Goal: Task Accomplishment & Management: Manage account settings

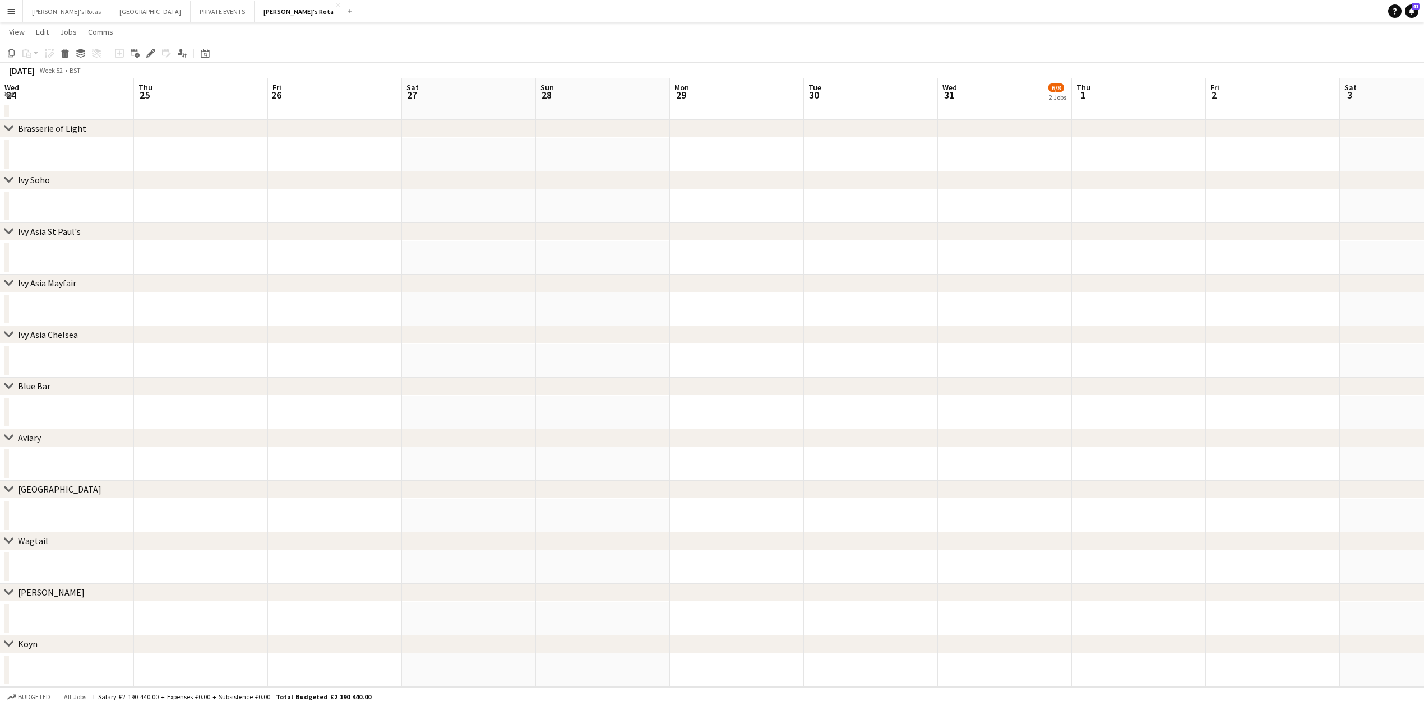
scroll to position [0, 386]
click at [202, 52] on icon "Date picker" at bounding box center [205, 53] width 9 height 9
click at [234, 207] on span "31" at bounding box center [236, 207] width 13 height 13
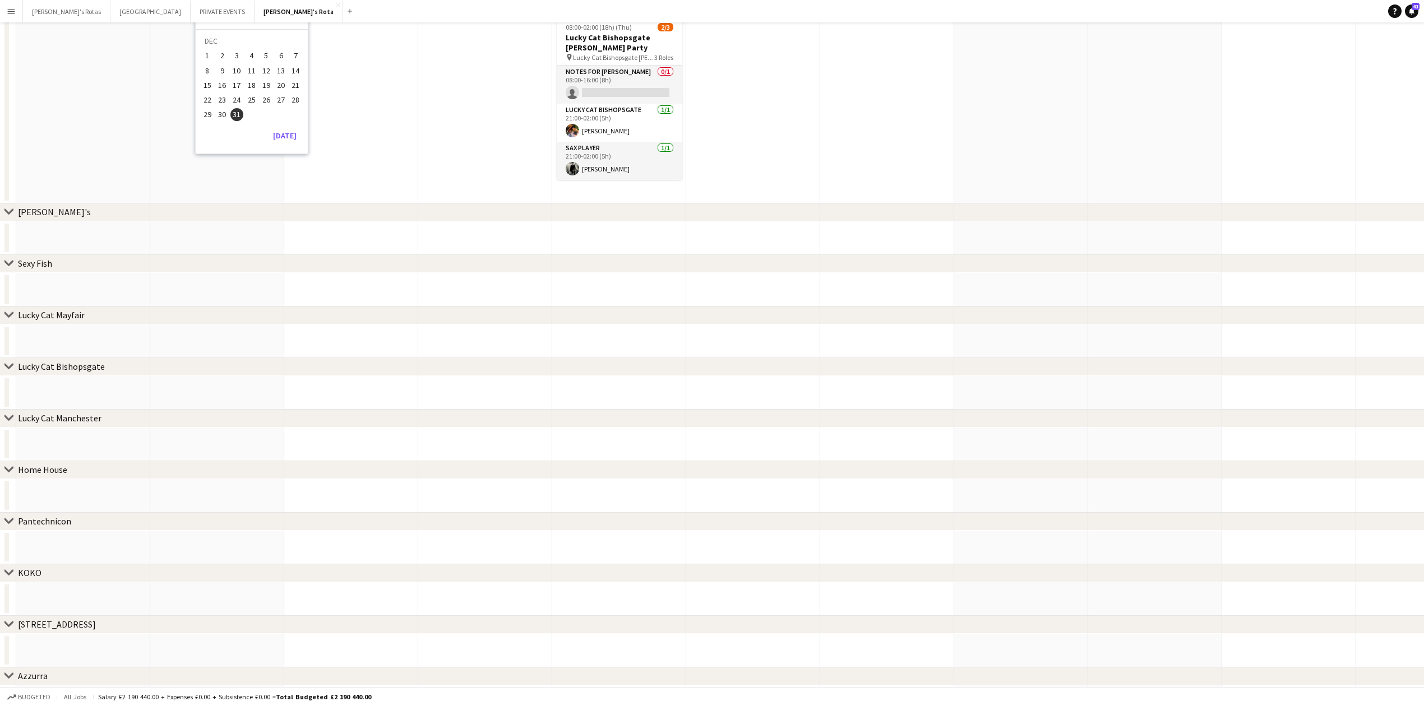
scroll to position [0, 0]
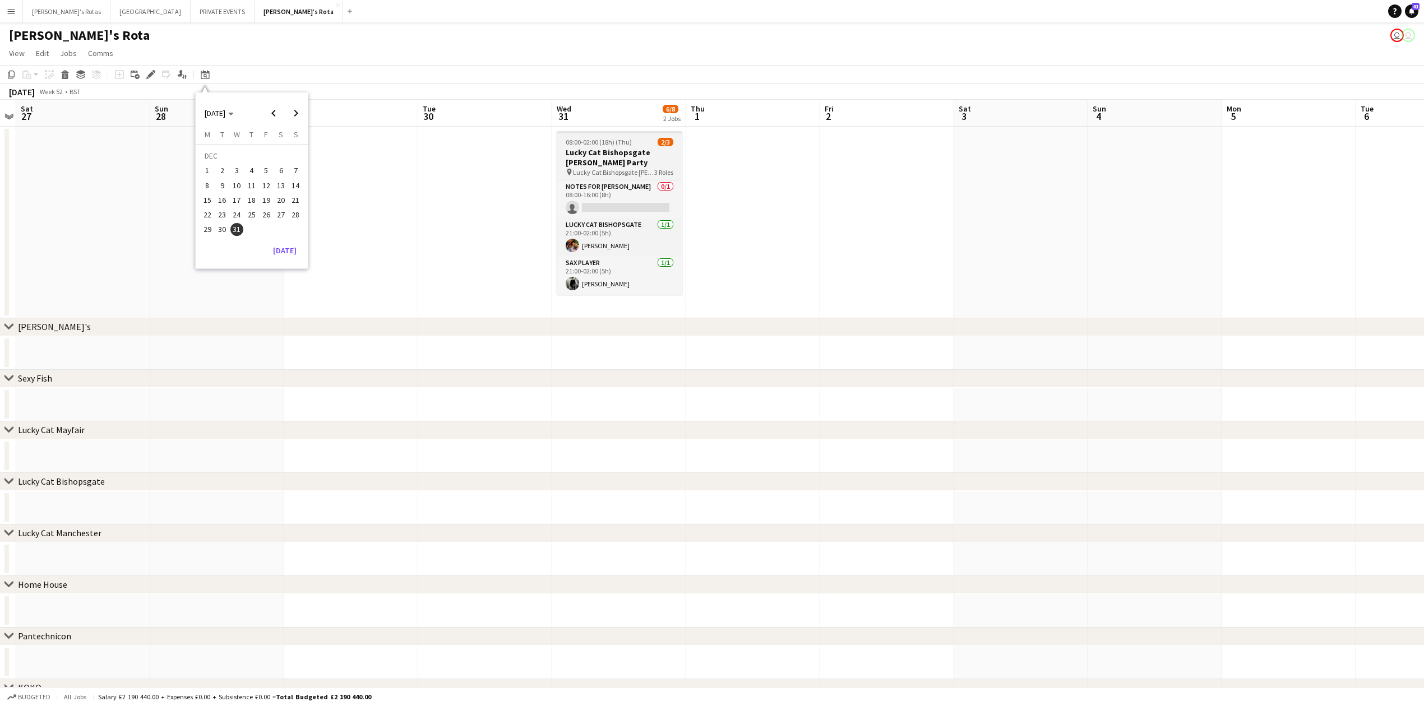
click at [608, 164] on h3 "Lucky Cat Bishopsgate [PERSON_NAME] Party" at bounding box center [620, 157] width 126 height 20
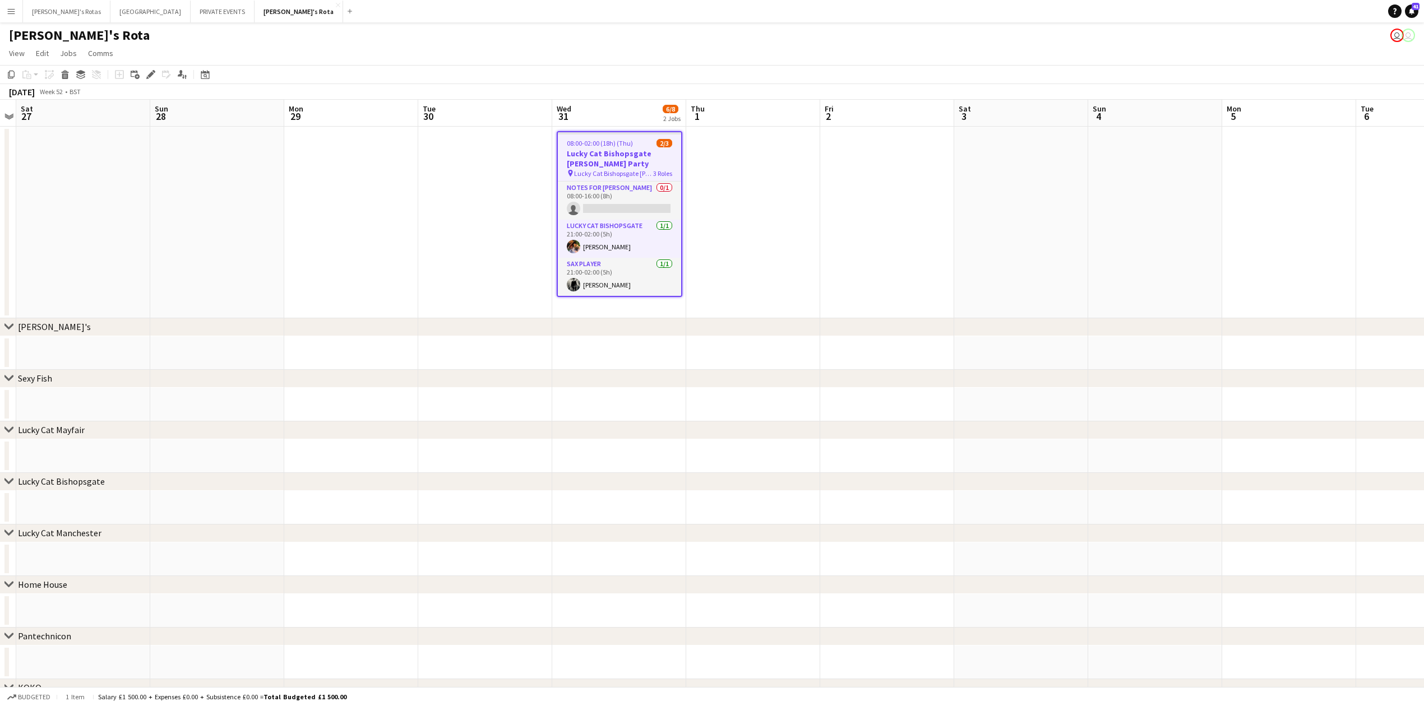
click at [475, 211] on app-date-cell at bounding box center [485, 223] width 134 height 192
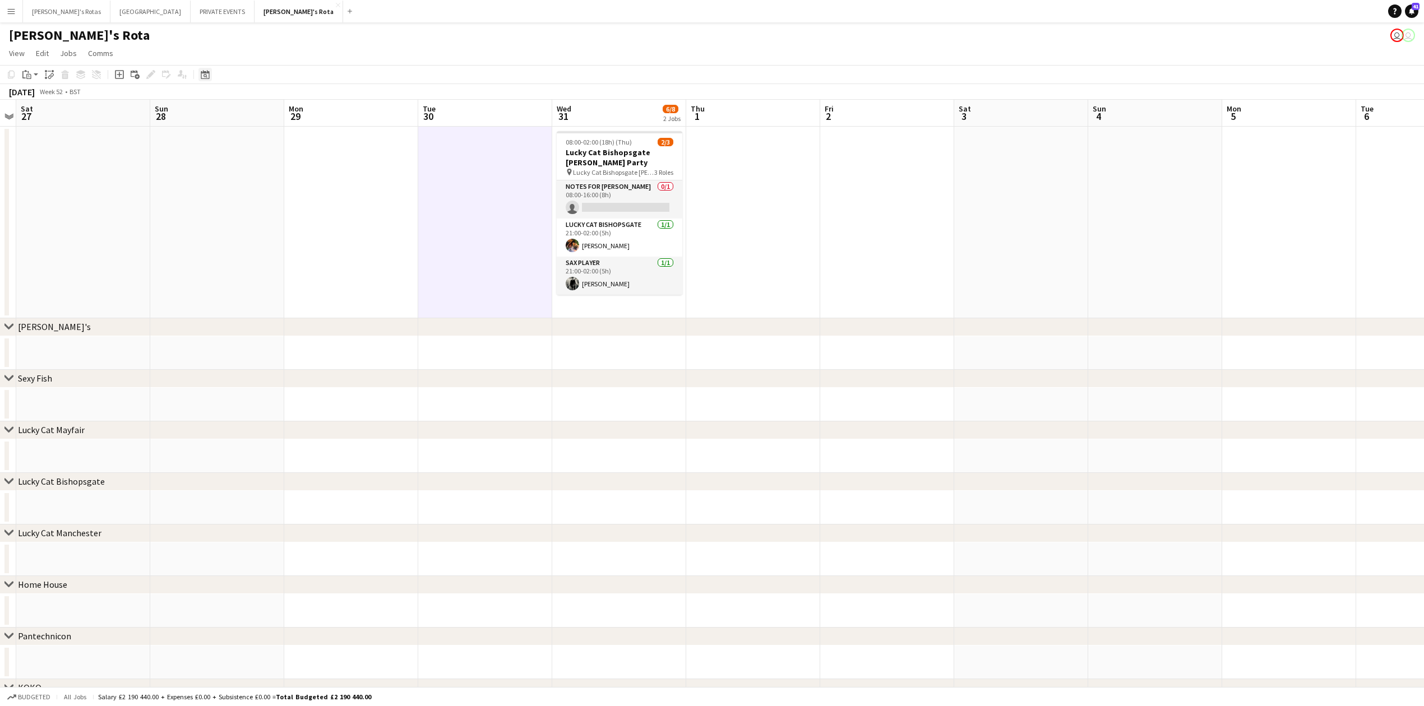
click at [206, 72] on icon at bounding box center [205, 74] width 8 height 9
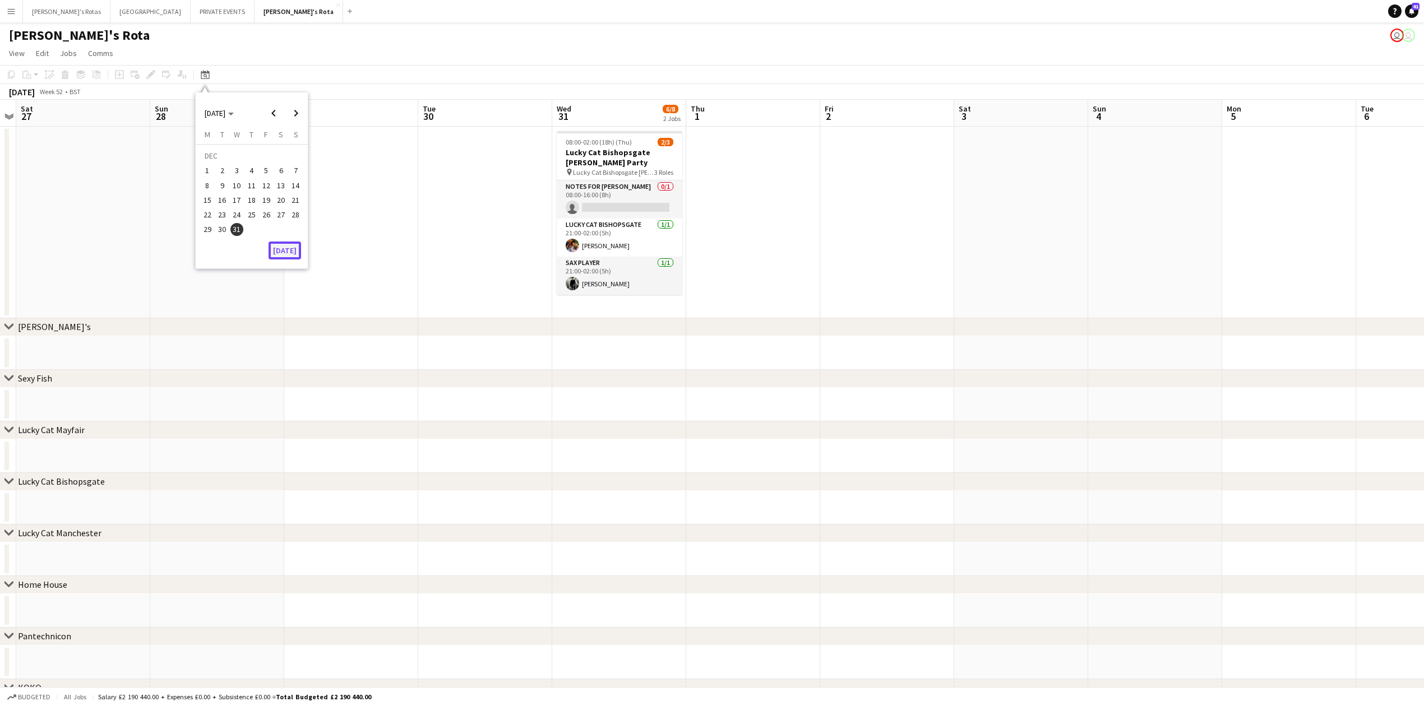
click at [293, 253] on button "[DATE]" at bounding box center [285, 251] width 33 height 18
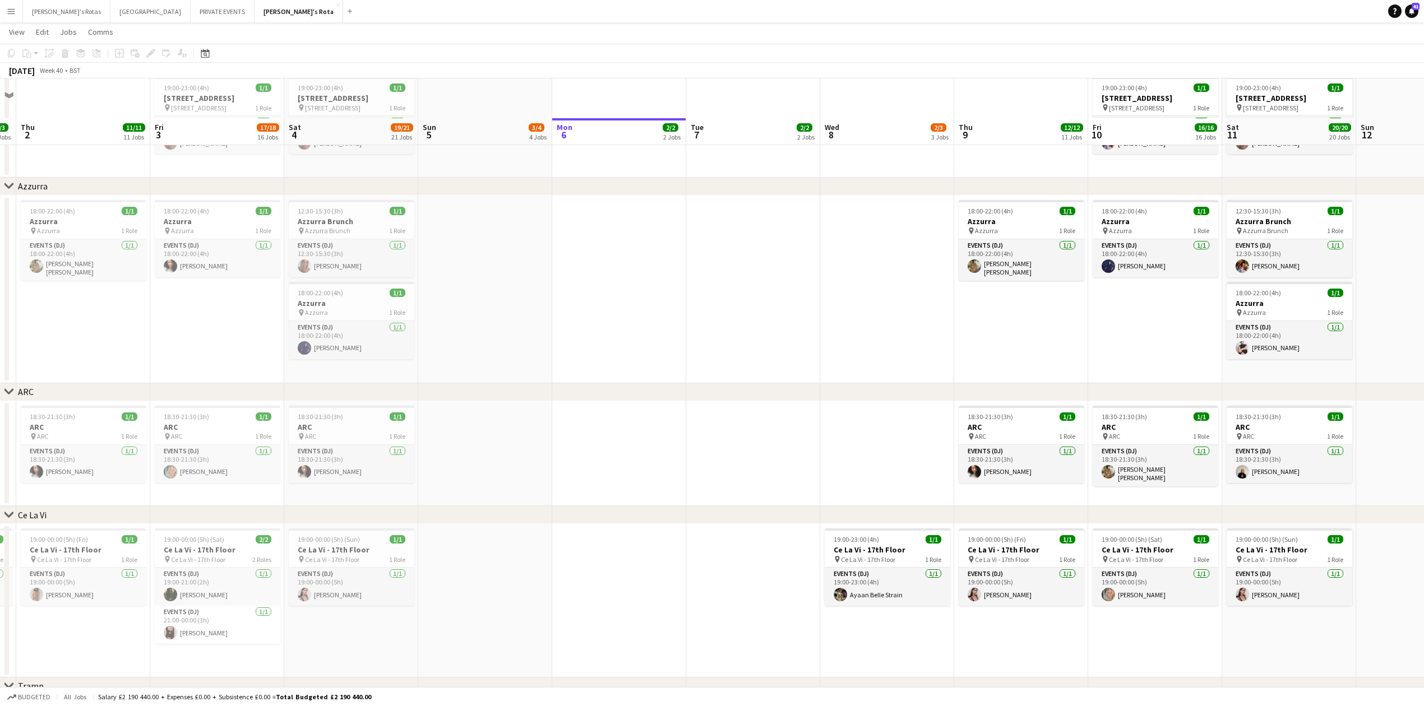
scroll to position [2168, 0]
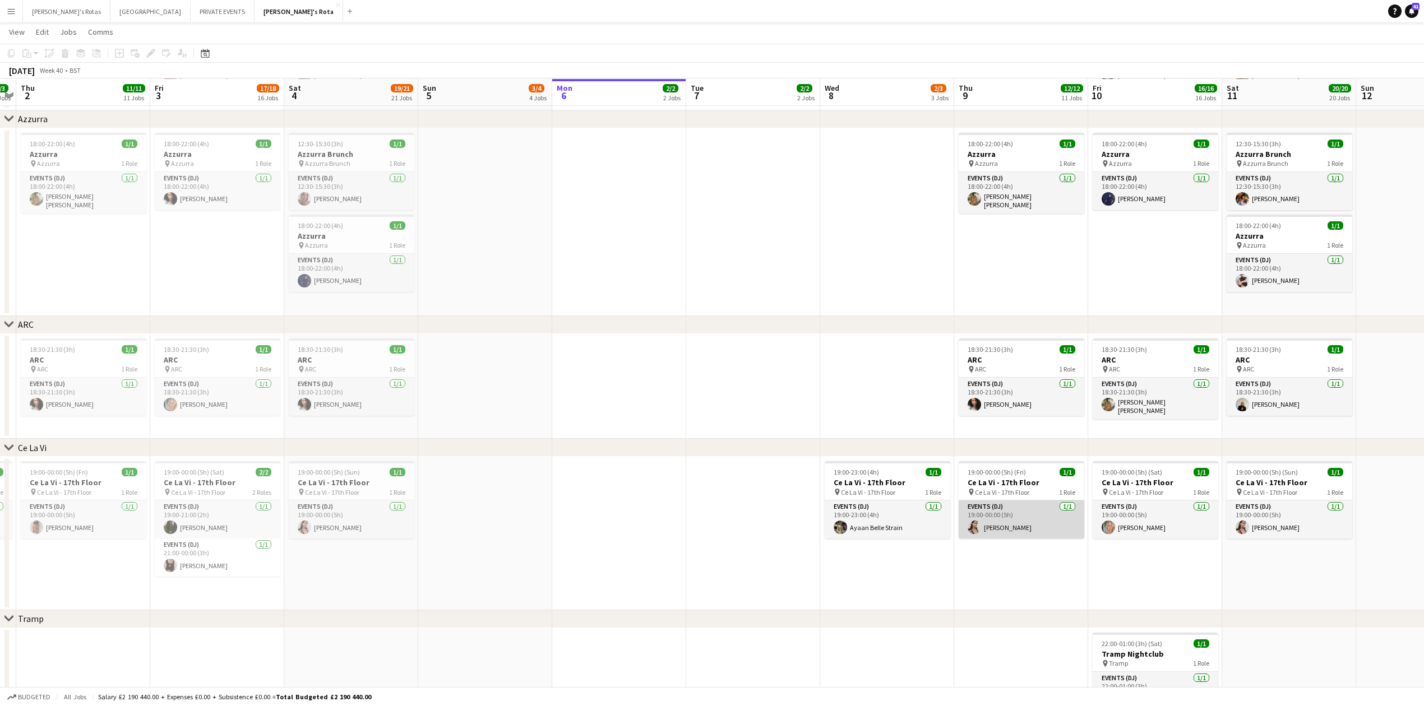
click at [1032, 528] on app-card-role "Events (DJ) [DATE] 19:00-00:00 (5h) [PERSON_NAME]" at bounding box center [1022, 520] width 126 height 38
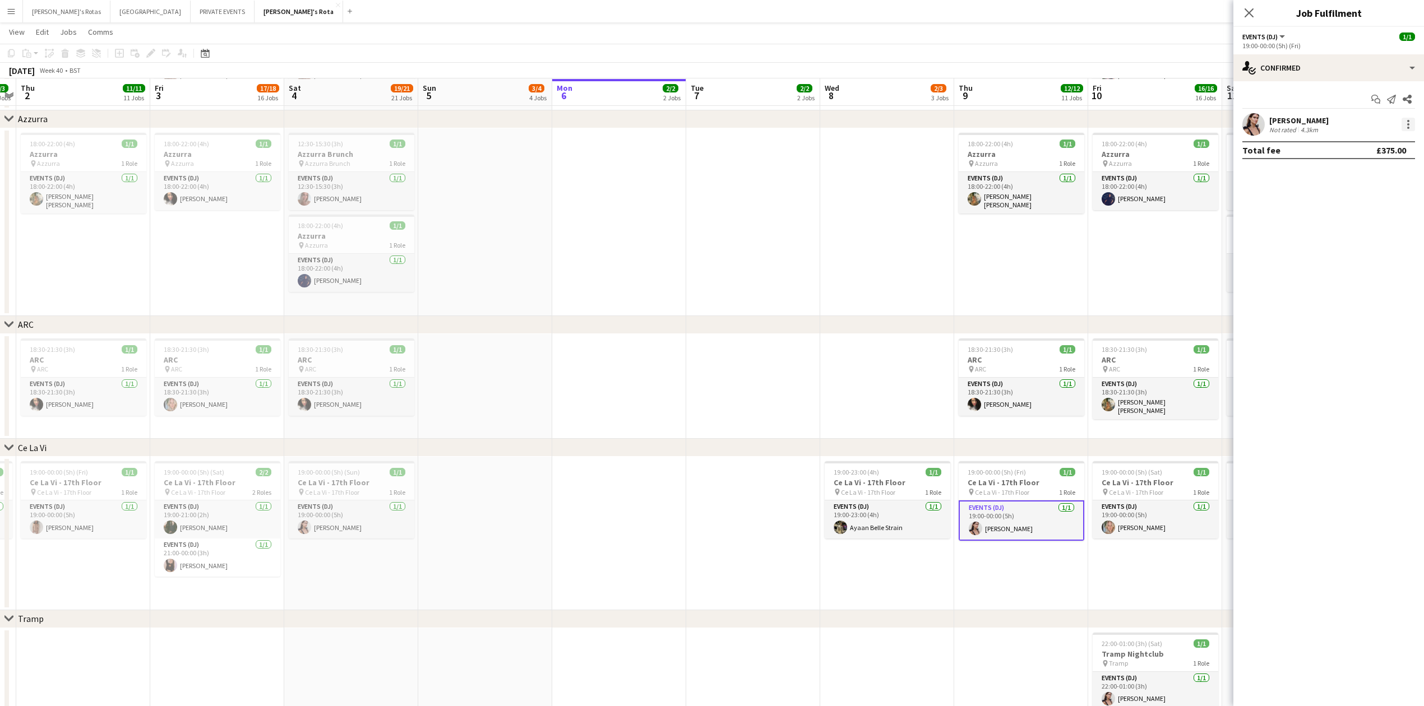
click at [1411, 121] on div at bounding box center [1408, 124] width 13 height 13
click at [1380, 241] on button "Remove" at bounding box center [1371, 253] width 87 height 27
click at [1335, 128] on input at bounding box center [1334, 124] width 130 height 13
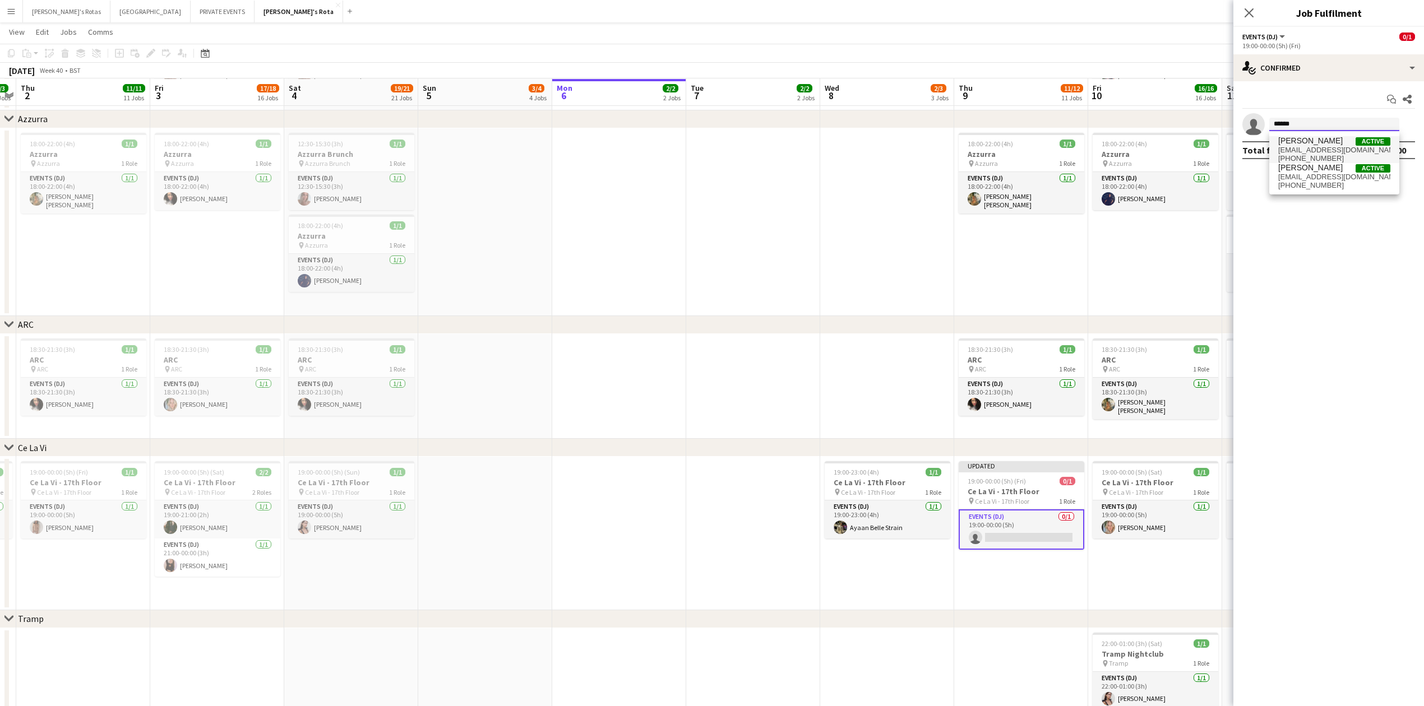
type input "******"
click at [1334, 144] on span "[PERSON_NAME]" at bounding box center [1310, 141] width 64 height 10
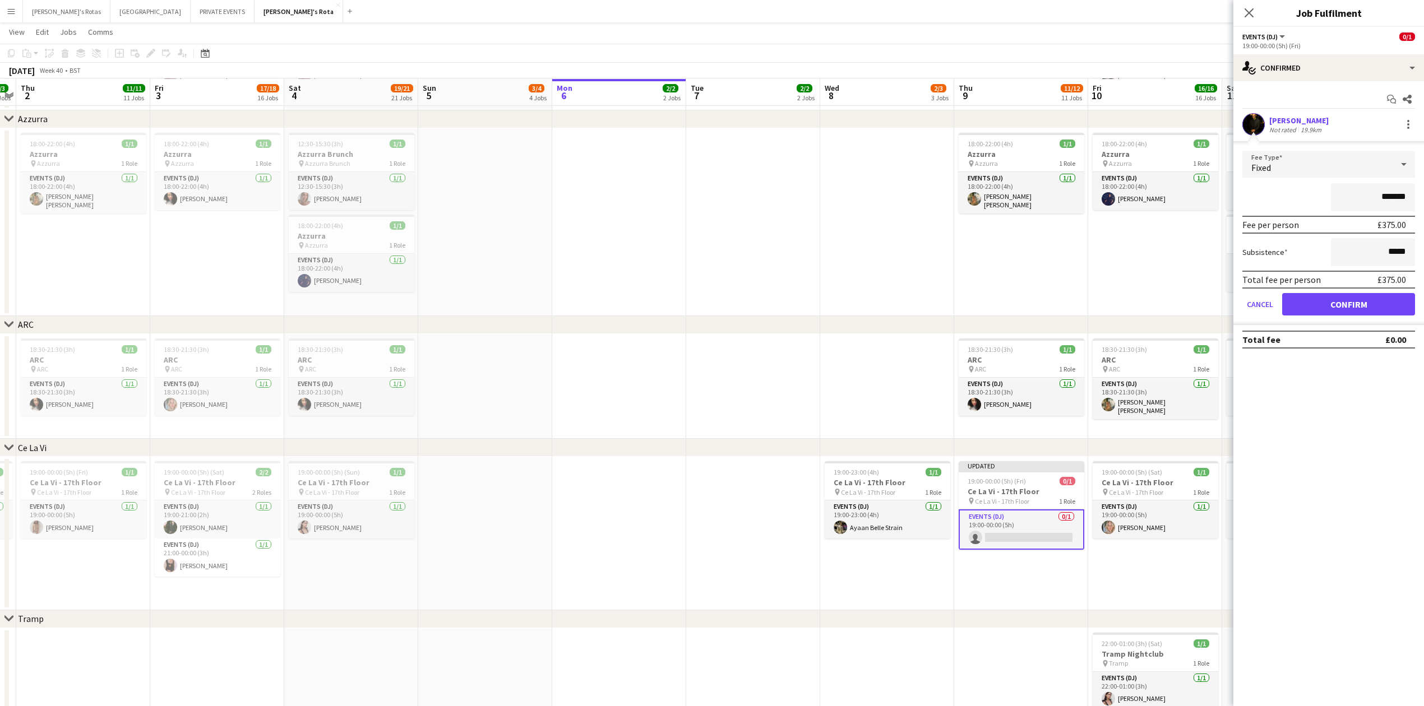
drag, startPoint x: 1364, startPoint y: 315, endPoint x: 1346, endPoint y: 295, distance: 27.4
click at [1366, 313] on form "Fee Type Fixed ******* Fee per person £375.00 Subsistence ***** Total fee per p…" at bounding box center [1329, 238] width 191 height 174
drag, startPoint x: 1356, startPoint y: 298, endPoint x: 1317, endPoint y: 197, distance: 108.1
click at [1355, 293] on button "Confirm" at bounding box center [1348, 304] width 133 height 22
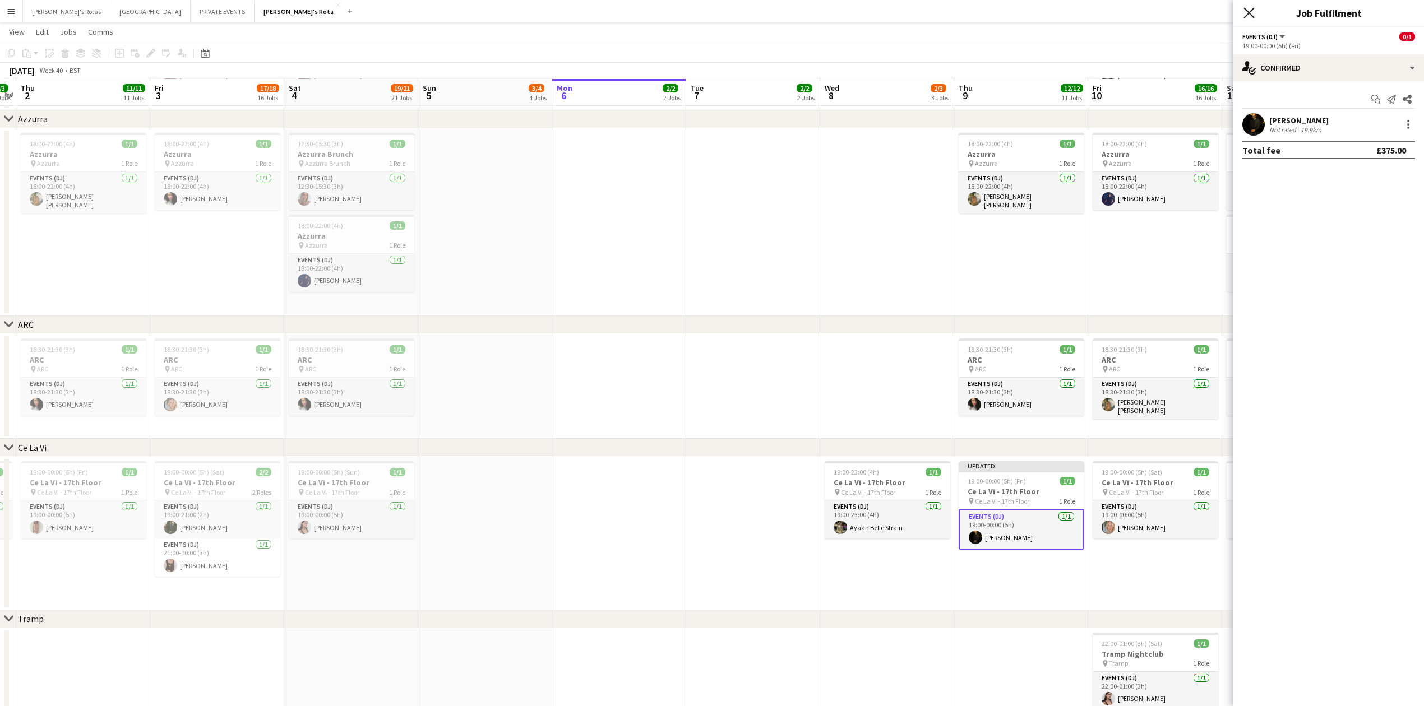
click at [1248, 12] on icon at bounding box center [1249, 12] width 11 height 11
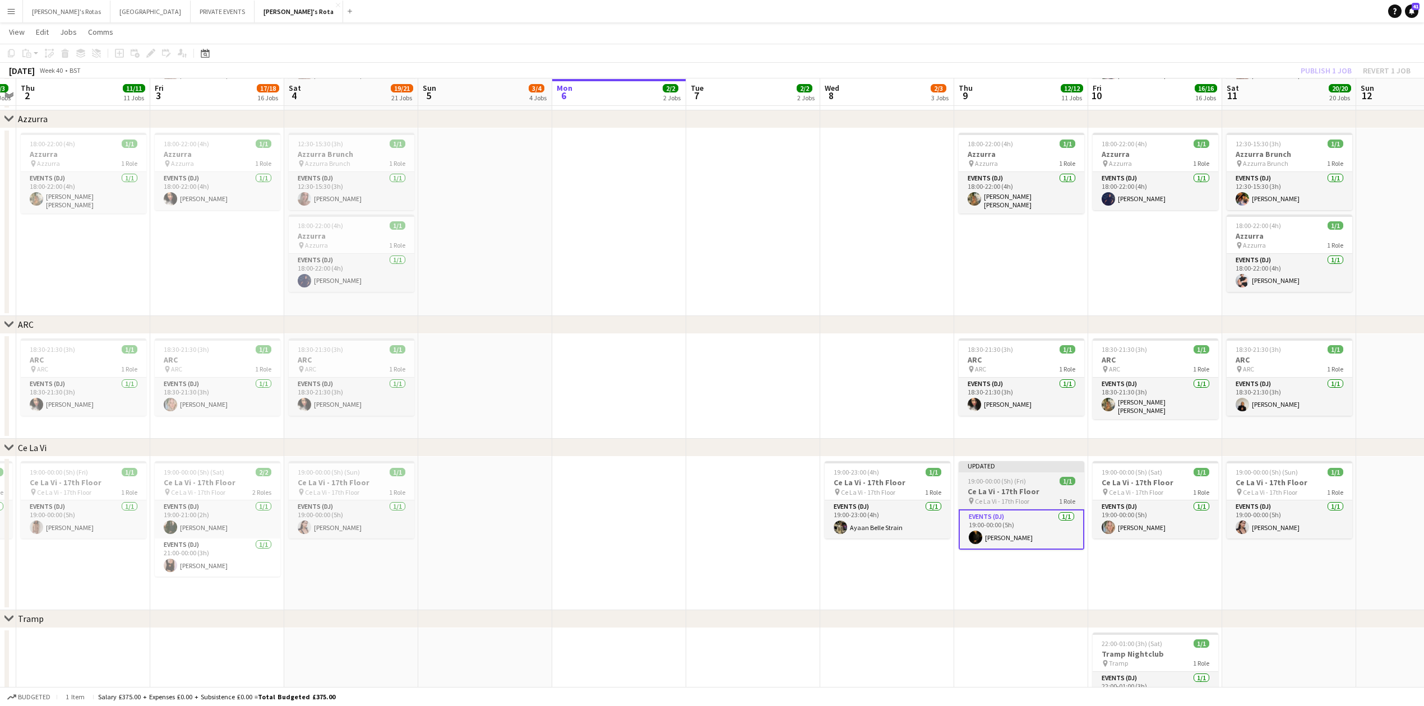
click at [1008, 493] on h3 "Ce La Vi - 17th Floor" at bounding box center [1022, 492] width 126 height 10
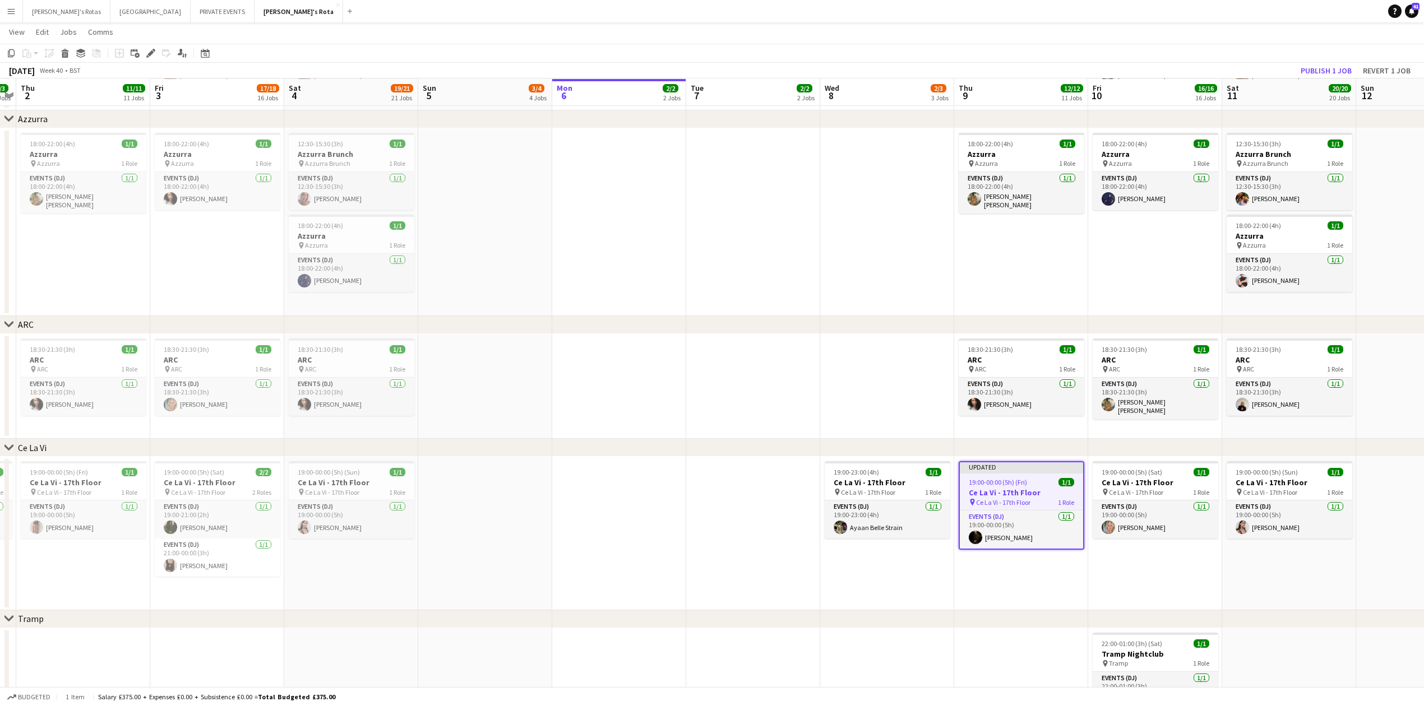
click at [1318, 62] on app-toolbar "Copy Paste Paste Ctrl+V Paste with crew Ctrl+Shift+V Paste linked Job [GEOGRAPH…" at bounding box center [712, 53] width 1424 height 19
drag, startPoint x: 1318, startPoint y: 62, endPoint x: 1318, endPoint y: 68, distance: 6.2
click at [1318, 63] on div "Copy Paste Paste Ctrl+V Paste with crew Ctrl+Shift+V Paste linked Job [GEOGRAPH…" at bounding box center [712, 61] width 1424 height 35
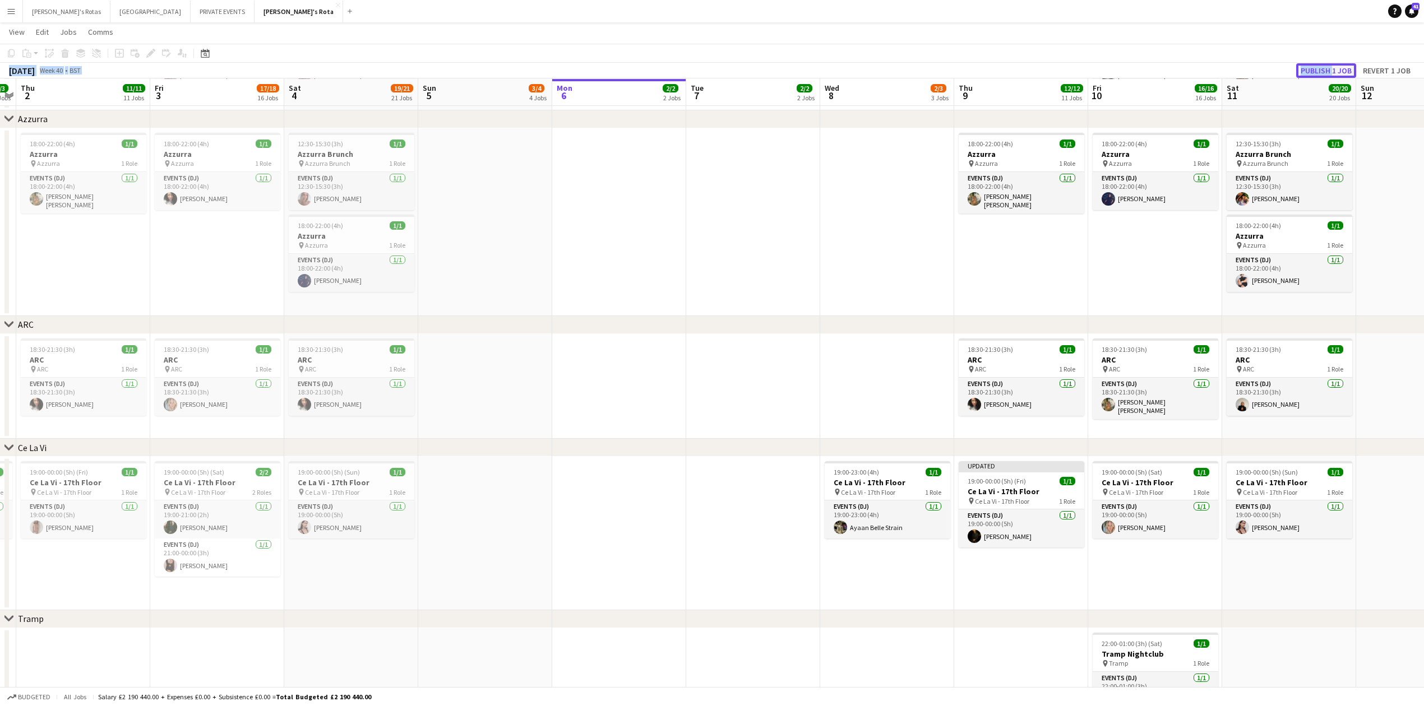
click at [1317, 72] on button "Publish 1 job" at bounding box center [1326, 70] width 60 height 15
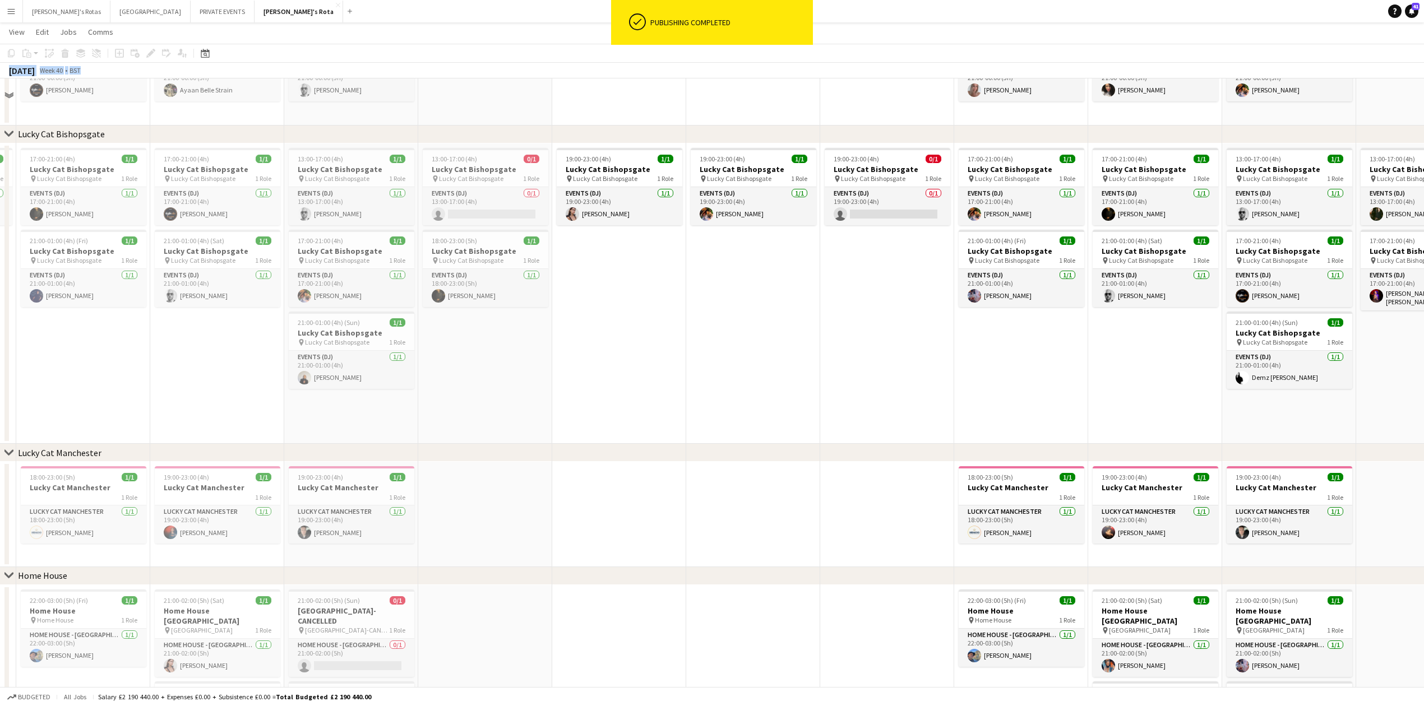
scroll to position [822, 0]
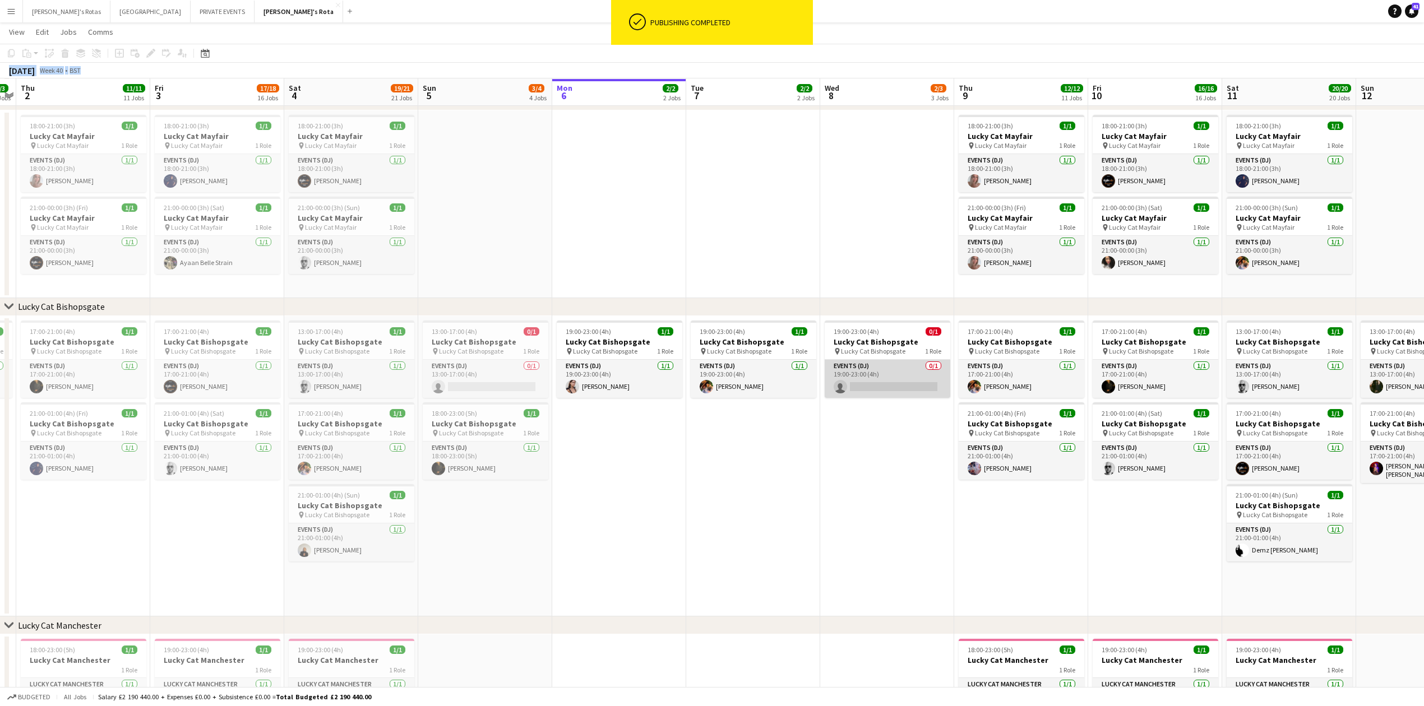
click at [874, 384] on app-card-role "Events (DJ) 0/1 19:00-23:00 (4h) single-neutral-actions" at bounding box center [888, 379] width 126 height 38
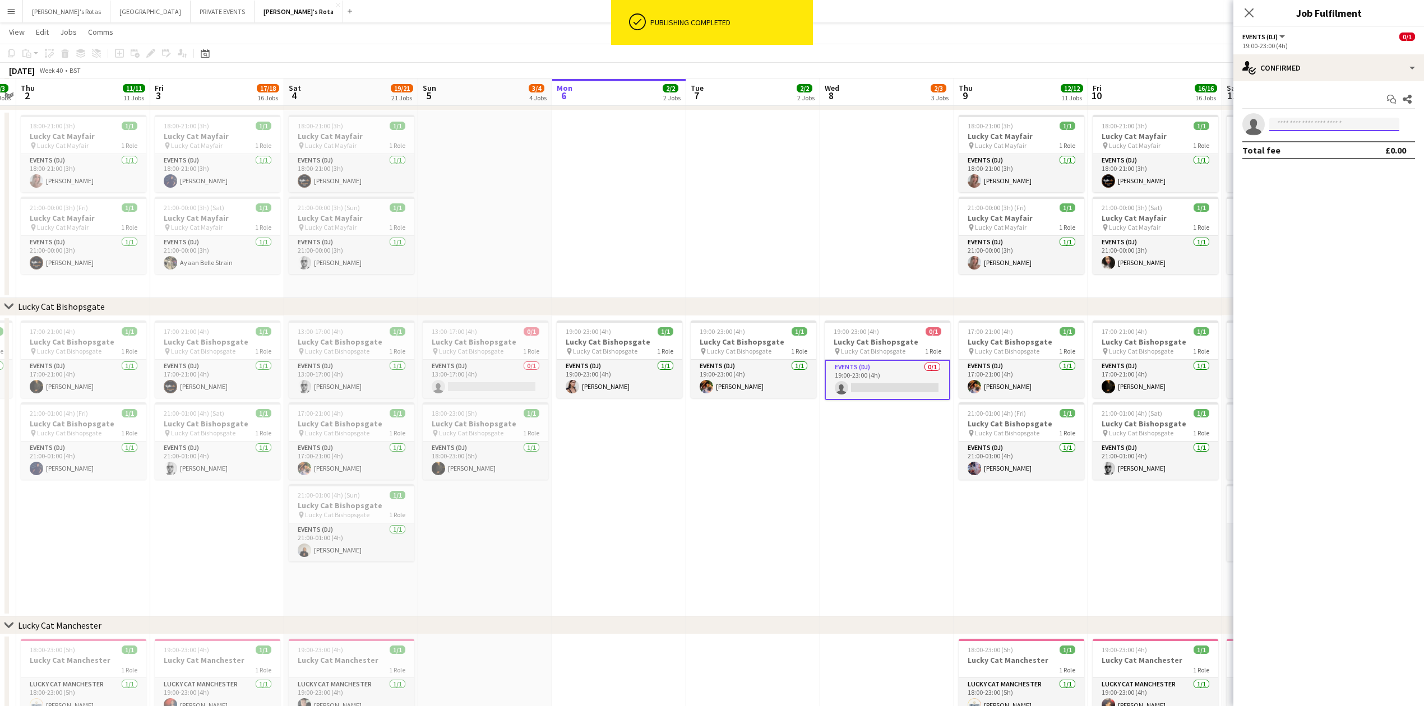
click at [1285, 122] on input at bounding box center [1334, 124] width 130 height 13
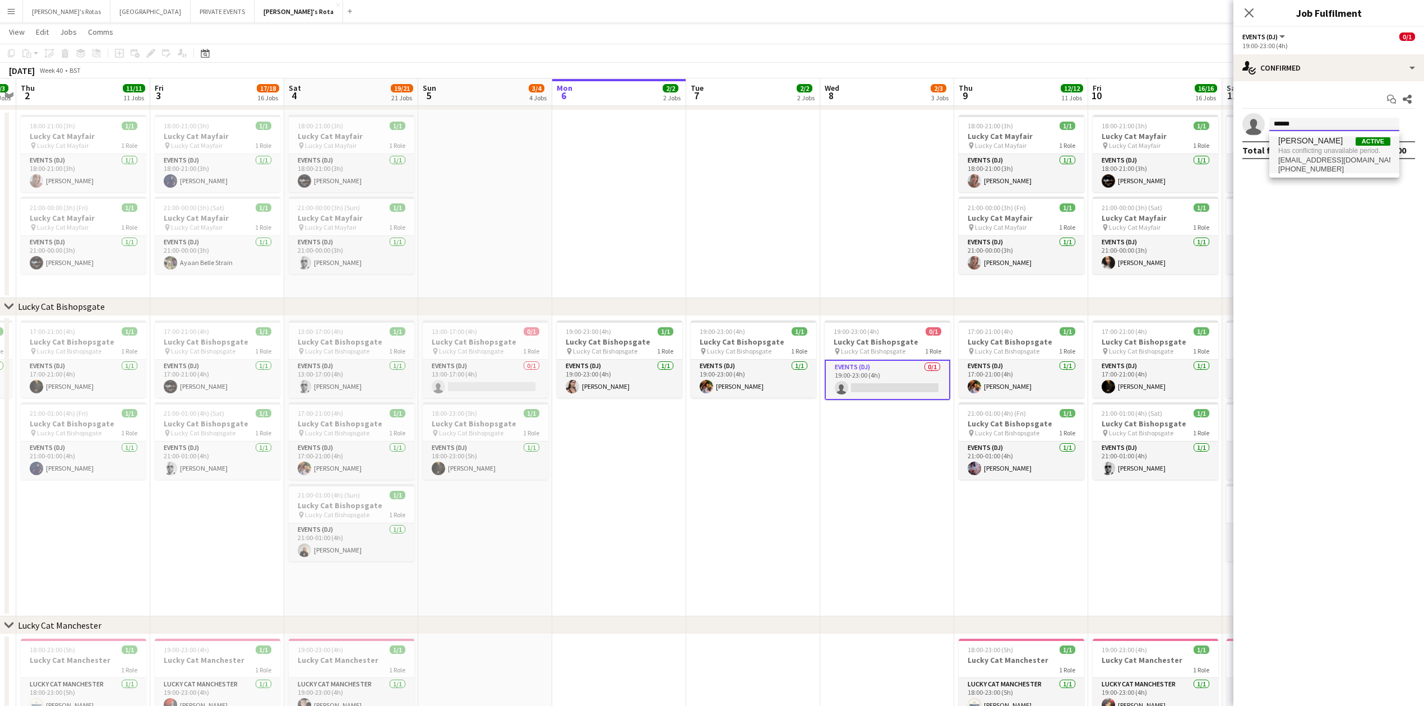
type input "******"
click at [1287, 142] on span "[PERSON_NAME]" at bounding box center [1310, 141] width 64 height 10
click at [811, 427] on app-date-cell "19:00-23:00 (4h) 1/1 Lucky Cat Bishopsgate pin Lucky Cat Bishopsgate 1 Role Eve…" at bounding box center [753, 466] width 134 height 301
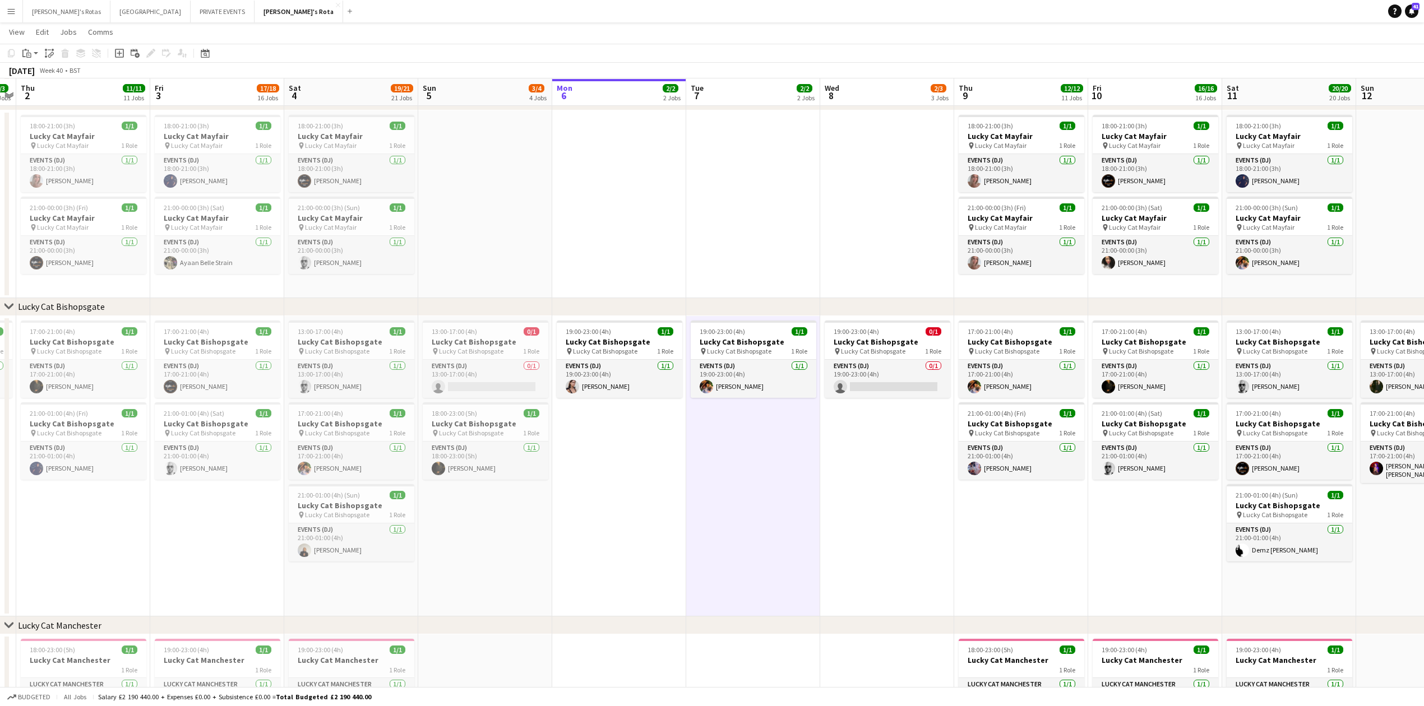
click at [876, 443] on app-date-cell "19:00-23:00 (4h) 0/1 Lucky Cat Bishopsgate pin Lucky Cat Bishopsgate 1 Role Eve…" at bounding box center [887, 466] width 134 height 301
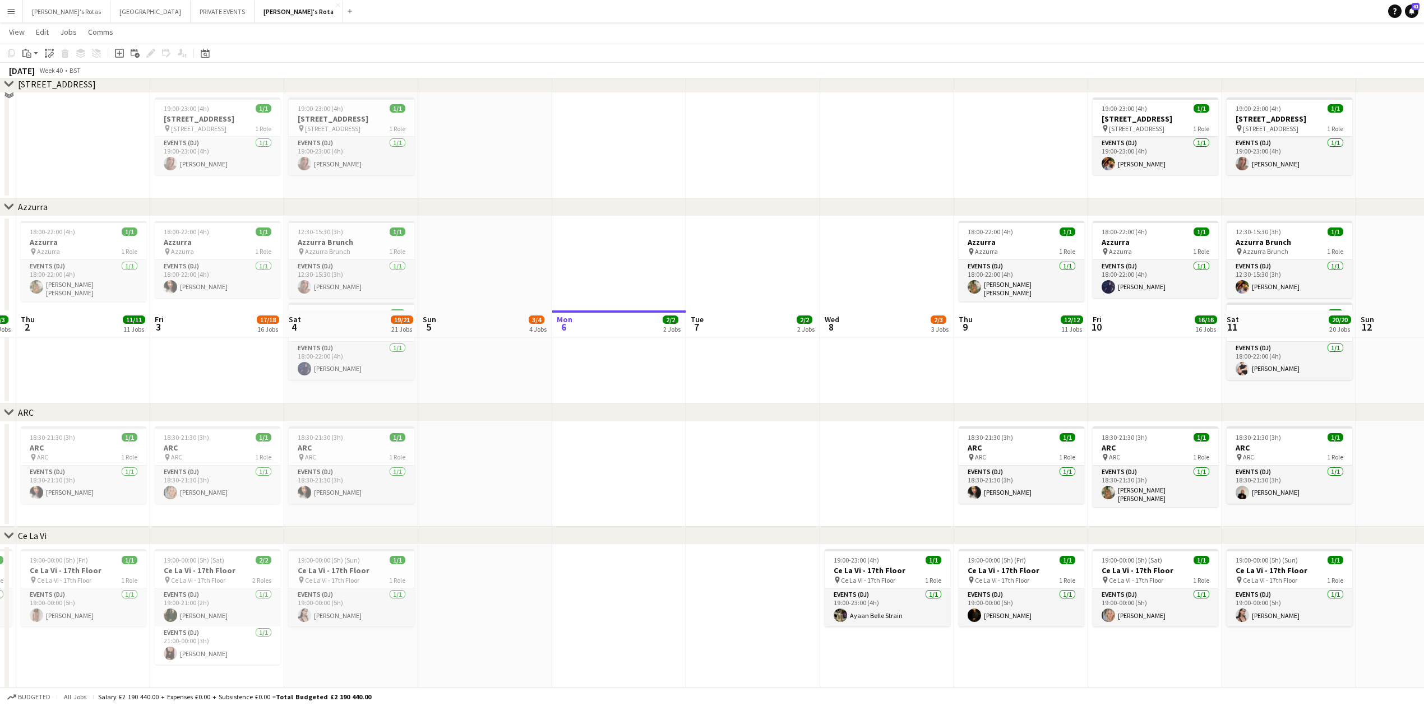
scroll to position [2317, 0]
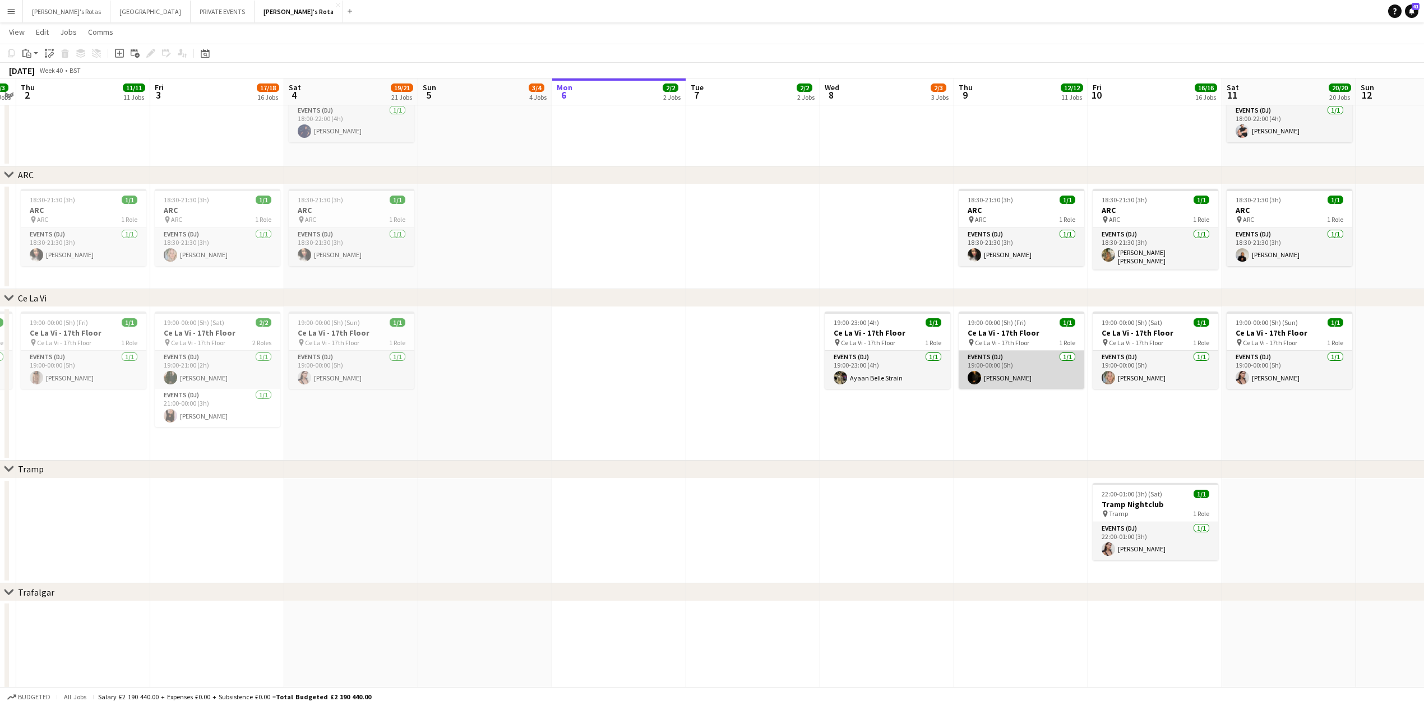
click at [1007, 370] on app-card-role "Events (DJ) [DATE] 19:00-00:00 (5h) [PERSON_NAME]" at bounding box center [1022, 370] width 126 height 38
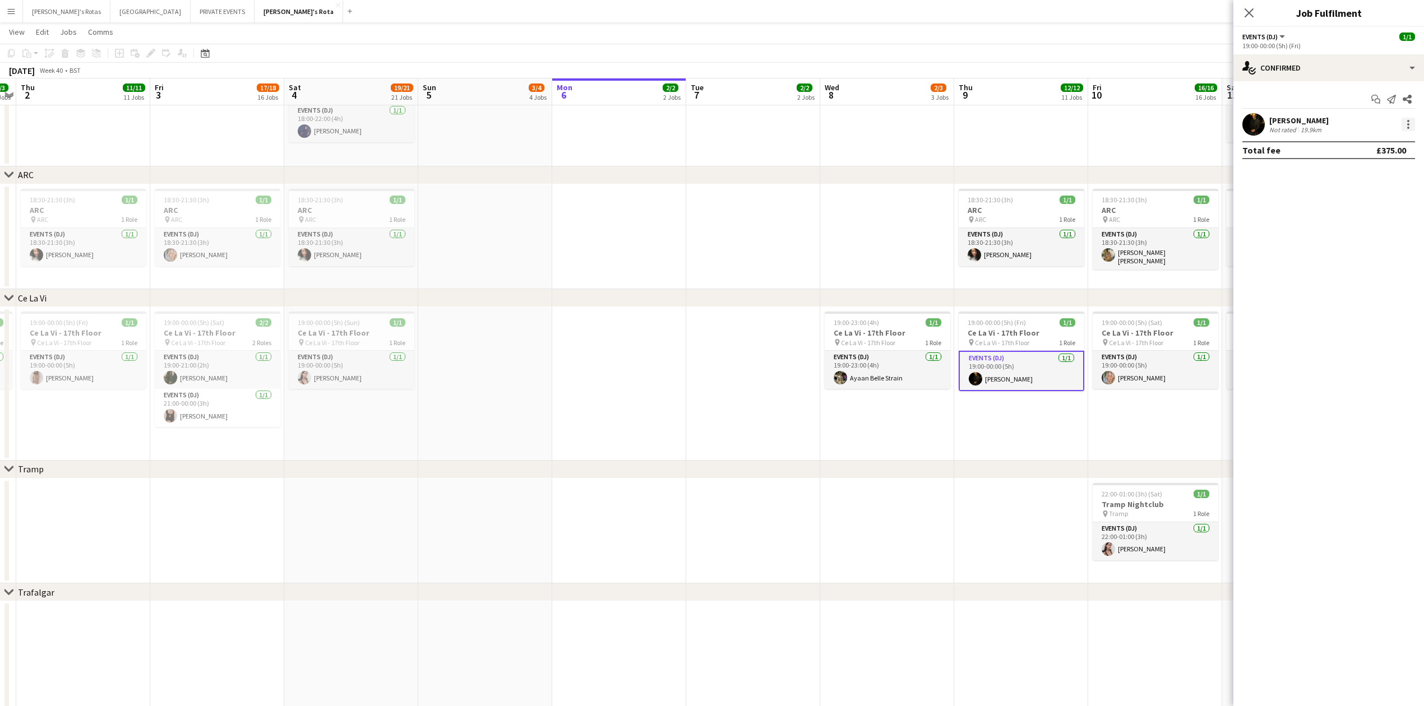
click at [1414, 130] on div at bounding box center [1408, 124] width 13 height 13
click at [1356, 251] on span "Remove" at bounding box center [1354, 253] width 34 height 10
click at [1299, 121] on input at bounding box center [1334, 124] width 130 height 13
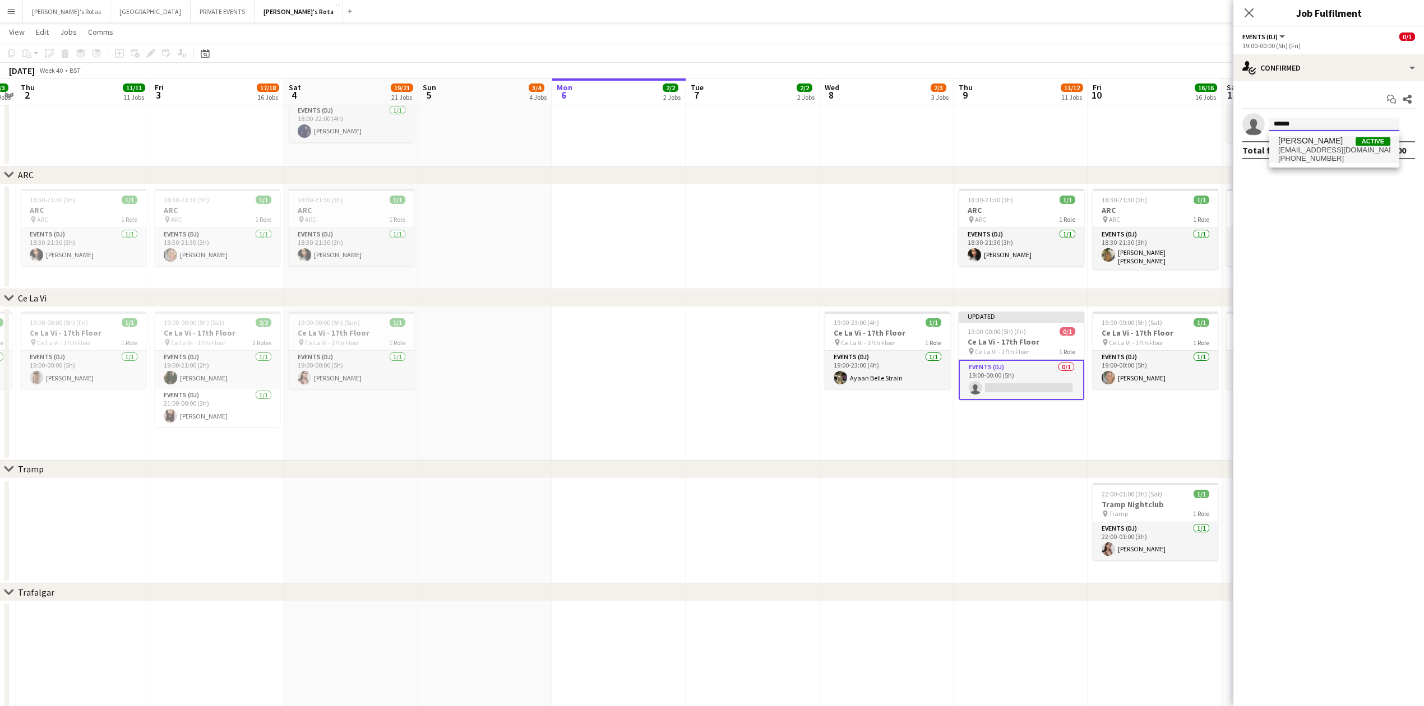
type input "******"
click at [1300, 151] on span "[EMAIL_ADDRESS][DOMAIN_NAME]" at bounding box center [1334, 150] width 112 height 9
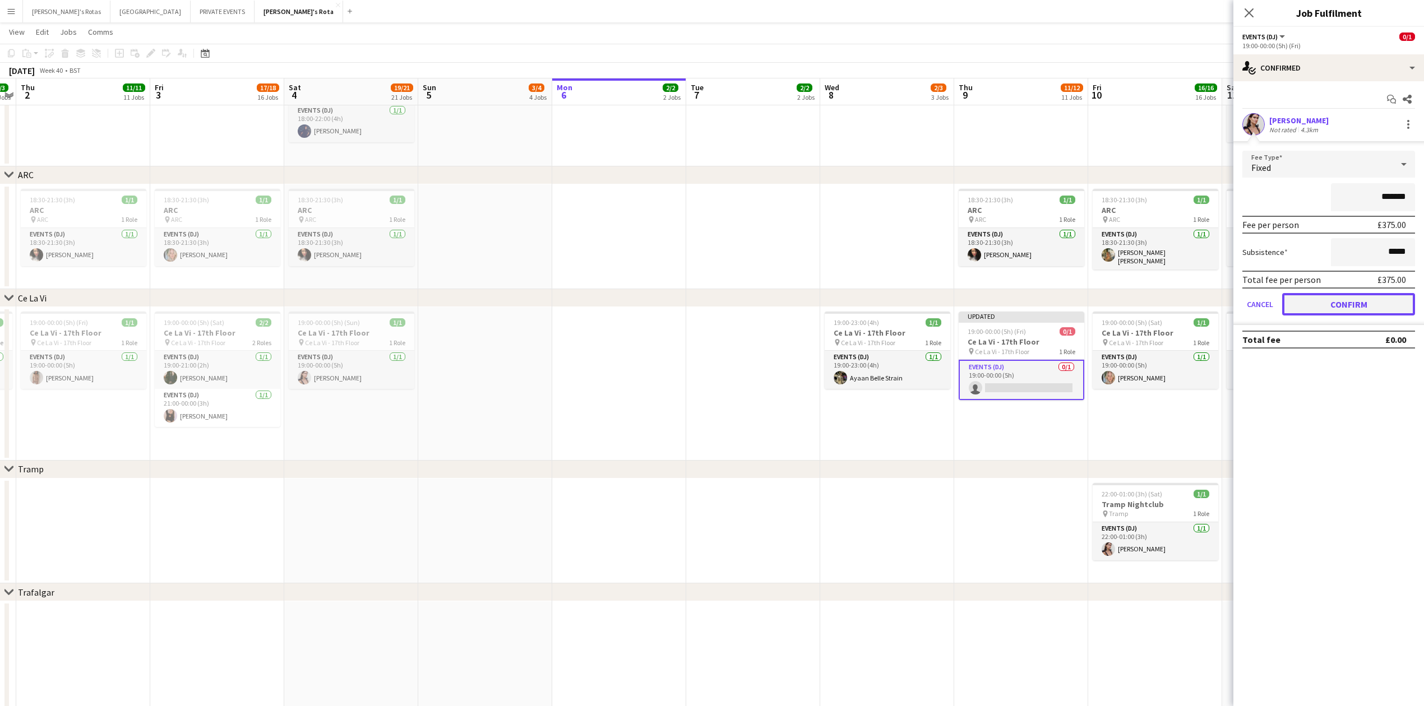
click at [1351, 301] on button "Confirm" at bounding box center [1348, 304] width 133 height 22
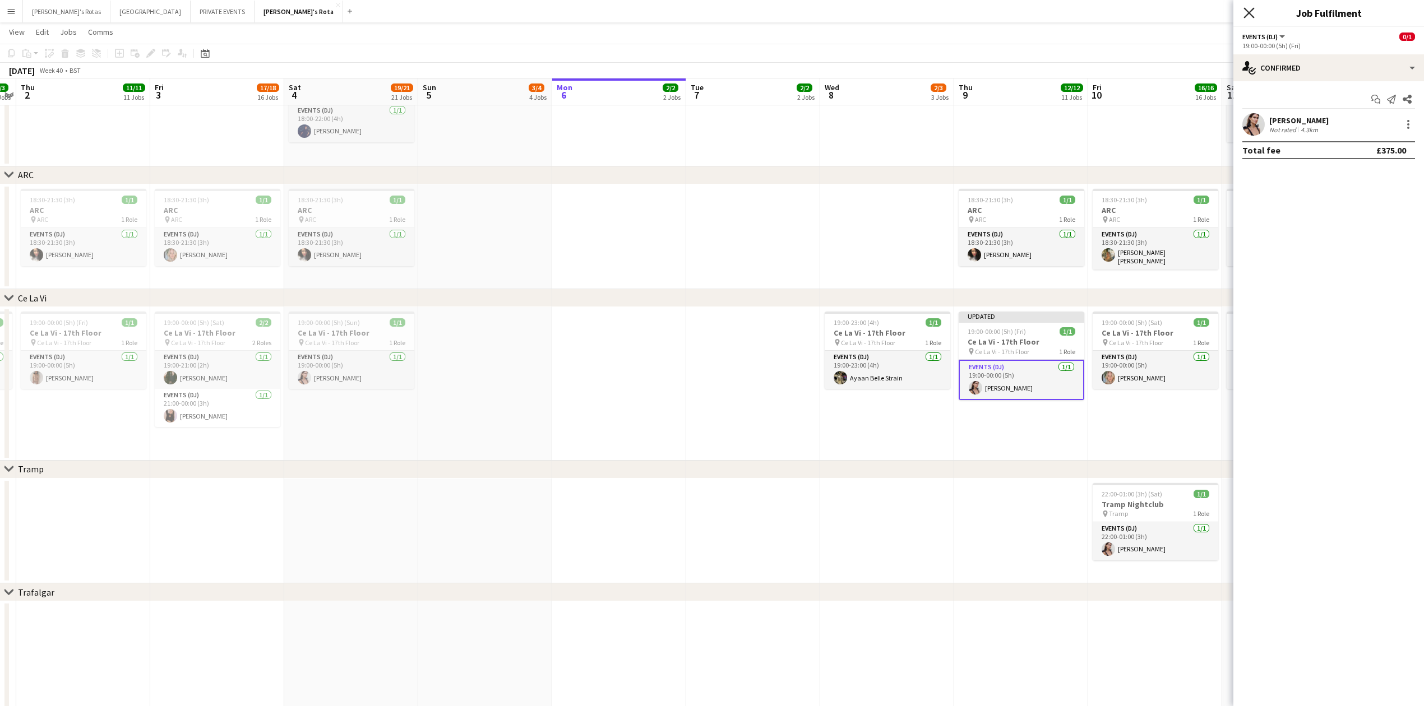
click at [1249, 12] on icon at bounding box center [1249, 12] width 11 height 11
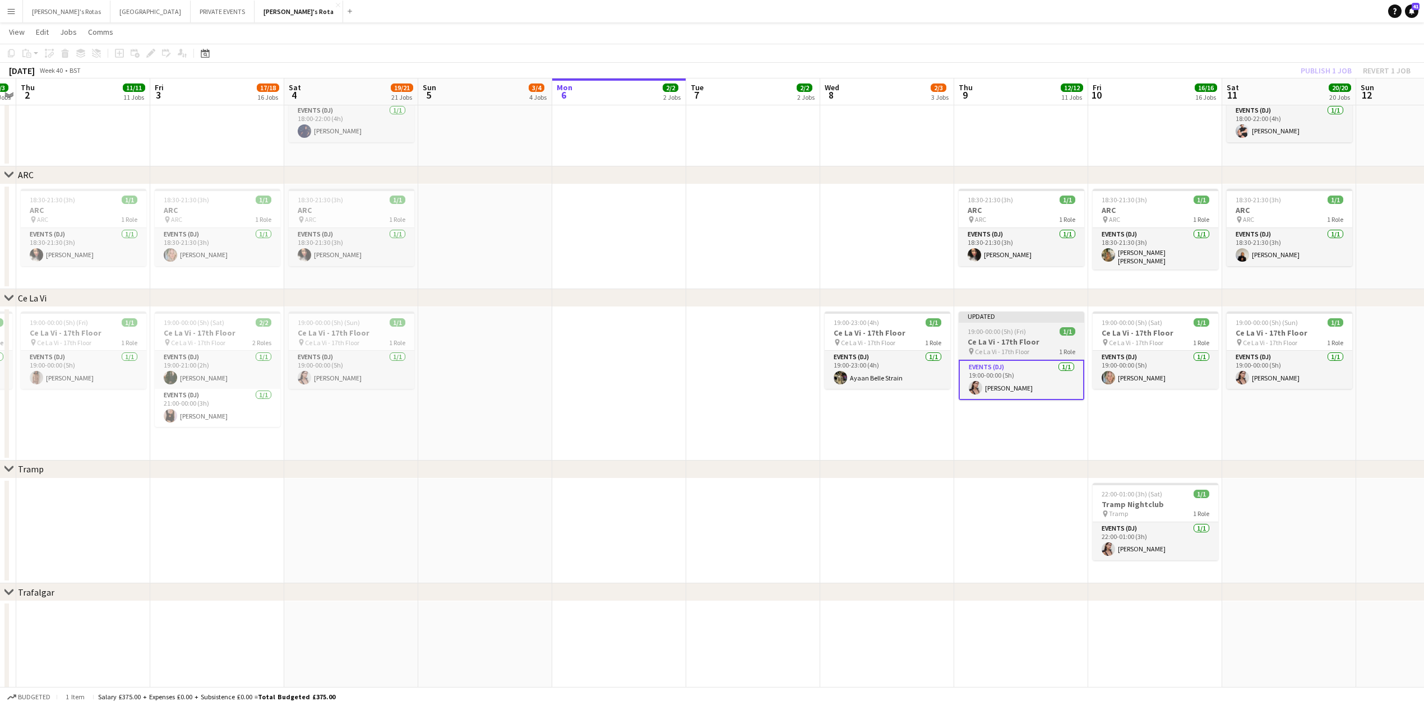
click at [982, 327] on span "19:00-00:00 (5h) (Fri)" at bounding box center [997, 331] width 58 height 8
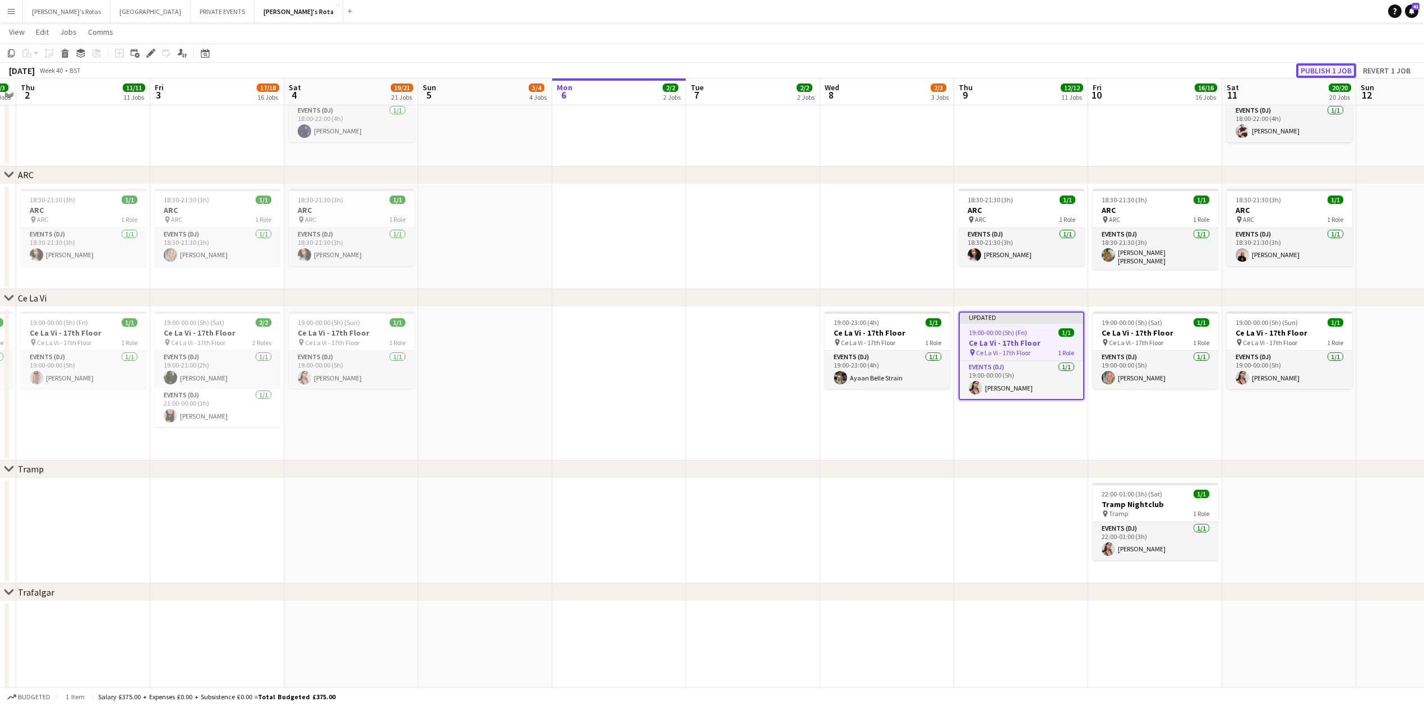
click at [1324, 66] on button "Publish 1 job" at bounding box center [1326, 70] width 60 height 15
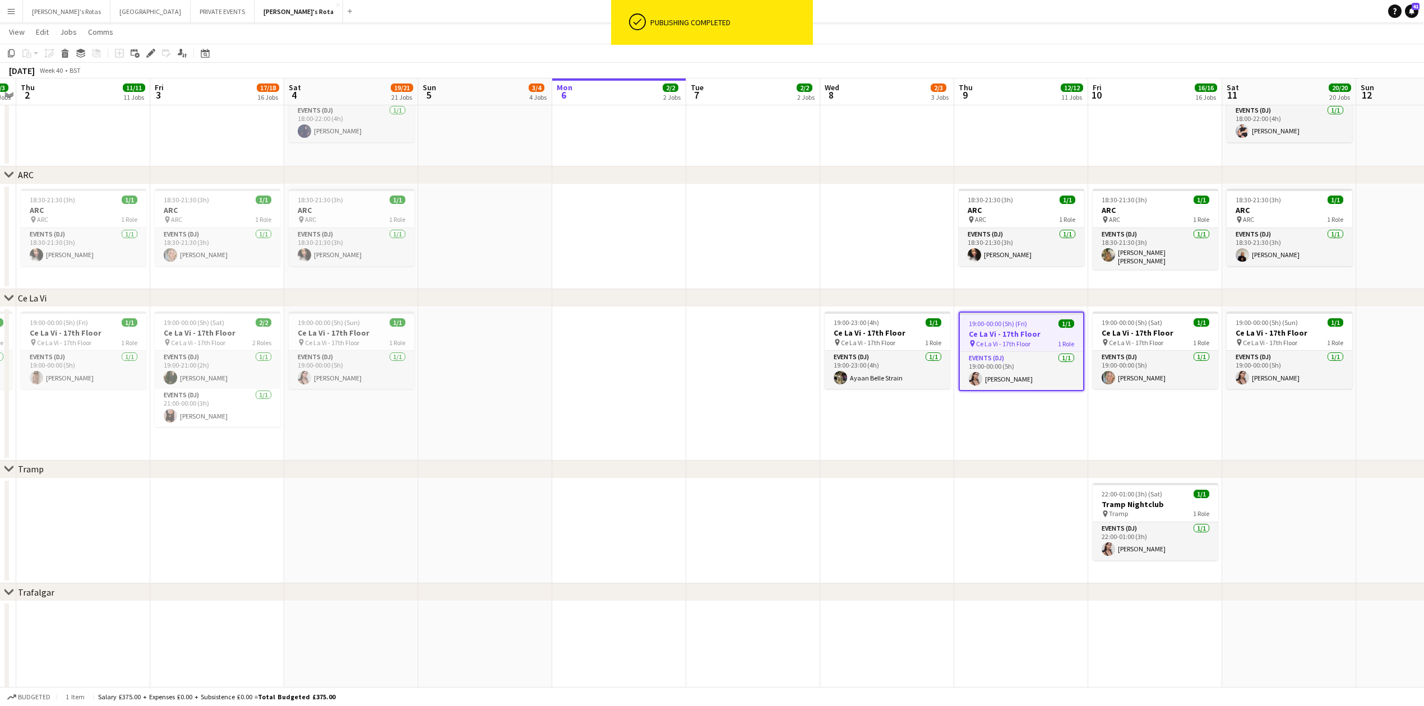
click at [999, 414] on app-date-cell "19:00-00:00 (5h) (Fri) 1/1 Ce La Vi - 17th Floor pin Ce La Vi - 17th Floor 1 Ro…" at bounding box center [1021, 384] width 134 height 154
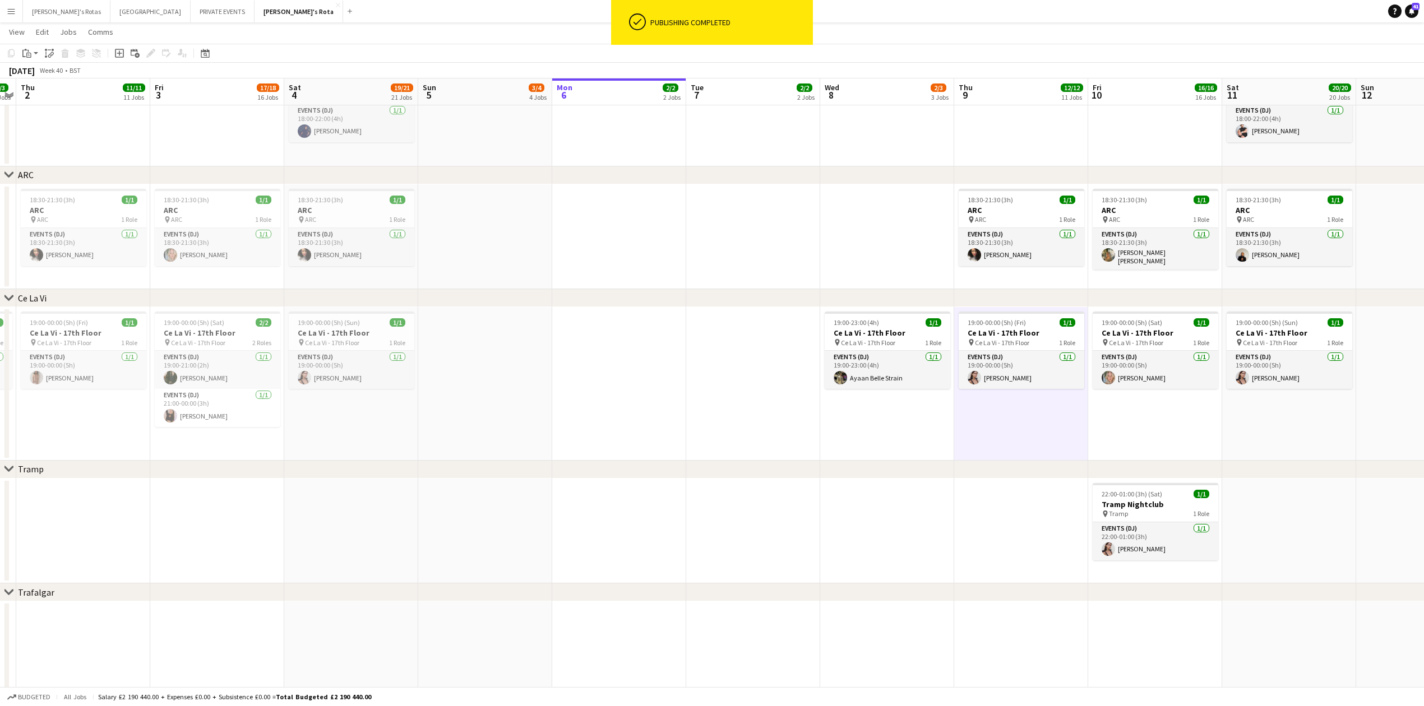
click at [874, 421] on app-date-cell "19:00-23:00 (4h) 1/1 Ce La Vi - 17th Floor pin Ce La Vi - 17th Floor 1 Role Eve…" at bounding box center [887, 384] width 134 height 154
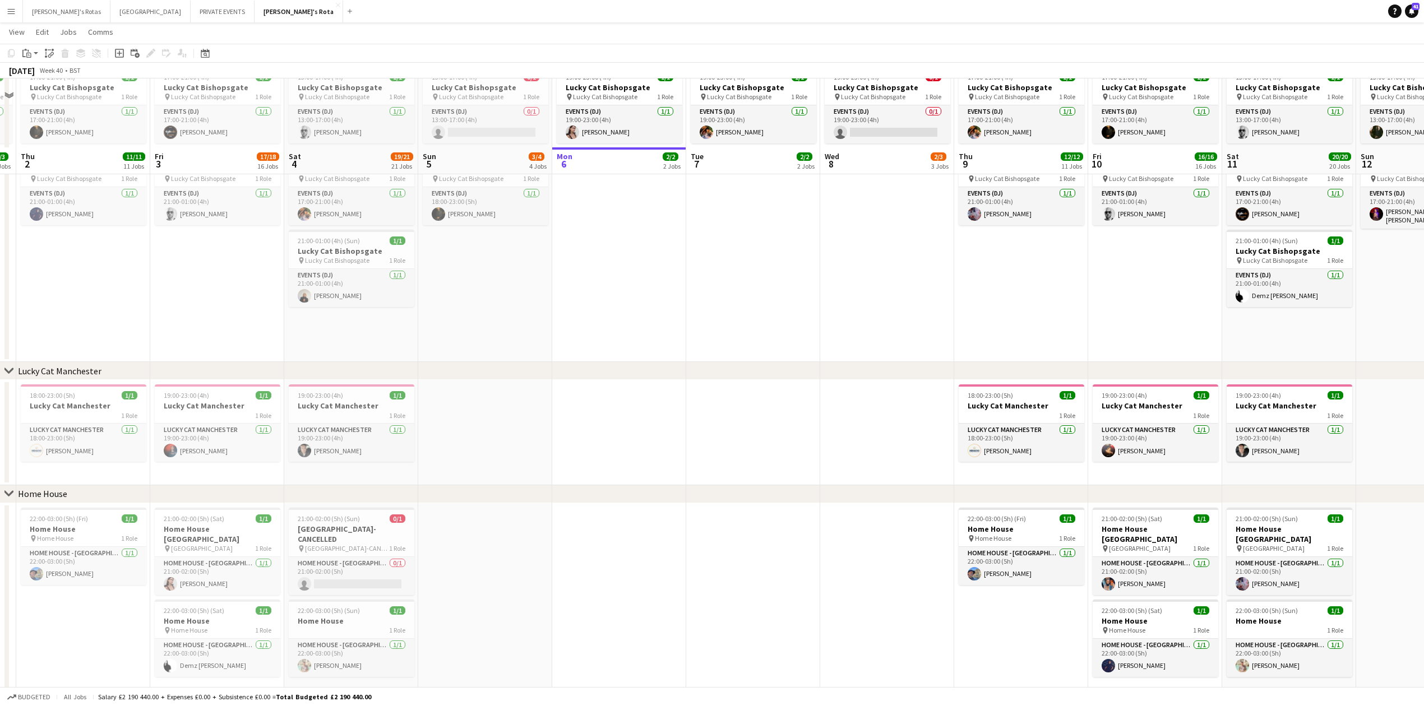
scroll to position [1046, 0]
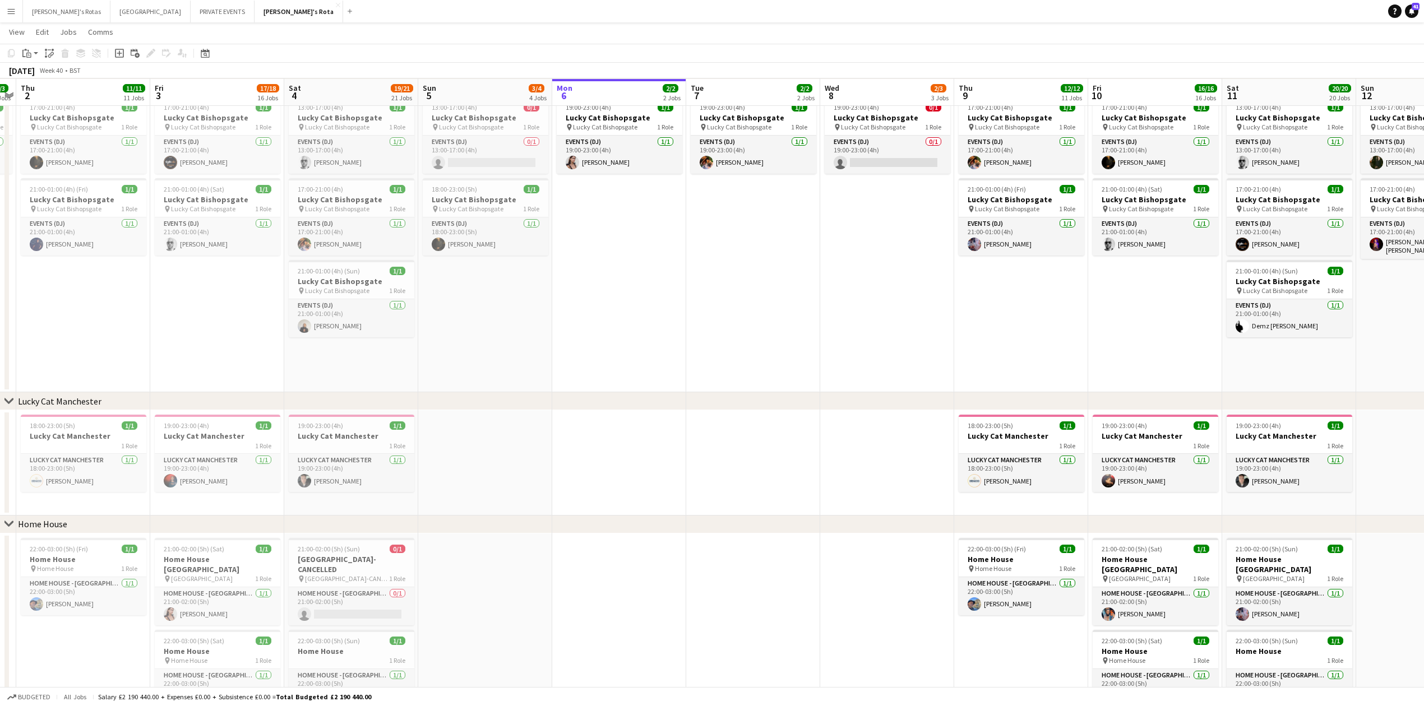
click at [687, 238] on app-date-cell "19:00-23:00 (4h) 1/1 Lucky Cat Bishopsgate pin Lucky Cat Bishopsgate 1 Role Eve…" at bounding box center [753, 242] width 134 height 301
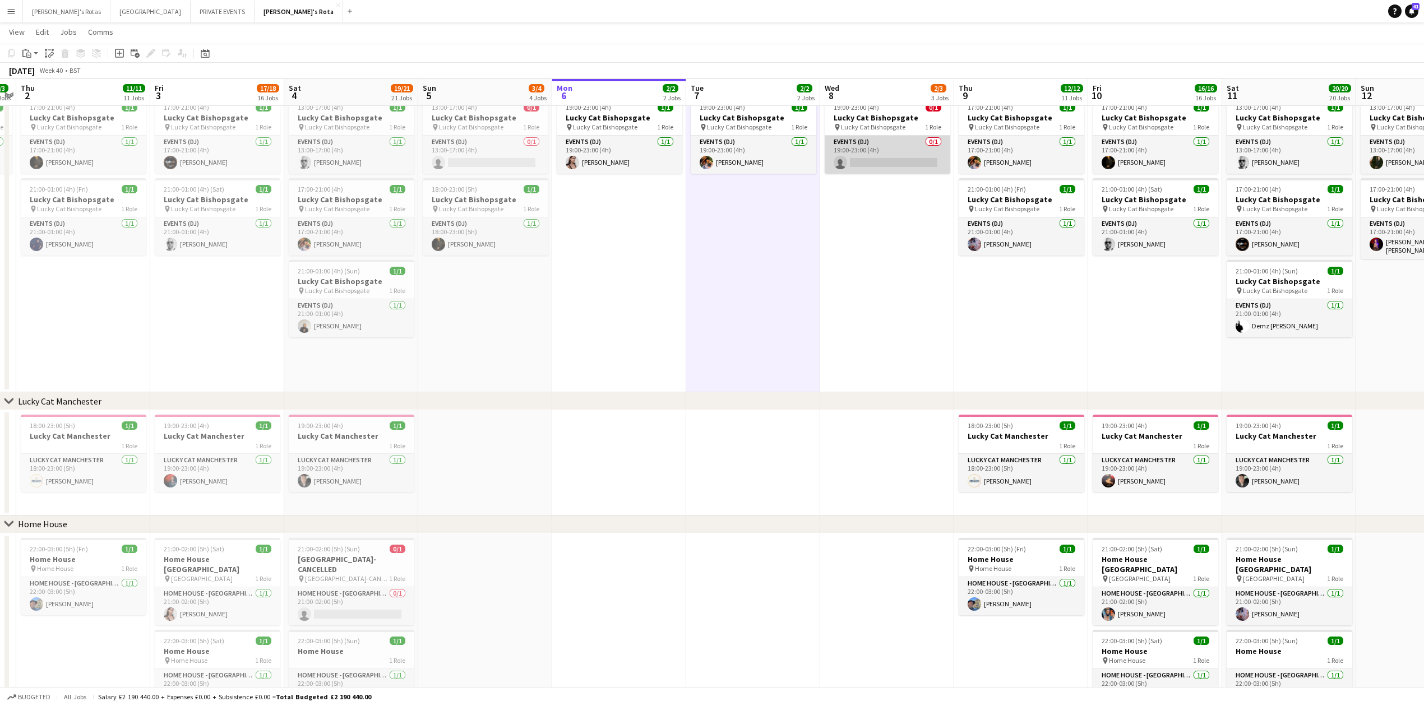
click at [846, 140] on app-card-role "Events (DJ) 0/1 19:00-23:00 (4h) single-neutral-actions" at bounding box center [888, 155] width 126 height 38
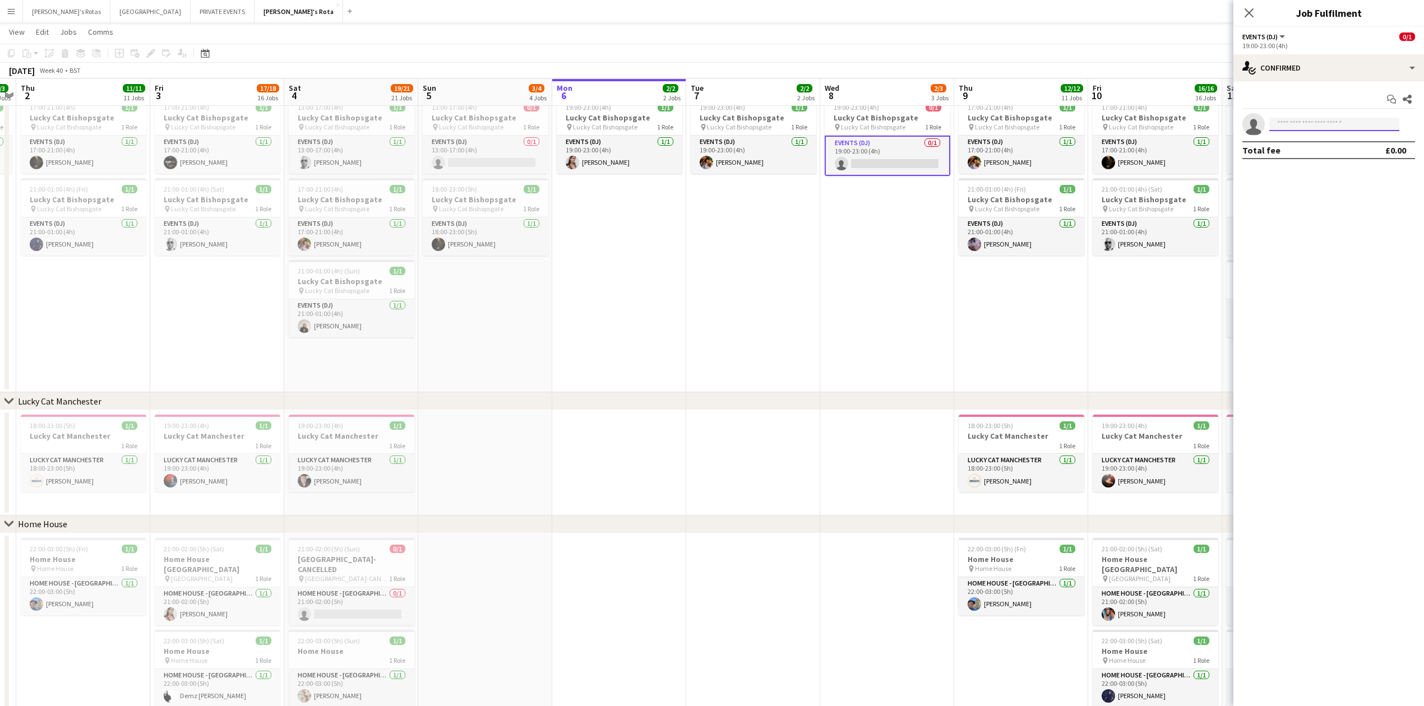
click at [1305, 128] on input at bounding box center [1334, 124] width 130 height 13
type input "*"
click at [797, 259] on app-date-cell "19:00-23:00 (4h) 1/1 Lucky Cat Bishopsgate pin Lucky Cat Bishopsgate 1 Role Eve…" at bounding box center [753, 242] width 134 height 301
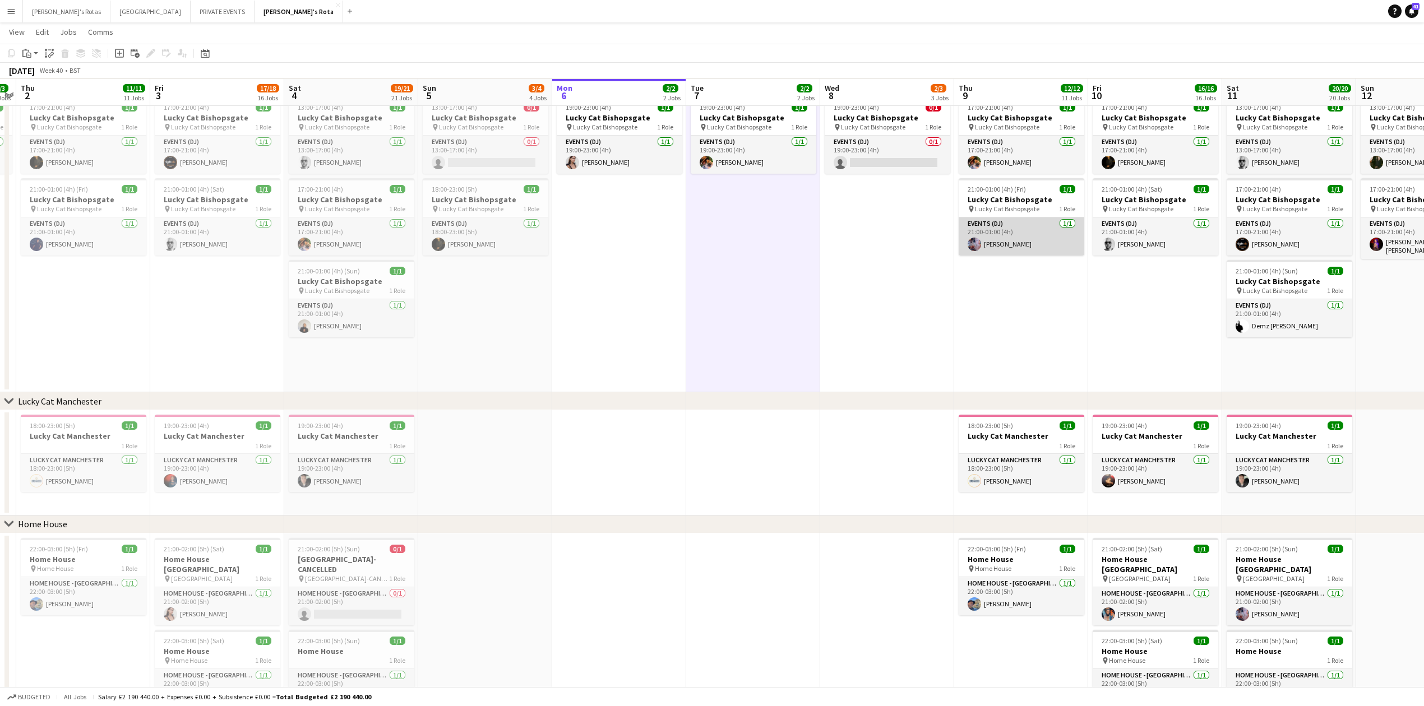
click at [991, 250] on app-card-role "Events (DJ) [DATE] 21:00-01:00 (4h) [PERSON_NAME]" at bounding box center [1022, 237] width 126 height 38
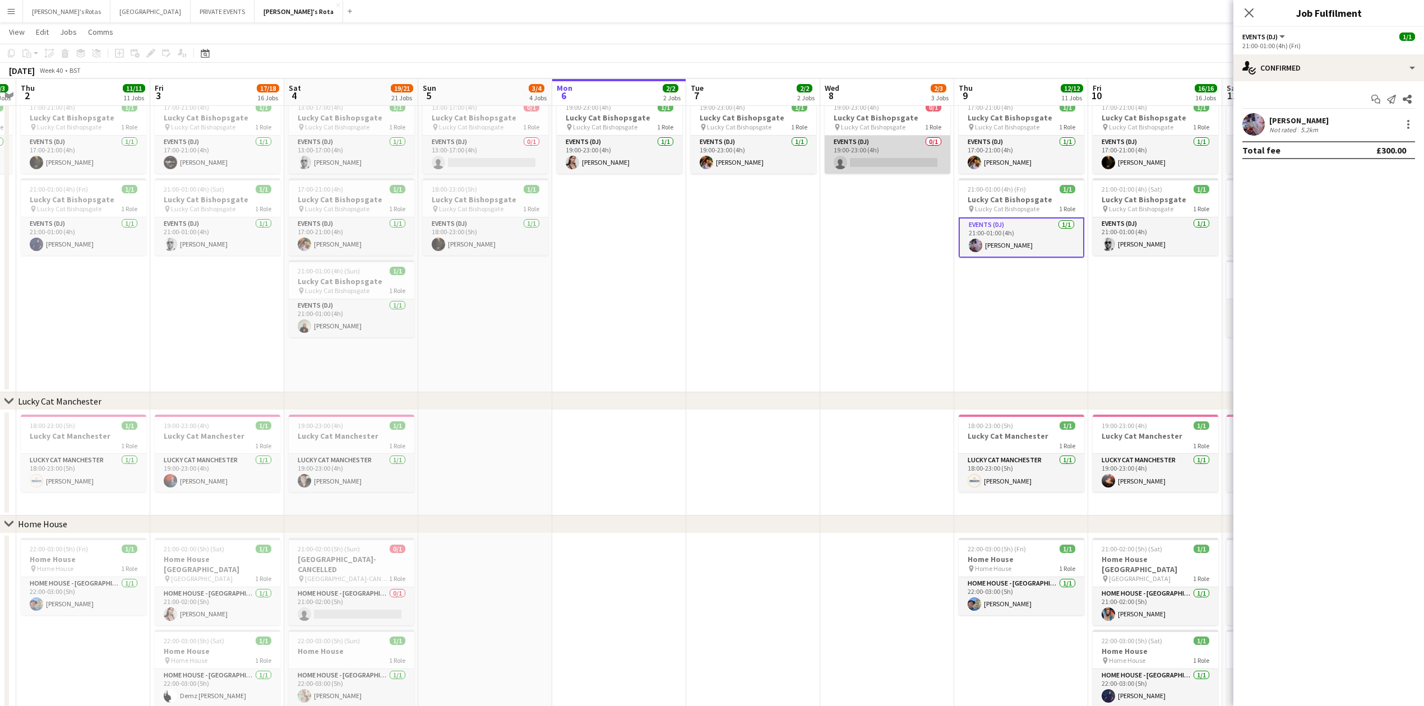
click at [870, 149] on app-card-role "Events (DJ) 0/1 19:00-23:00 (4h) single-neutral-actions" at bounding box center [888, 155] width 126 height 38
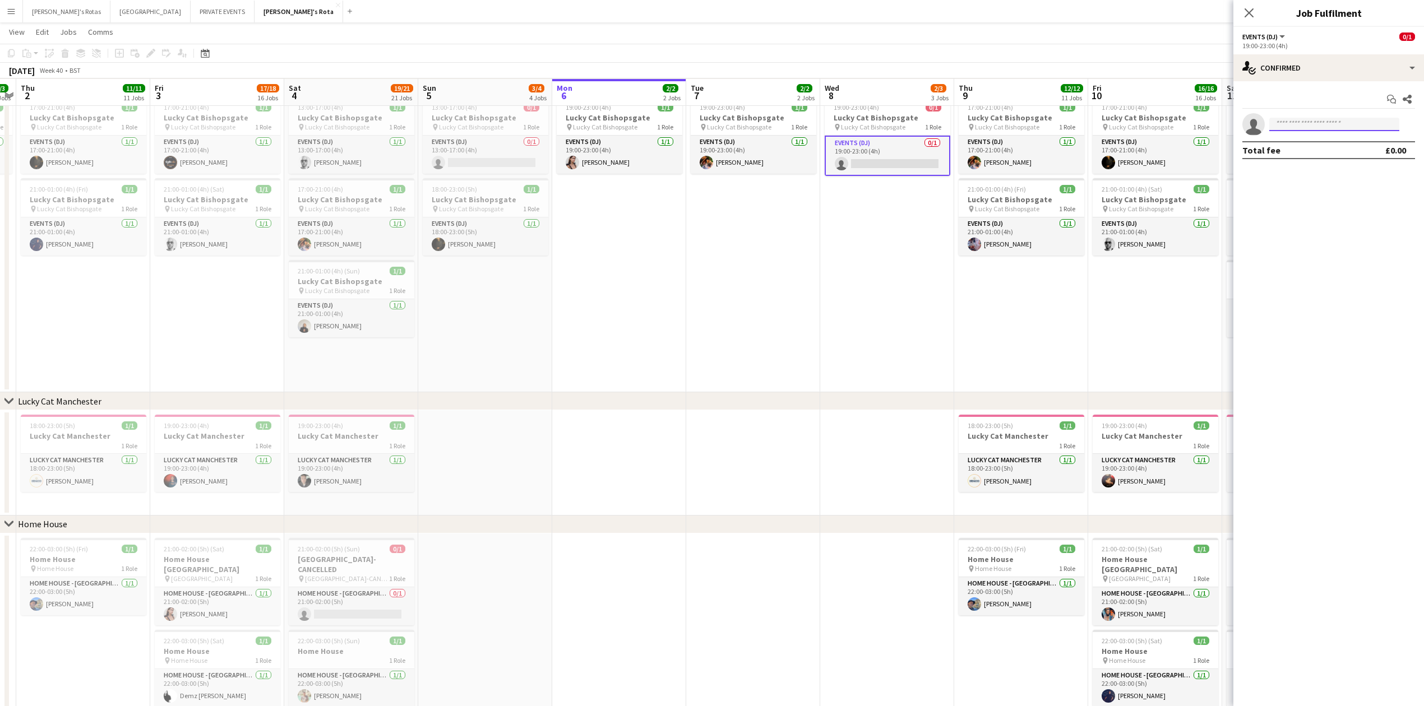
click at [1322, 123] on input at bounding box center [1334, 124] width 130 height 13
type input "****"
click at [1249, 14] on icon at bounding box center [1249, 12] width 11 height 11
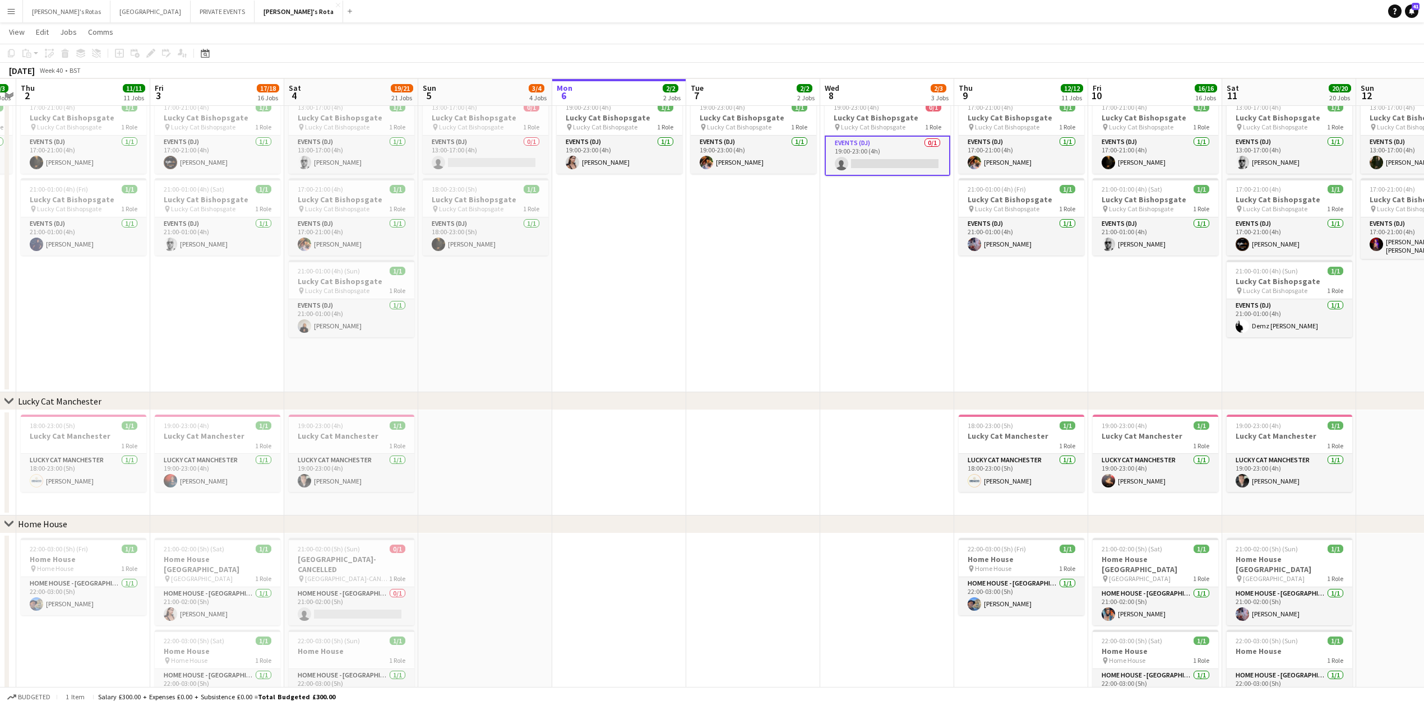
click at [909, 347] on app-date-cell "19:00-23:00 (4h) 0/1 Lucky Cat Bishopsgate pin Lucky Cat Bishopsgate 1 Role Eve…" at bounding box center [887, 242] width 134 height 301
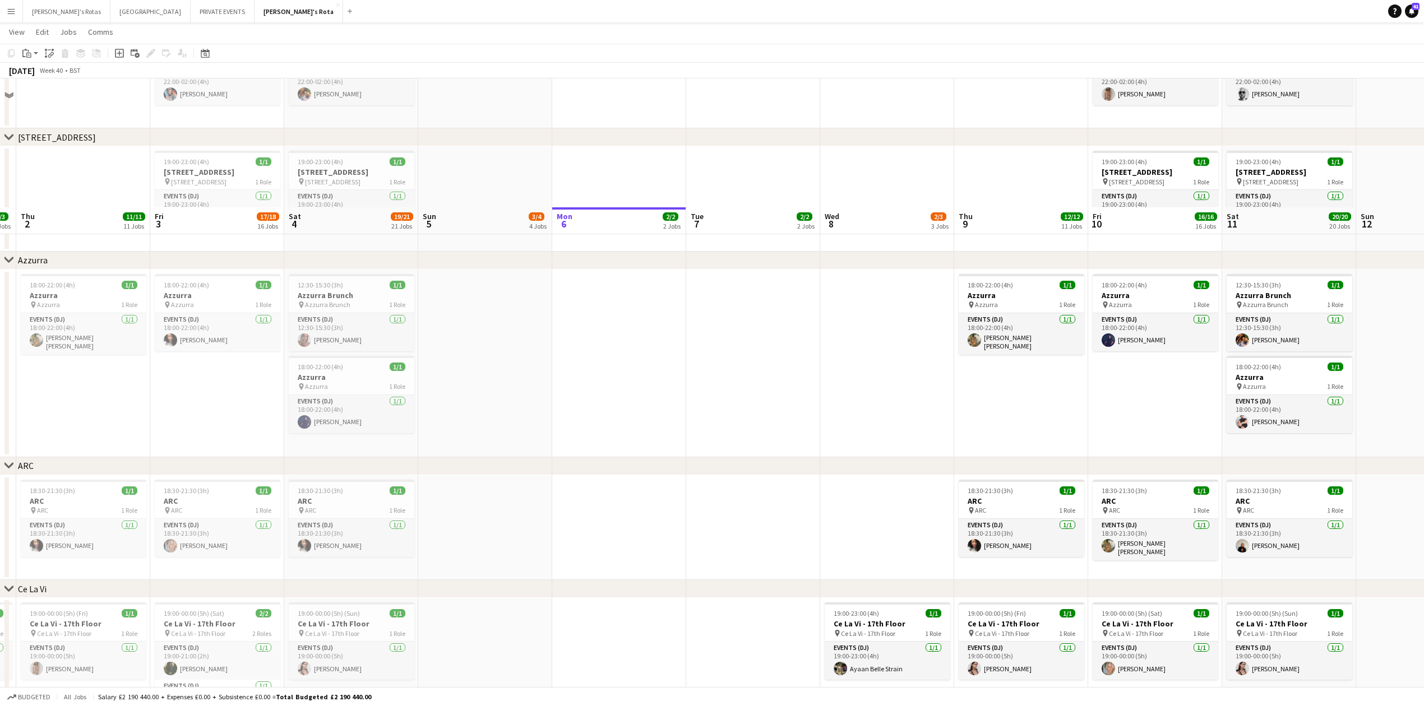
scroll to position [2019, 0]
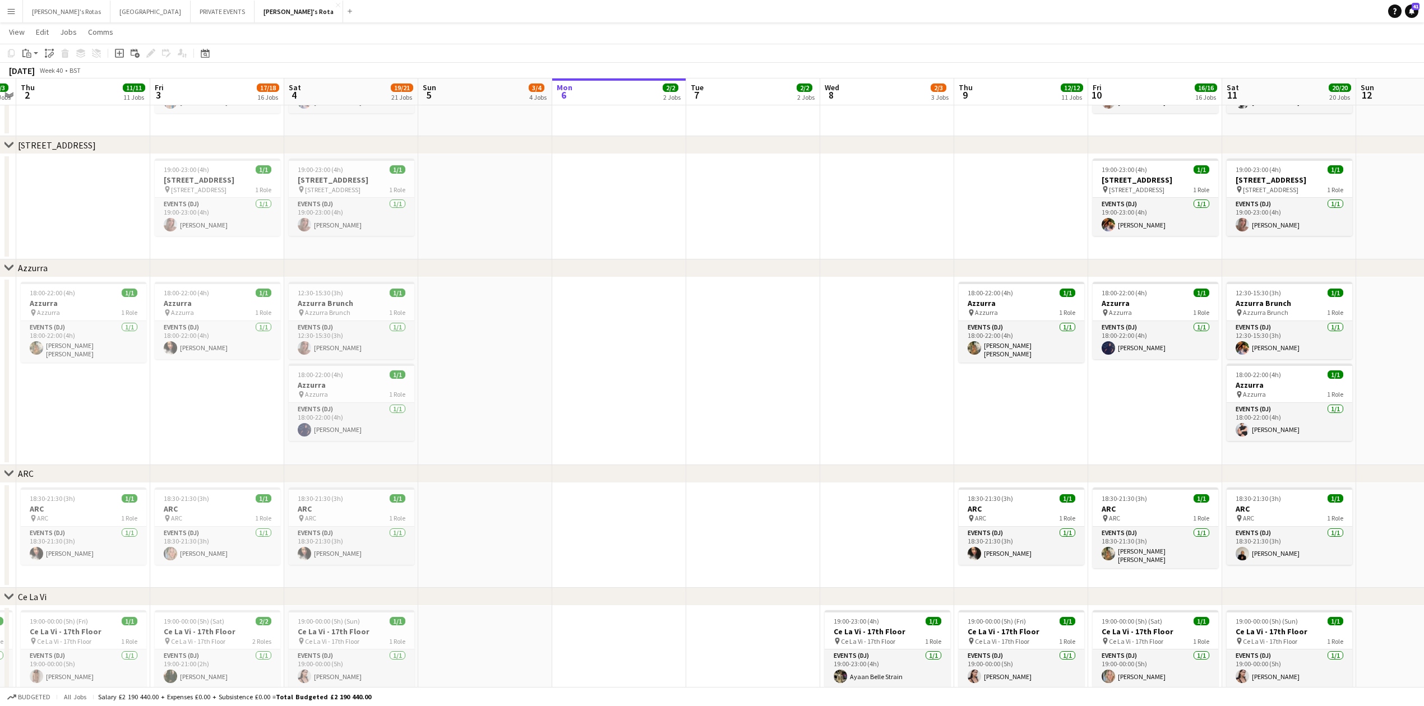
click at [516, 315] on app-date-cell at bounding box center [485, 372] width 134 height 188
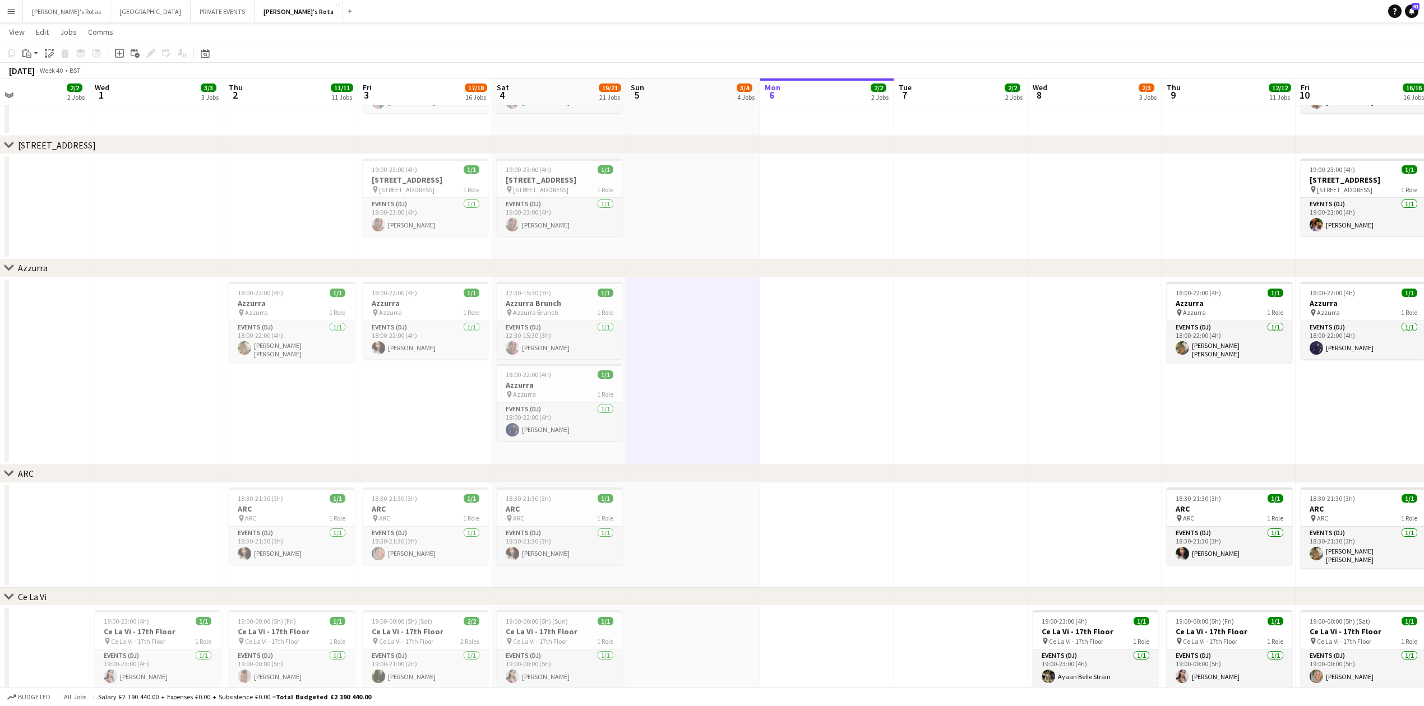
drag, startPoint x: 467, startPoint y: 348, endPoint x: 803, endPoint y: 344, distance: 335.9
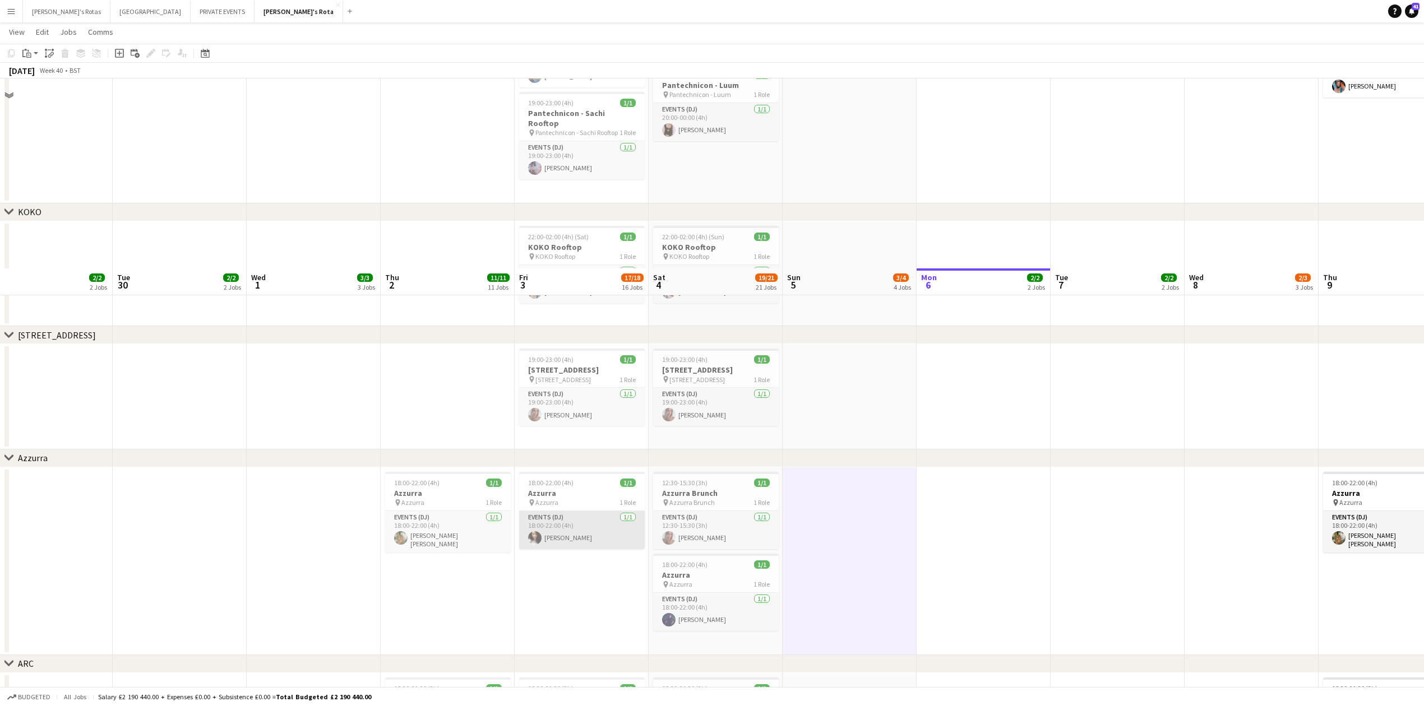
scroll to position [1719, 0]
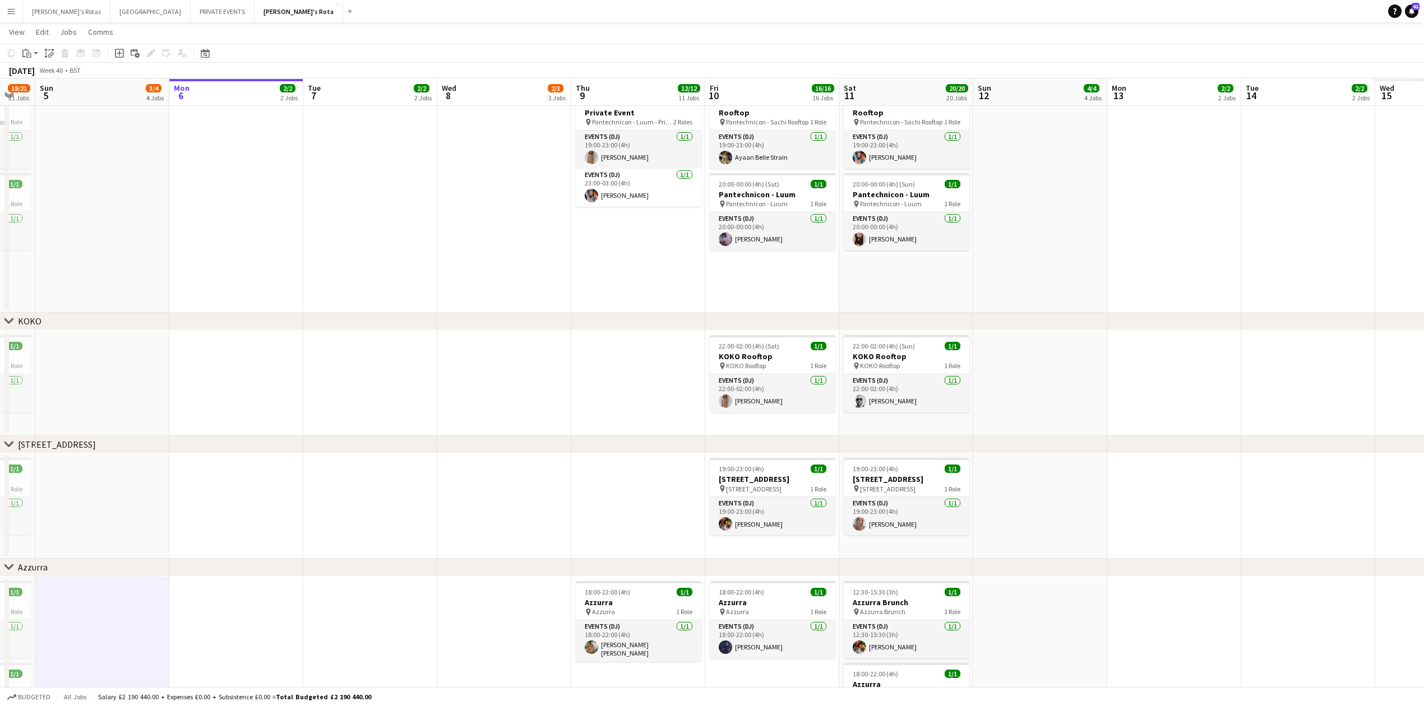
drag, startPoint x: 1086, startPoint y: 262, endPoint x: 339, endPoint y: 283, distance: 747.7
click at [339, 283] on app-calendar-viewport "Wed 1 3/3 3 Jobs Thu 2 11/11 11 Jobs Fri 3 17/18 16 Jobs Sat 4 19/21 21 Jobs Su…" at bounding box center [712, 246] width 1424 height 3842
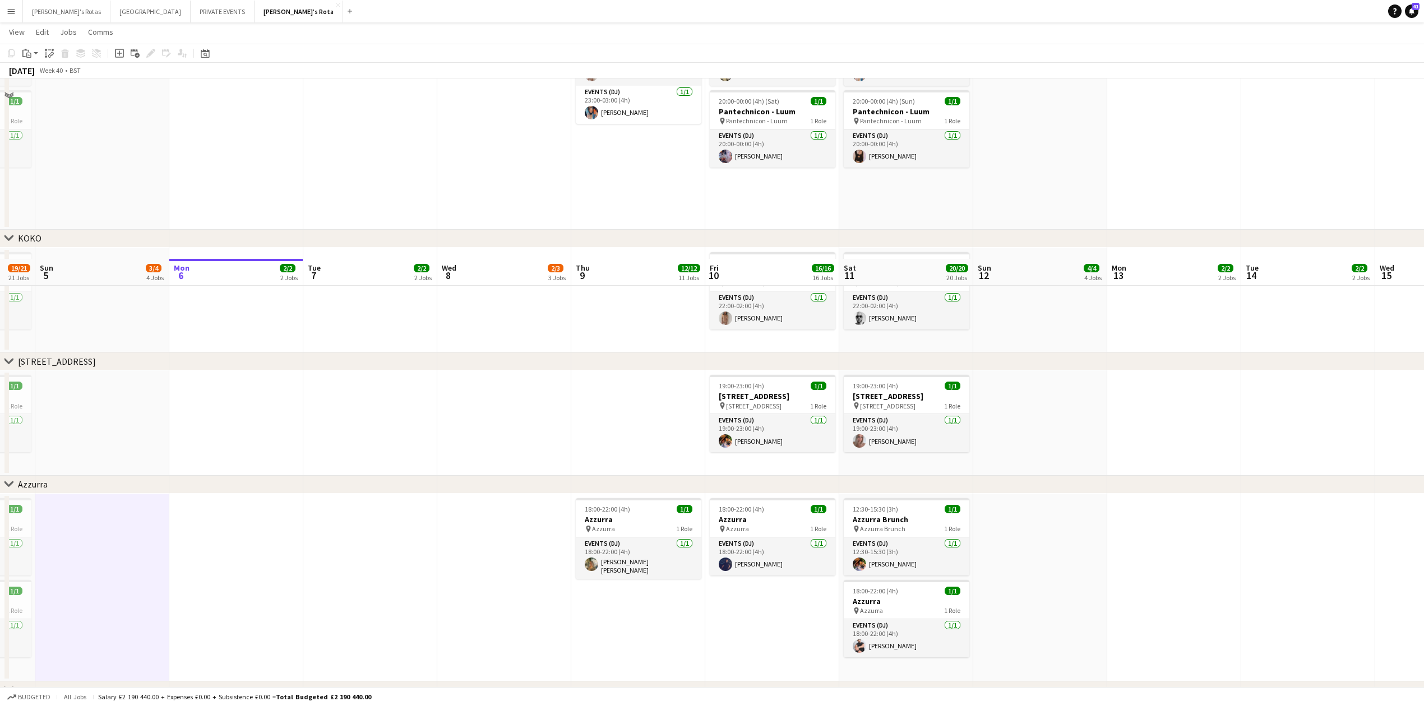
scroll to position [1794, 0]
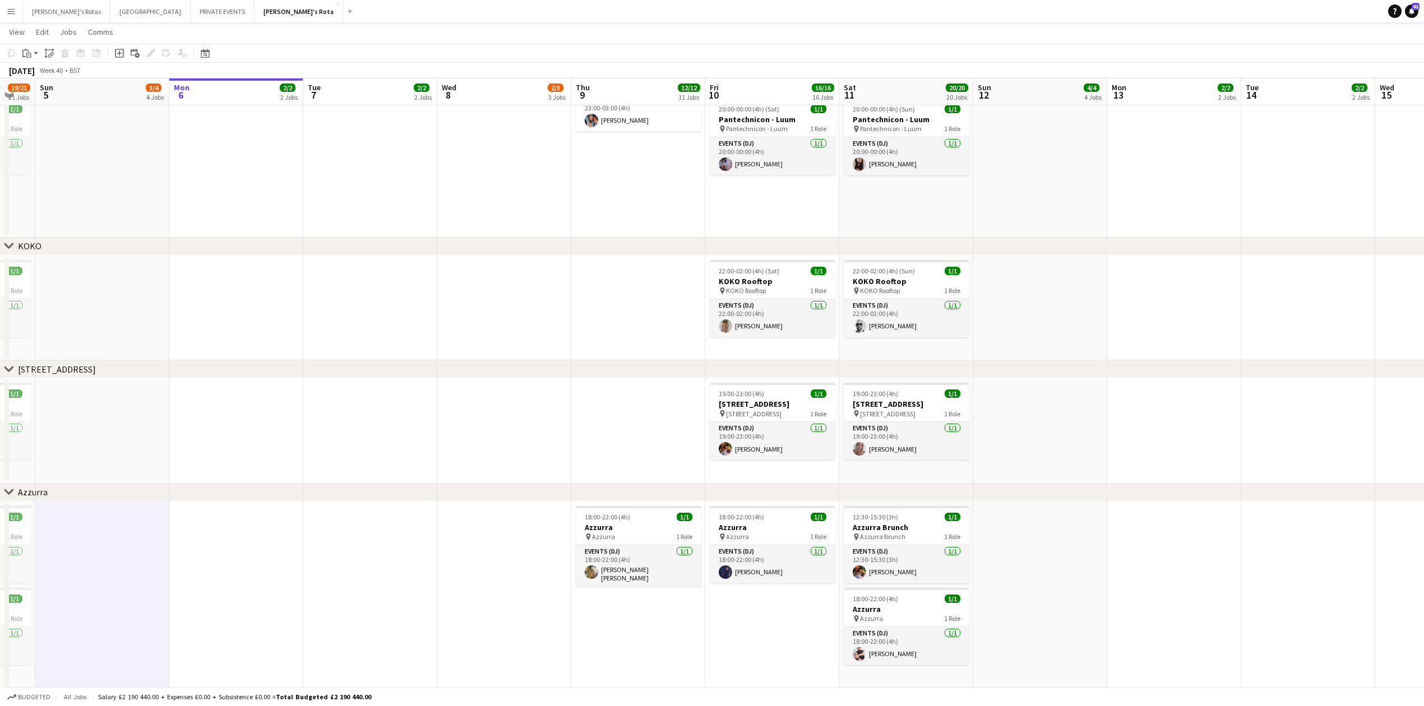
click at [447, 315] on app-date-cell at bounding box center [504, 308] width 134 height 105
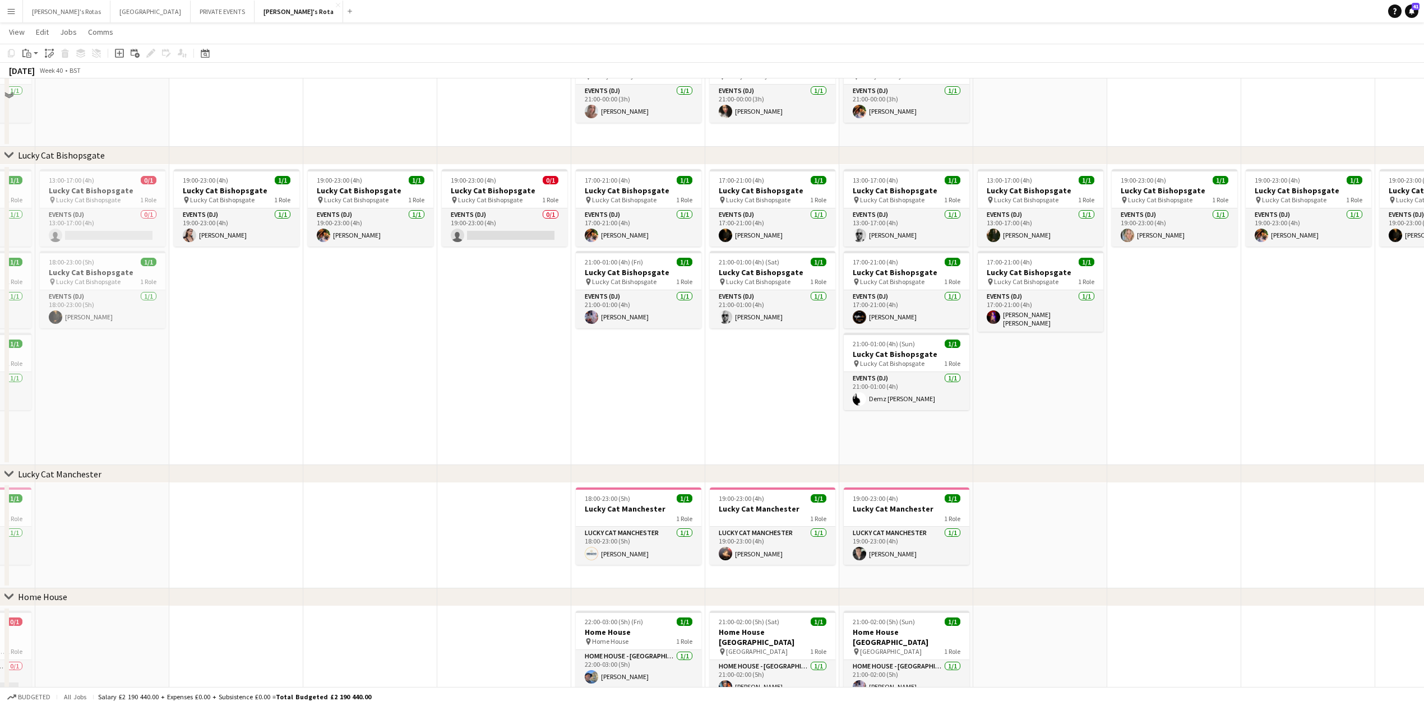
scroll to position [822, 0]
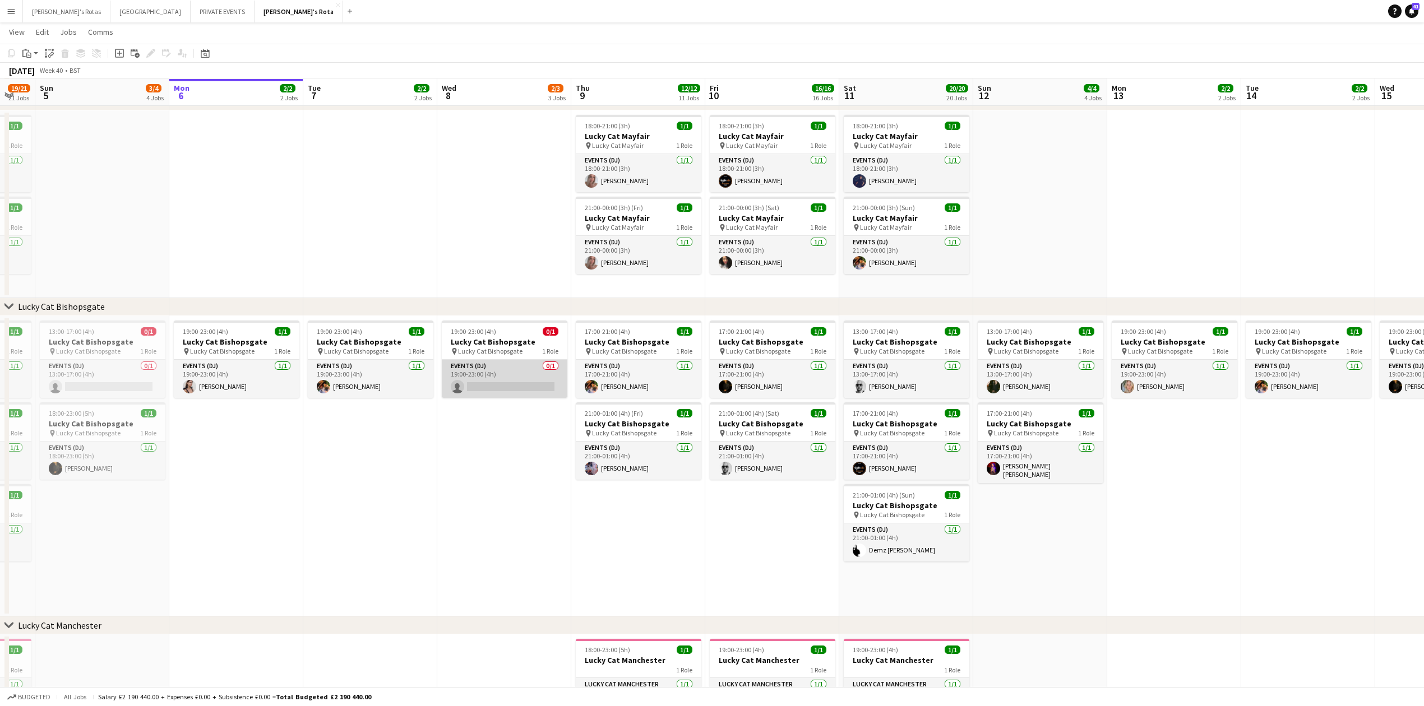
click at [500, 364] on app-card-role "Events (DJ) 0/1 19:00-23:00 (4h) single-neutral-actions" at bounding box center [505, 379] width 126 height 38
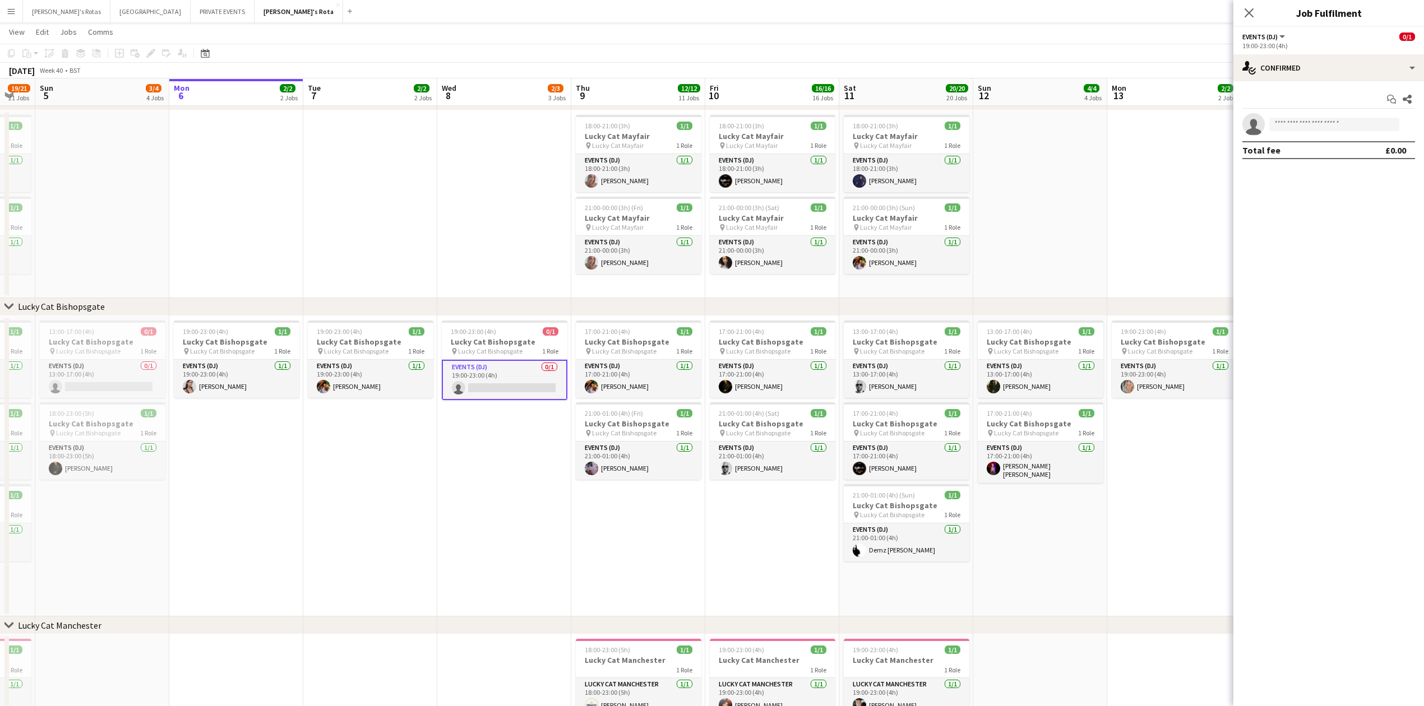
click at [563, 555] on app-date-cell "19:00-23:00 (4h) 0/1 Lucky Cat Bishopsgate pin Lucky Cat Bishopsgate 1 Role Eve…" at bounding box center [504, 466] width 134 height 301
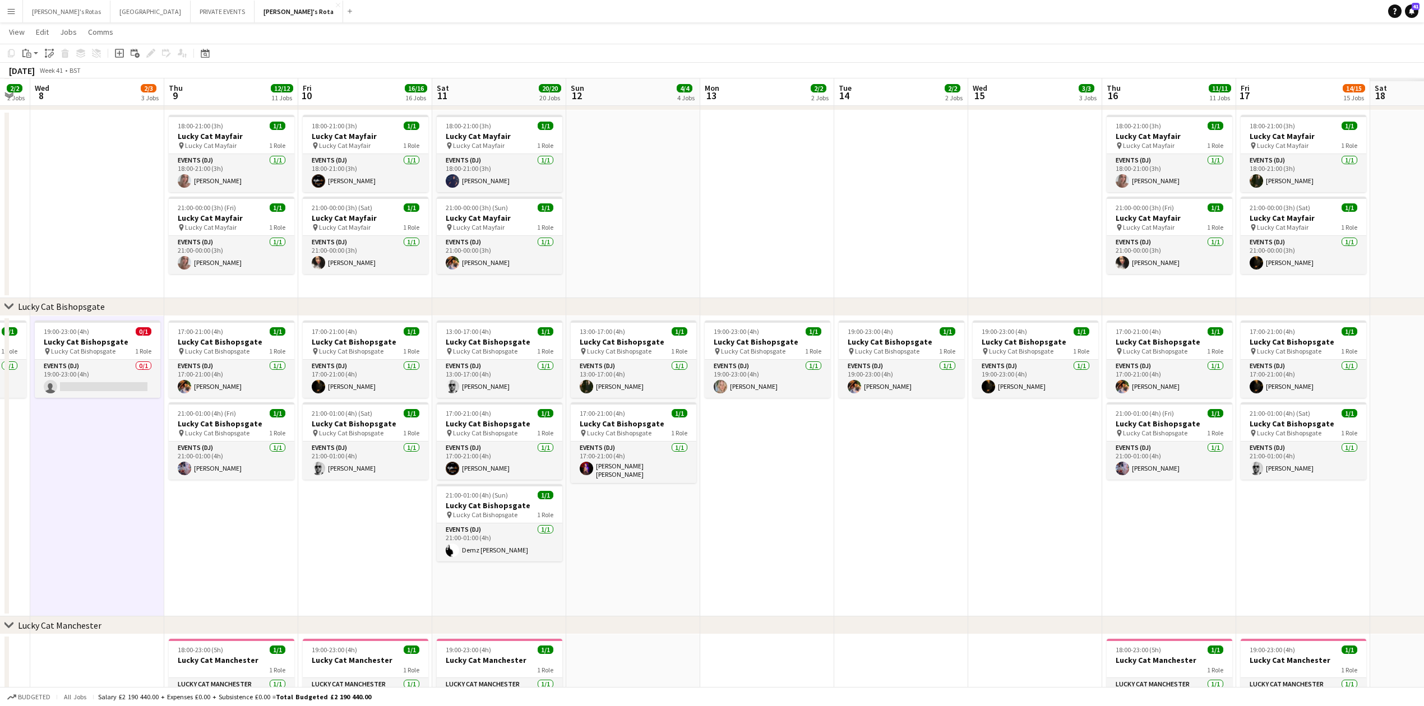
drag, startPoint x: 824, startPoint y: 557, endPoint x: 0, endPoint y: 543, distance: 823.8
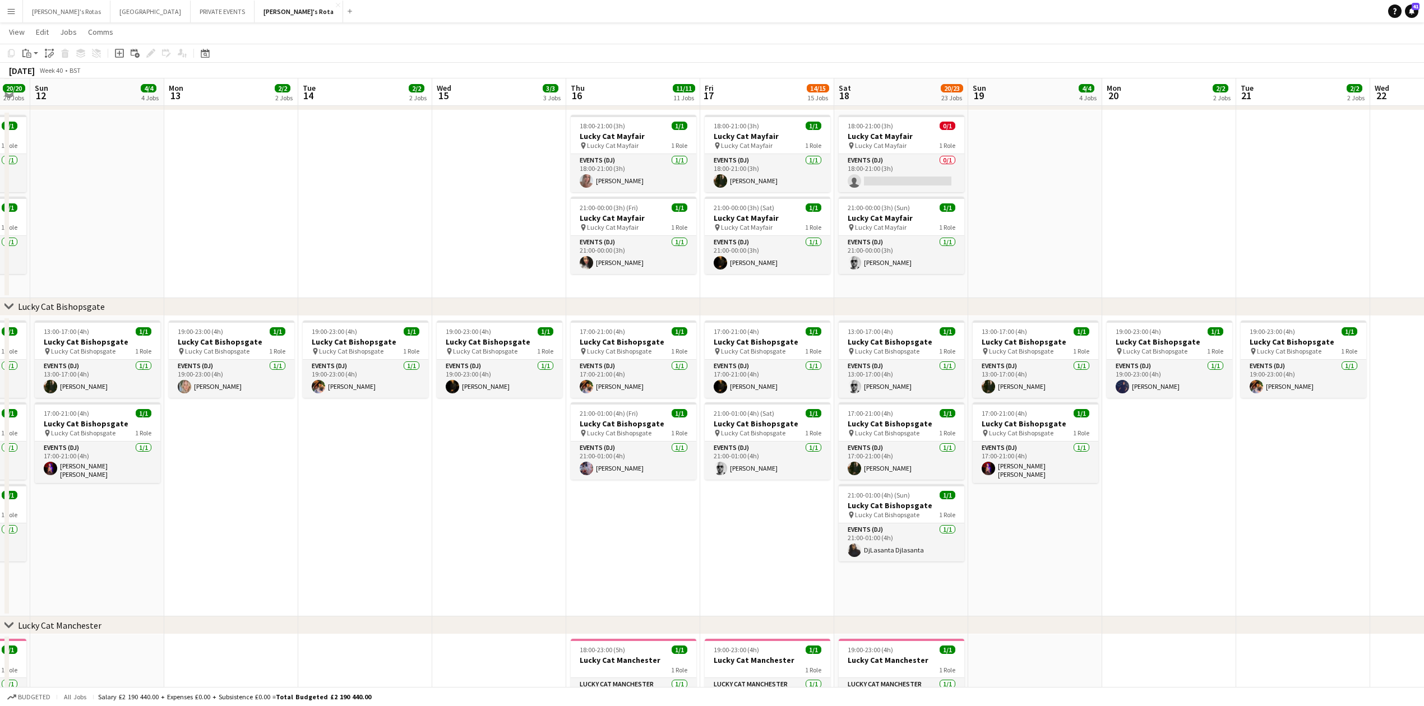
scroll to position [0, 386]
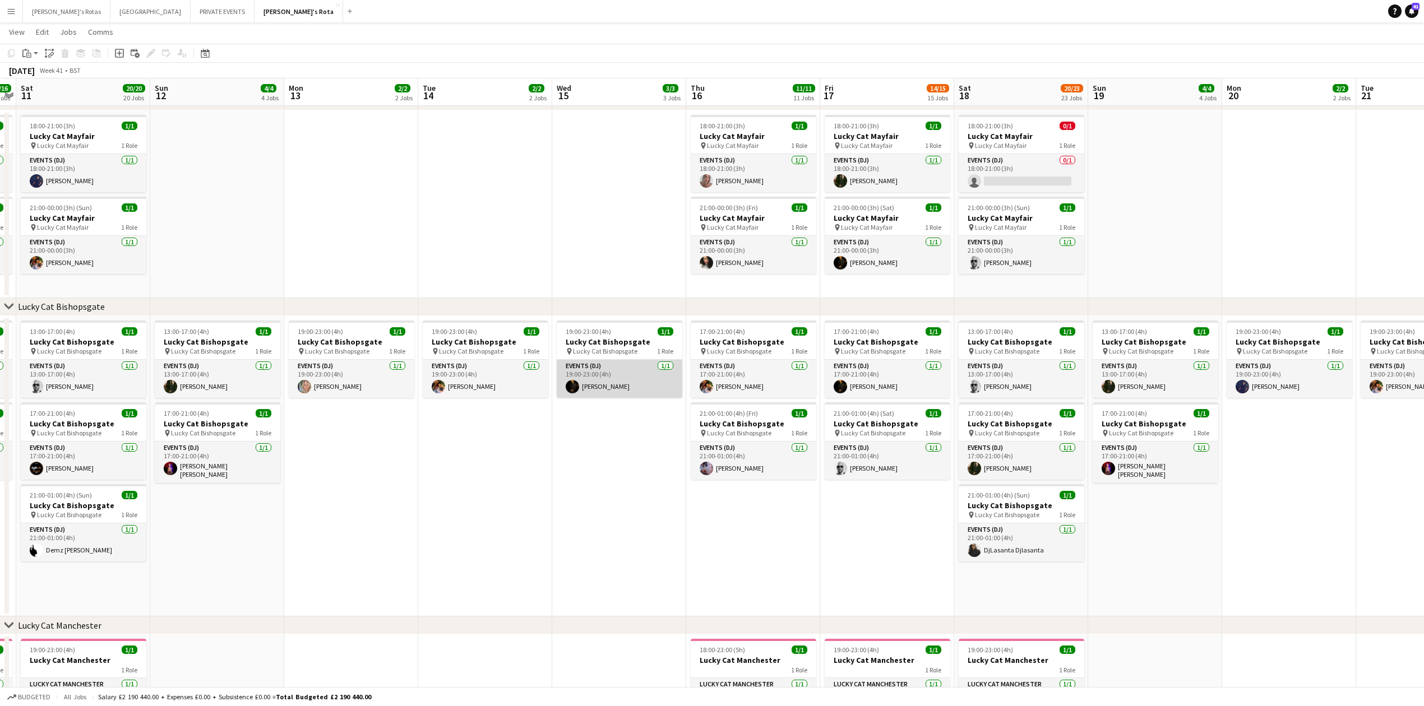
click at [649, 384] on app-card-role "Events (DJ) [DATE] 19:00-23:00 (4h) [PERSON_NAME]" at bounding box center [620, 379] width 126 height 38
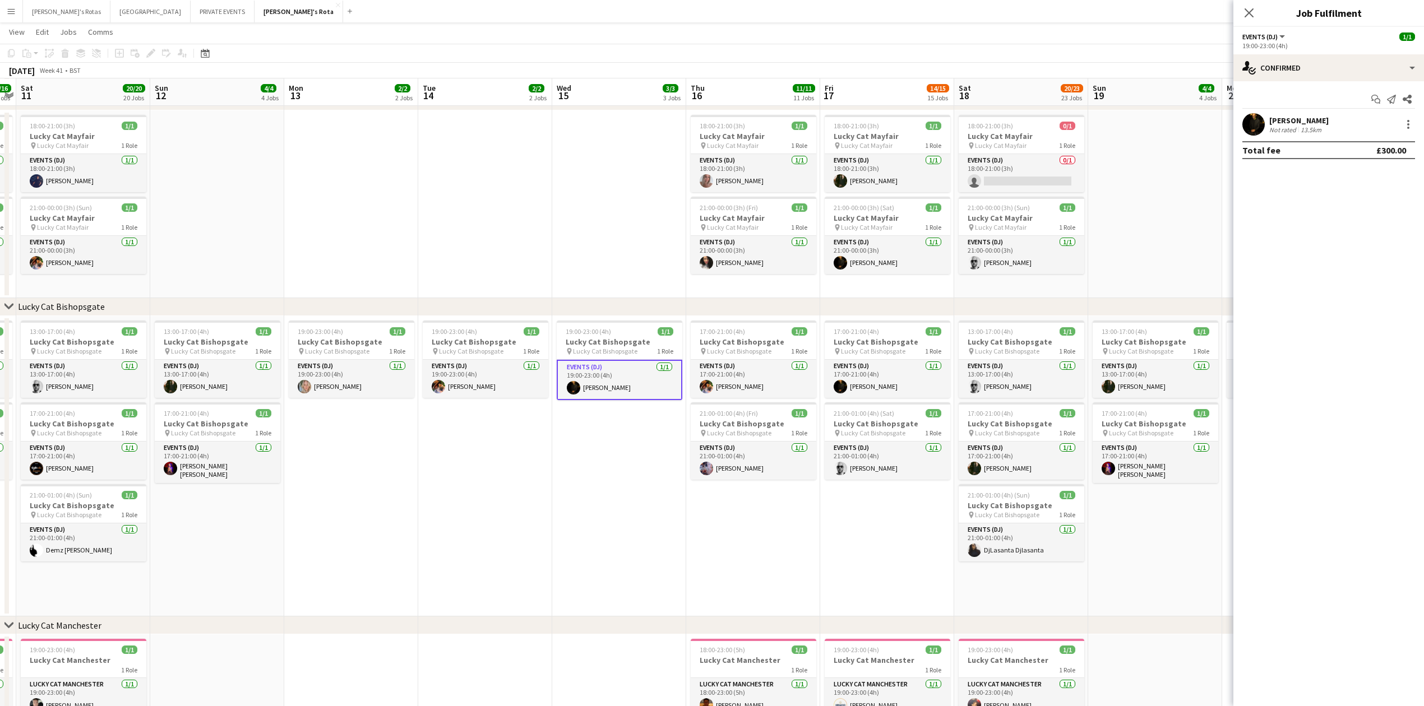
click at [1415, 118] on div "[PERSON_NAME] Not rated 13.5km" at bounding box center [1329, 124] width 191 height 22
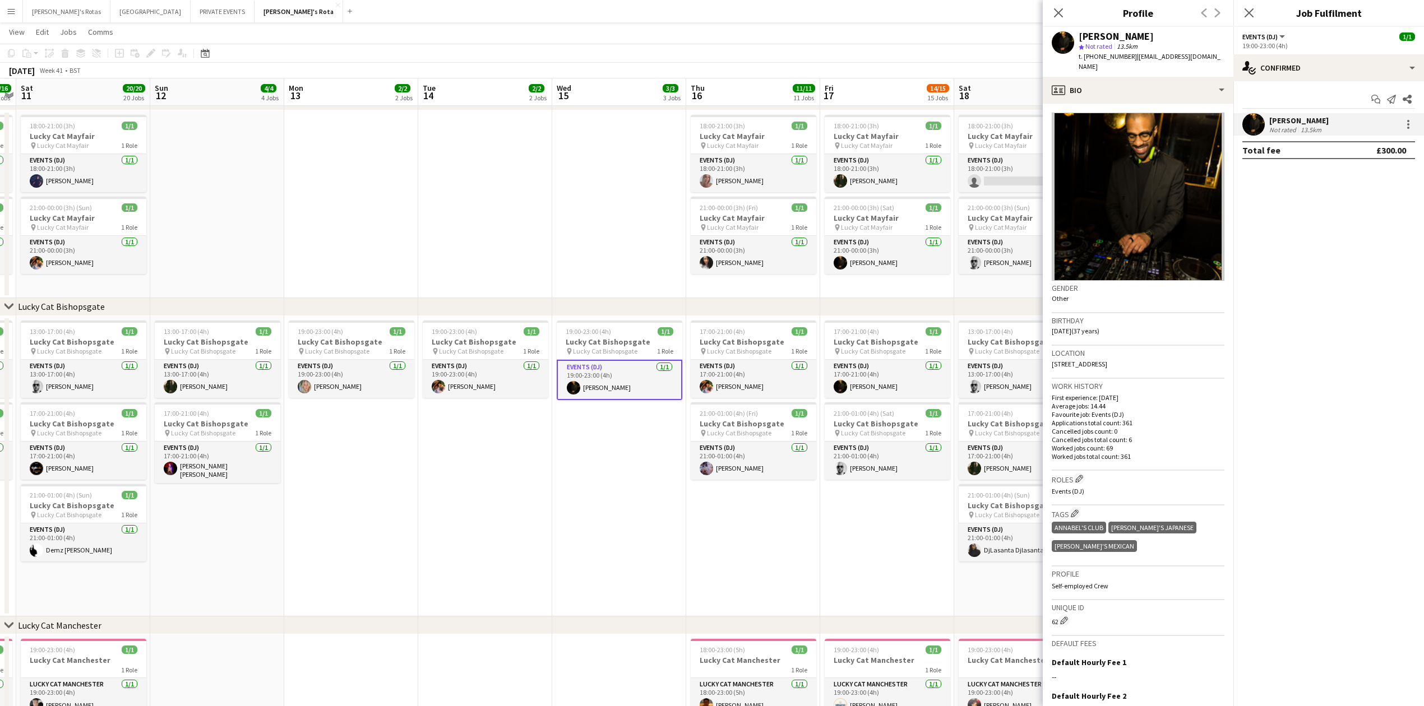
click at [1415, 122] on div "[PERSON_NAME] Not rated 13.5km" at bounding box center [1329, 124] width 191 height 22
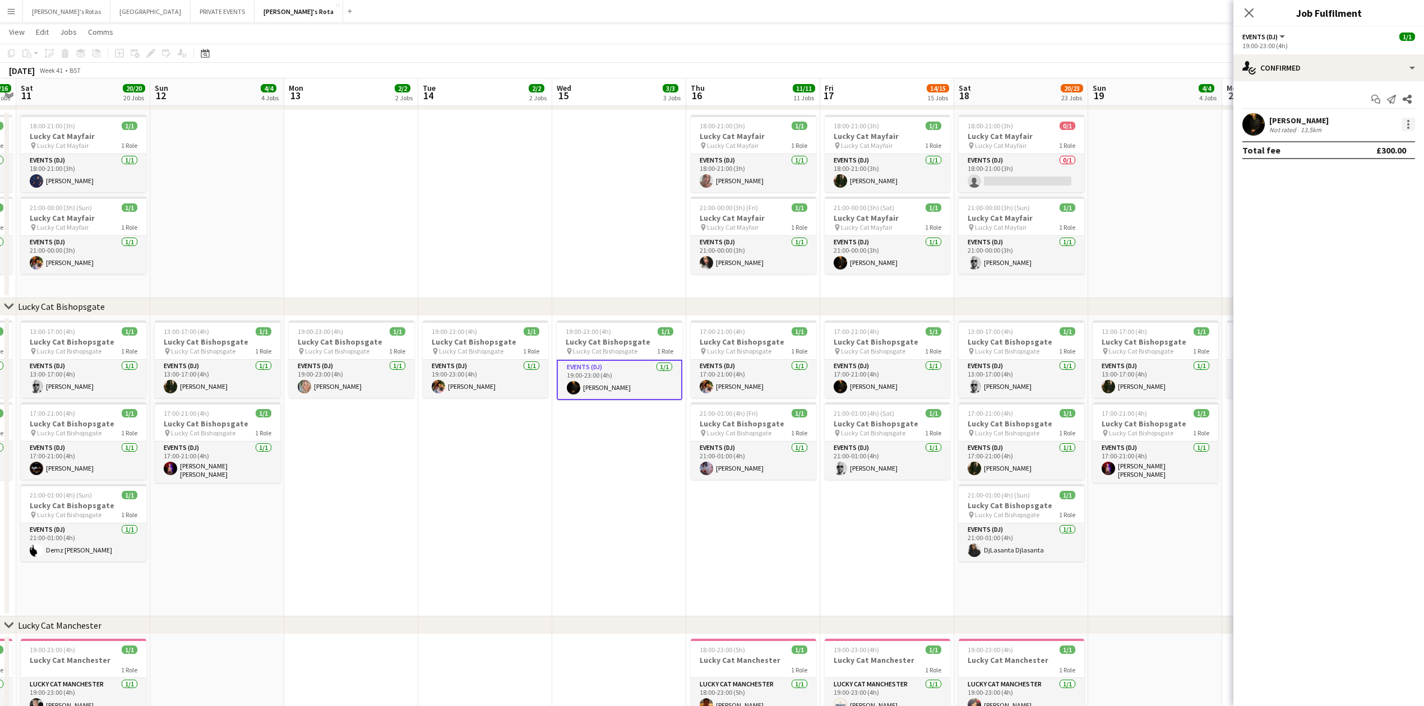
click at [1408, 121] on div at bounding box center [1408, 121] width 2 height 2
click at [1356, 244] on button "Remove" at bounding box center [1371, 253] width 87 height 27
drag, startPoint x: 1281, startPoint y: 113, endPoint x: 1280, endPoint y: 119, distance: 5.7
click at [1281, 116] on app-invite-slot "single-neutral-actions" at bounding box center [1329, 124] width 191 height 22
click at [1280, 119] on input at bounding box center [1334, 124] width 130 height 13
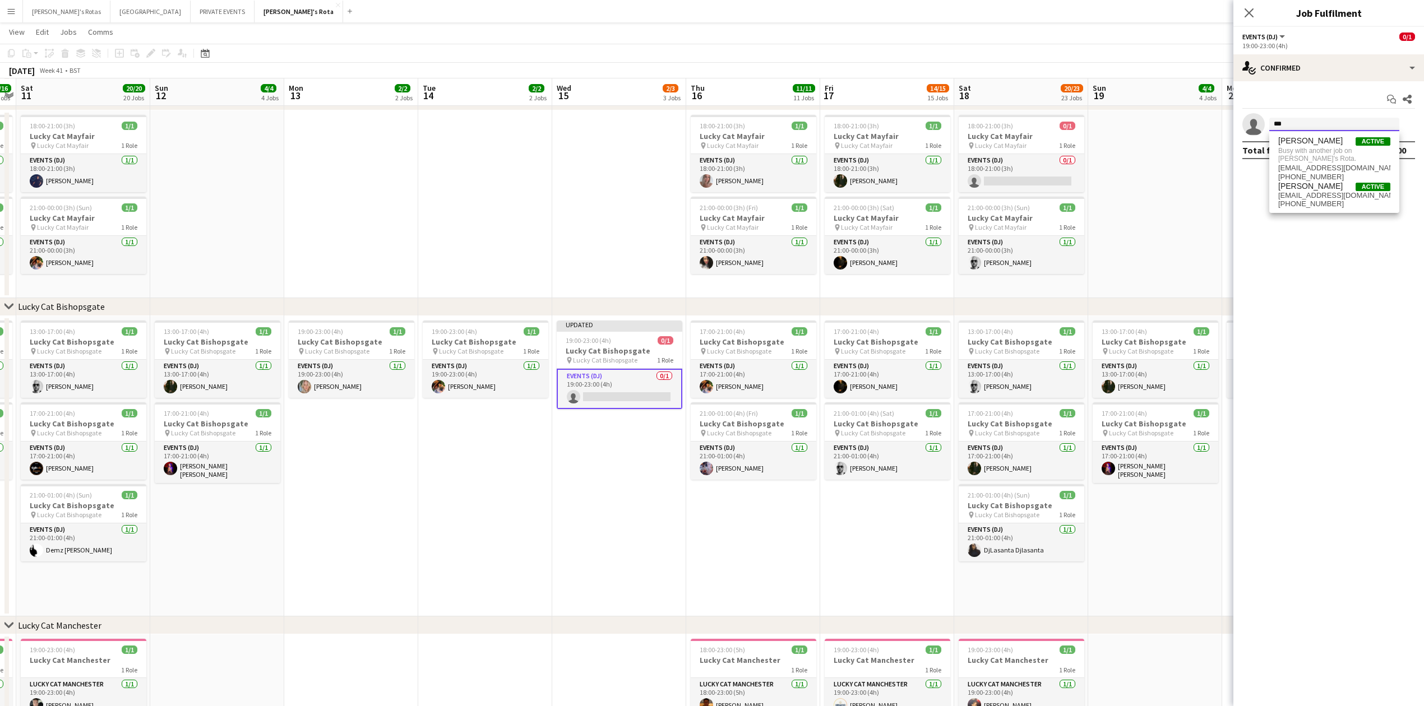
type input "***"
click at [657, 533] on app-date-cell "Updated 19:00-23:00 (4h) 0/1 Lucky Cat Bishopsgate pin Lucky Cat Bishopsgate 1 …" at bounding box center [619, 466] width 134 height 301
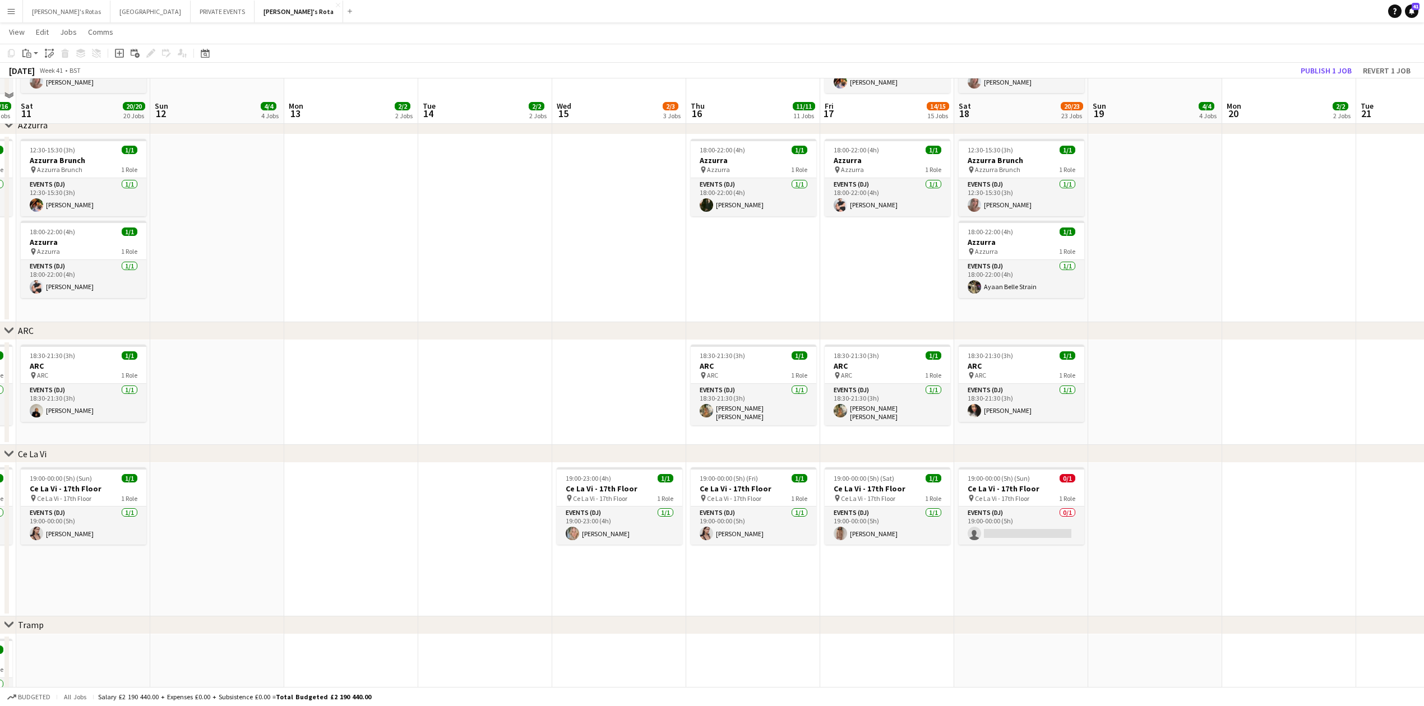
scroll to position [2317, 0]
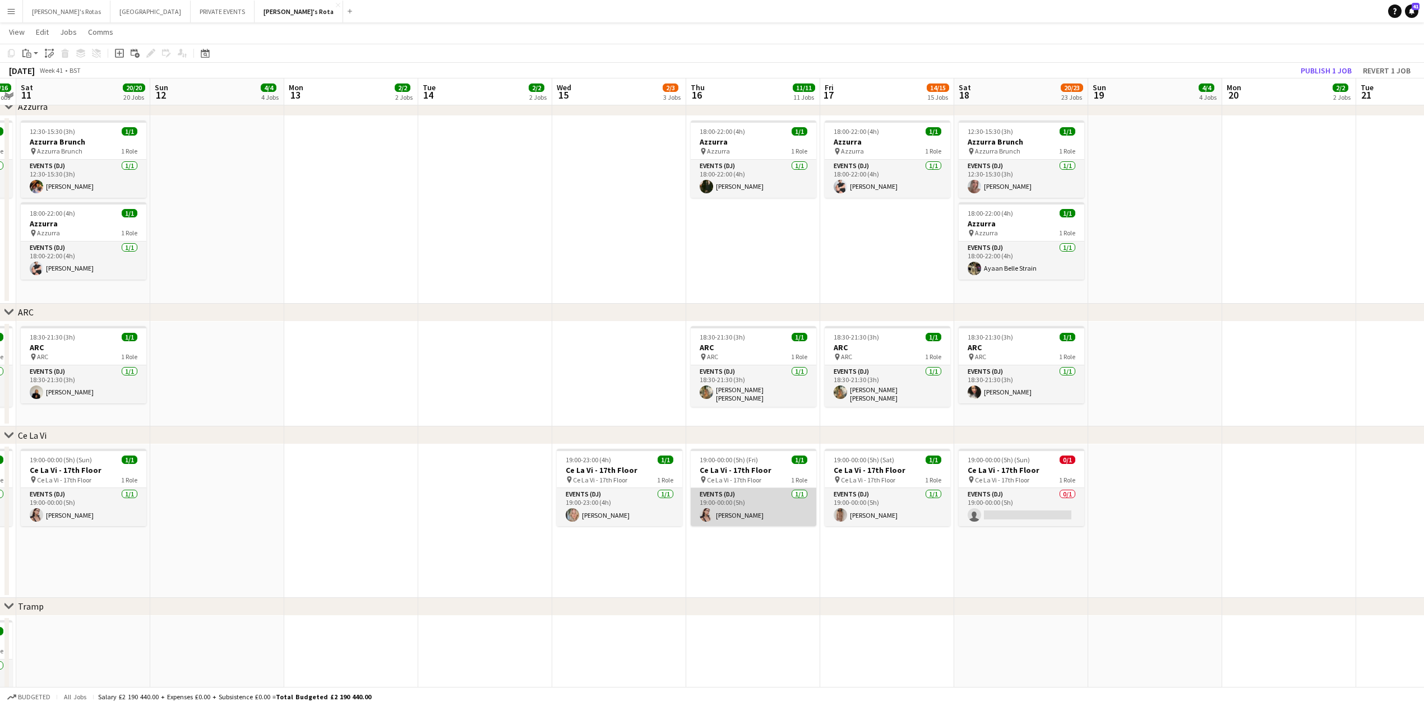
click at [740, 505] on app-card-role "Events (DJ) [DATE] 19:00-00:00 (5h) [PERSON_NAME]" at bounding box center [754, 507] width 126 height 38
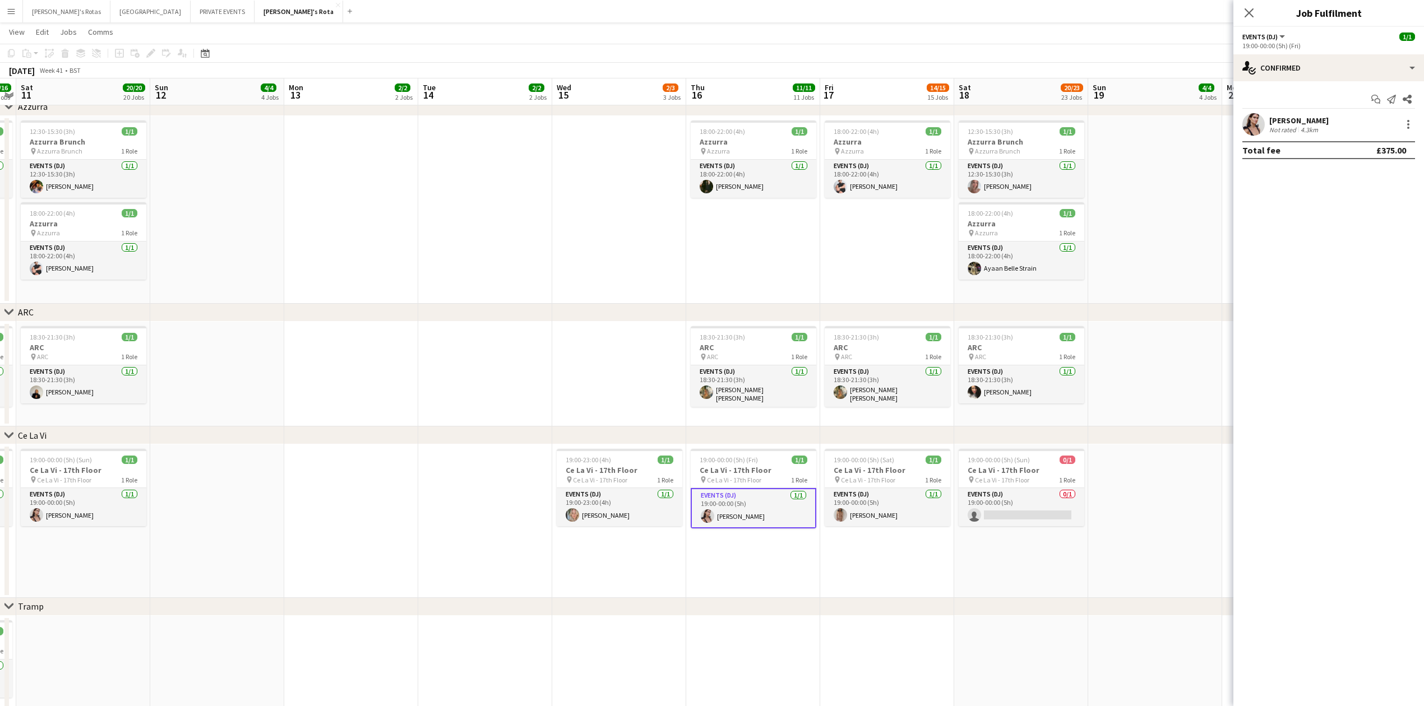
click at [594, 209] on app-date-cell at bounding box center [619, 210] width 134 height 188
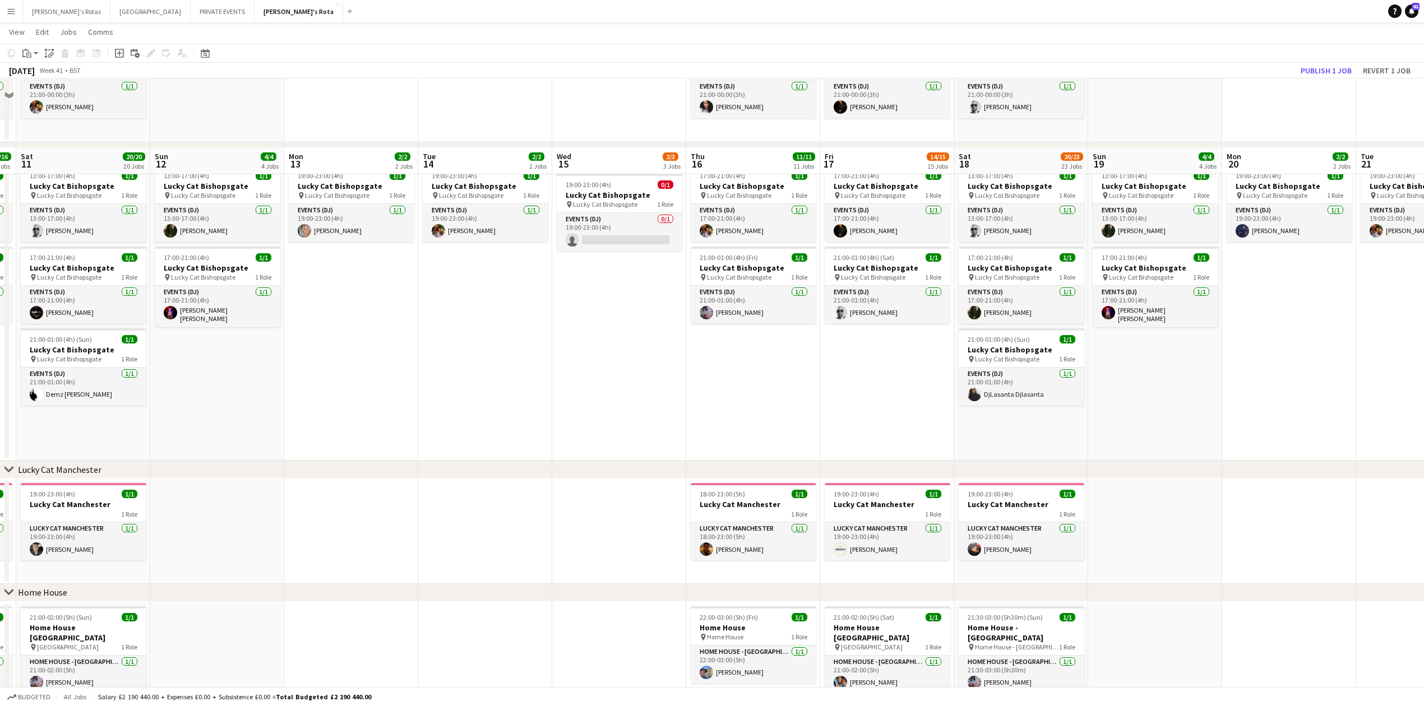
scroll to position [972, 0]
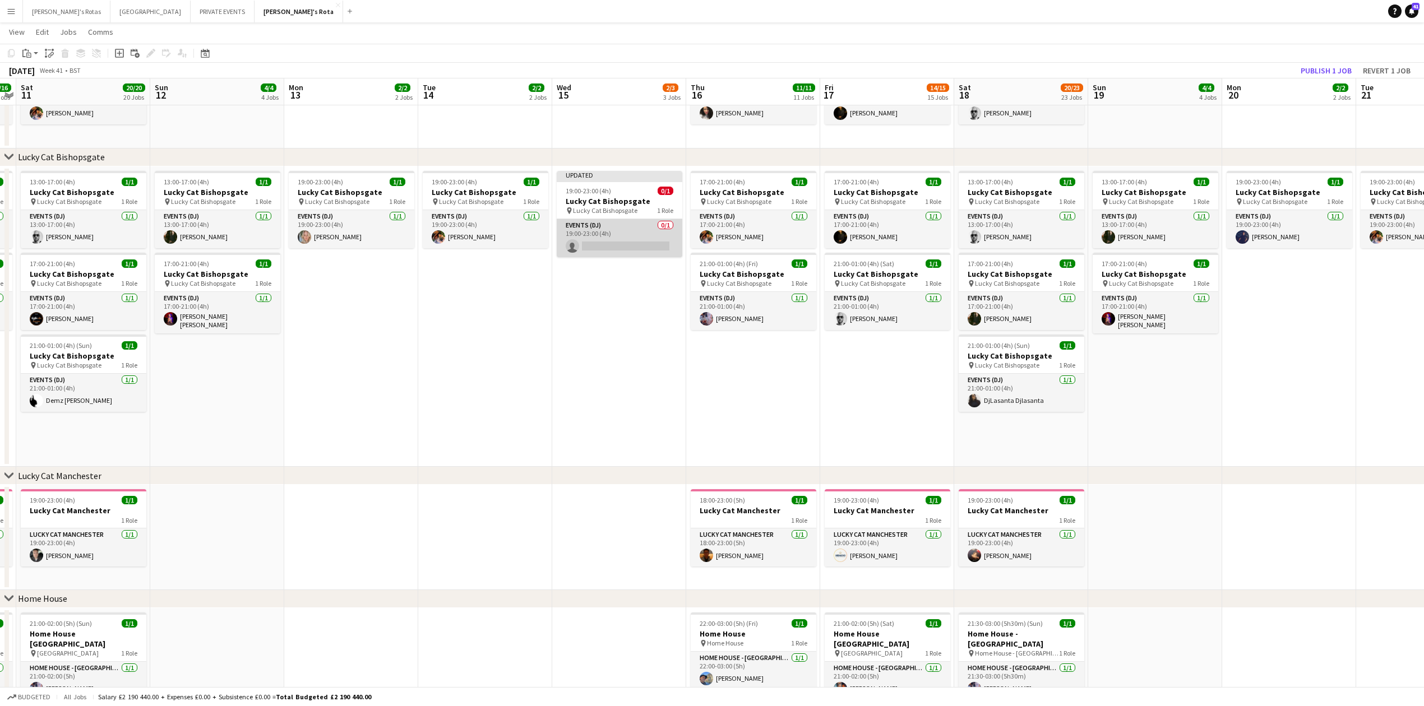
click at [621, 249] on app-card-role "Events (DJ) 0/1 19:00-23:00 (4h) single-neutral-actions" at bounding box center [620, 238] width 126 height 38
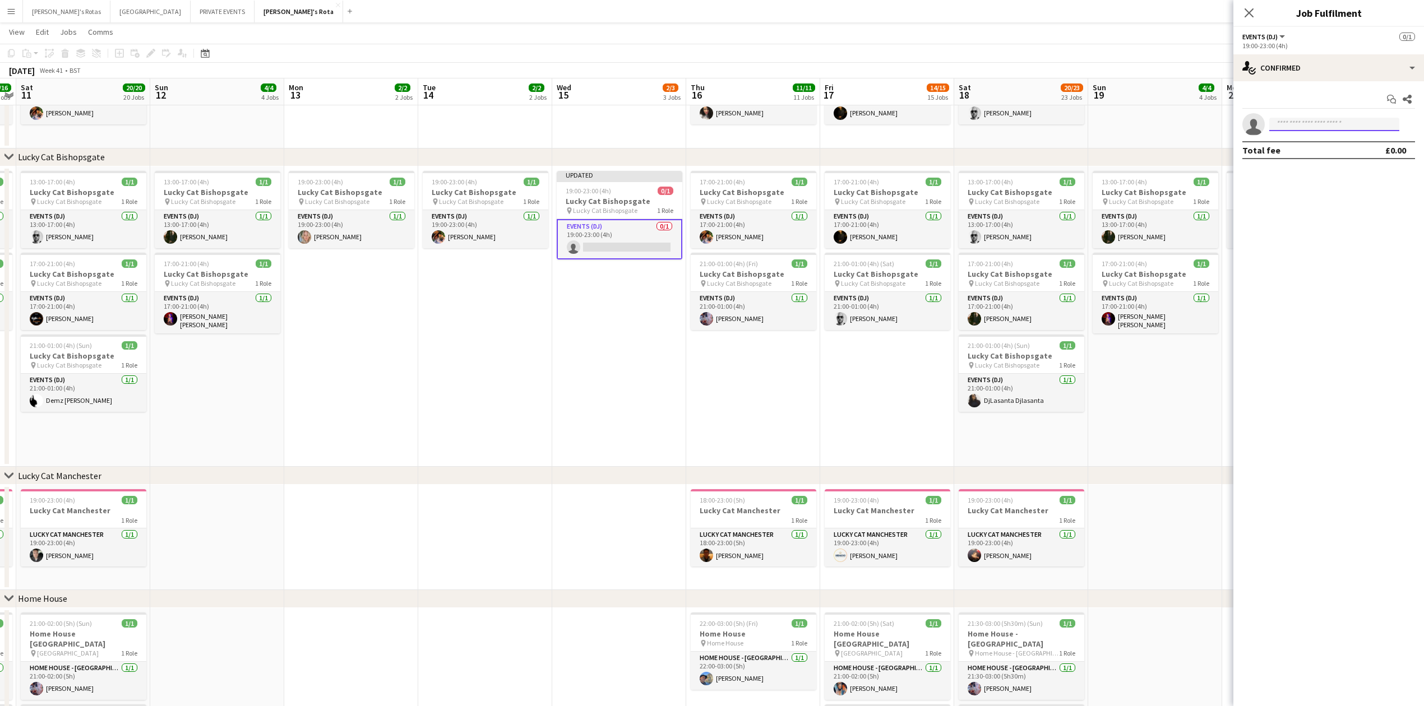
click at [1310, 122] on input at bounding box center [1334, 124] width 130 height 13
type input "******"
click at [1310, 146] on span "[EMAIL_ADDRESS][DOMAIN_NAME]" at bounding box center [1334, 150] width 112 height 9
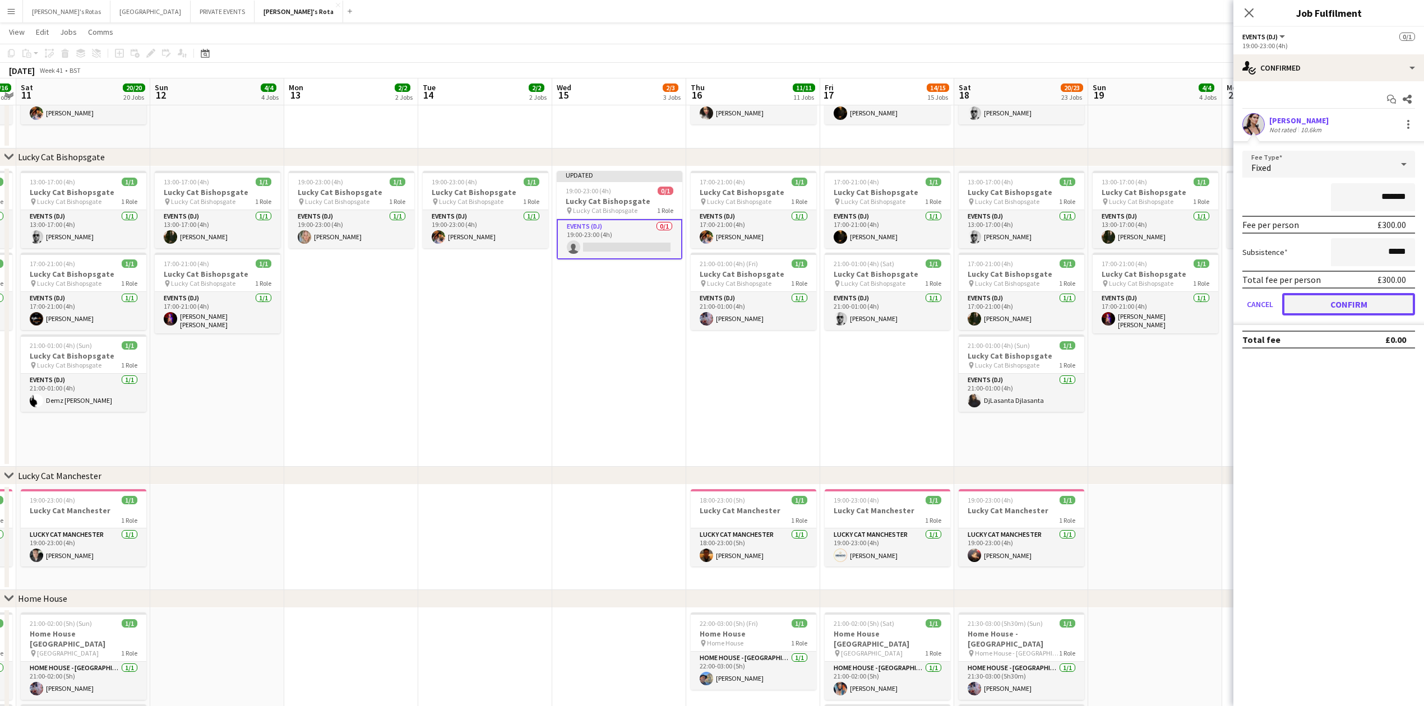
click at [1355, 312] on button "Confirm" at bounding box center [1348, 304] width 133 height 22
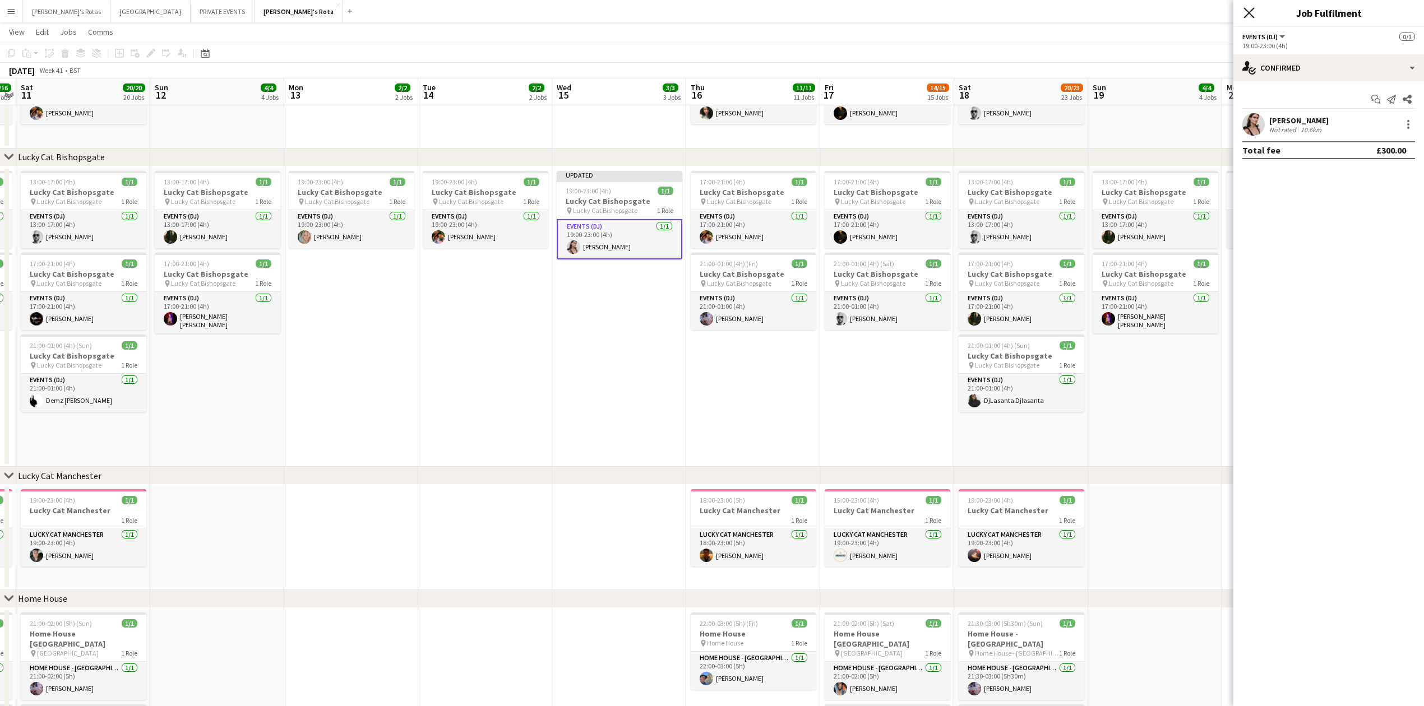
click at [1245, 12] on icon "Close pop-in" at bounding box center [1249, 12] width 11 height 11
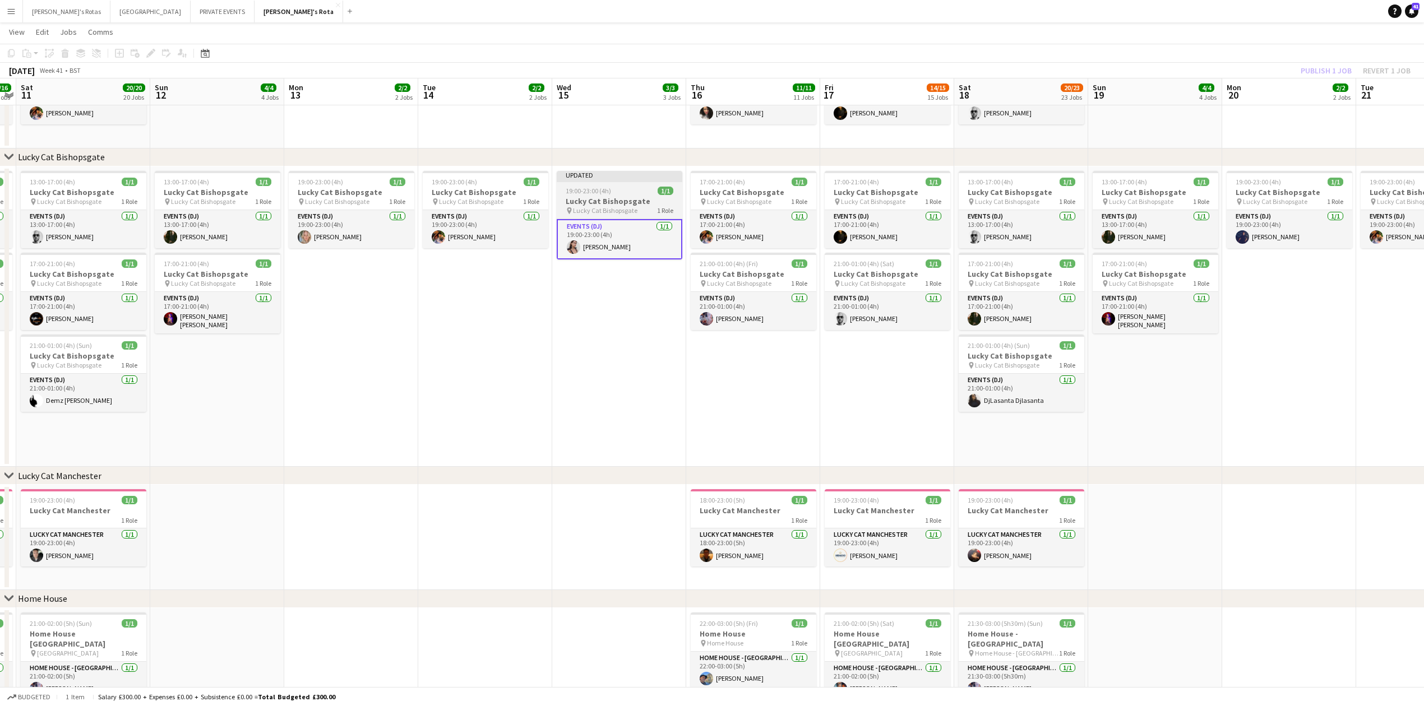
click at [622, 181] on div at bounding box center [620, 181] width 126 height 2
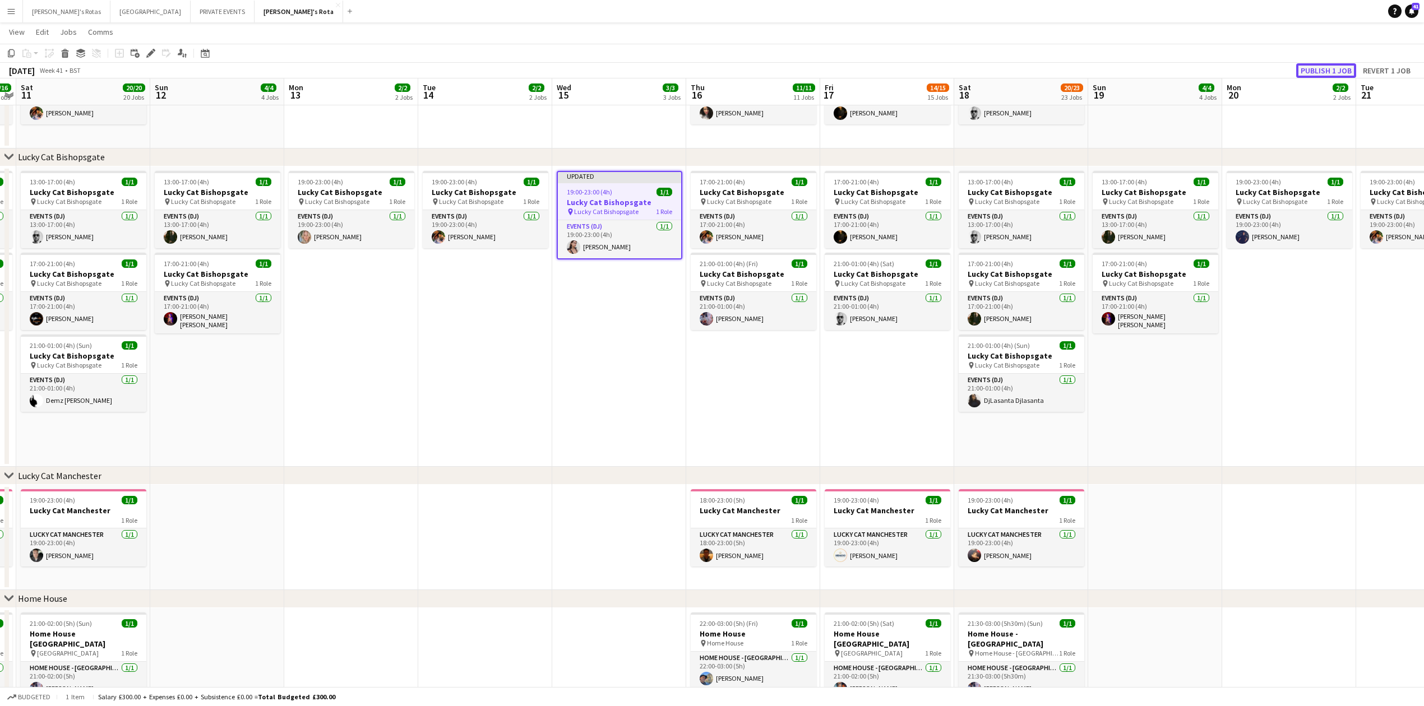
click at [1337, 72] on button "Publish 1 job" at bounding box center [1326, 70] width 60 height 15
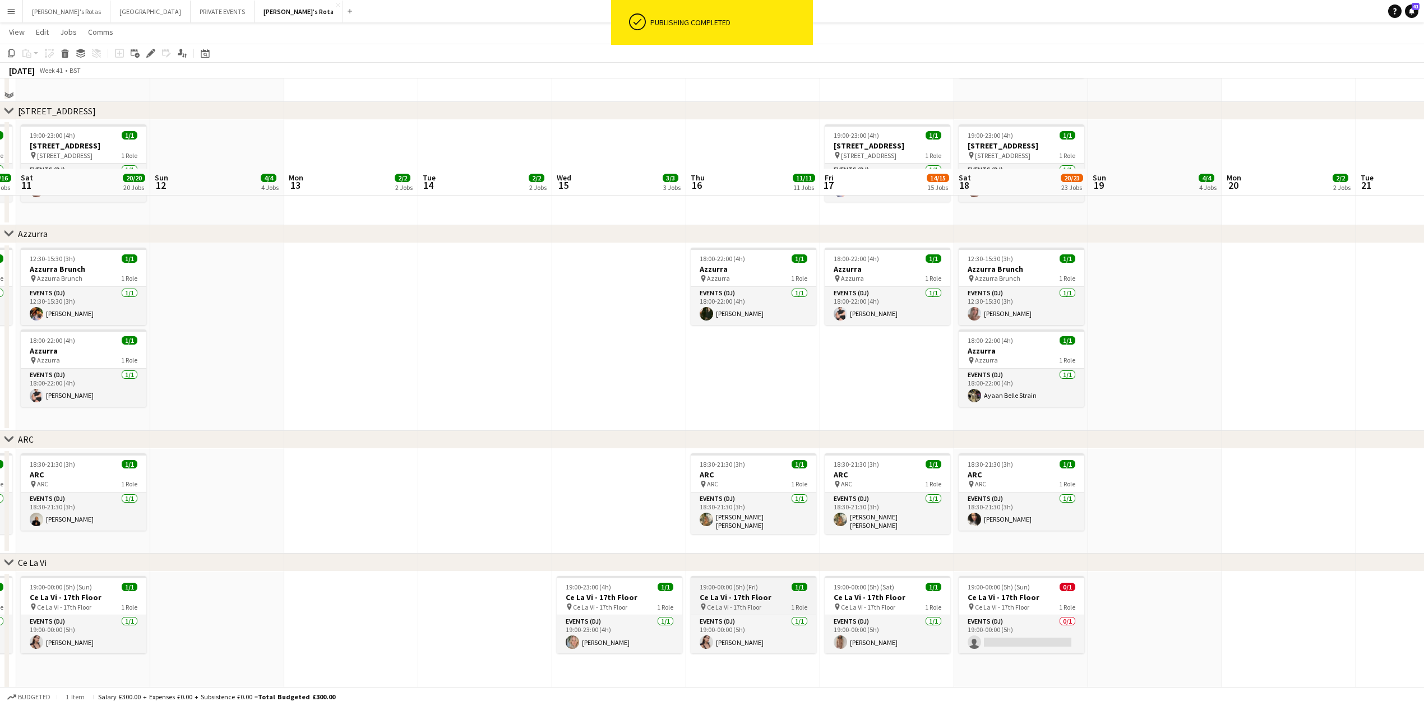
scroll to position [2317, 0]
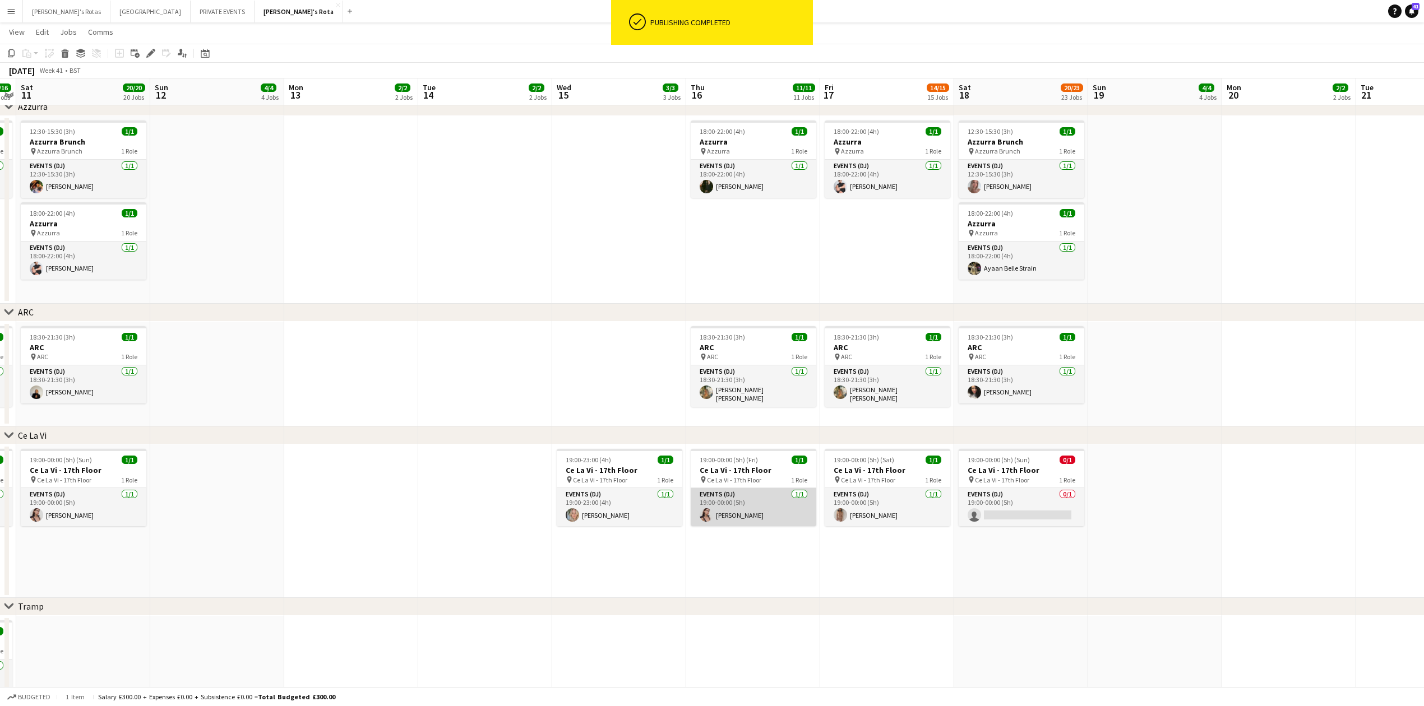
click at [747, 511] on app-card-role "Events (DJ) [DATE] 19:00-00:00 (5h) [PERSON_NAME]" at bounding box center [754, 507] width 126 height 38
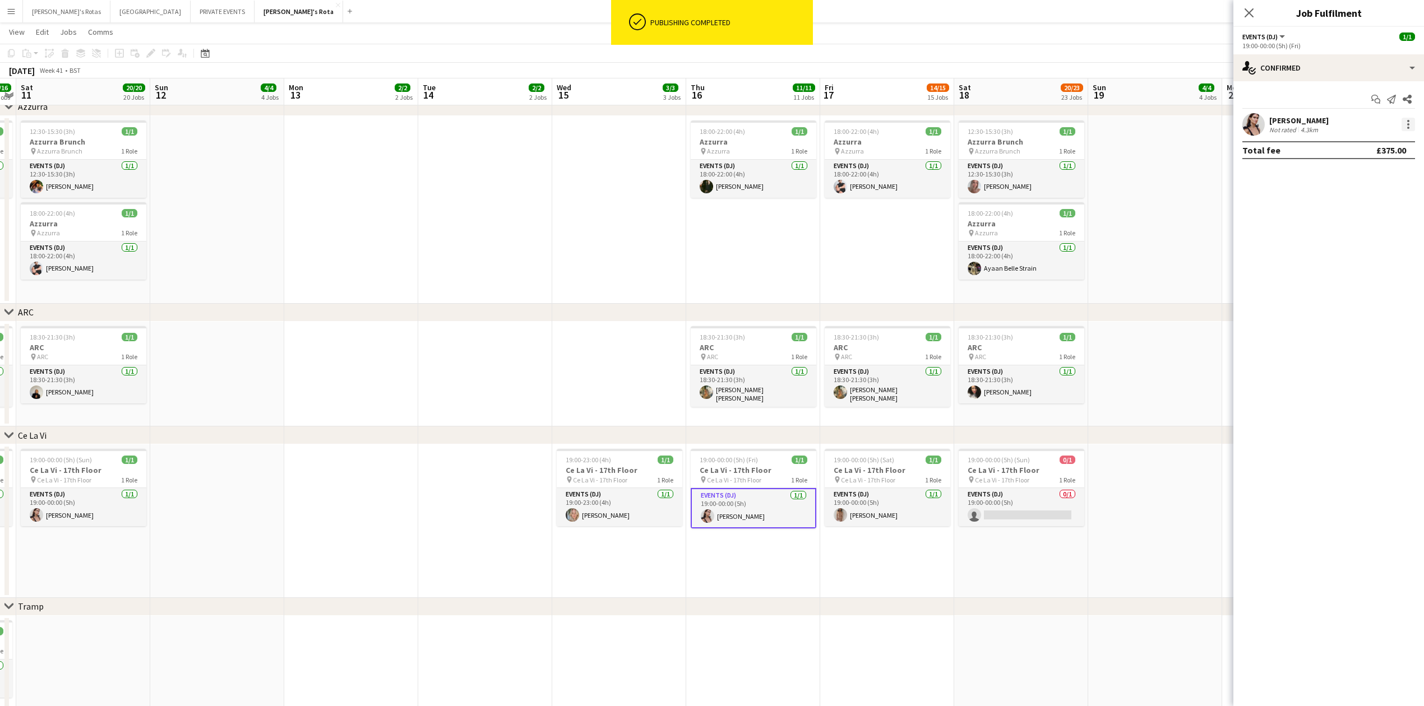
click at [1409, 123] on div at bounding box center [1408, 124] width 13 height 13
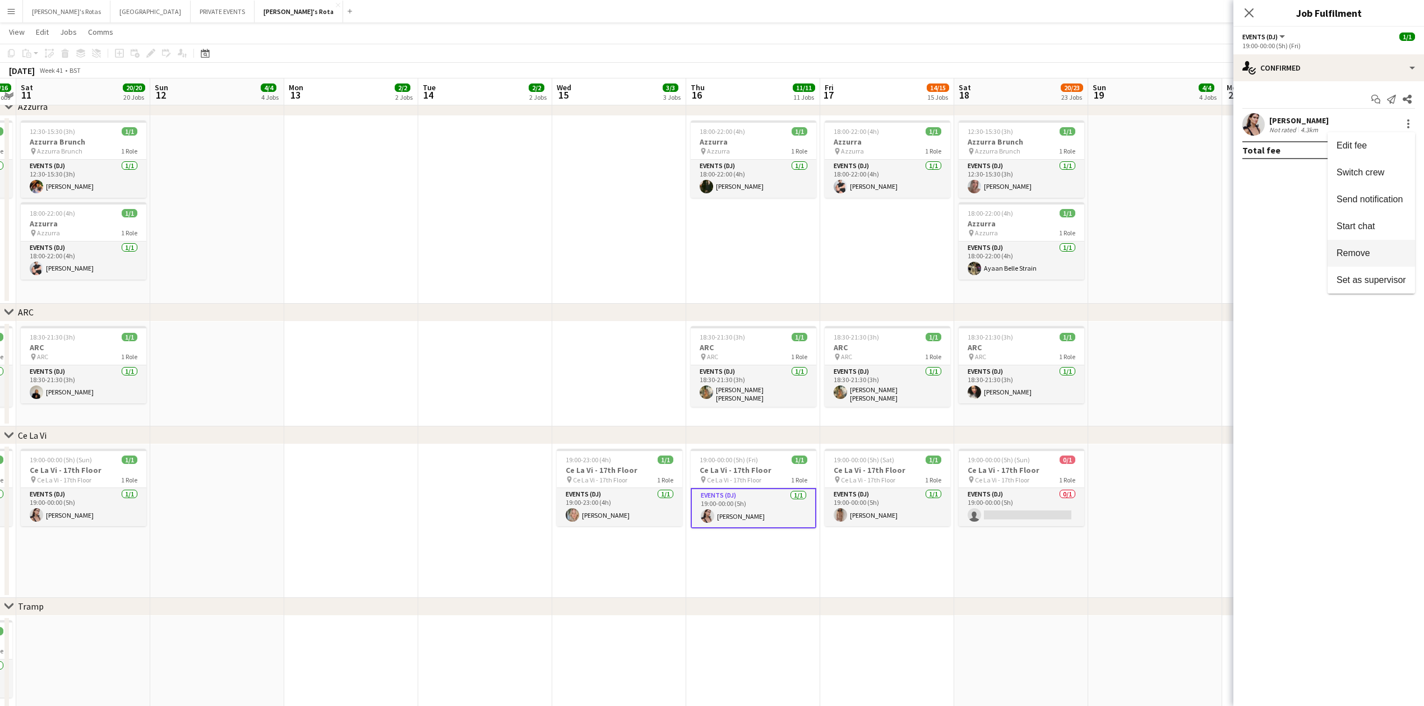
click at [1339, 250] on span "Remove" at bounding box center [1354, 253] width 34 height 10
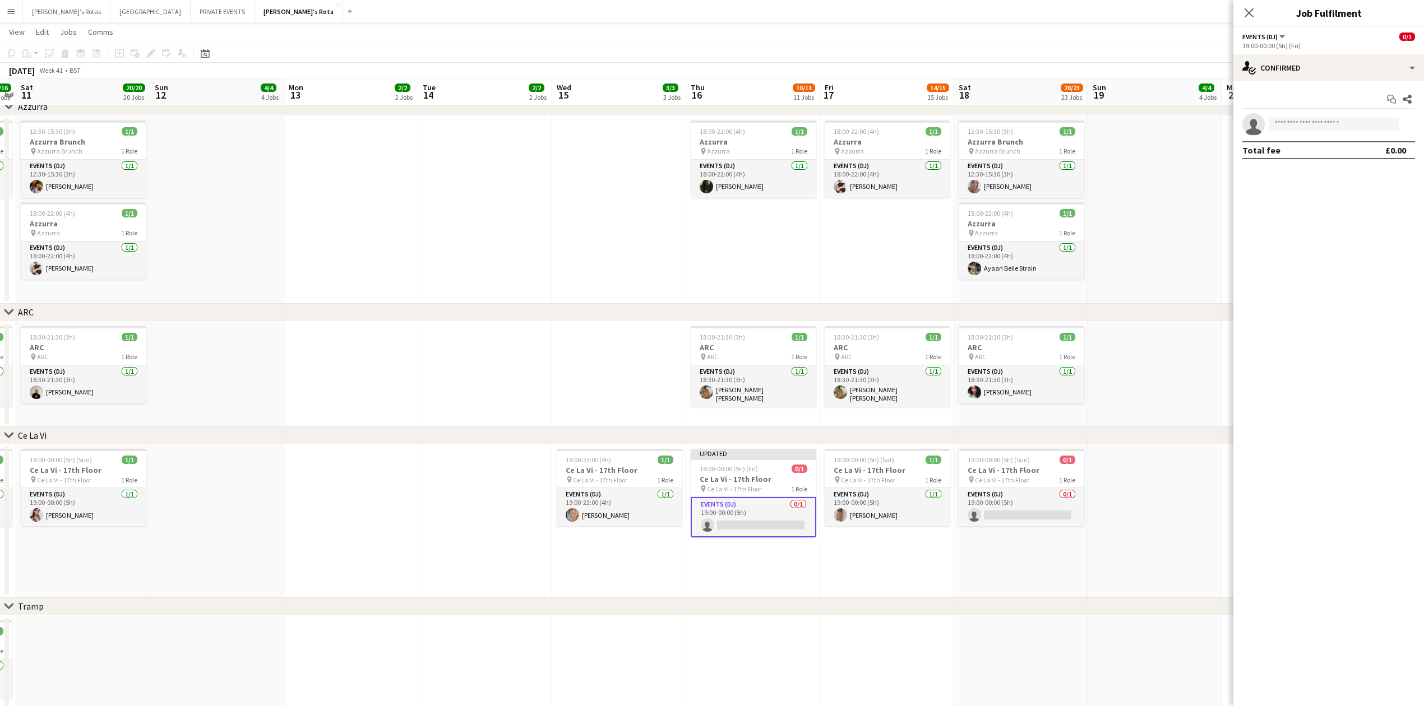
drag, startPoint x: 1293, startPoint y: 133, endPoint x: 1291, endPoint y: 120, distance: 13.1
click at [1292, 131] on app-invite-slot "single-neutral-actions" at bounding box center [1329, 124] width 191 height 22
click at [1291, 120] on input at bounding box center [1334, 124] width 130 height 13
type input "******"
click at [1295, 157] on span "[PHONE_NUMBER]" at bounding box center [1334, 158] width 112 height 9
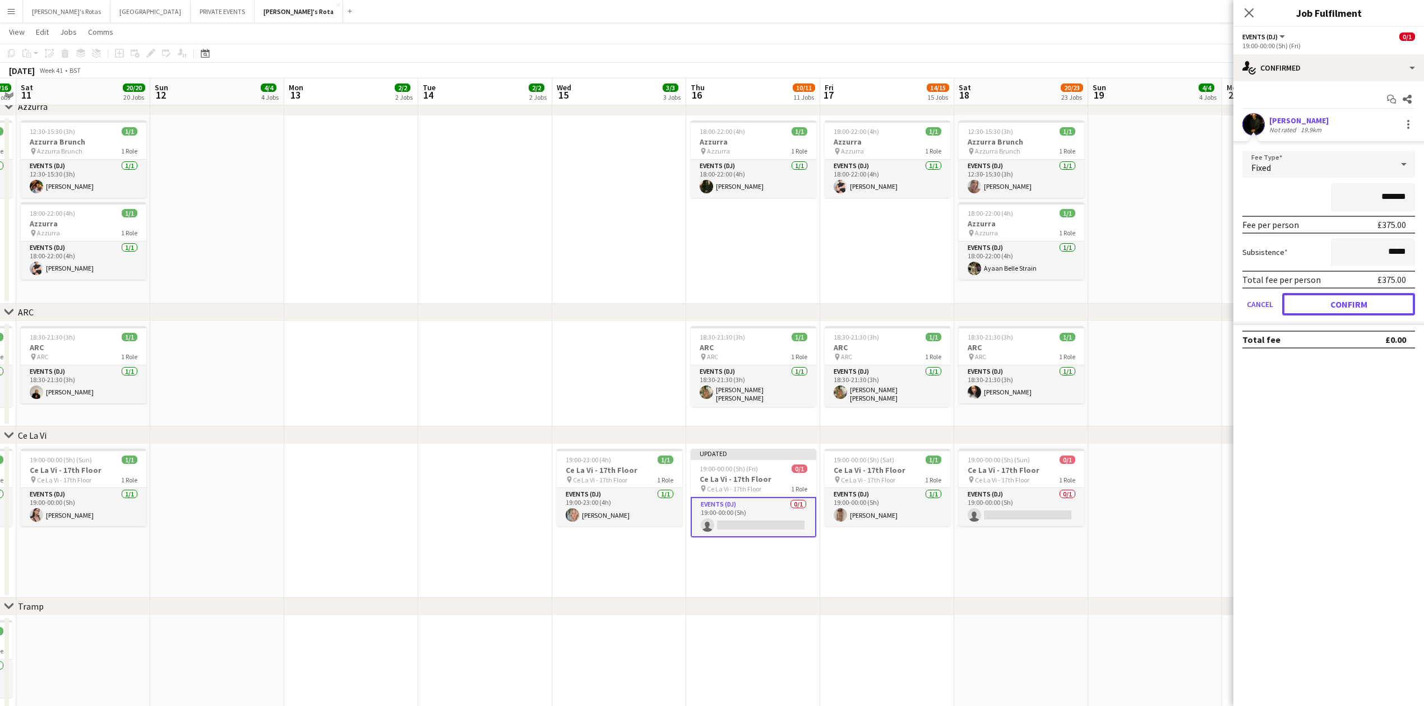
drag, startPoint x: 1371, startPoint y: 312, endPoint x: 1322, endPoint y: 250, distance: 79.1
click at [1365, 306] on button "Confirm" at bounding box center [1348, 304] width 133 height 22
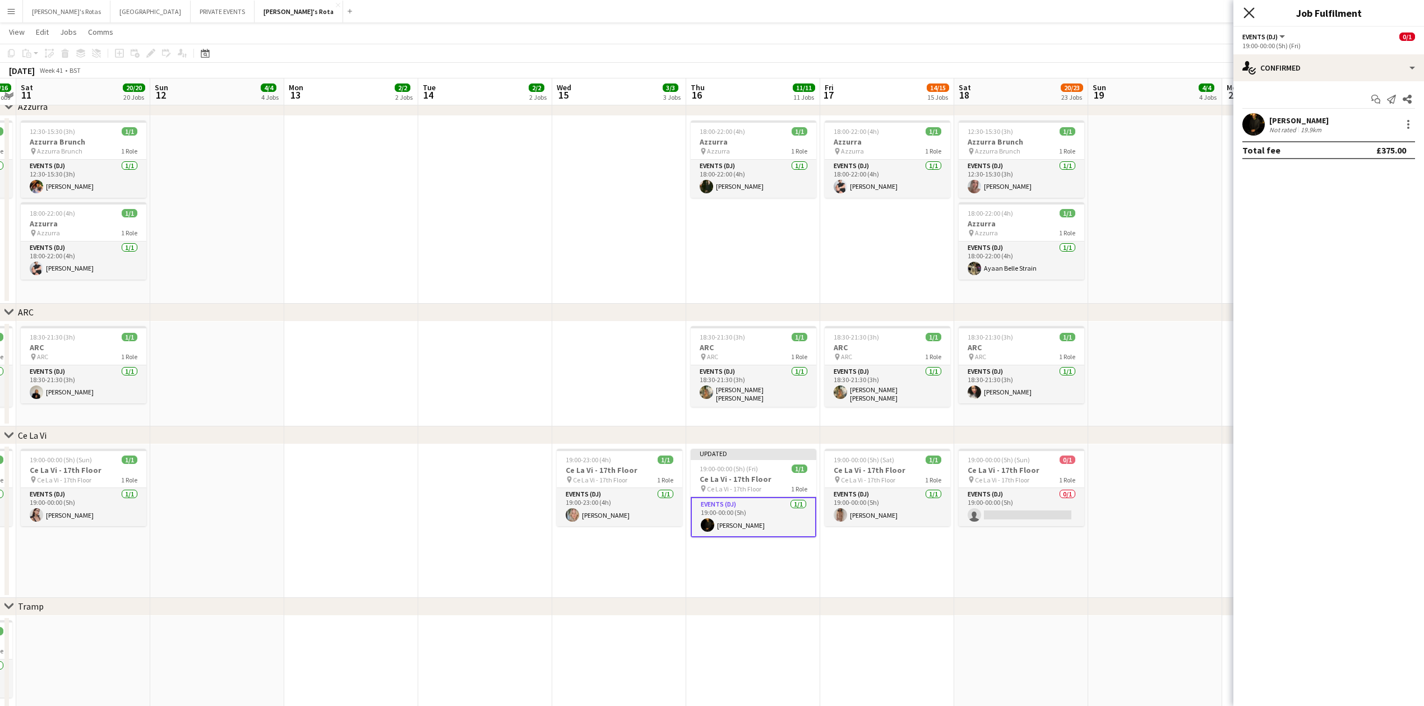
click at [1252, 12] on icon "Close pop-in" at bounding box center [1249, 12] width 11 height 11
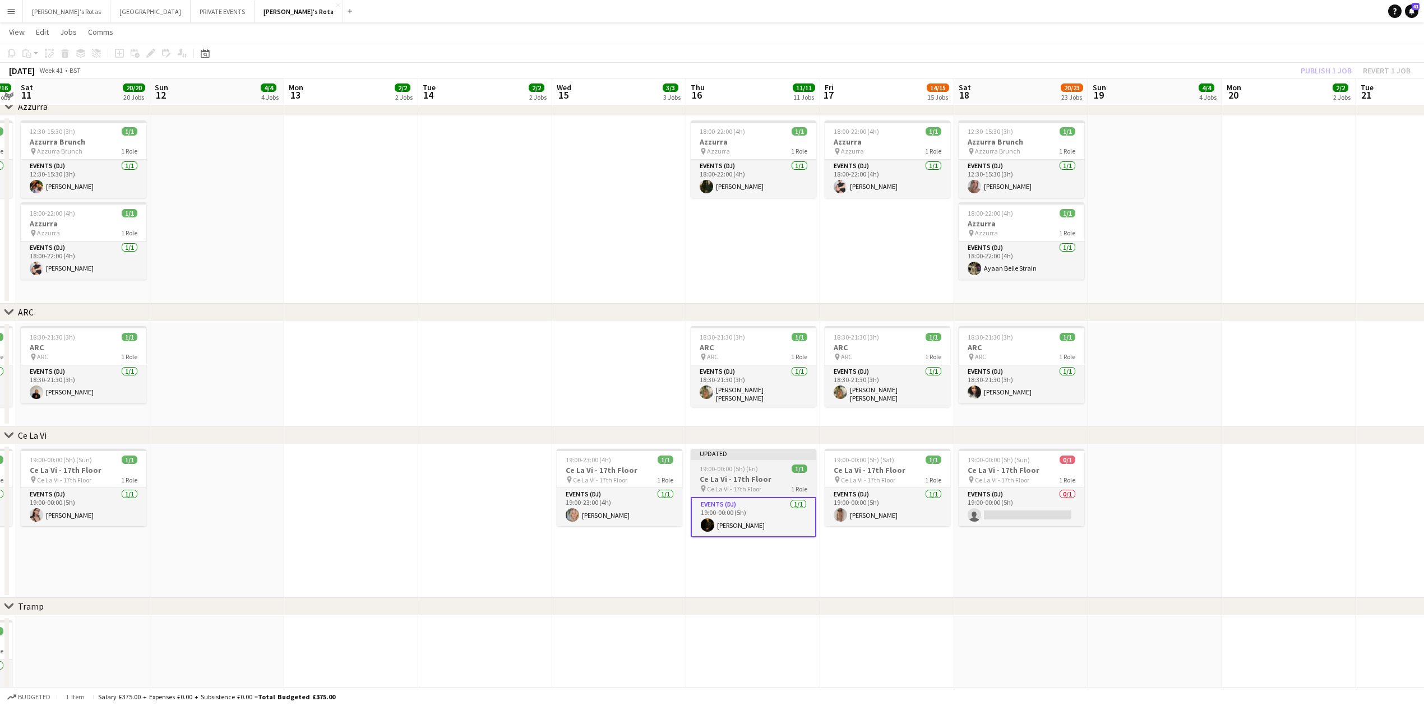
click at [768, 486] on div "pin Ce La Vi - 17th Floor 1 Role" at bounding box center [754, 488] width 126 height 9
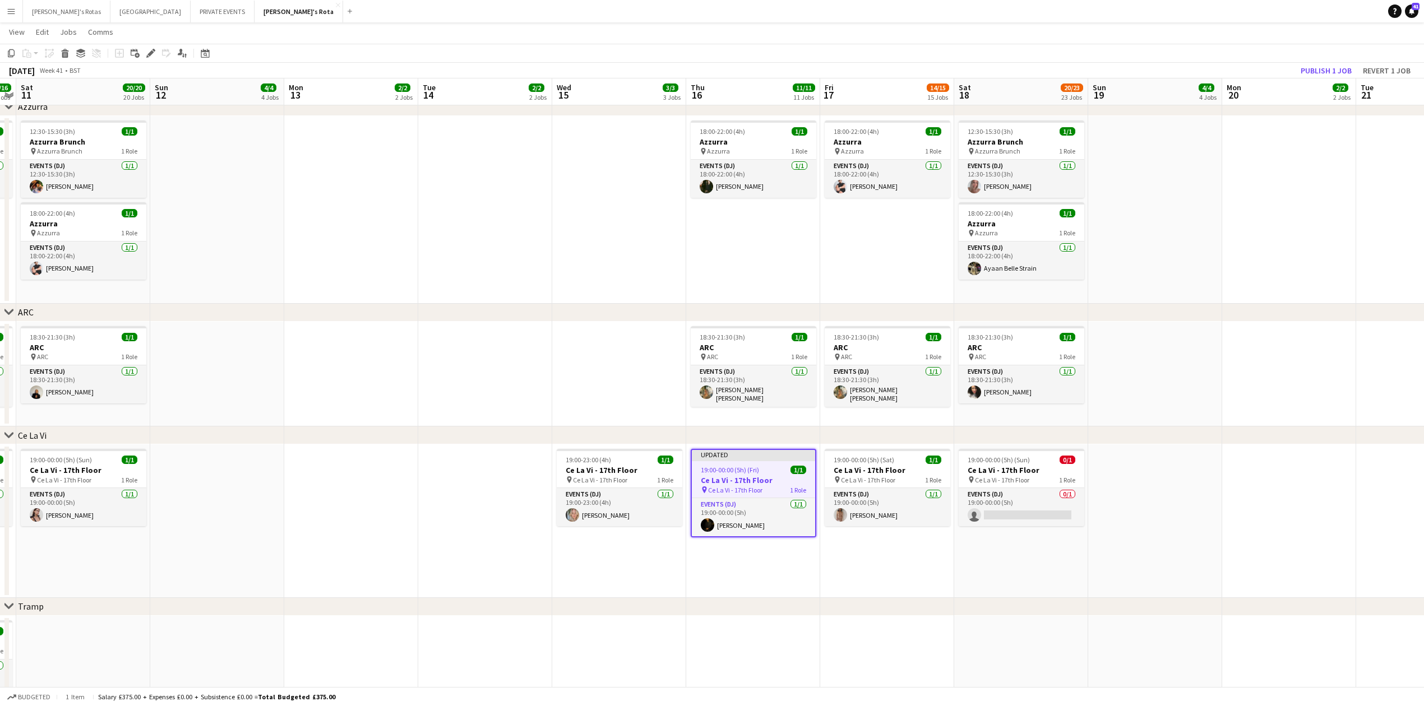
scroll to position [0, 386]
click at [1317, 66] on button "Publish 1 job" at bounding box center [1326, 70] width 60 height 15
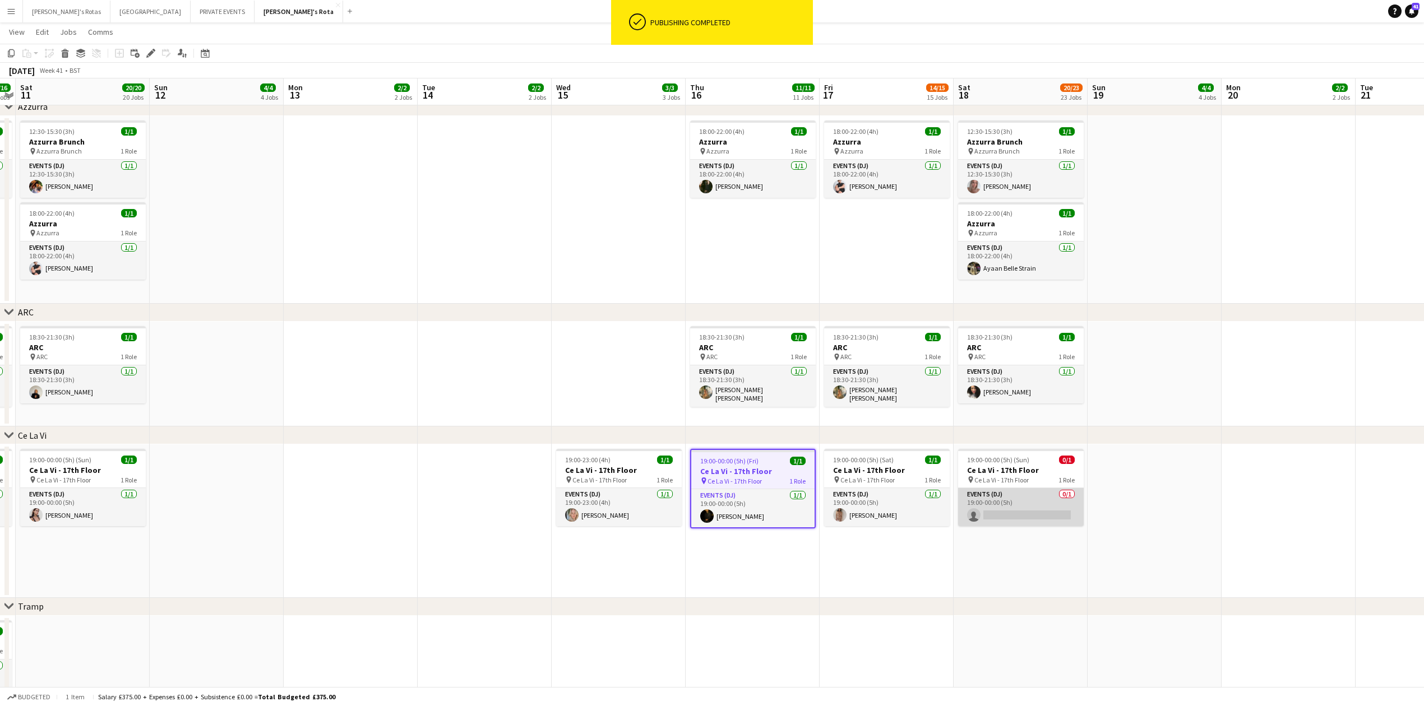
click at [1032, 514] on app-card-role "Events (DJ) 0/1 19:00-00:00 (5h) single-neutral-actions" at bounding box center [1021, 507] width 126 height 38
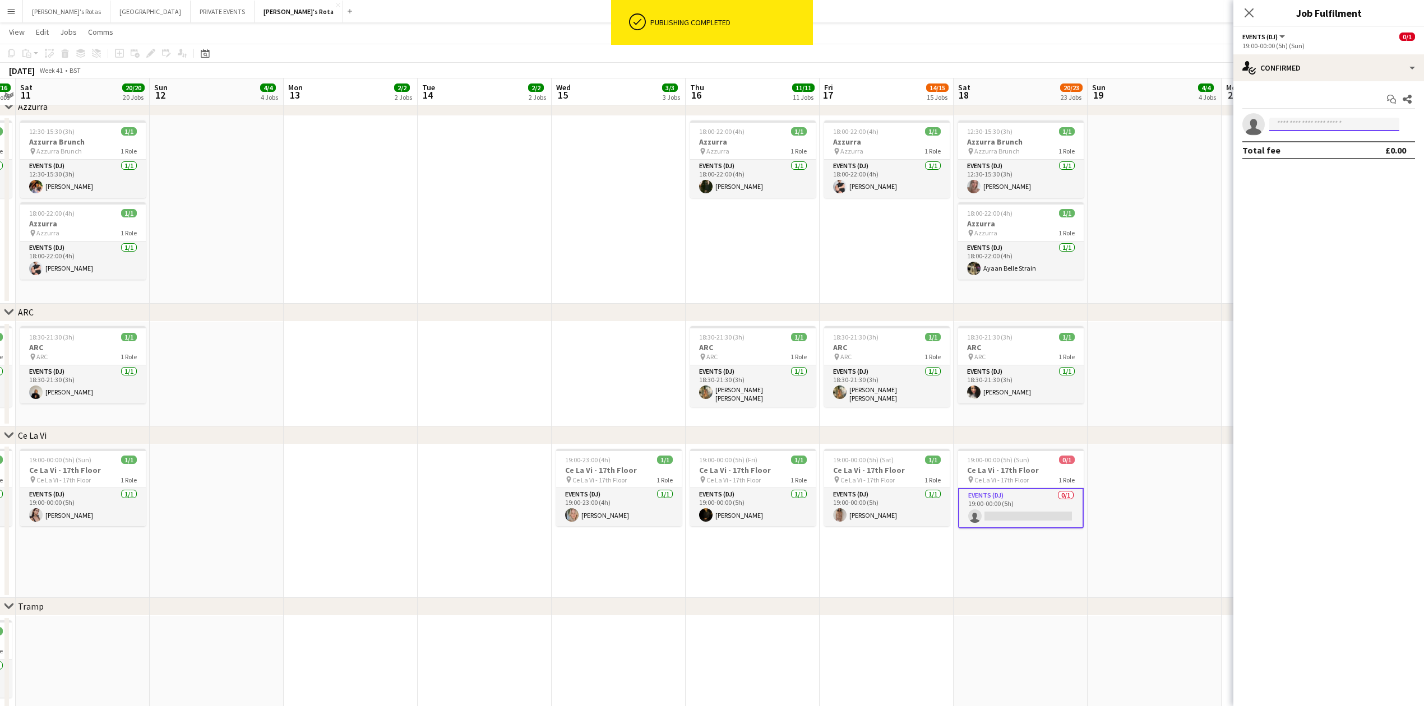
click at [1306, 128] on input at bounding box center [1334, 124] width 130 height 13
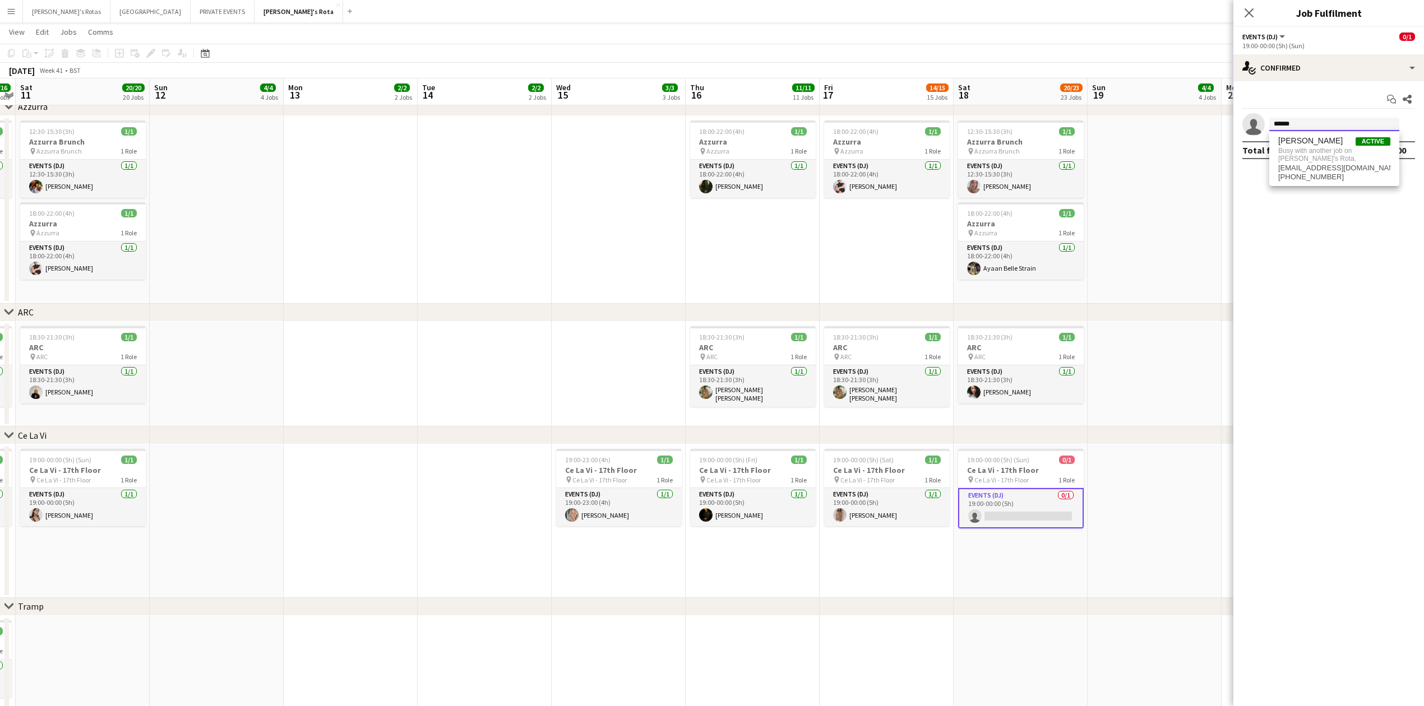
type input "******"
click at [1156, 205] on app-date-cell at bounding box center [1155, 210] width 134 height 188
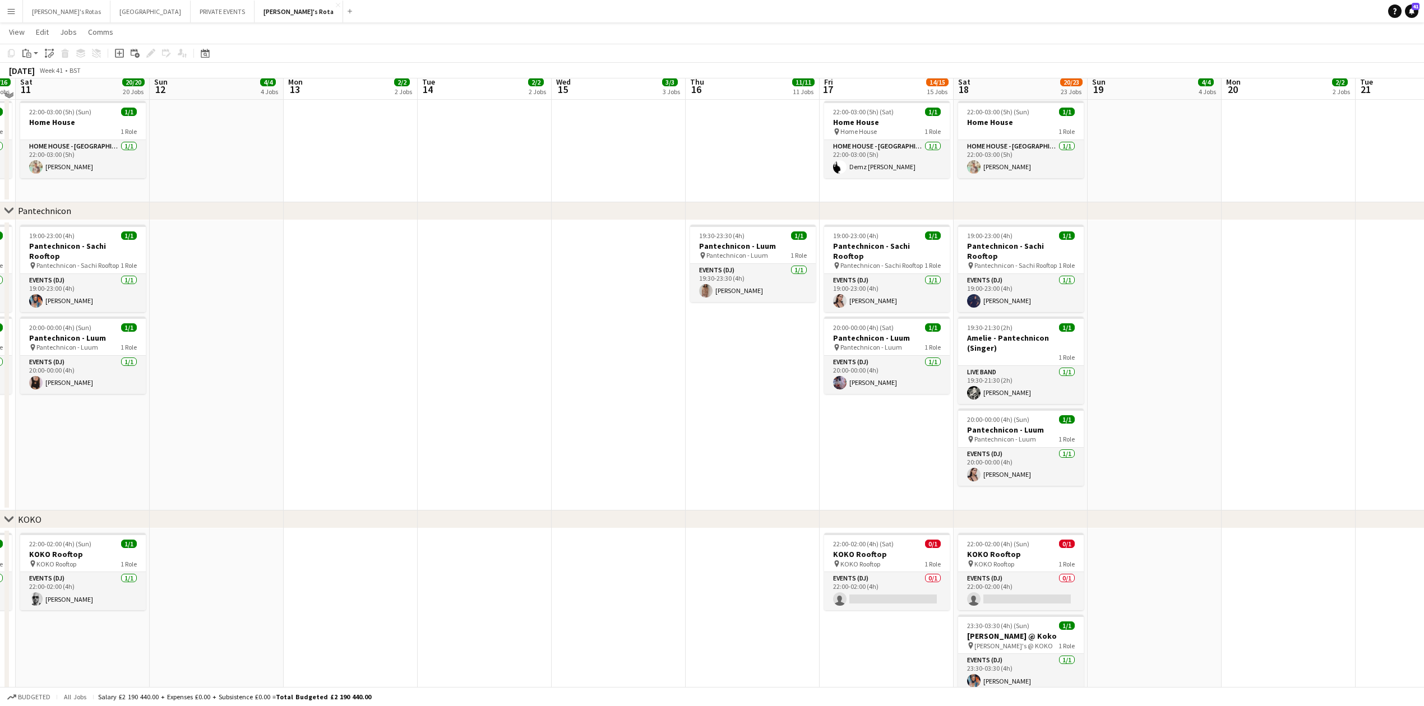
scroll to position [1570, 0]
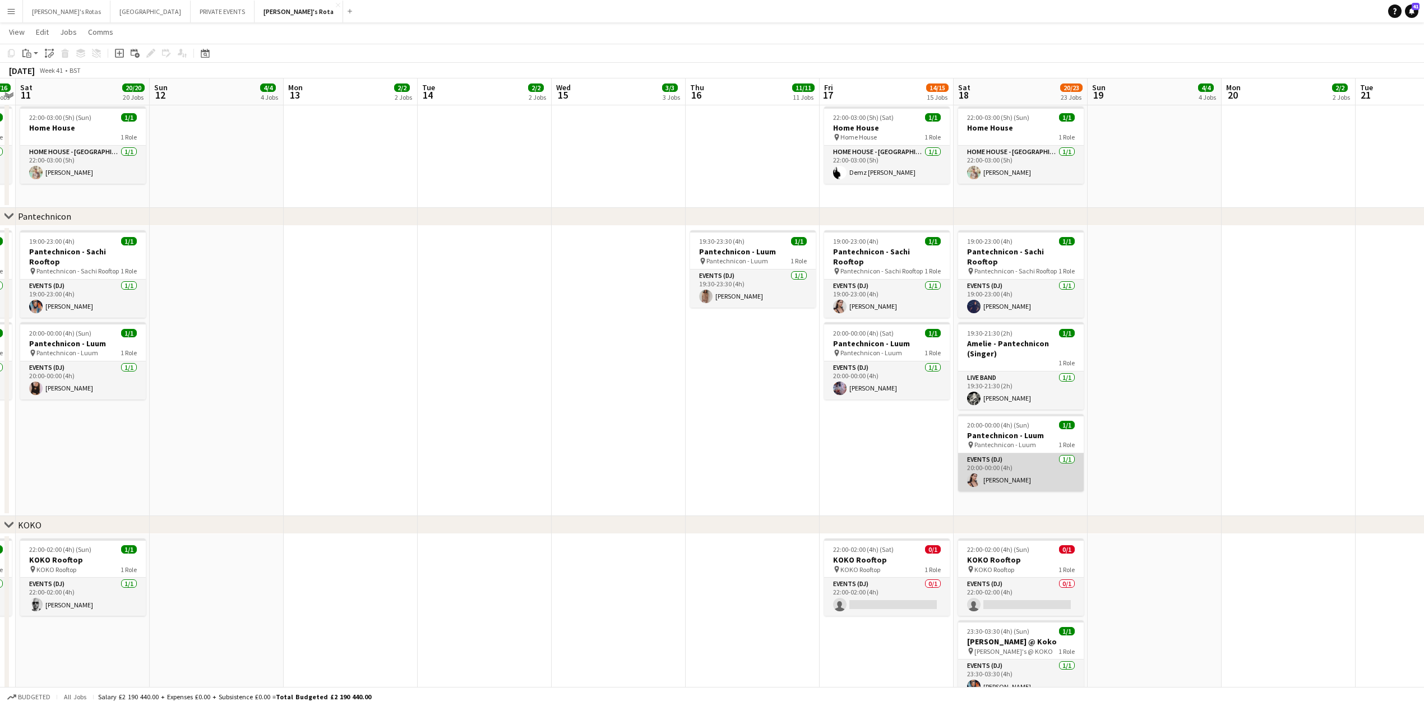
click at [1025, 467] on app-card-role "Events (DJ) [DATE] 20:00-00:00 (4h) [PERSON_NAME]" at bounding box center [1021, 473] width 126 height 38
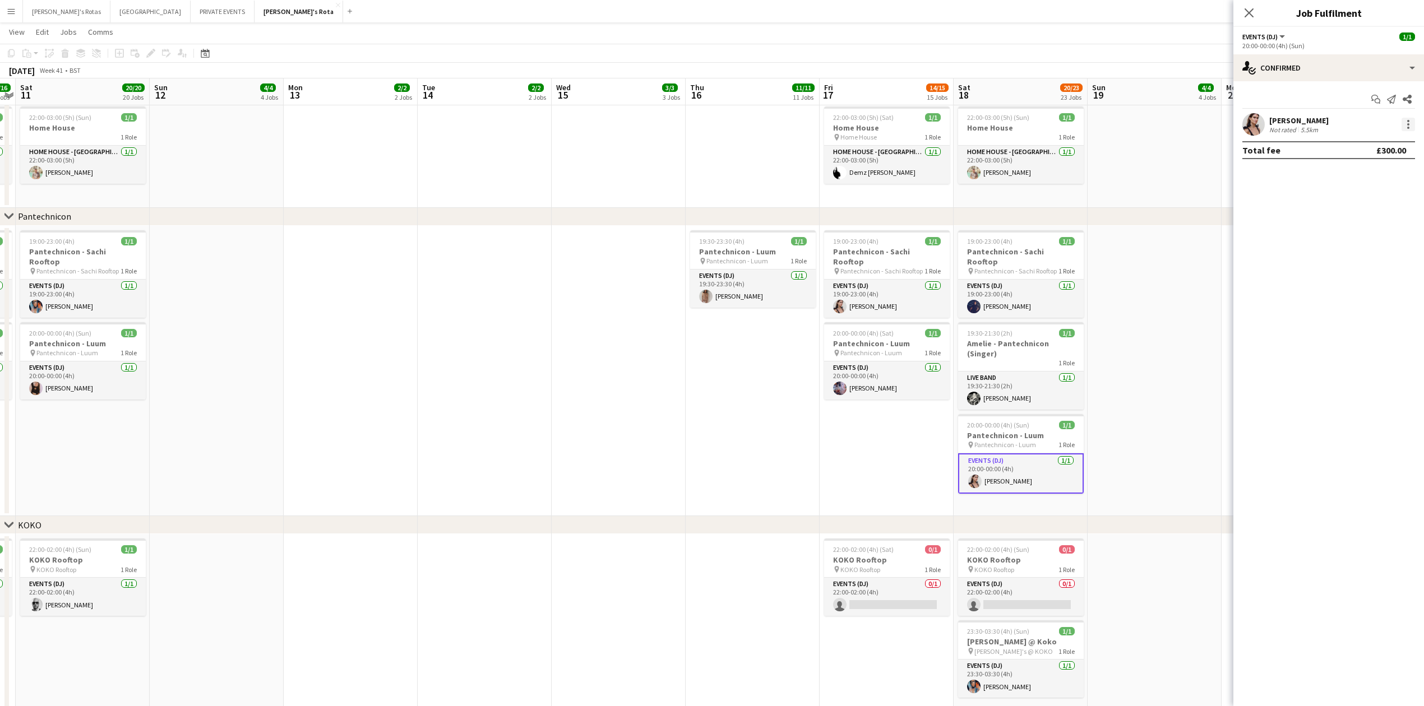
click at [1410, 128] on div at bounding box center [1408, 124] width 13 height 13
click at [1383, 252] on span "Remove" at bounding box center [1372, 253] width 70 height 10
drag, startPoint x: 1246, startPoint y: 9, endPoint x: 1216, endPoint y: 222, distance: 215.2
click at [1246, 12] on icon "Close pop-in" at bounding box center [1249, 12] width 9 height 9
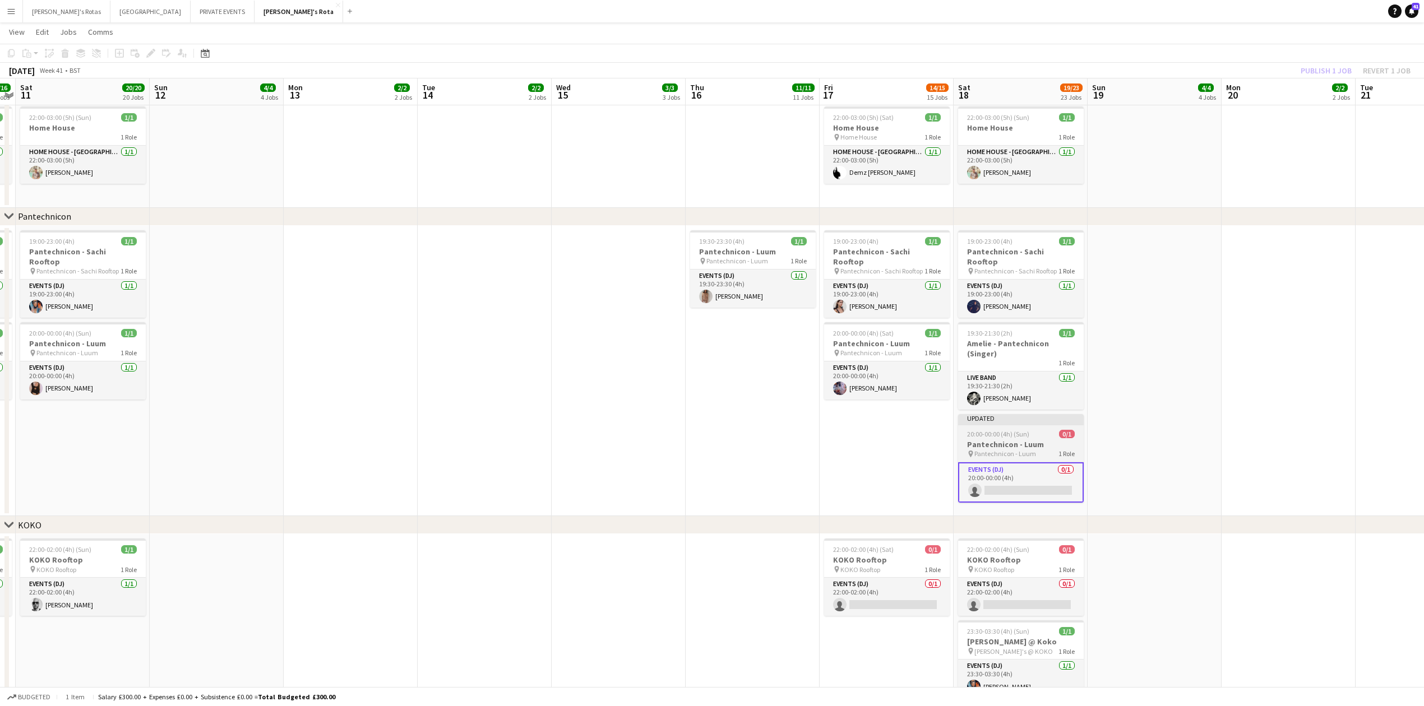
click at [1016, 440] on app-job-card "Updated 20:00-00:00 (4h) (Sun) 0/1 Pantechnicon - Luum pin Pantechnicon - Luum …" at bounding box center [1021, 458] width 126 height 89
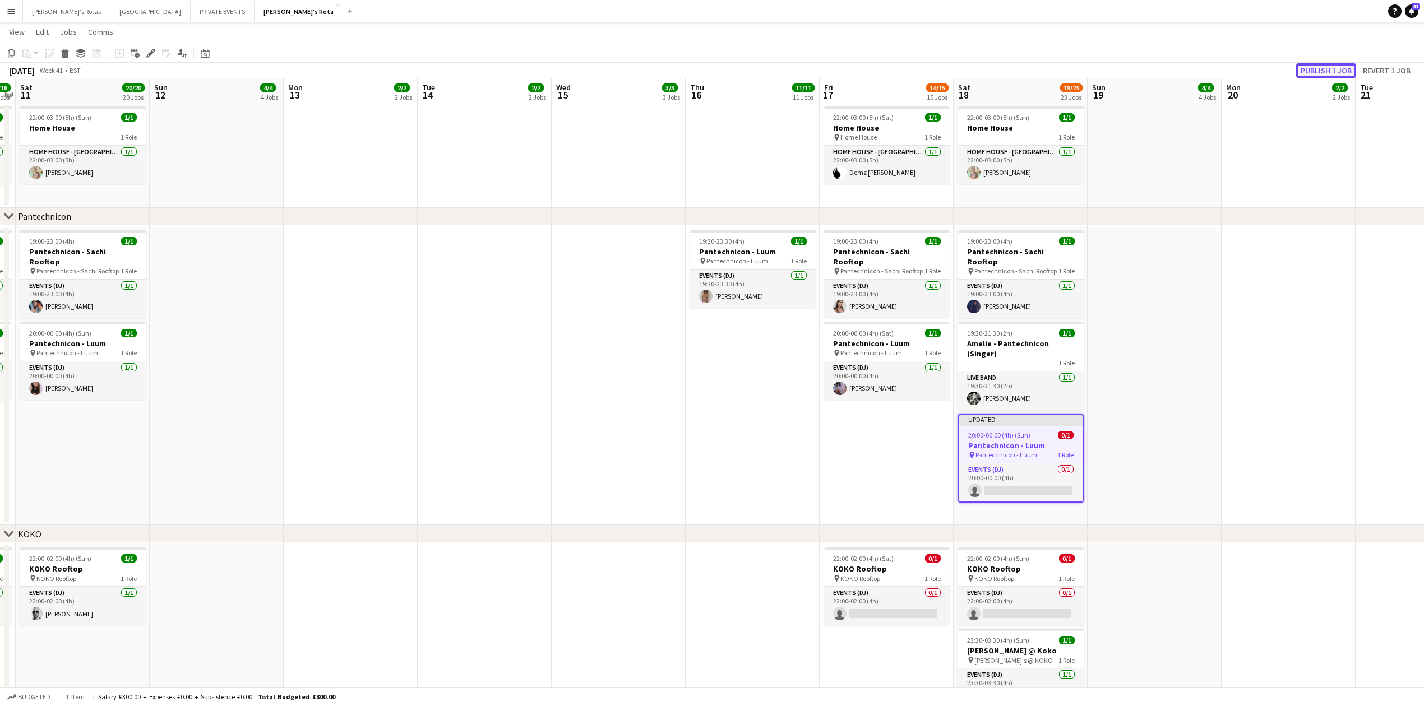
click at [1317, 66] on button "Publish 1 job" at bounding box center [1326, 70] width 60 height 15
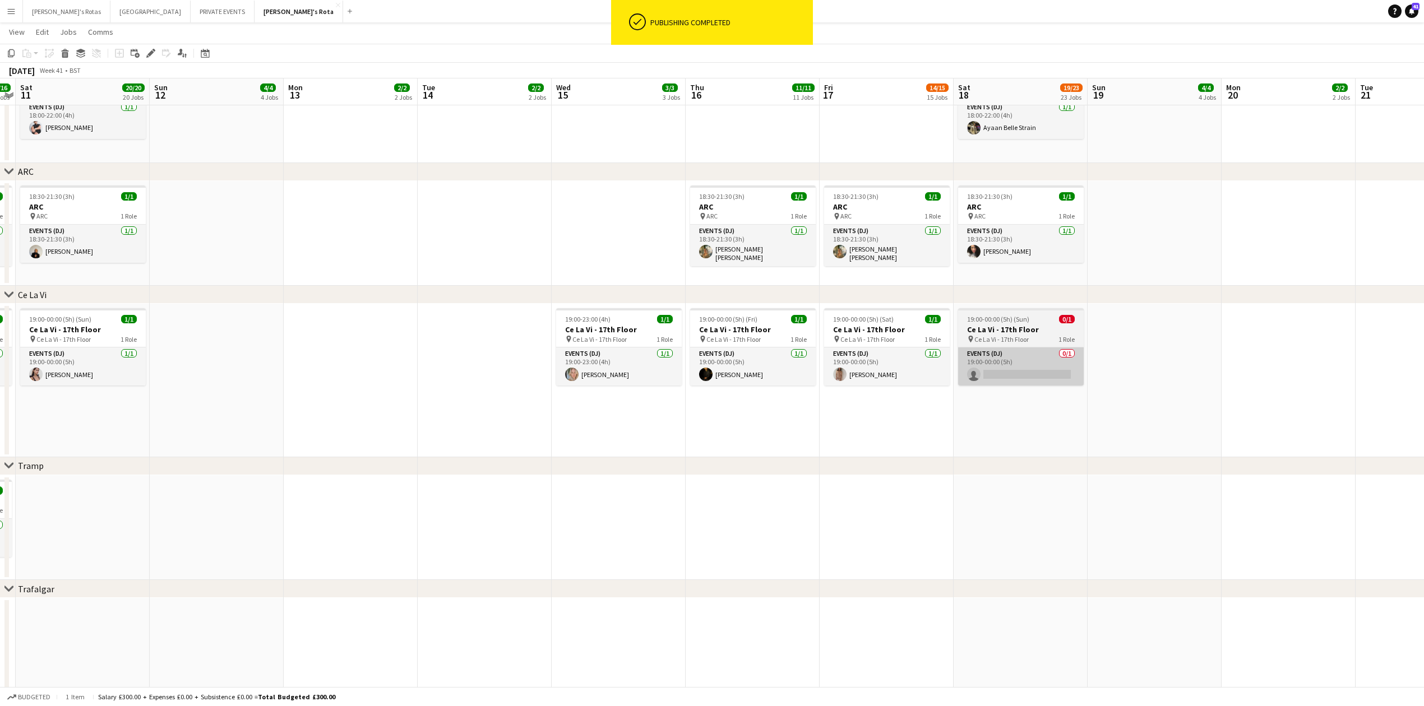
click at [1024, 377] on app-card-role "Events (DJ) 0/1 19:00-00:00 (5h) single-neutral-actions" at bounding box center [1021, 367] width 126 height 38
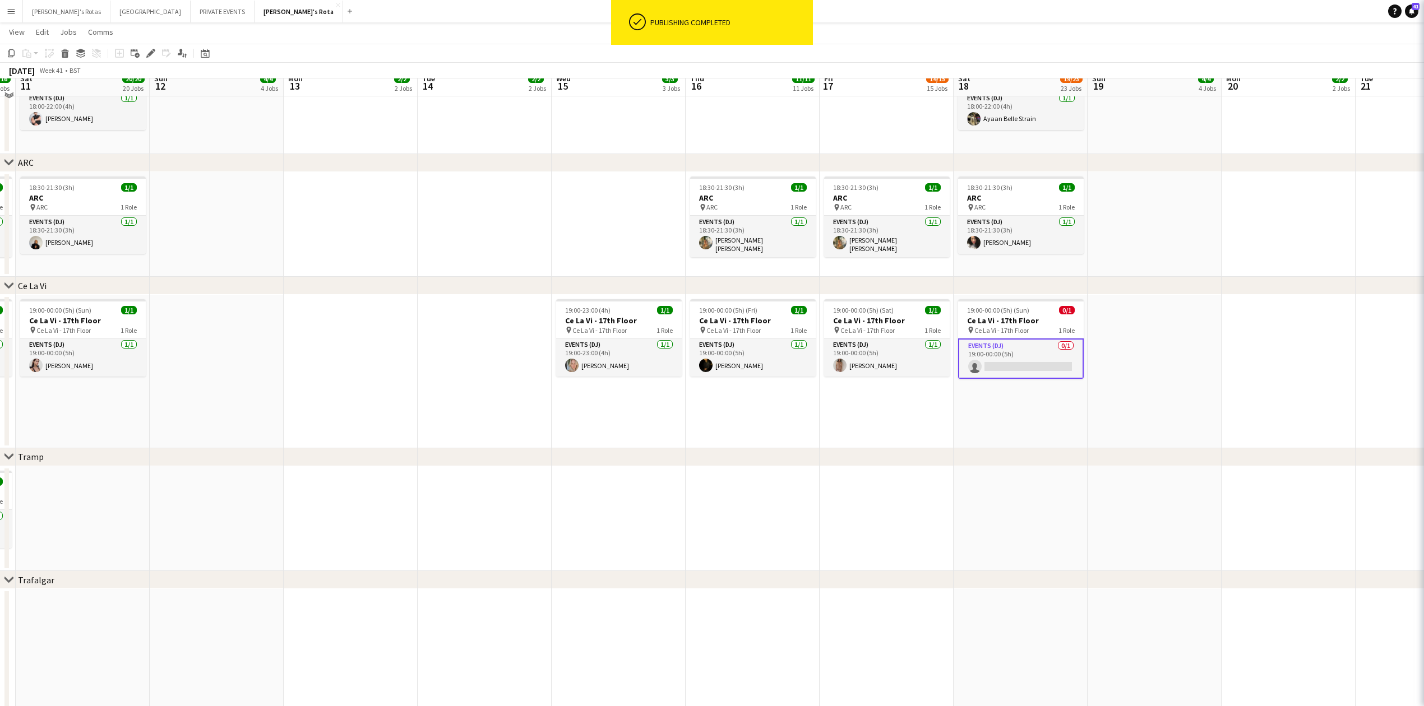
scroll to position [2458, 0]
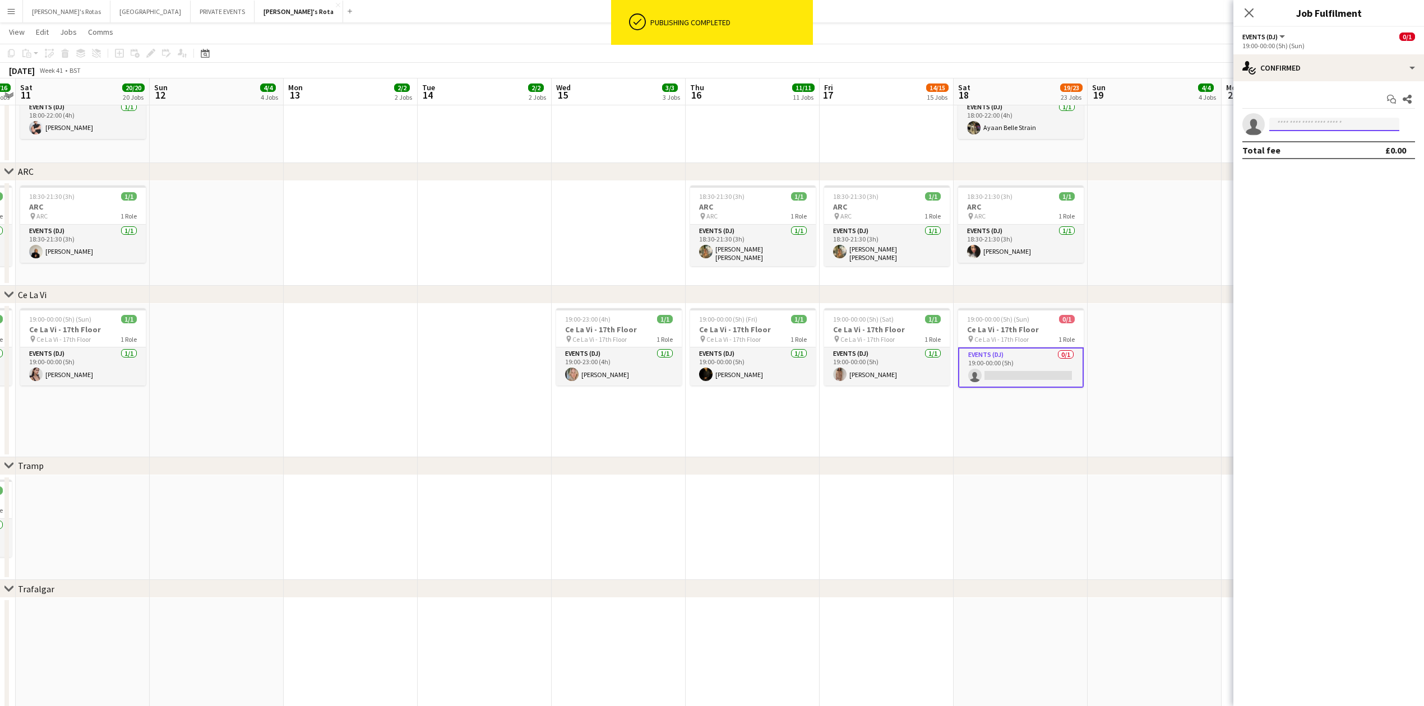
click at [1319, 124] on input at bounding box center [1334, 124] width 130 height 13
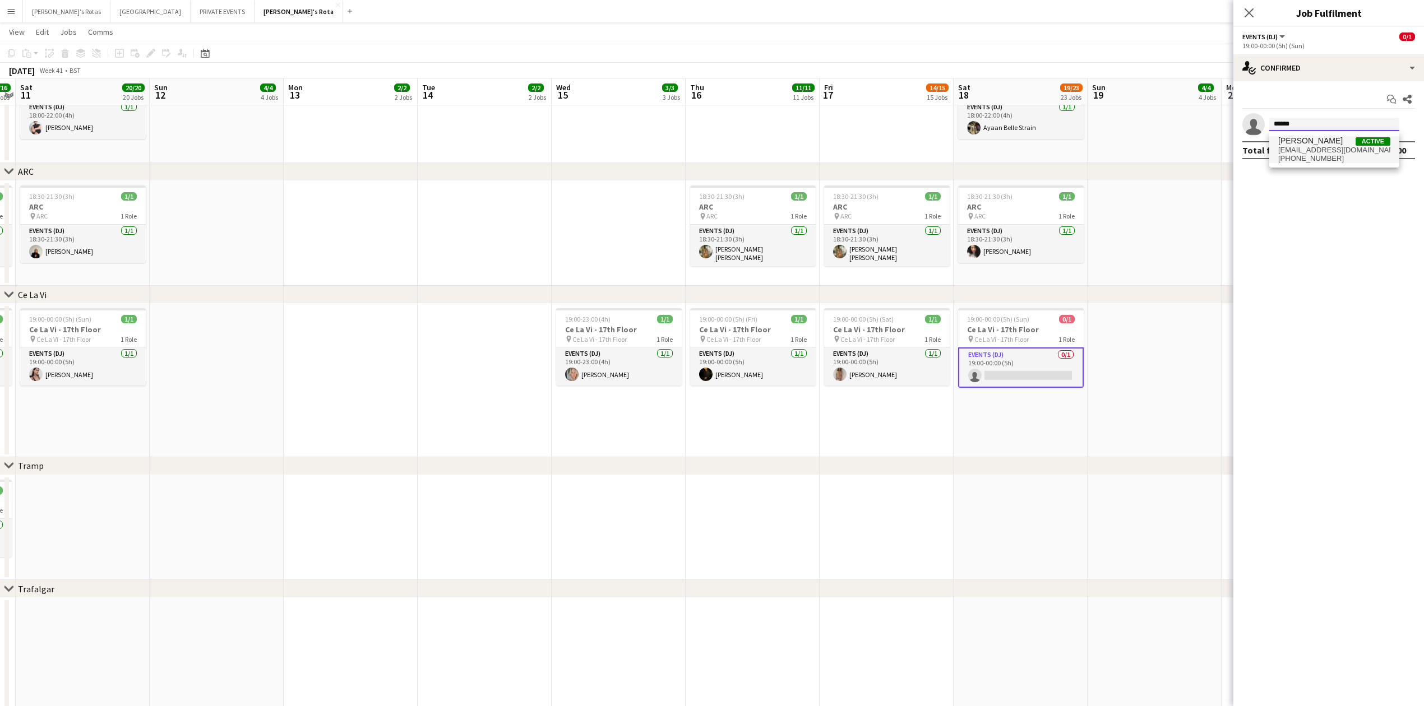
type input "******"
click at [1322, 154] on span "[EMAIL_ADDRESS][DOMAIN_NAME]" at bounding box center [1334, 150] width 112 height 9
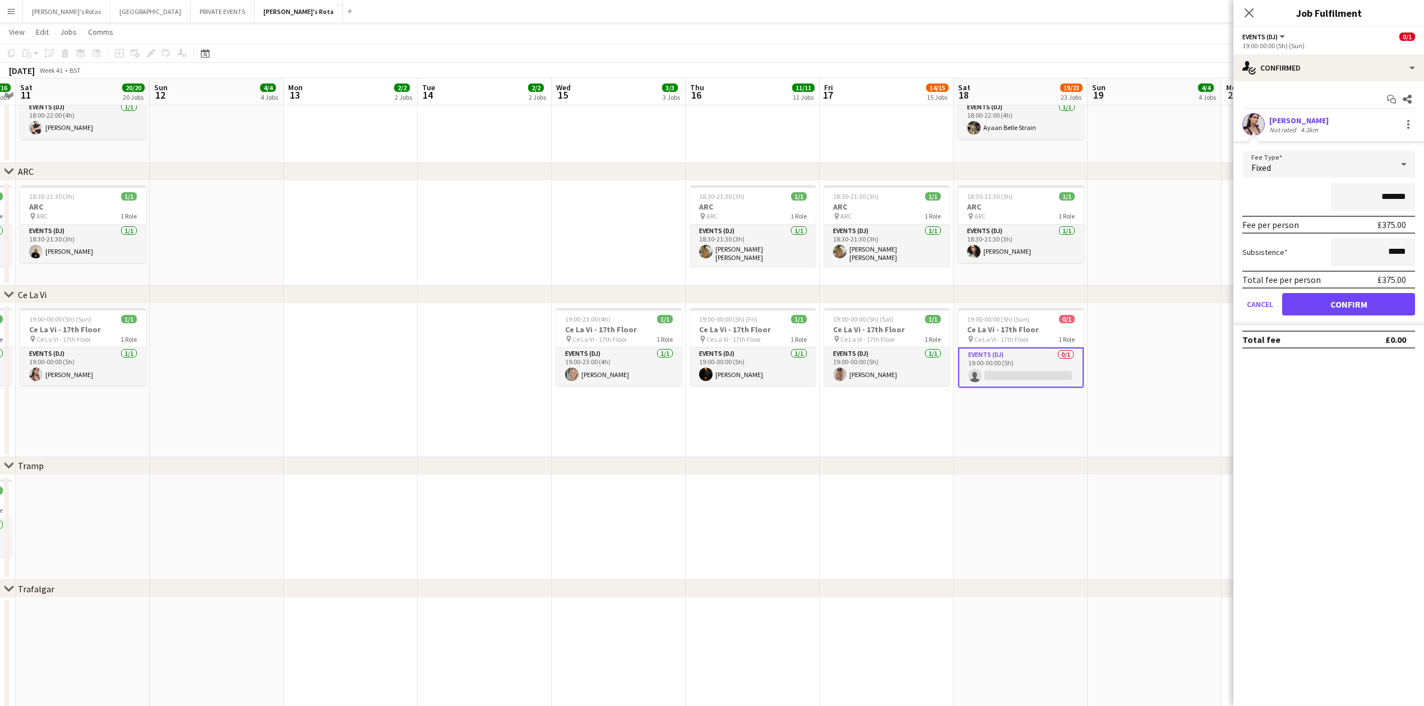
click at [1352, 292] on form "Fee Type Fixed ******* Fee per person £375.00 Subsistence ***** Total fee per p…" at bounding box center [1329, 238] width 191 height 174
click at [1243, 9] on app-icon "Close pop-in" at bounding box center [1249, 13] width 16 height 16
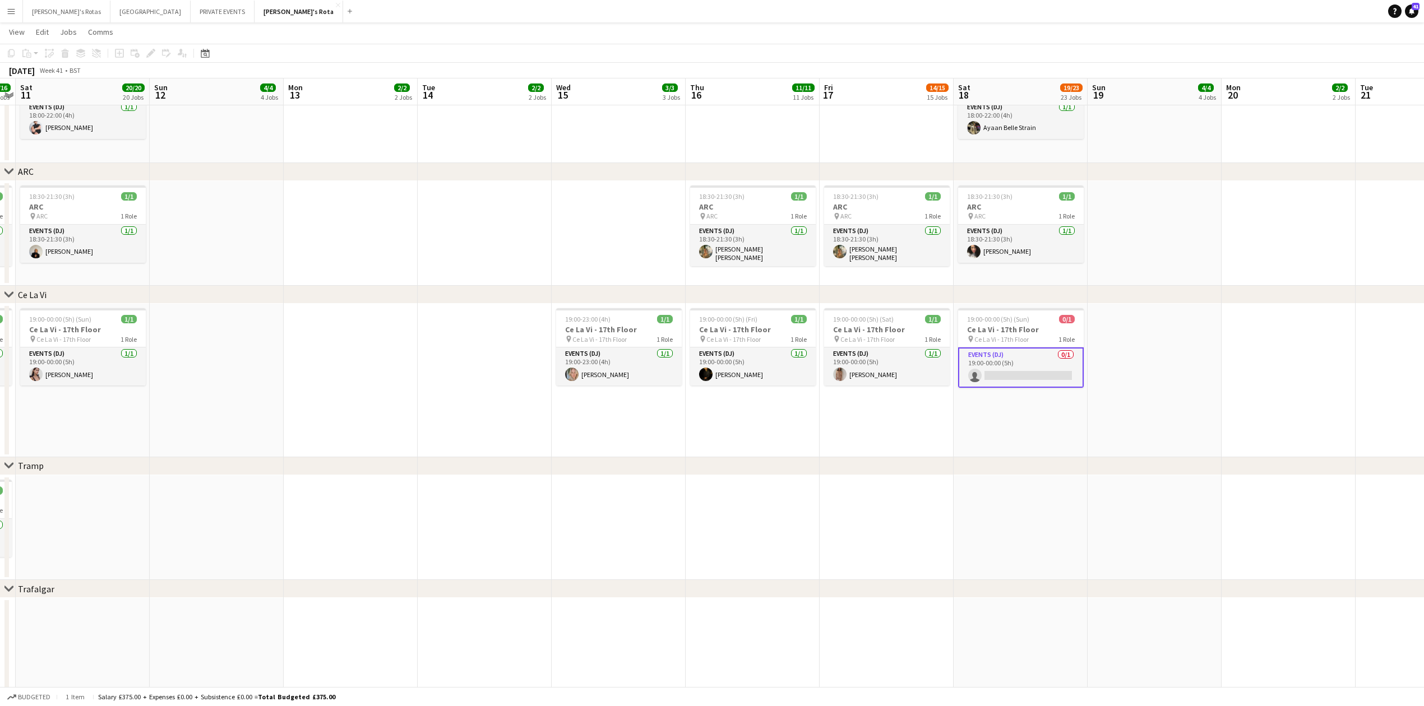
click at [1023, 363] on app-card-role "Events (DJ) 0/1 19:00-00:00 (5h) single-neutral-actions" at bounding box center [1021, 368] width 126 height 40
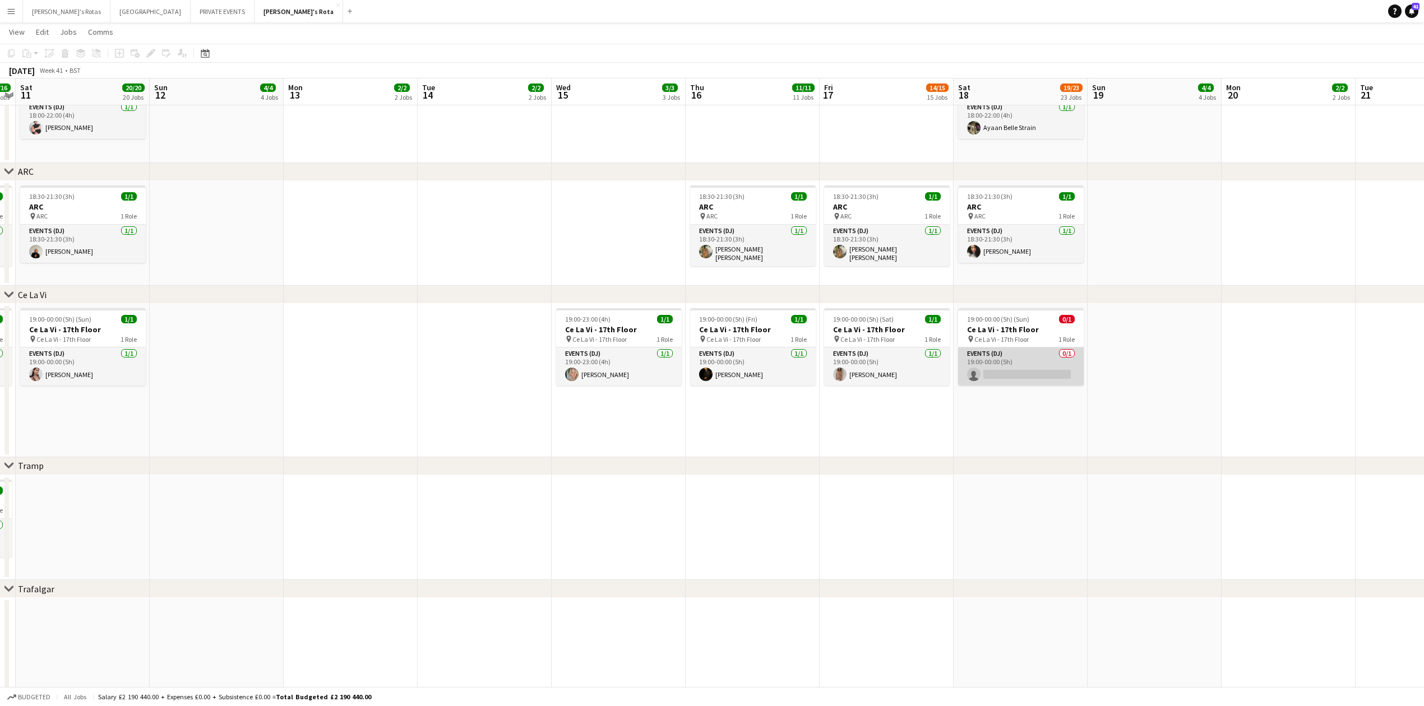
click at [1022, 363] on app-card-role "Events (DJ) 0/1 19:00-00:00 (5h) single-neutral-actions" at bounding box center [1021, 367] width 126 height 38
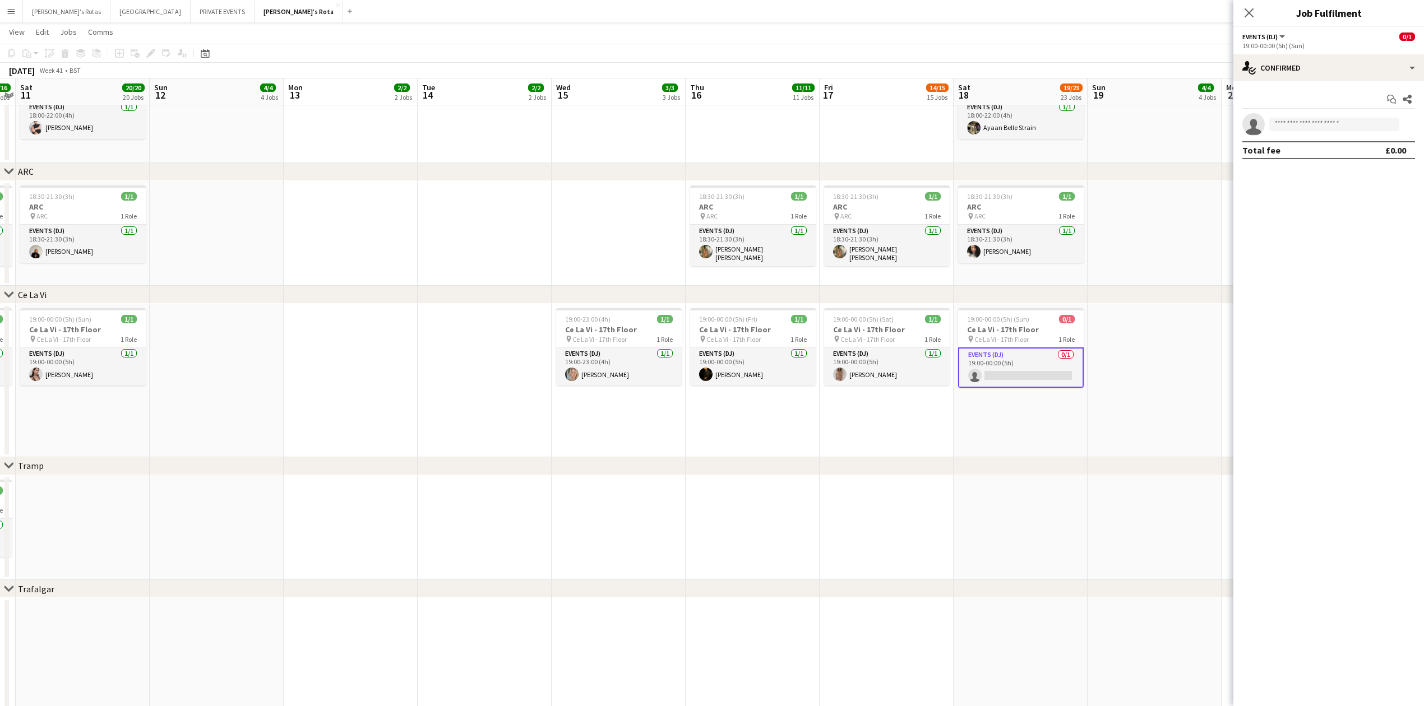
click at [1287, 117] on app-invite-slot "single-neutral-actions" at bounding box center [1329, 124] width 191 height 22
click at [1279, 142] on div "Total fee £0.00" at bounding box center [1329, 150] width 173 height 18
click at [1288, 122] on input at bounding box center [1334, 124] width 130 height 13
type input "******"
click at [1290, 148] on span "[EMAIL_ADDRESS][DOMAIN_NAME]" at bounding box center [1334, 150] width 112 height 9
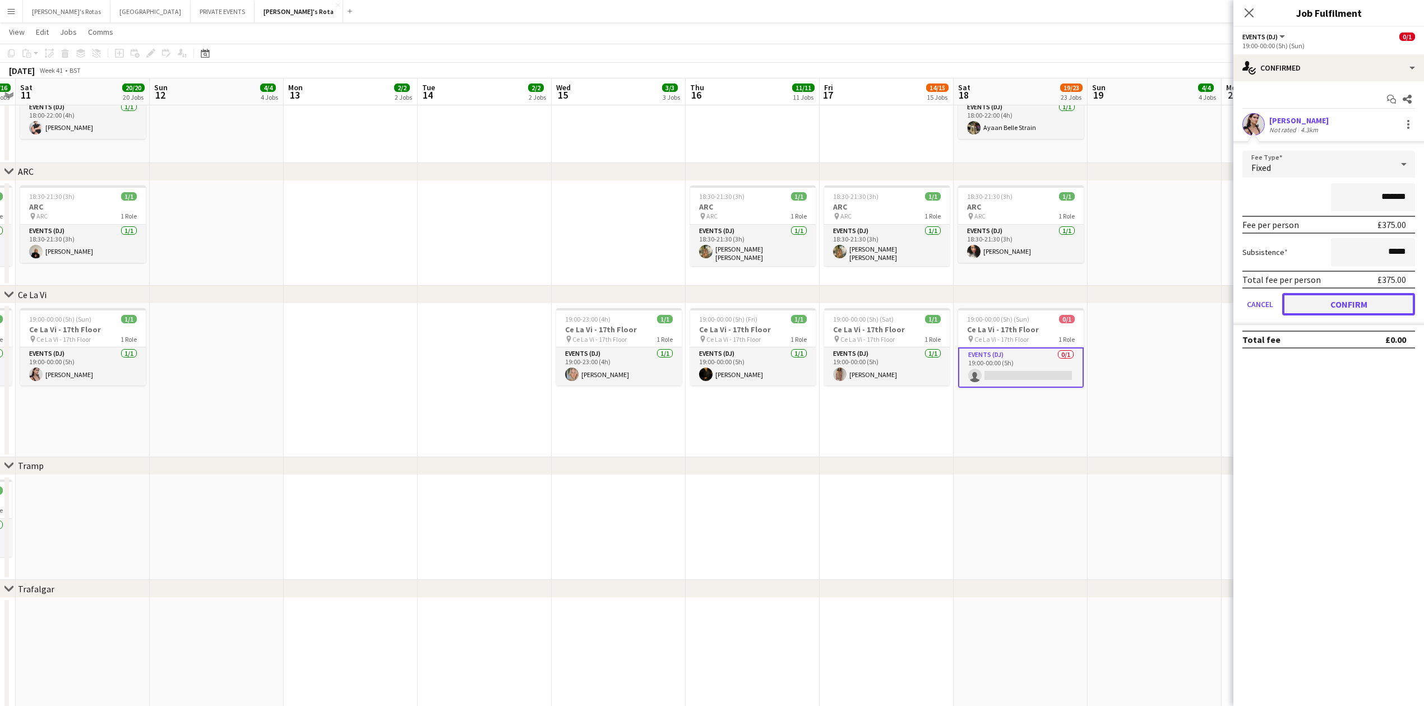
click at [1350, 302] on button "Confirm" at bounding box center [1348, 304] width 133 height 22
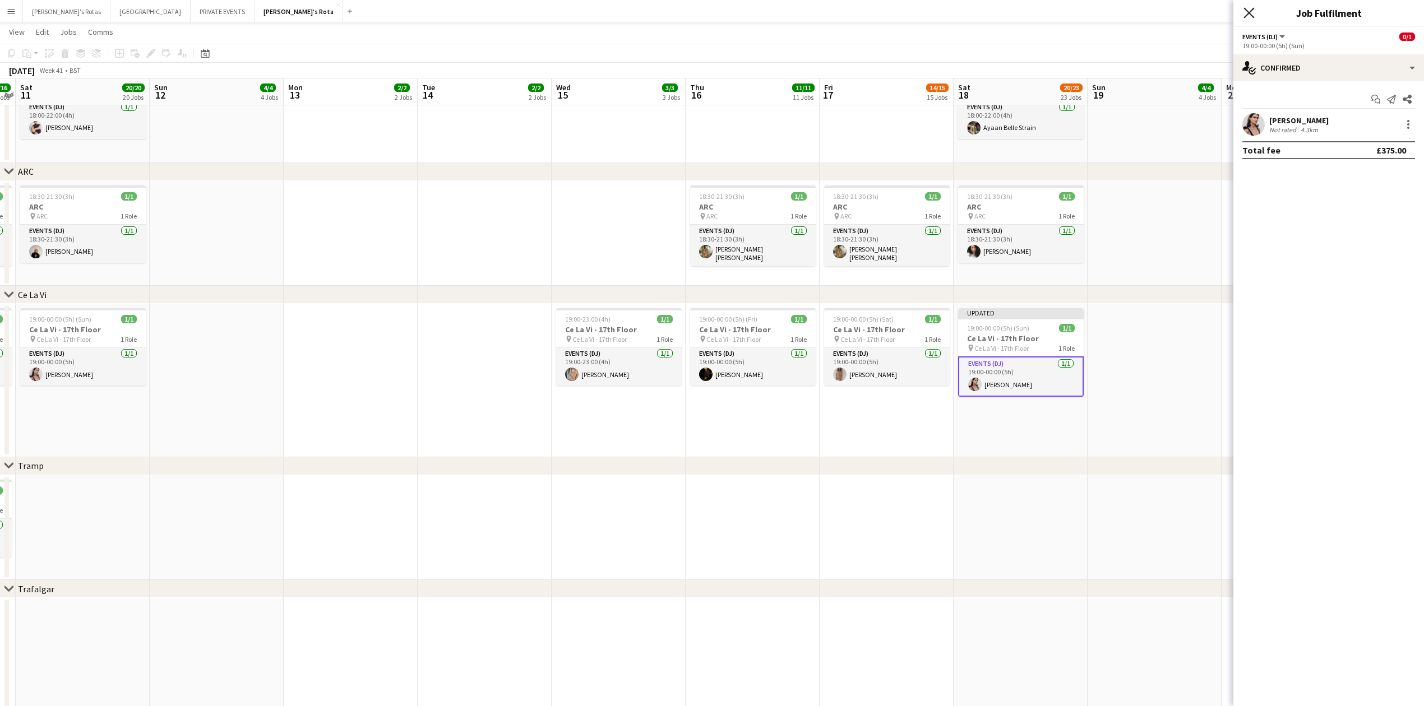
click at [1250, 15] on icon at bounding box center [1249, 12] width 11 height 11
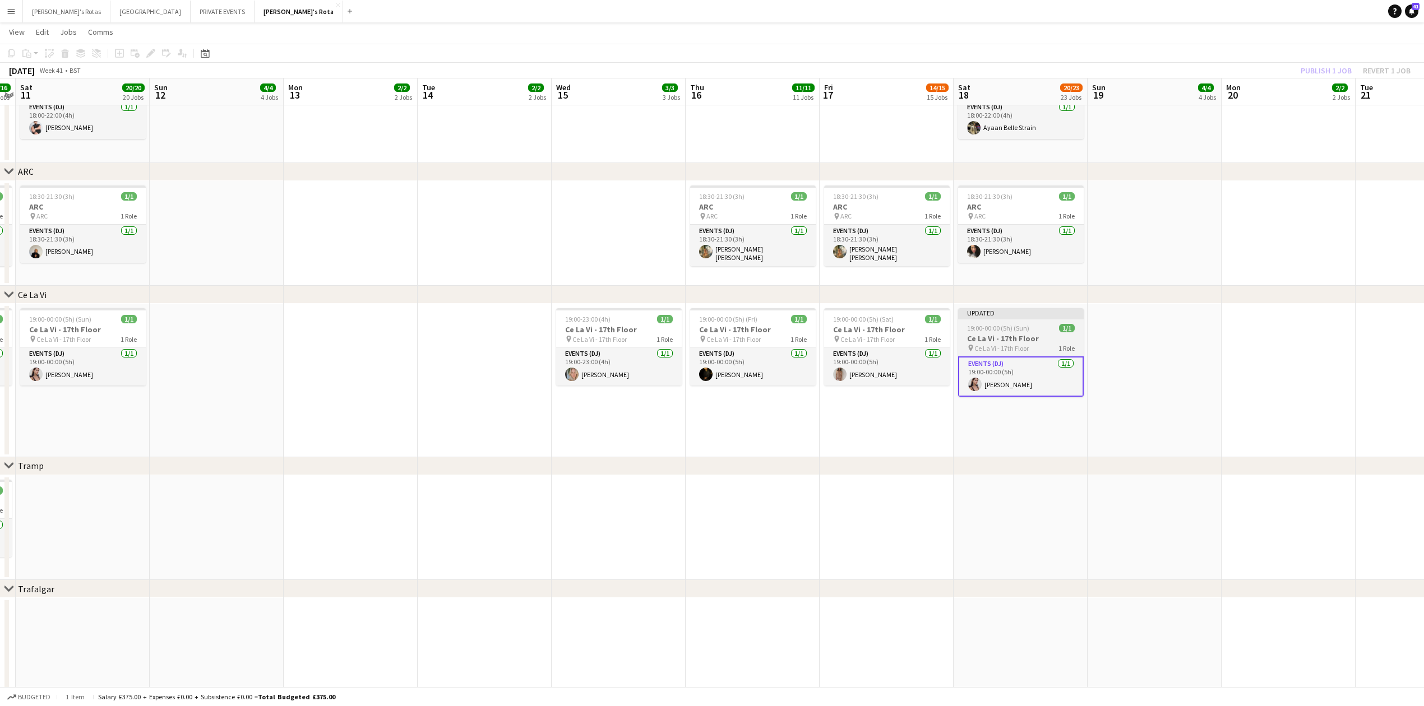
click at [992, 341] on h3 "Ce La Vi - 17th Floor" at bounding box center [1021, 339] width 126 height 10
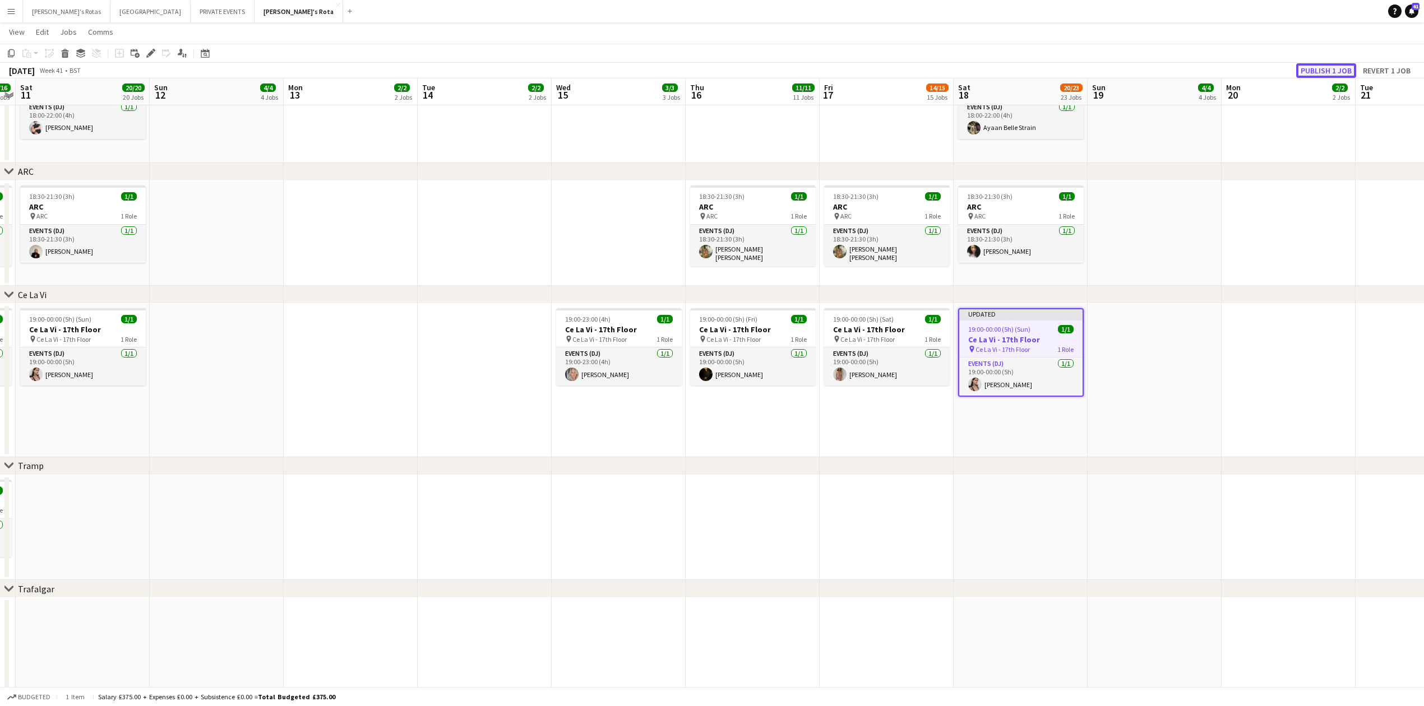
click at [1319, 65] on button "Publish 1 job" at bounding box center [1326, 70] width 60 height 15
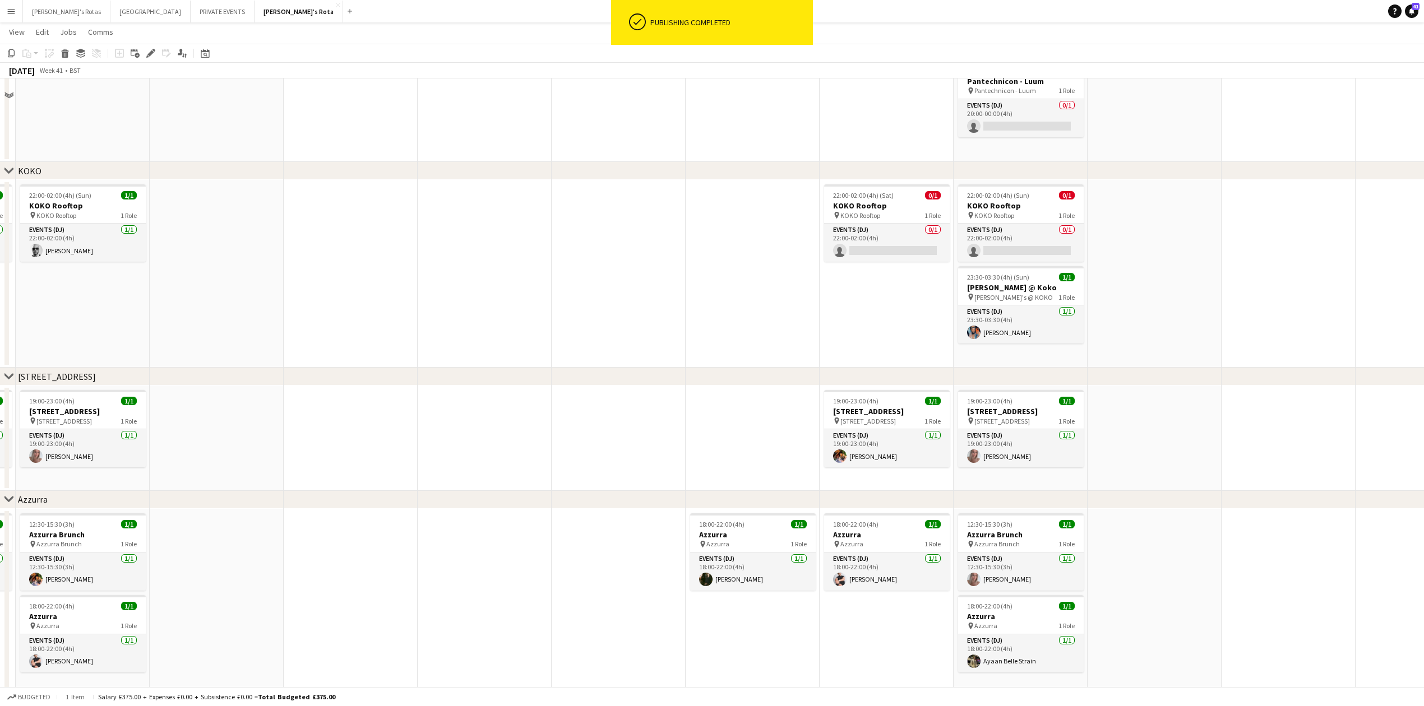
scroll to position [1785, 0]
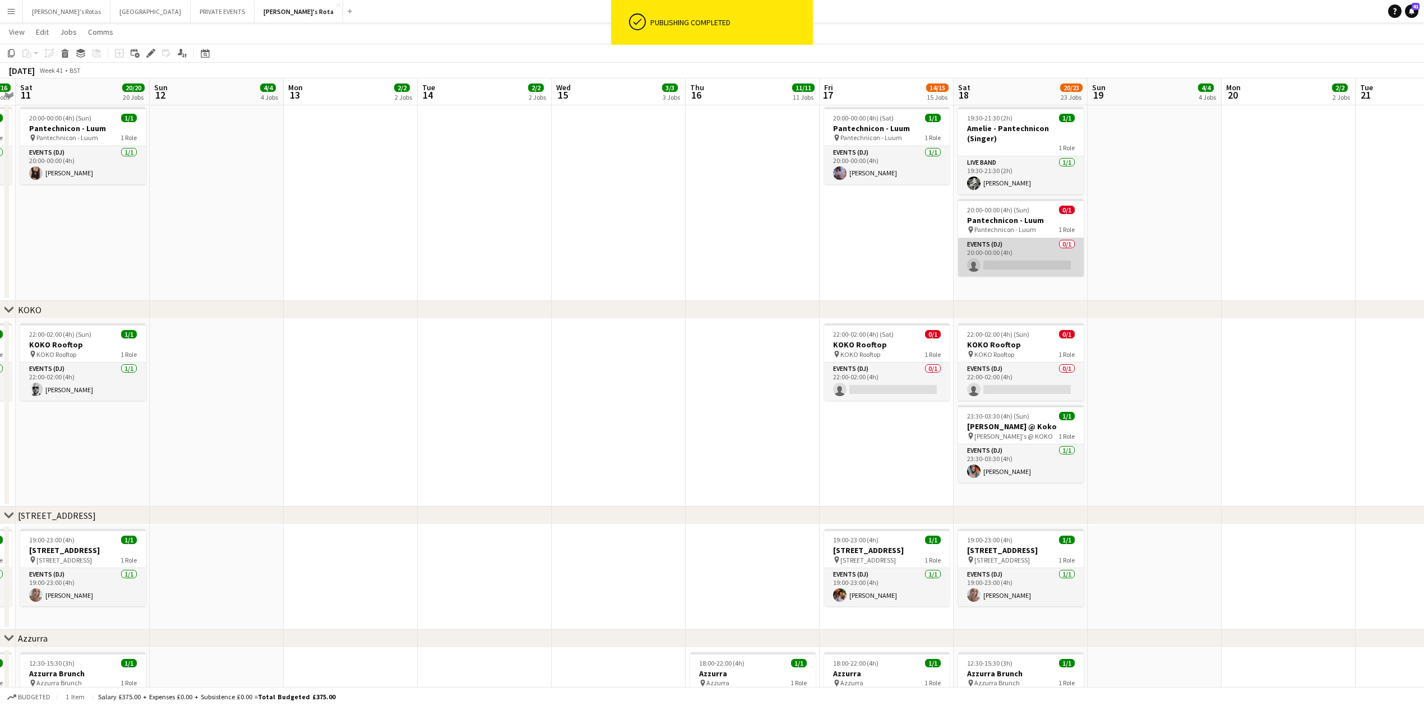
click at [1033, 247] on app-card-role "Events (DJ) 0/1 20:00-00:00 (4h) single-neutral-actions" at bounding box center [1021, 257] width 126 height 38
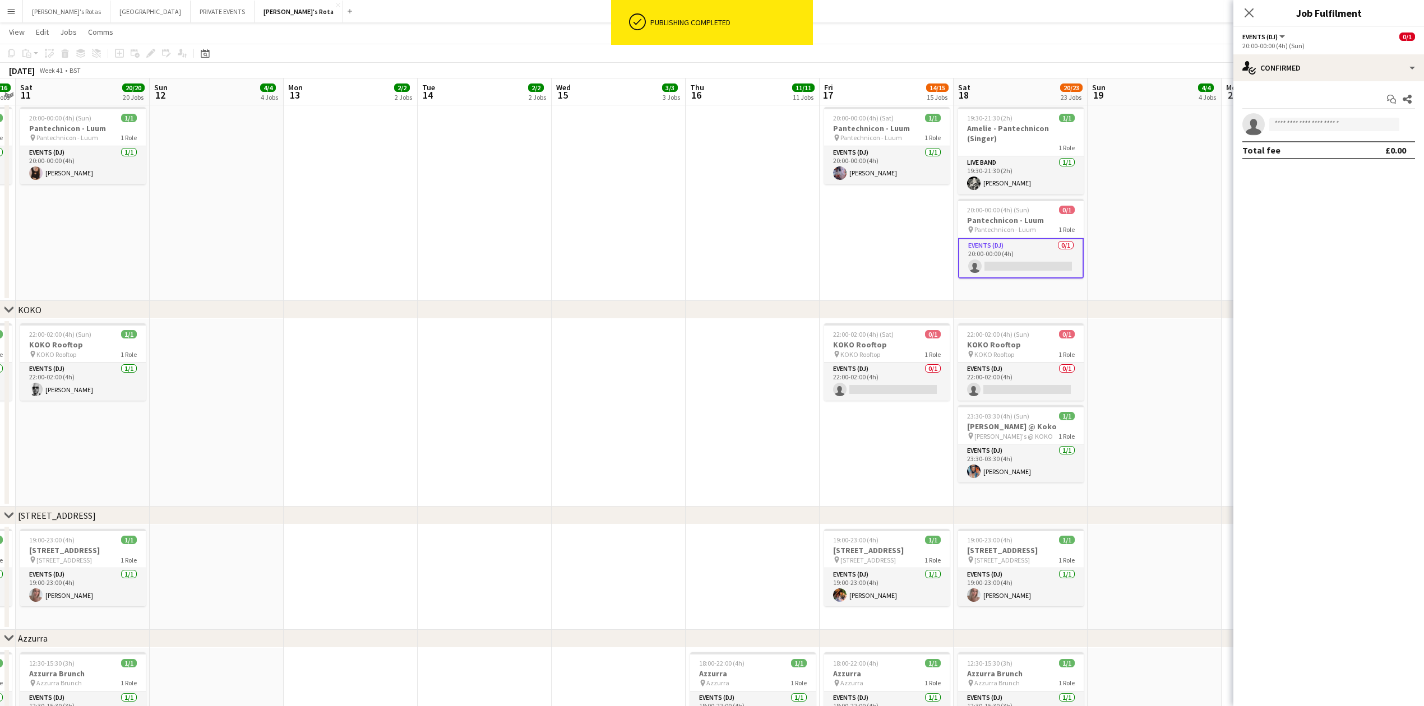
click at [1302, 117] on app-invite-slot "single-neutral-actions" at bounding box center [1329, 124] width 191 height 22
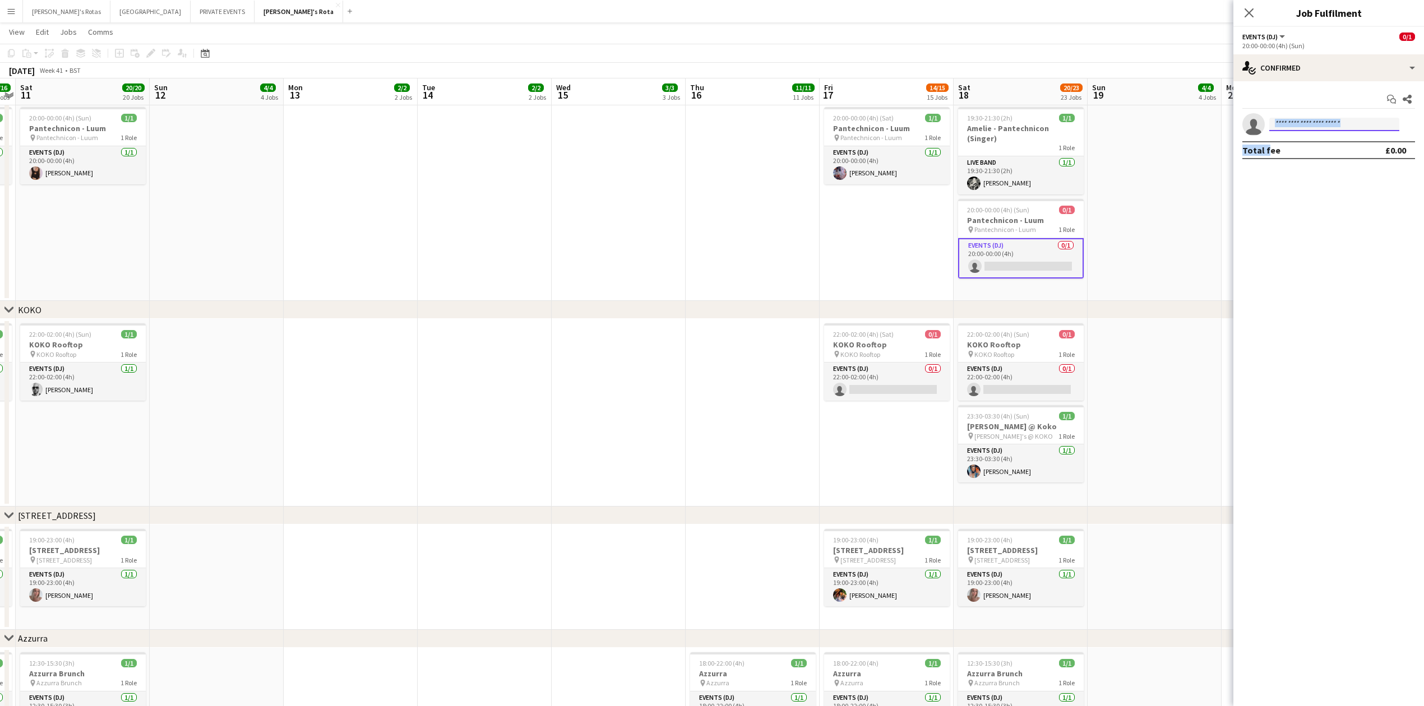
click at [1301, 124] on input at bounding box center [1334, 124] width 130 height 13
type input "*"
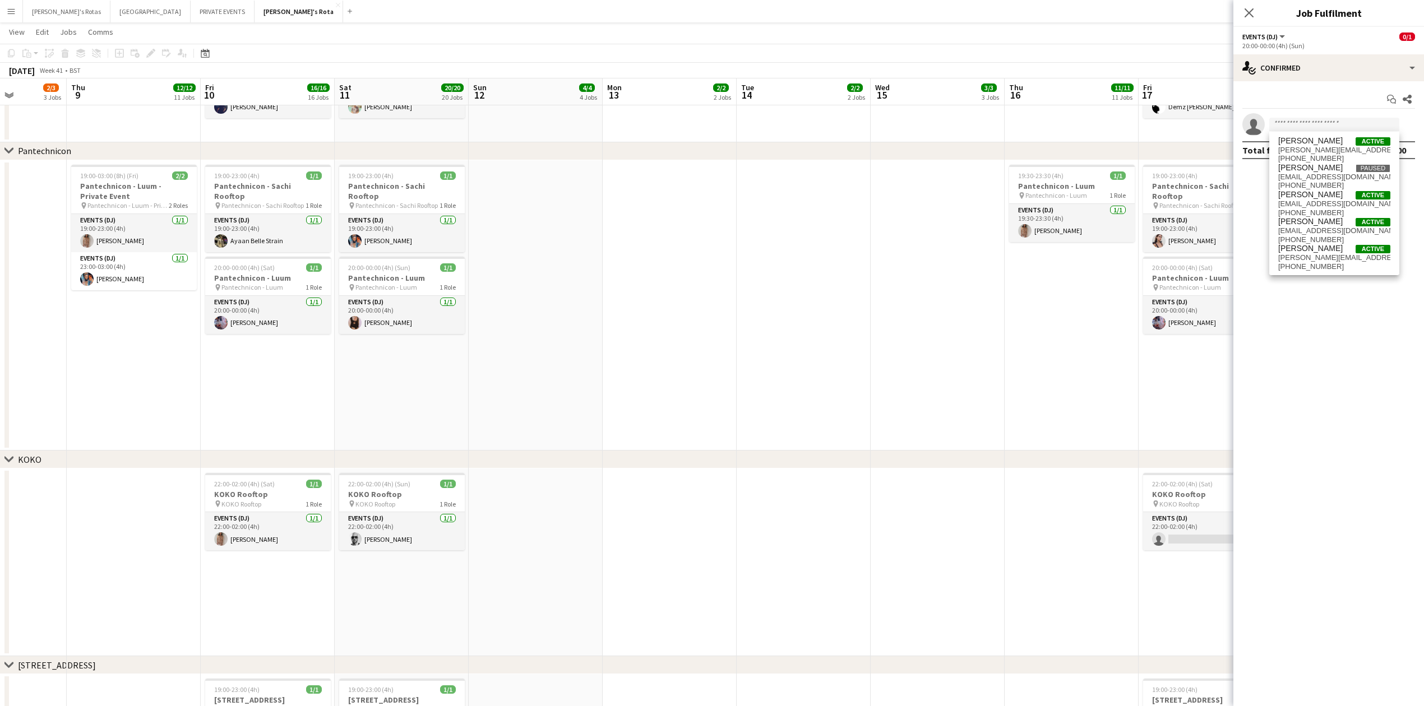
scroll to position [0, 321]
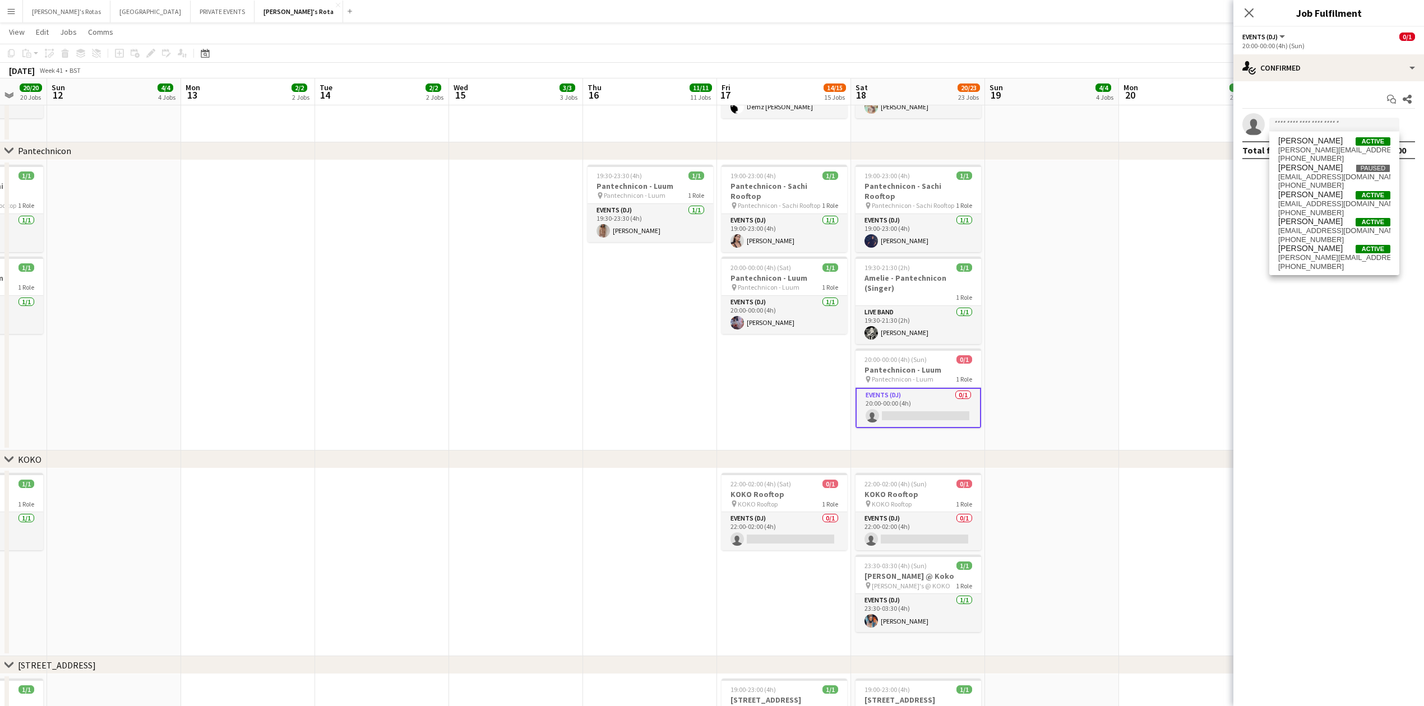
drag, startPoint x: 424, startPoint y: 341, endPoint x: 326, endPoint y: 348, distance: 97.8
click at [325, 350] on app-calendar-viewport "Wed 8 2/3 3 Jobs Thu 9 12/12 11 Jobs Fri 10 16/16 16 Jobs Sat 11 20/20 20 Jobs …" at bounding box center [712, 397] width 1424 height 3979
click at [1281, 124] on input at bounding box center [1334, 124] width 130 height 13
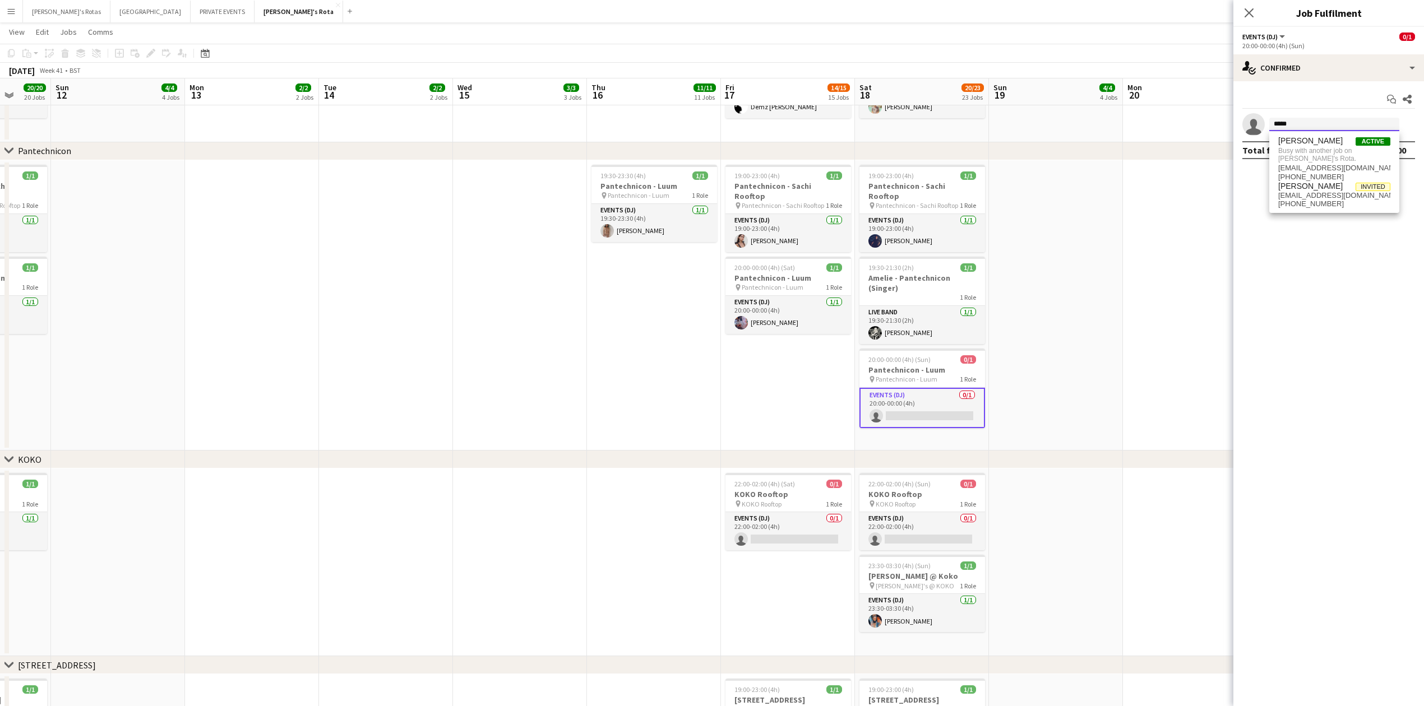
type input "*****"
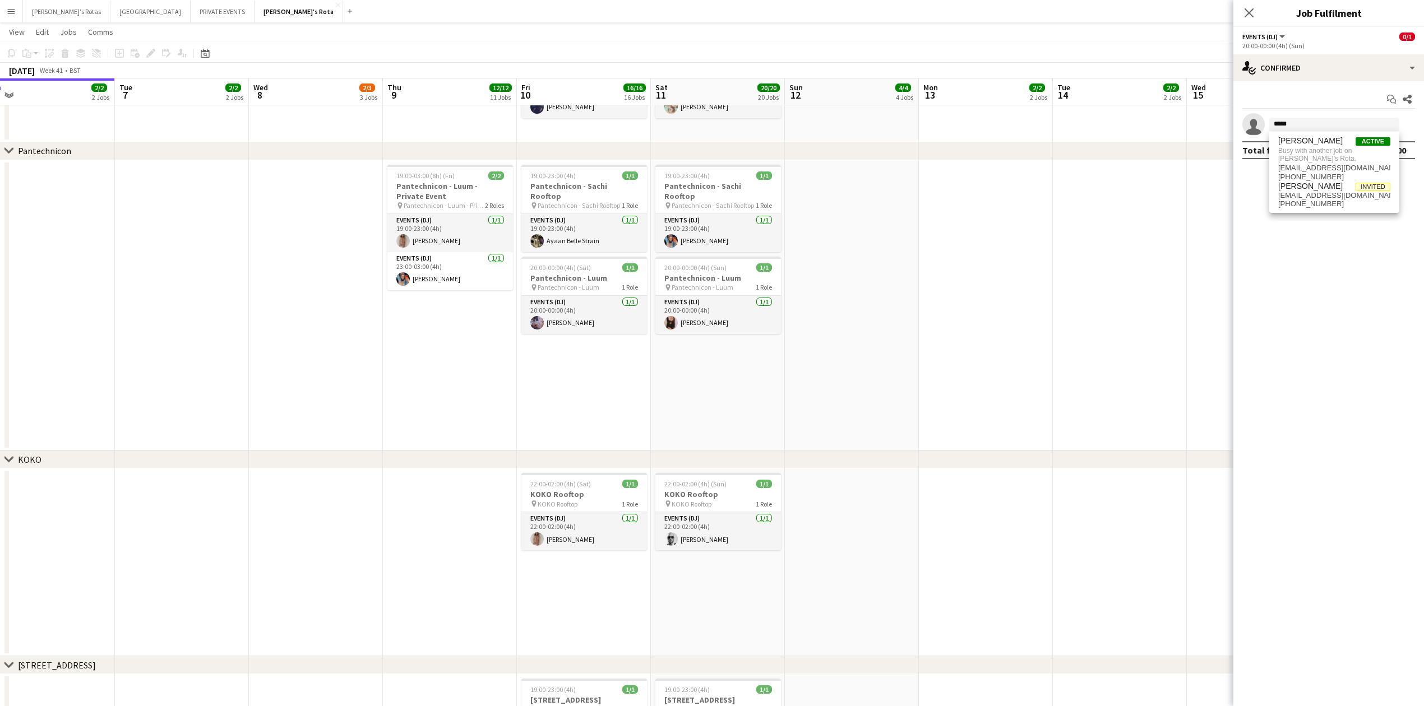
drag, startPoint x: 442, startPoint y: 321, endPoint x: 1063, endPoint y: 339, distance: 620.9
click at [1063, 339] on app-calendar-viewport "Sun 5 3/4 4 Jobs Mon 6 2/2 2 Jobs Tue 7 2/2 2 Jobs Wed 8 2/3 3 Jobs Thu 9 12/12…" at bounding box center [712, 397] width 1424 height 3979
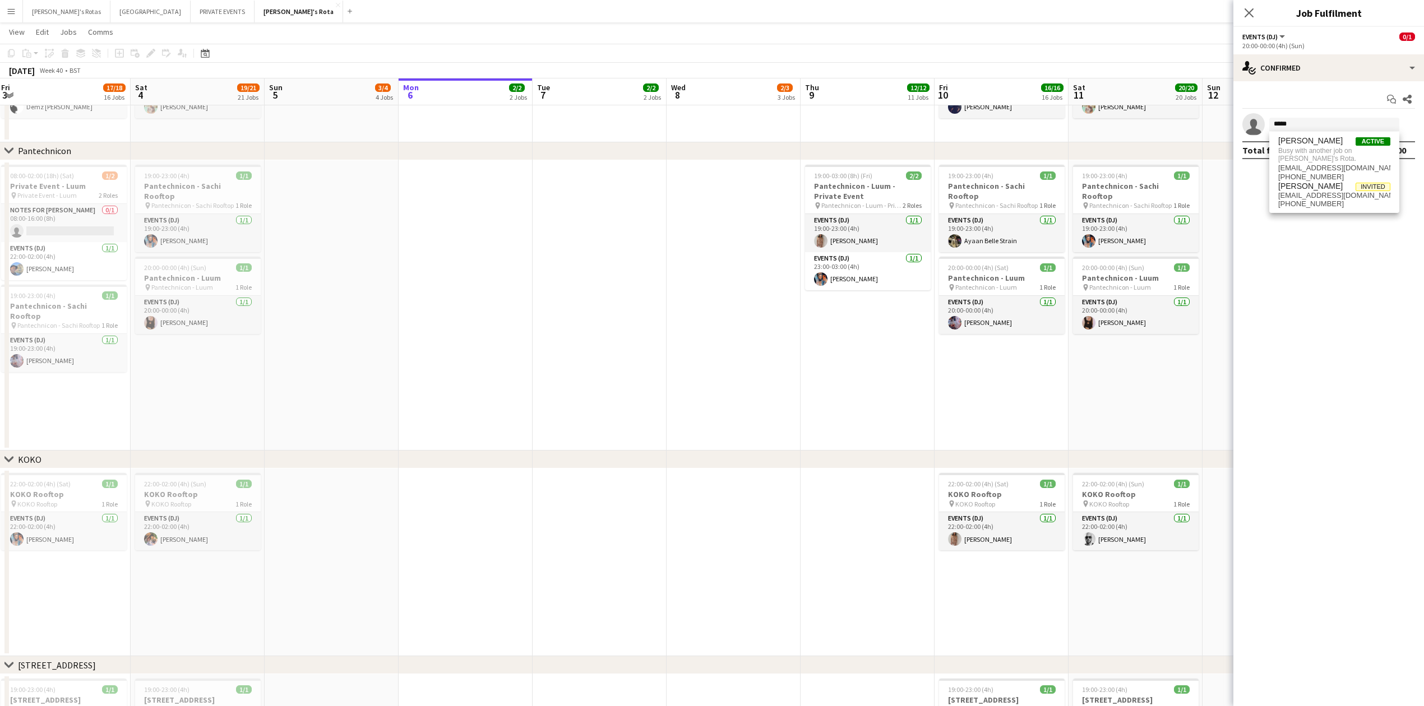
scroll to position [0, 342]
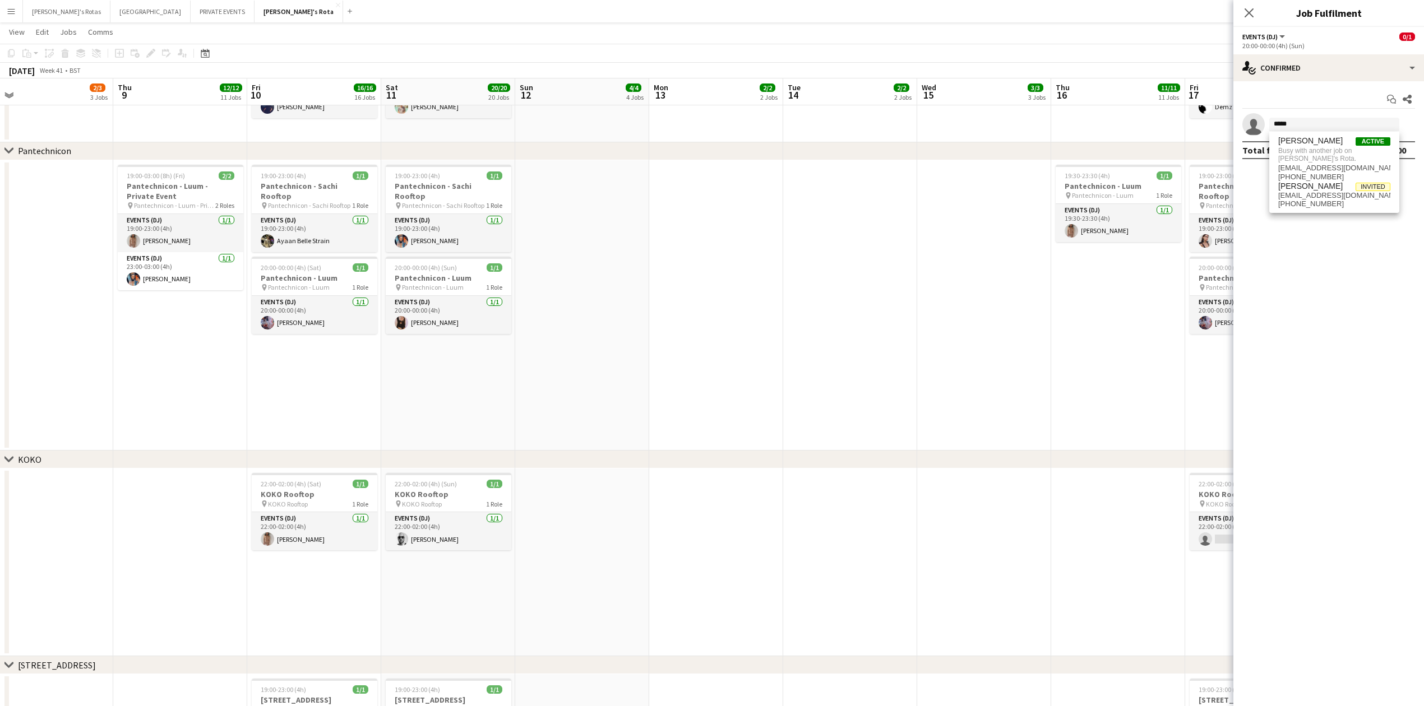
drag, startPoint x: 779, startPoint y: 400, endPoint x: 153, endPoint y: 381, distance: 626.0
click at [153, 381] on app-calendar-viewport "Sun 5 3/4 4 Jobs Mon 6 2/2 2 Jobs Tue 7 2/2 2 Jobs Wed 8 2/3 3 Jobs Thu 9 12/12…" at bounding box center [712, 397] width 1424 height 3979
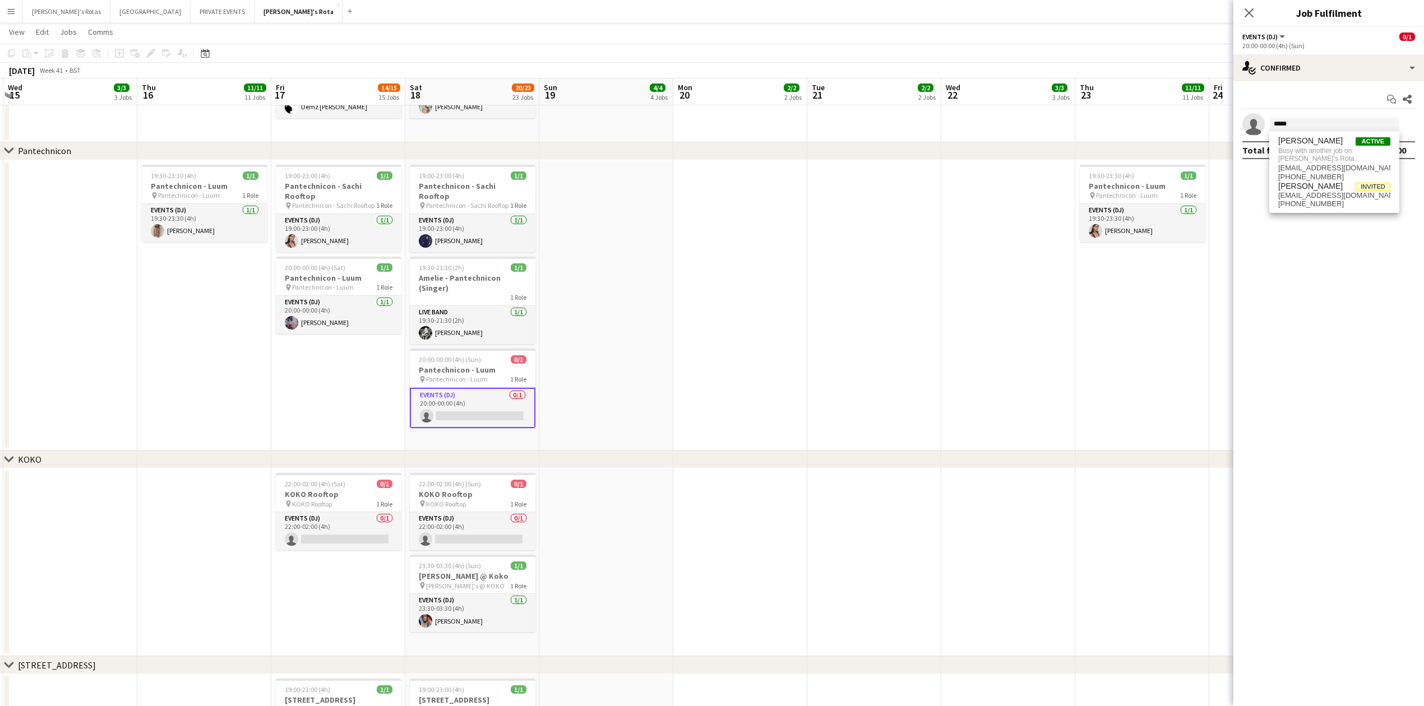
drag, startPoint x: 952, startPoint y: 355, endPoint x: 371, endPoint y: 352, distance: 580.9
click at [312, 352] on app-calendar-viewport "Fri 10 16/16 16 Jobs Sat 11 20/20 20 Jobs Sun 12 4/4 4 Jobs Mon 13 2/2 2 Jobs T…" at bounding box center [712, 397] width 1424 height 3979
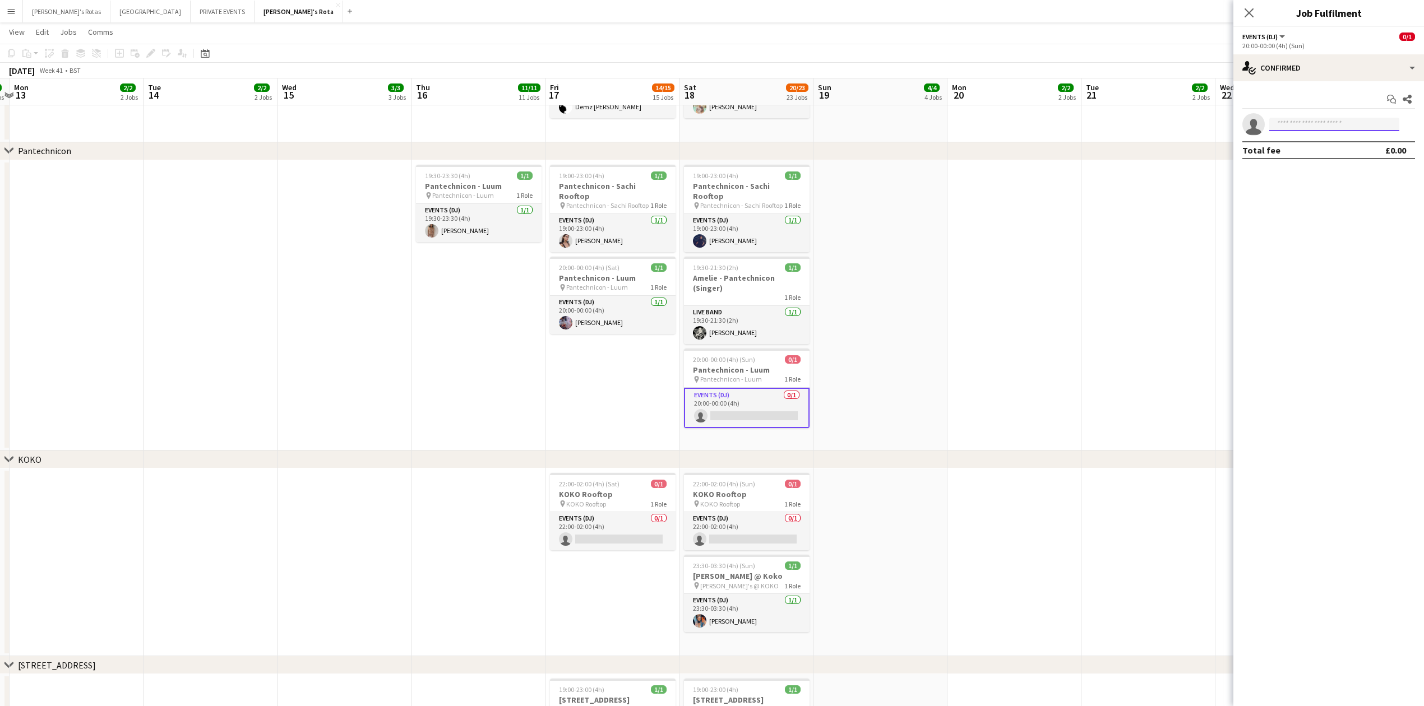
drag, startPoint x: 1321, startPoint y: 127, endPoint x: 1308, endPoint y: 137, distance: 16.8
click at [1313, 133] on body "Menu Boards Boards Boards All jobs Status Workforce Workforce My Workforce Recr…" at bounding box center [712, 385] width 1424 height 4042
type input "*"
click at [990, 395] on app-date-cell at bounding box center [1015, 305] width 134 height 291
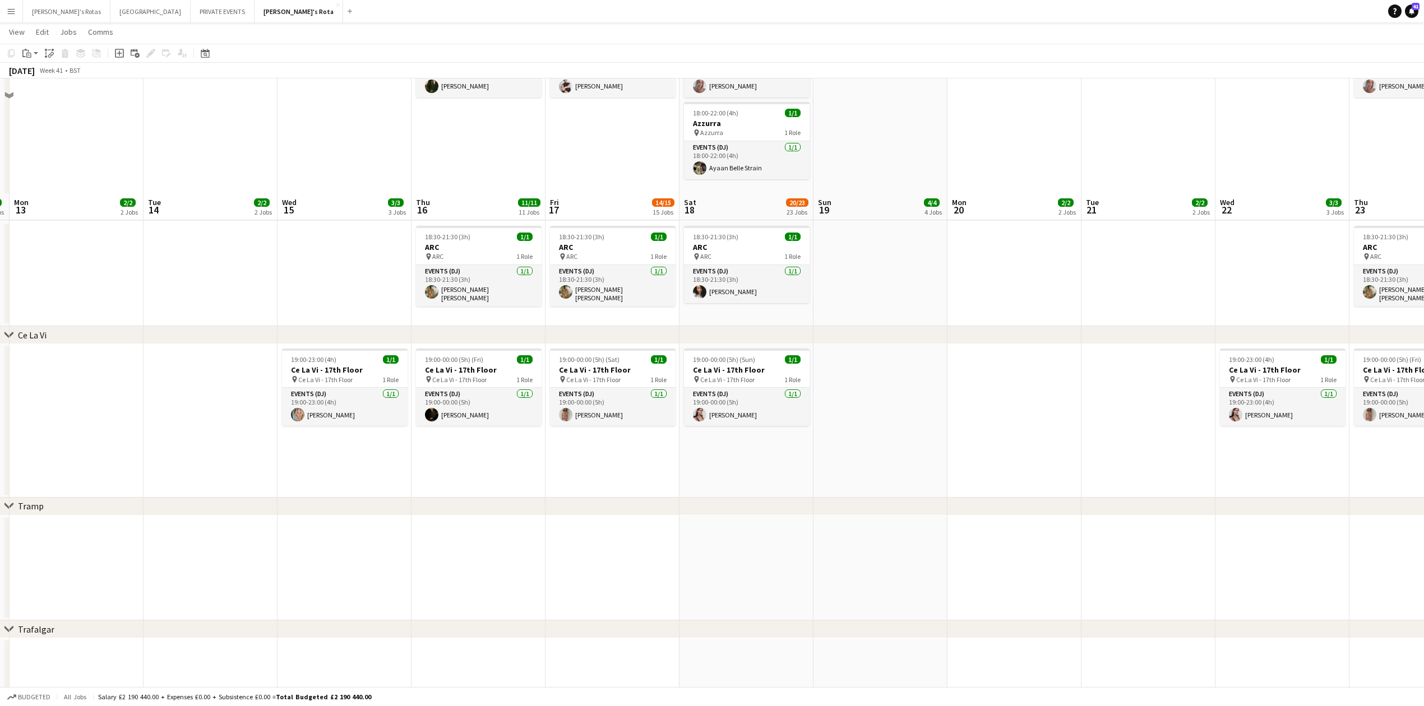
scroll to position [2533, 0]
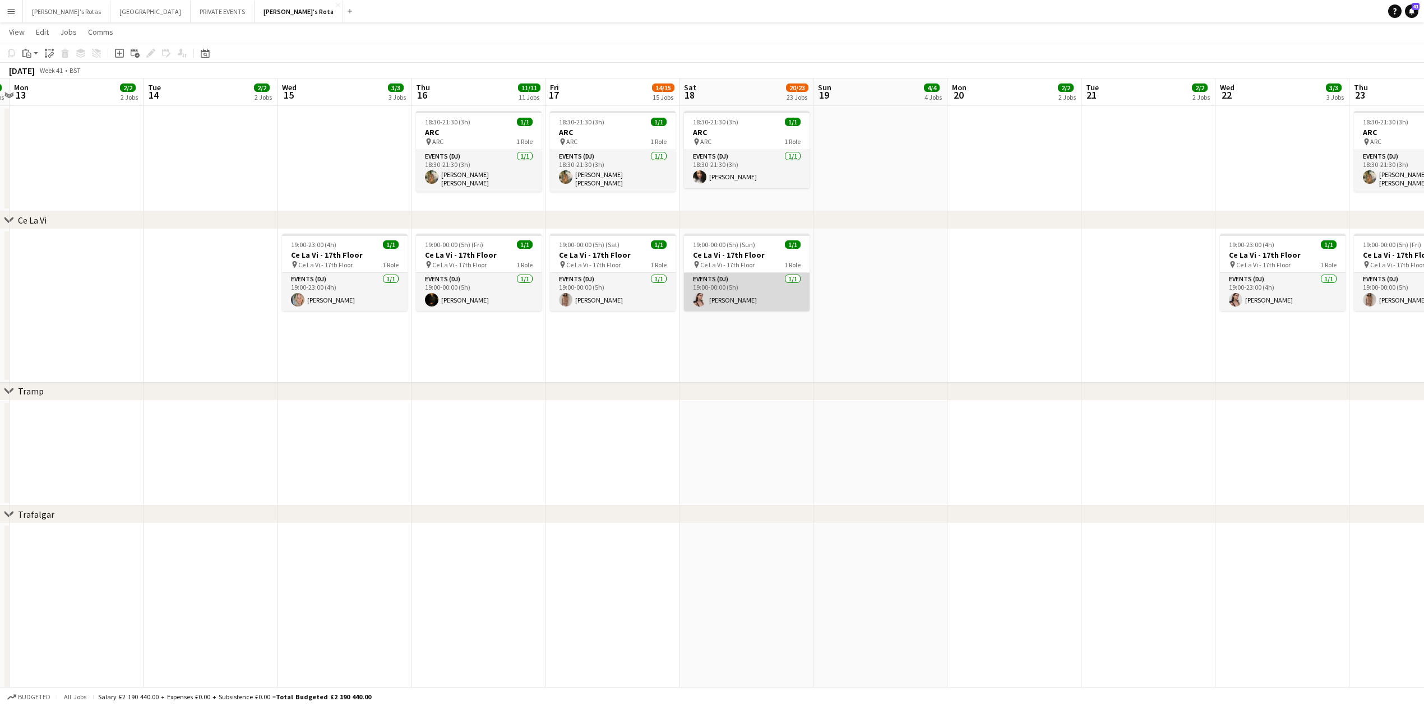
click at [724, 299] on app-card-role "Events (DJ) [DATE] 19:00-00:00 (5h) [PERSON_NAME]" at bounding box center [747, 292] width 126 height 38
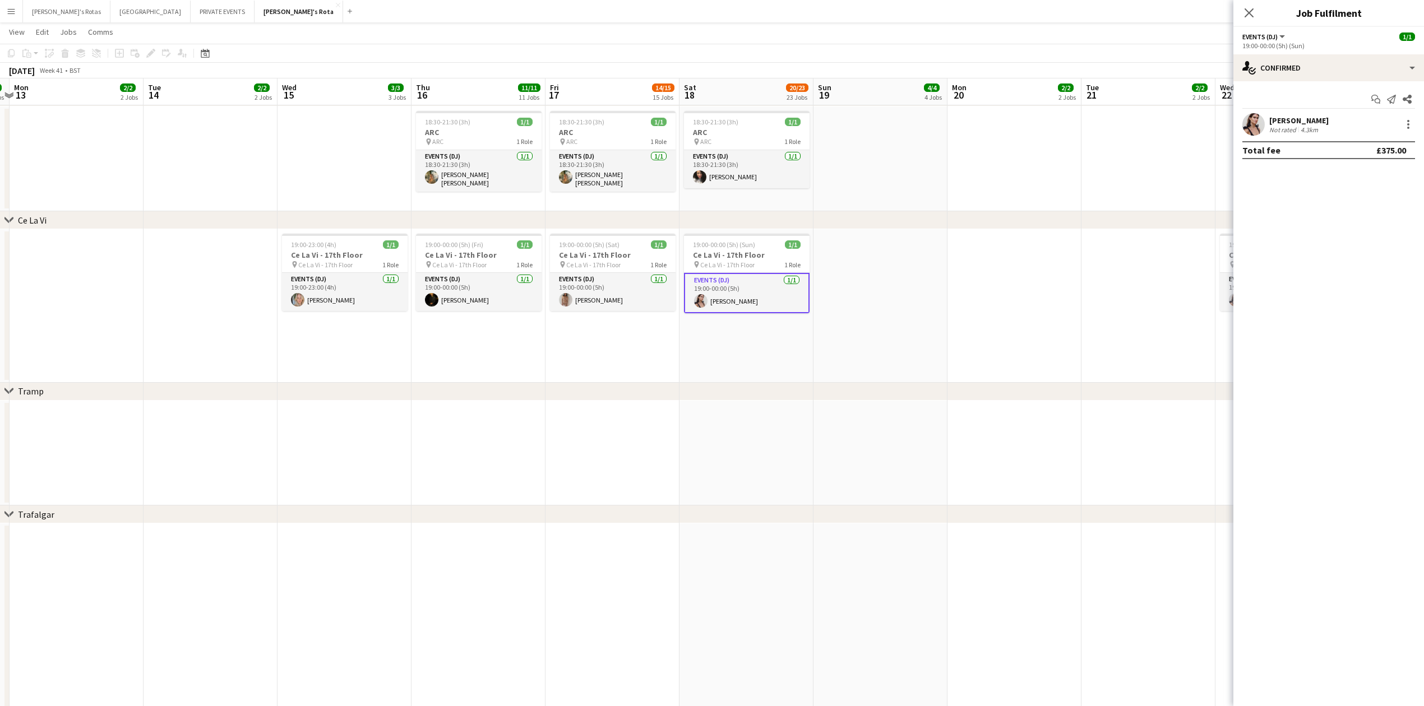
drag, startPoint x: 1412, startPoint y: 114, endPoint x: 1401, endPoint y: 131, distance: 19.8
click at [1412, 115] on div "[PERSON_NAME] Not rated 4.3km" at bounding box center [1329, 124] width 191 height 22
click at [1401, 131] on div at bounding box center [1408, 124] width 16 height 13
click at [1410, 122] on div at bounding box center [1408, 124] width 13 height 13
click at [1352, 249] on span "Remove" at bounding box center [1354, 253] width 34 height 10
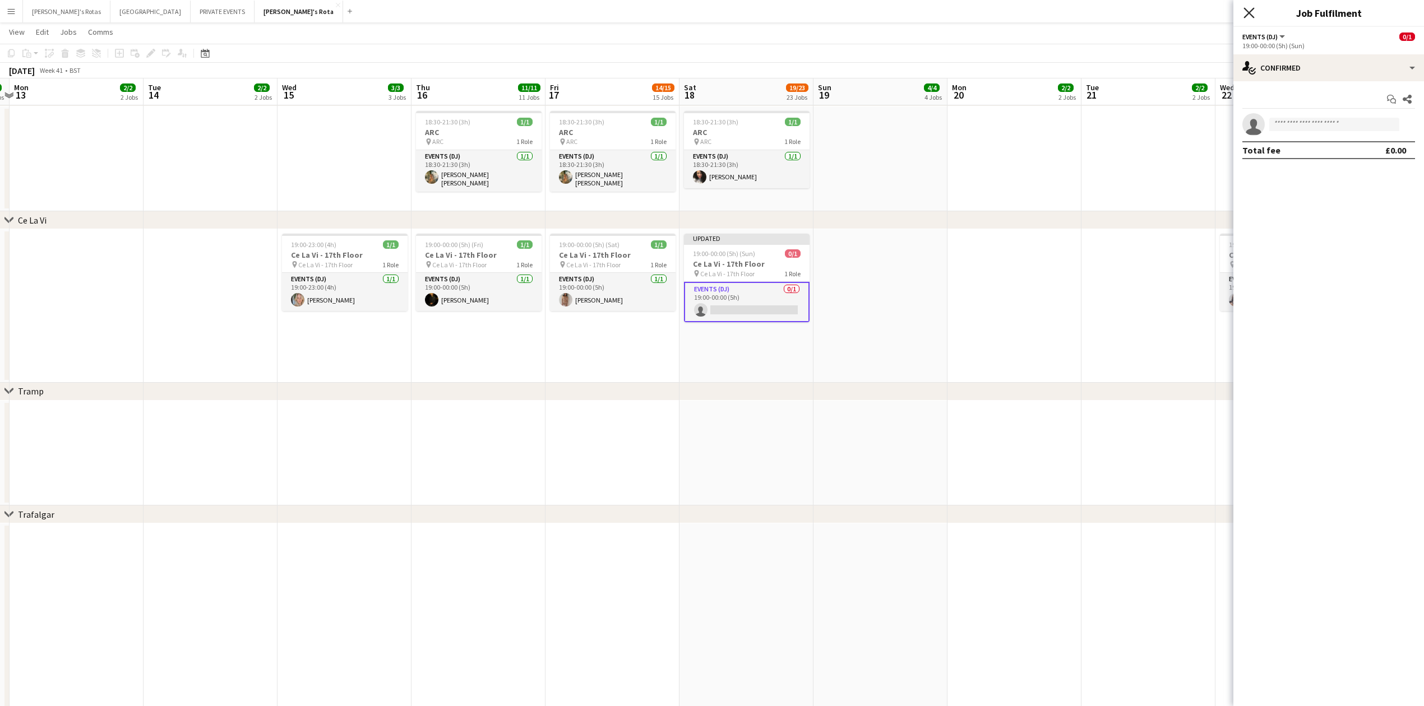
click at [1245, 12] on icon "Close pop-in" at bounding box center [1249, 12] width 11 height 11
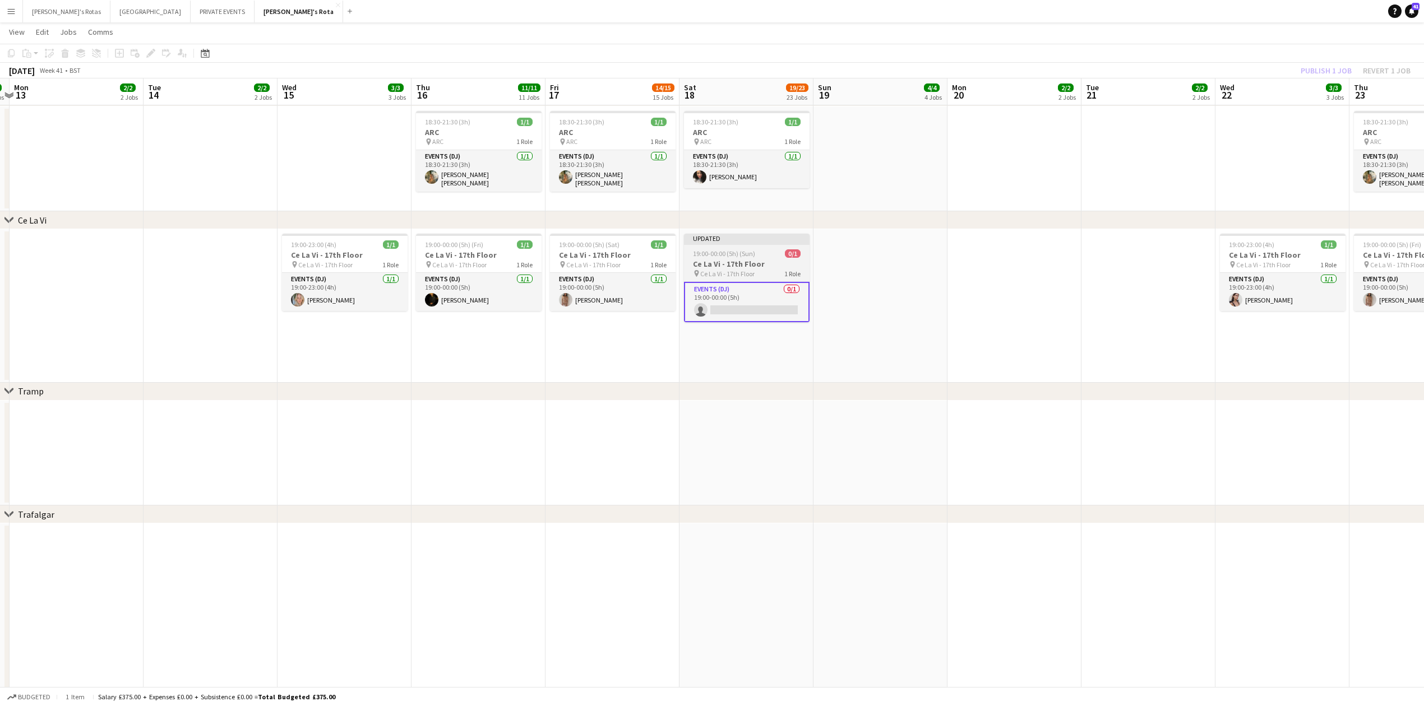
click at [721, 259] on h3 "Ce La Vi - 17th Floor" at bounding box center [747, 264] width 126 height 10
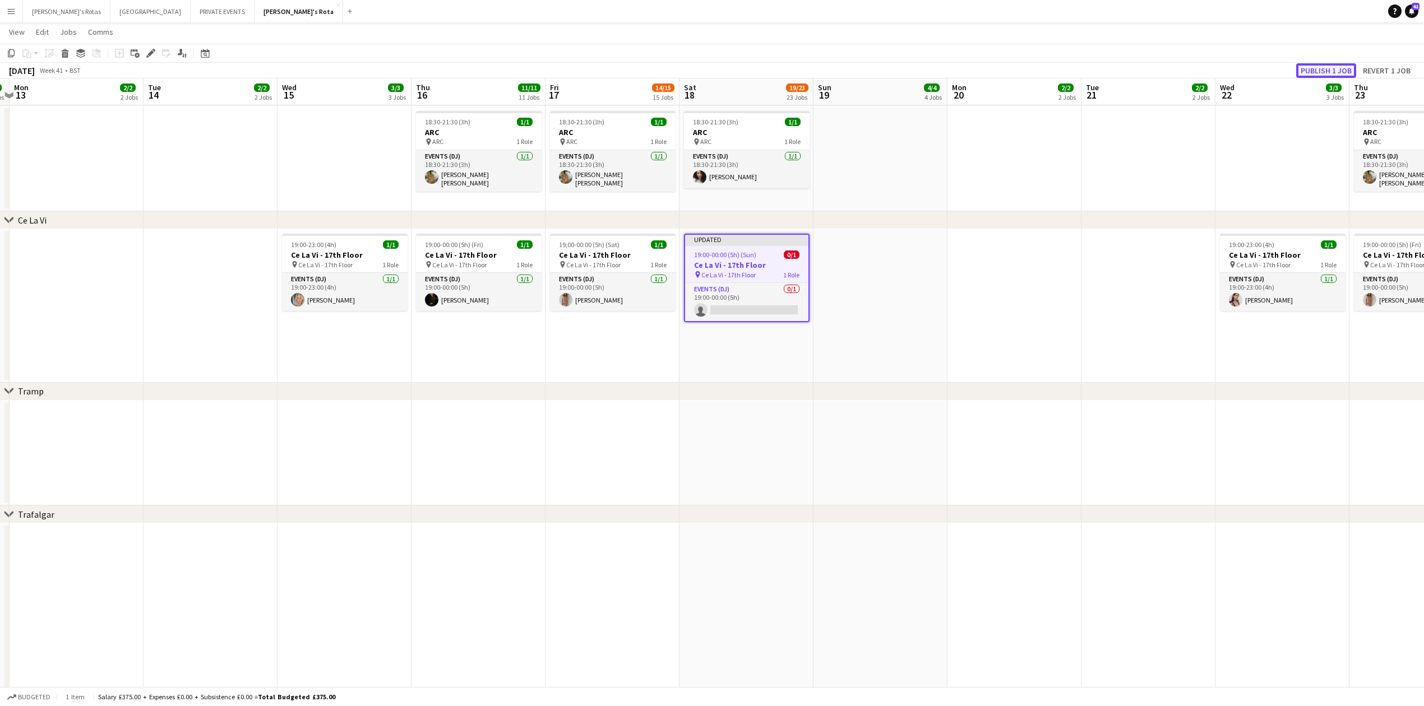
click at [1333, 72] on button "Publish 1 job" at bounding box center [1326, 70] width 60 height 15
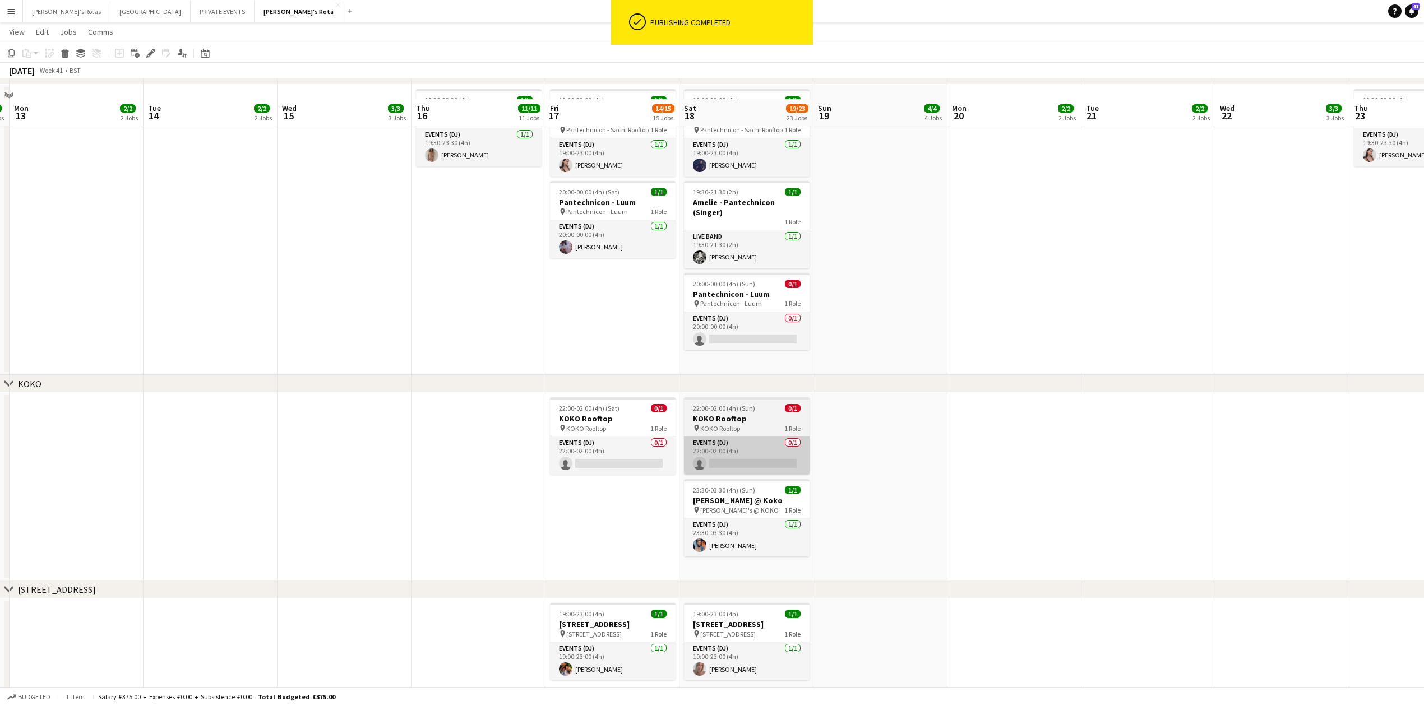
scroll to position [1710, 0]
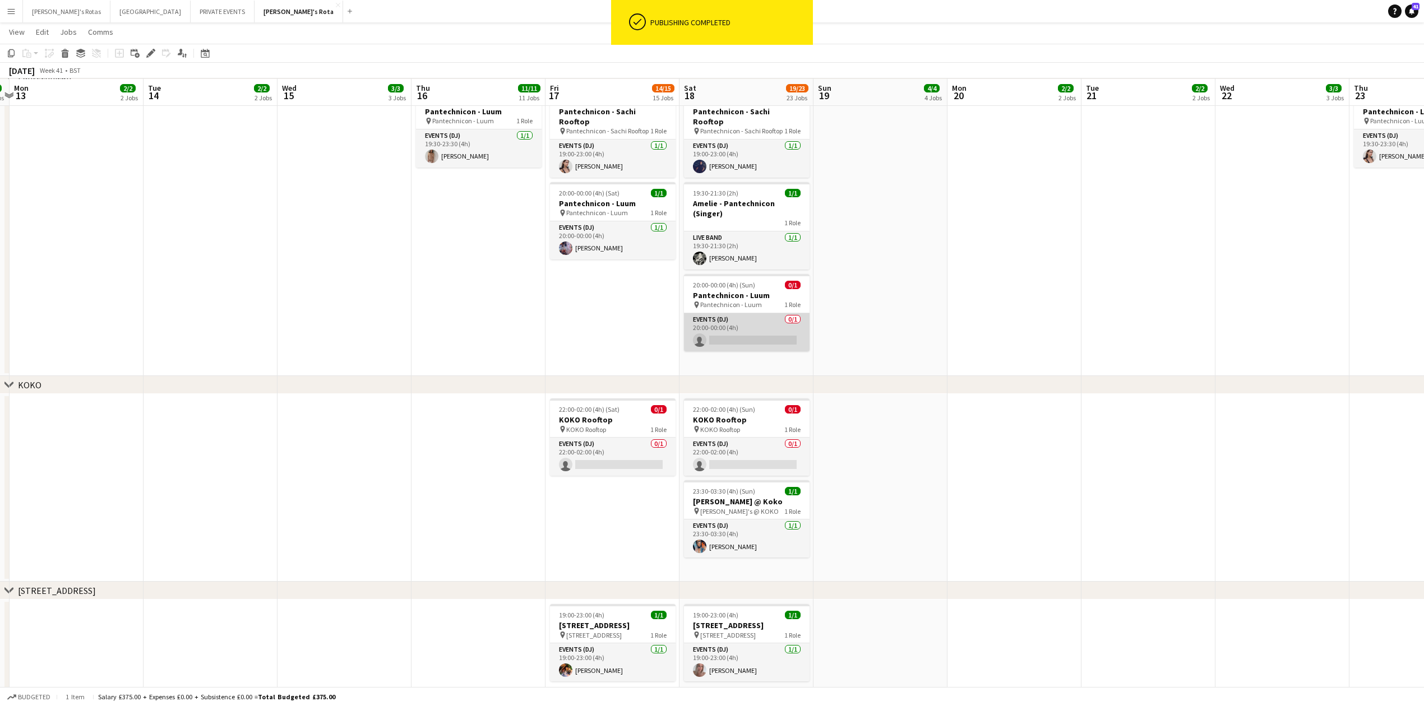
click at [741, 313] on app-card-role "Events (DJ) 0/1 20:00-00:00 (4h) single-neutral-actions" at bounding box center [747, 332] width 126 height 38
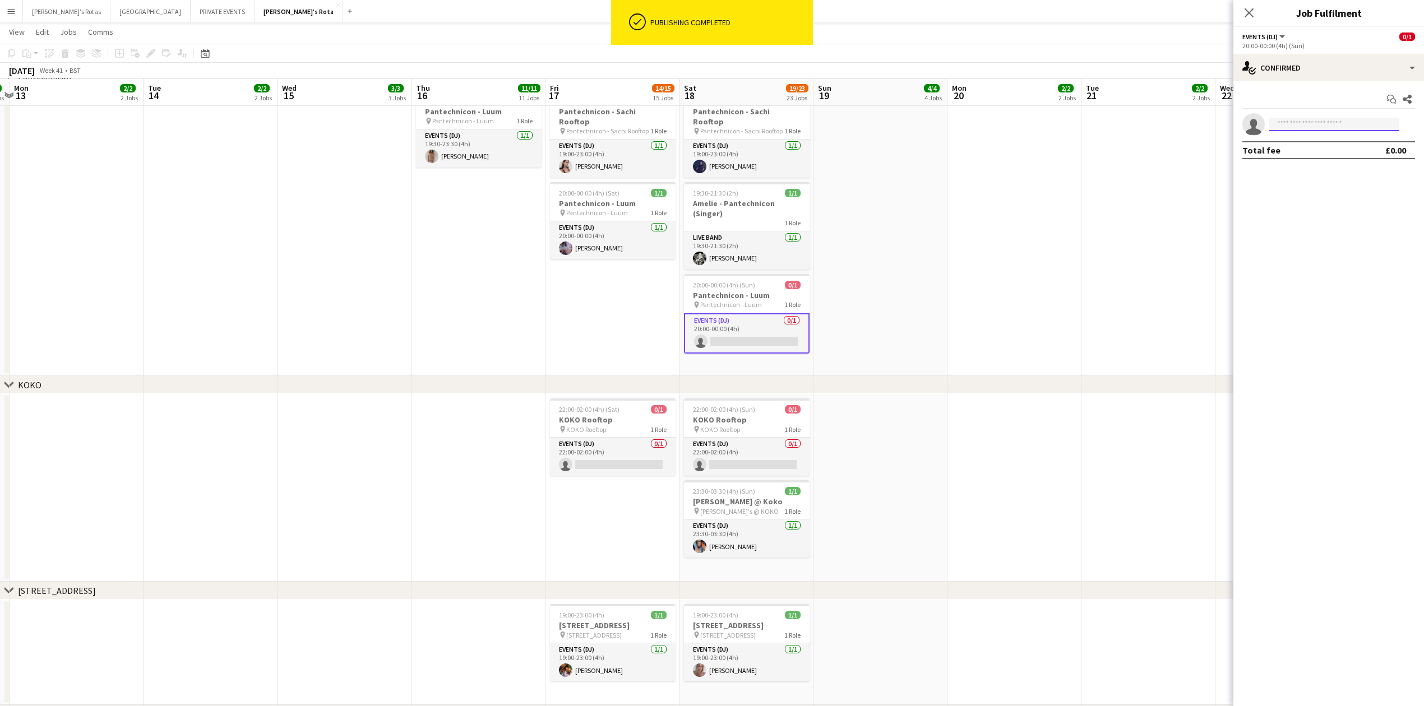
click at [1306, 126] on input at bounding box center [1334, 124] width 130 height 13
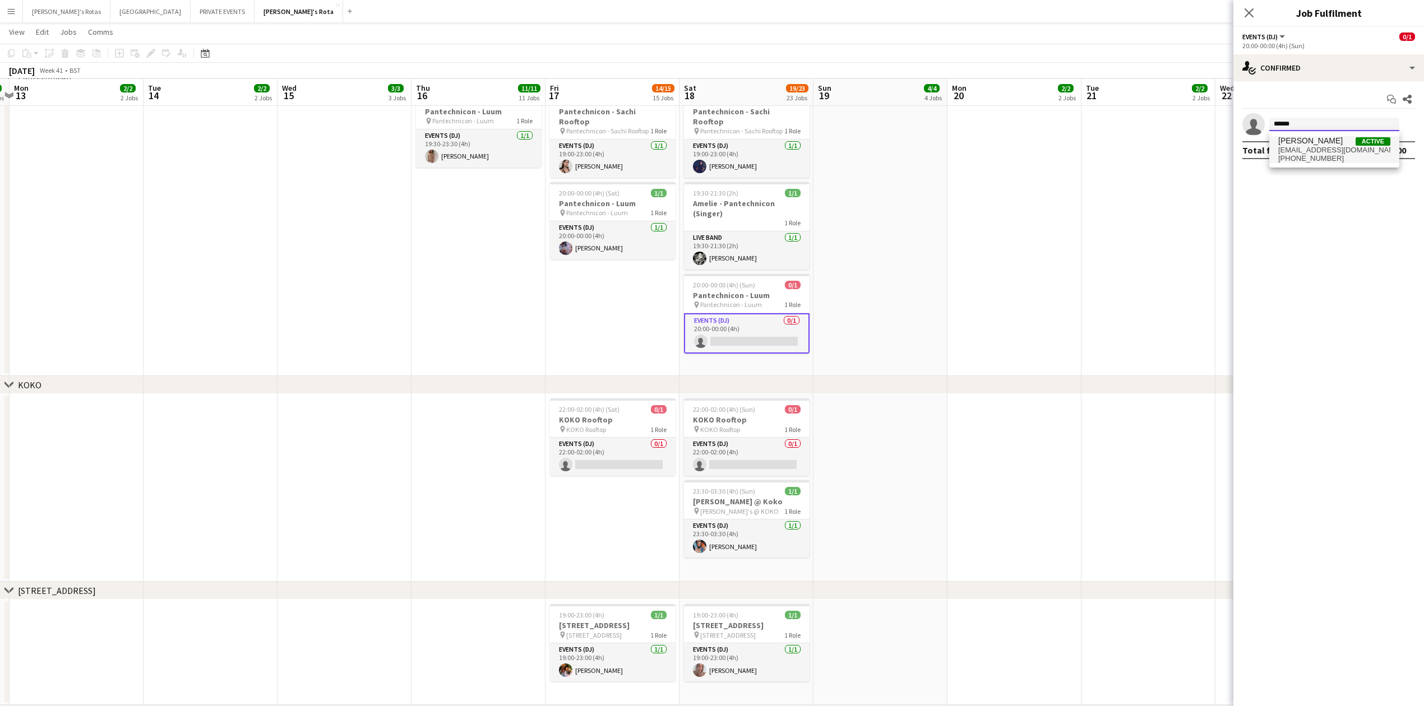
type input "******"
click at [1300, 149] on span "[EMAIL_ADDRESS][DOMAIN_NAME]" at bounding box center [1334, 150] width 112 height 9
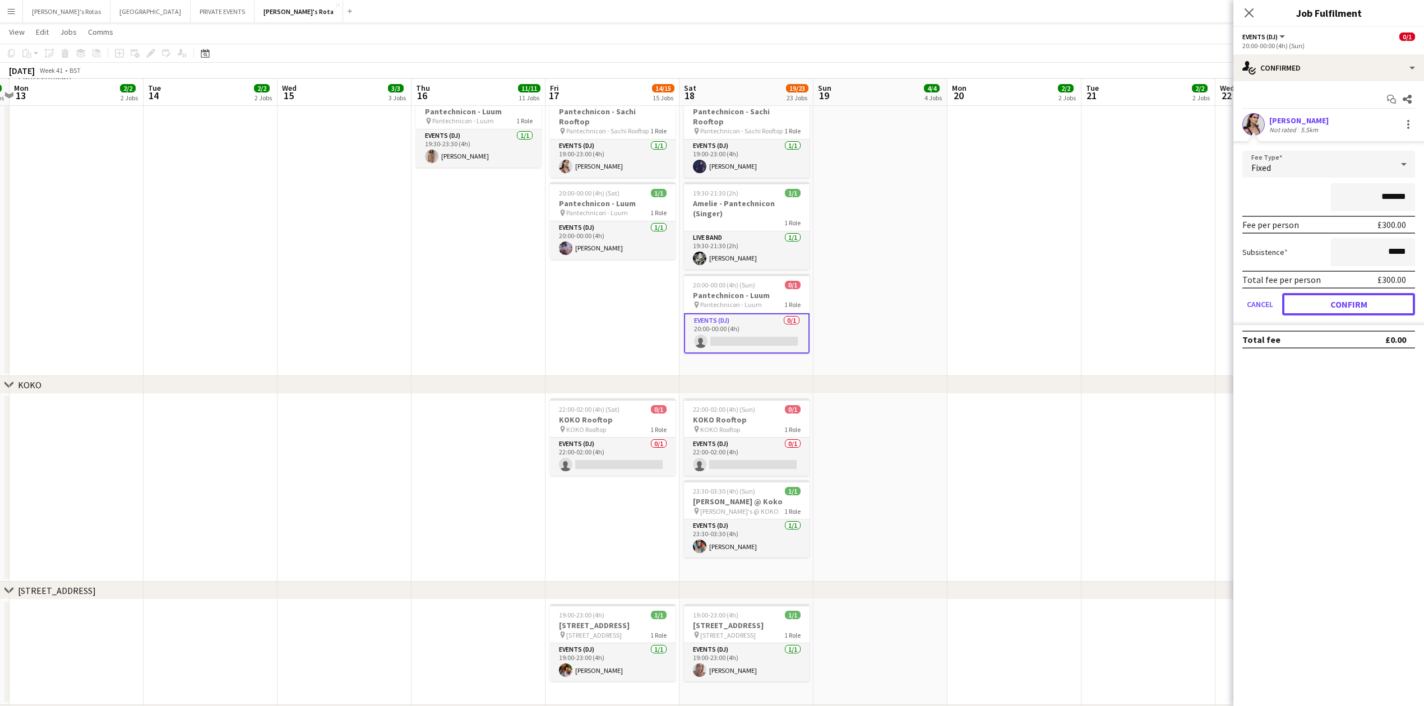
drag, startPoint x: 1356, startPoint y: 303, endPoint x: 1342, endPoint y: 290, distance: 19.4
click at [1357, 302] on button "Confirm" at bounding box center [1348, 304] width 133 height 22
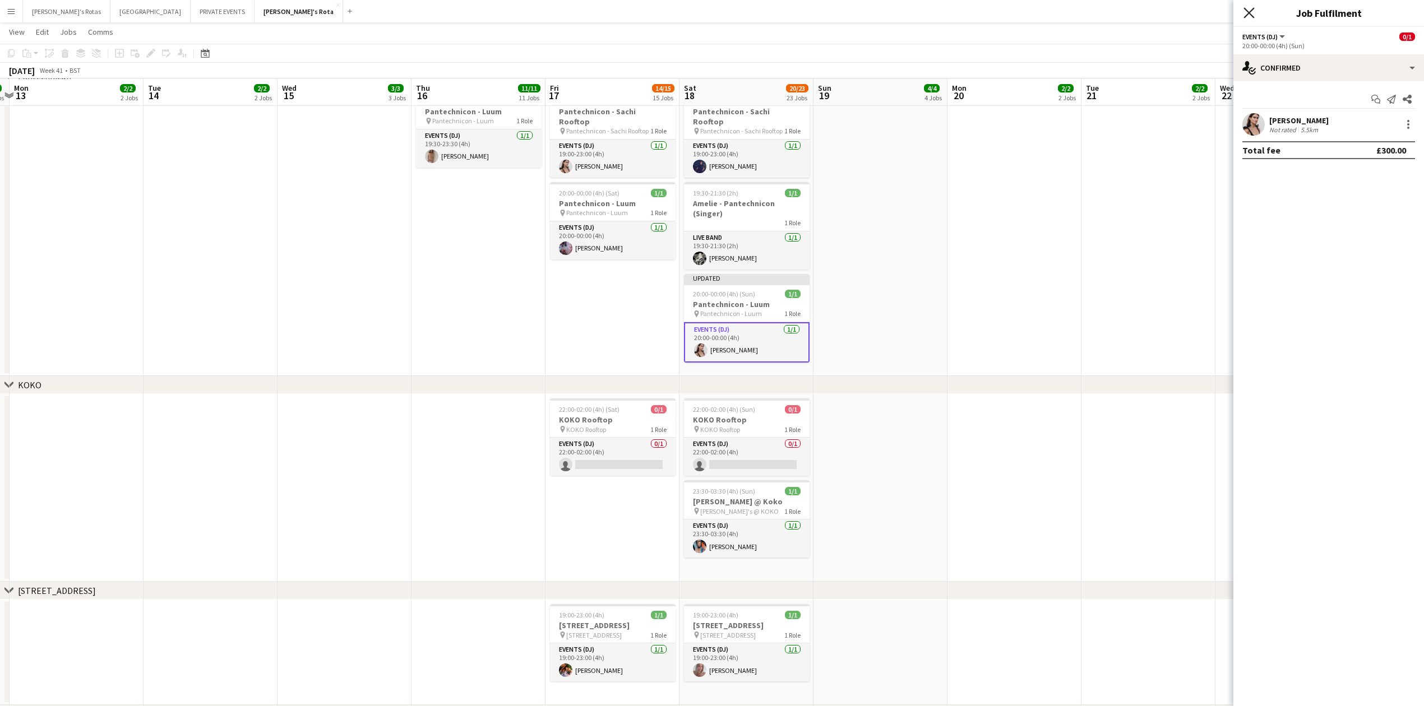
click at [1251, 13] on icon "Close pop-in" at bounding box center [1249, 12] width 11 height 11
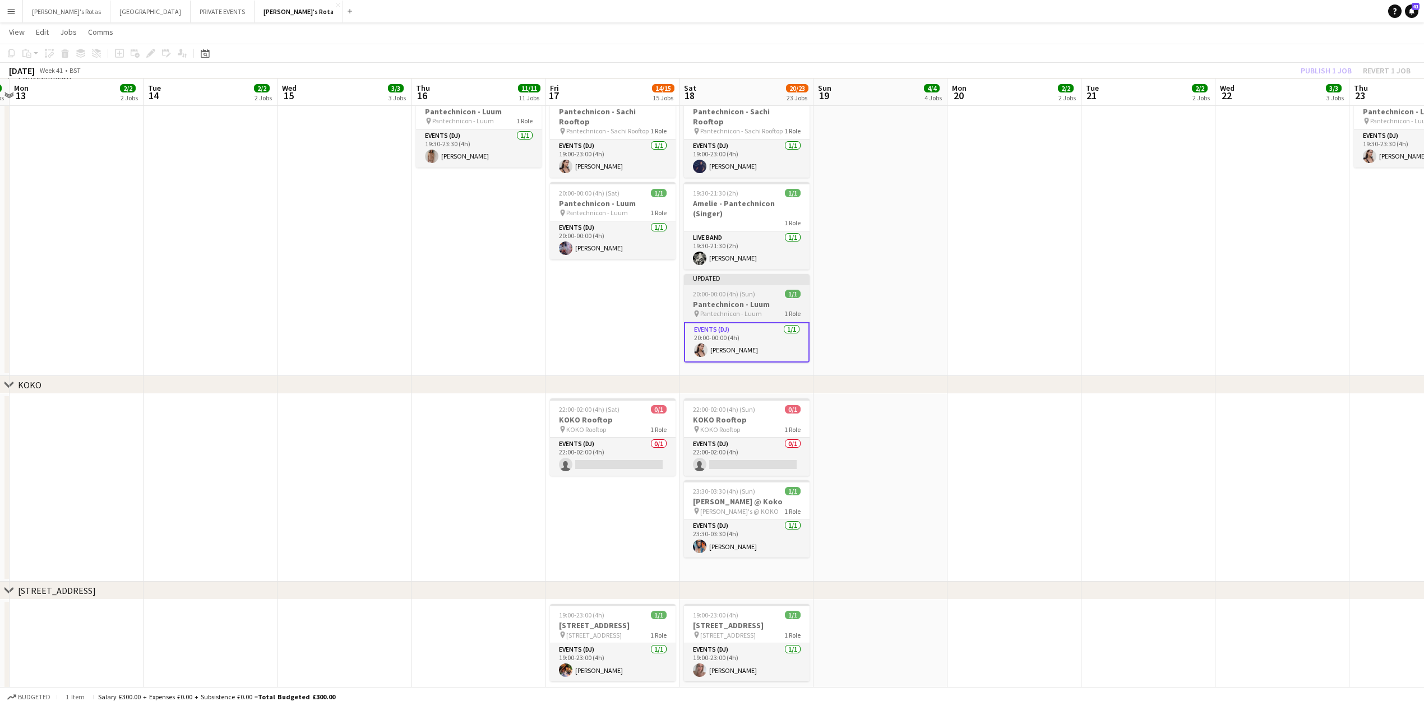
click at [765, 274] on div "Updated" at bounding box center [747, 278] width 126 height 9
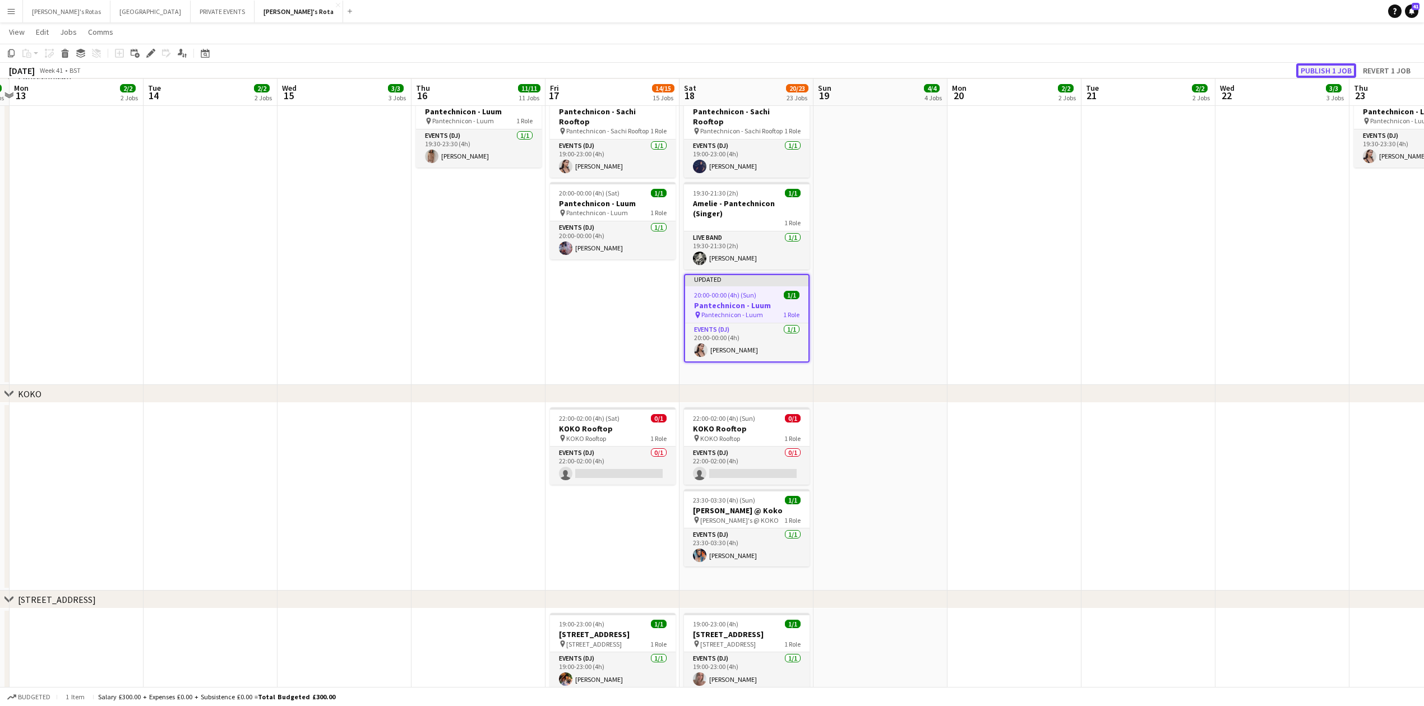
click at [1317, 66] on button "Publish 1 job" at bounding box center [1326, 70] width 60 height 15
click at [546, 306] on app-date-cell "19:00-23:00 (4h) 1/1 Pantechnicon - Sachi Rooftop pin Pantechnicon - Sachi Roof…" at bounding box center [613, 236] width 134 height 300
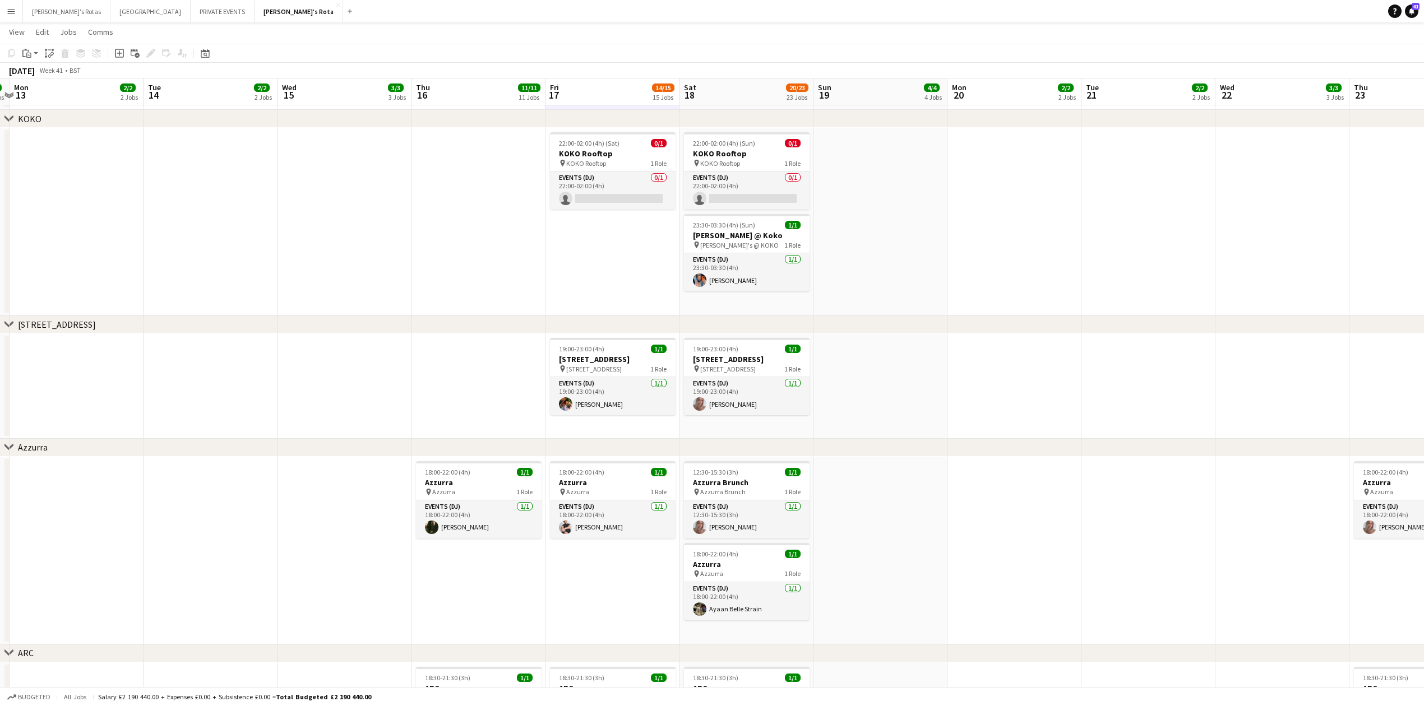
scroll to position [1860, 0]
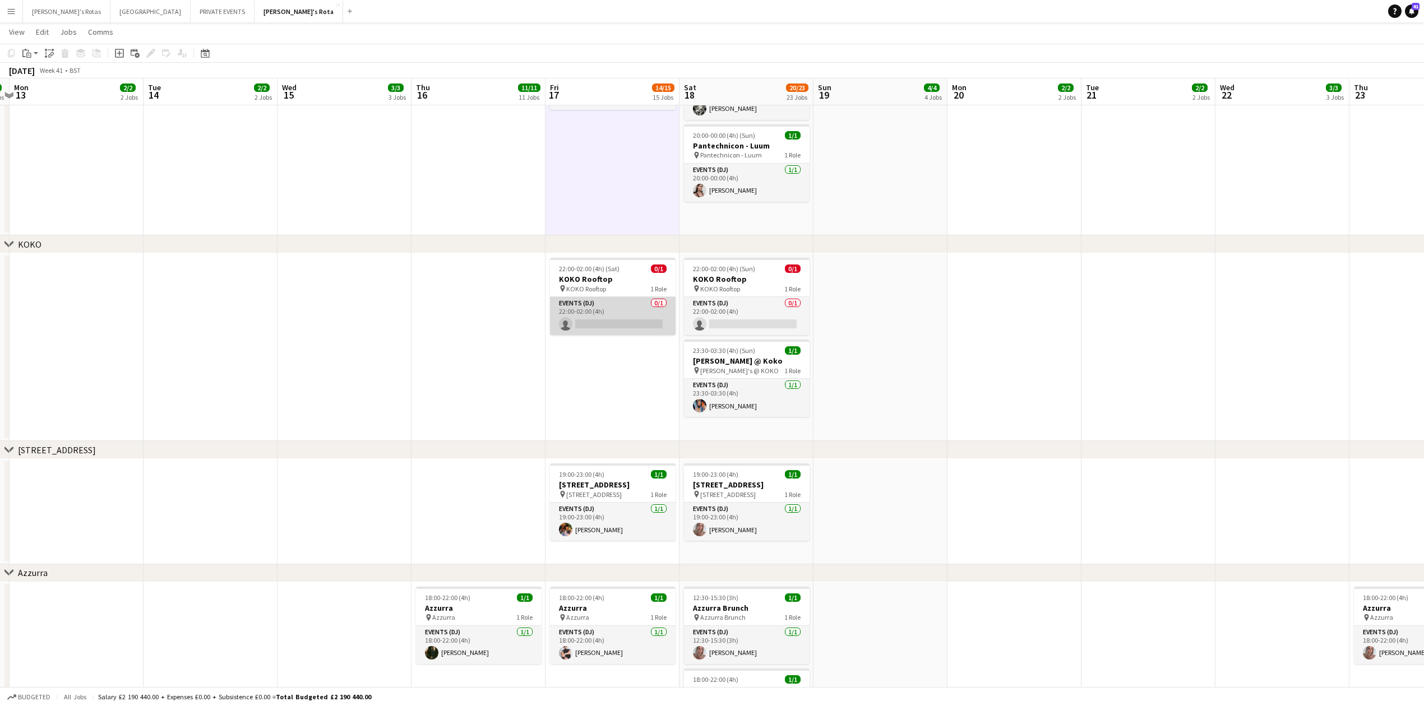
click at [609, 317] on app-card-role "Events (DJ) 0/1 22:00-02:00 (4h) single-neutral-actions" at bounding box center [613, 316] width 126 height 38
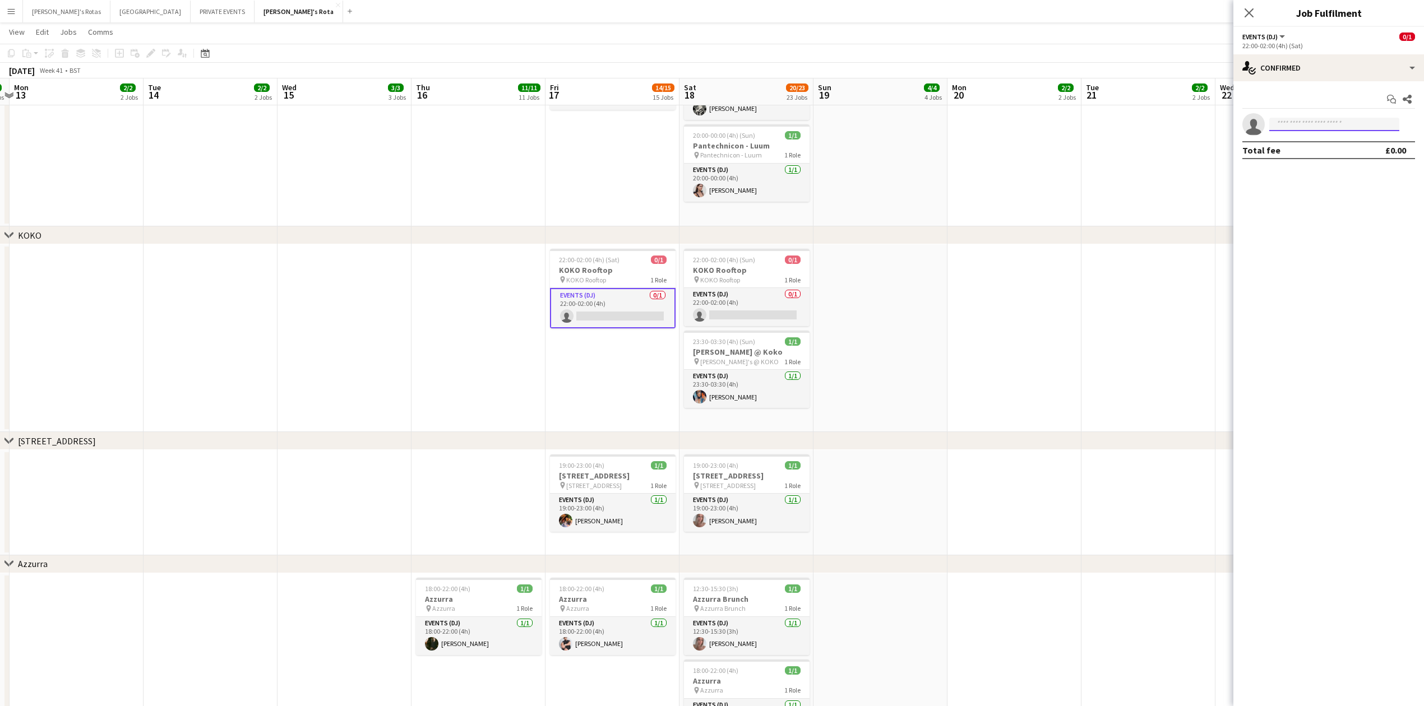
click at [1313, 126] on input at bounding box center [1334, 124] width 130 height 13
type input "*"
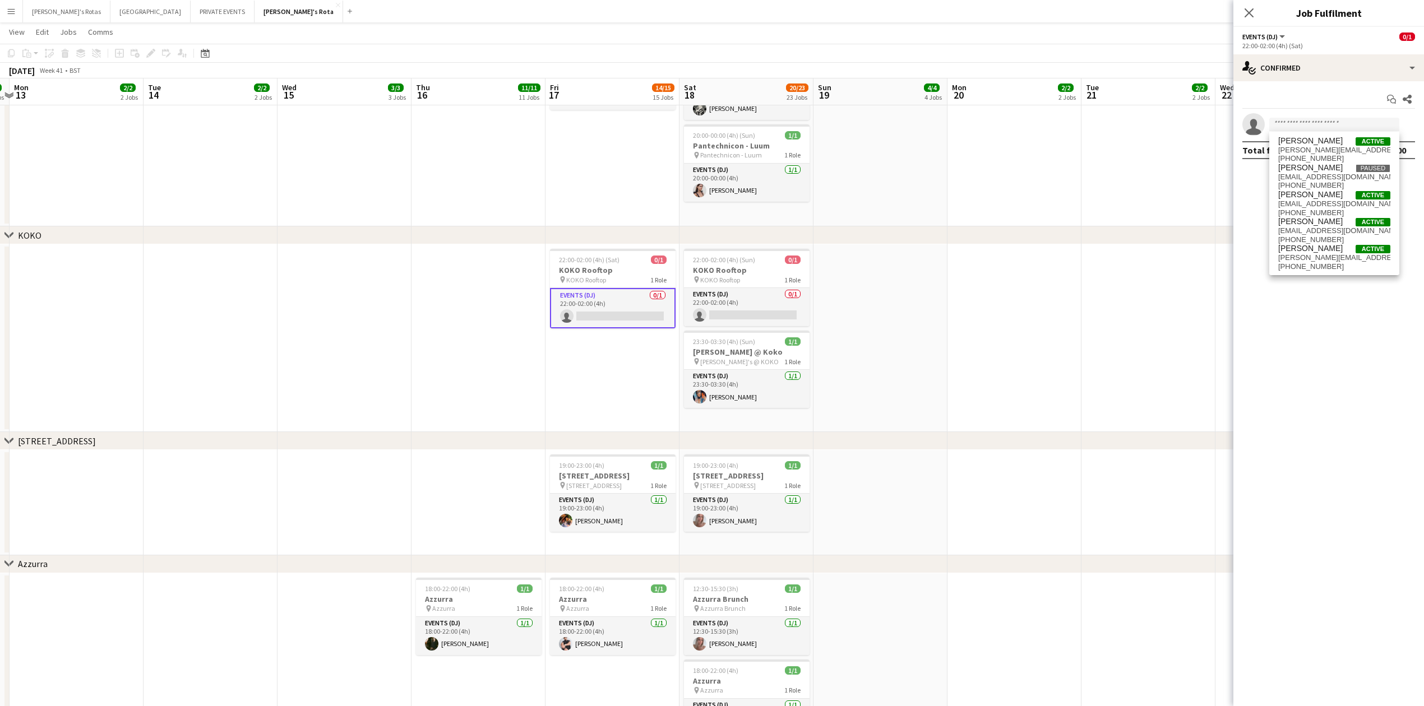
click at [600, 385] on app-date-cell "22:00-02:00 (4h) (Sat) 0/1 KOKO Rooftop pin KOKO Rooftop 1 Role Events (DJ) 0/1…" at bounding box center [613, 338] width 134 height 188
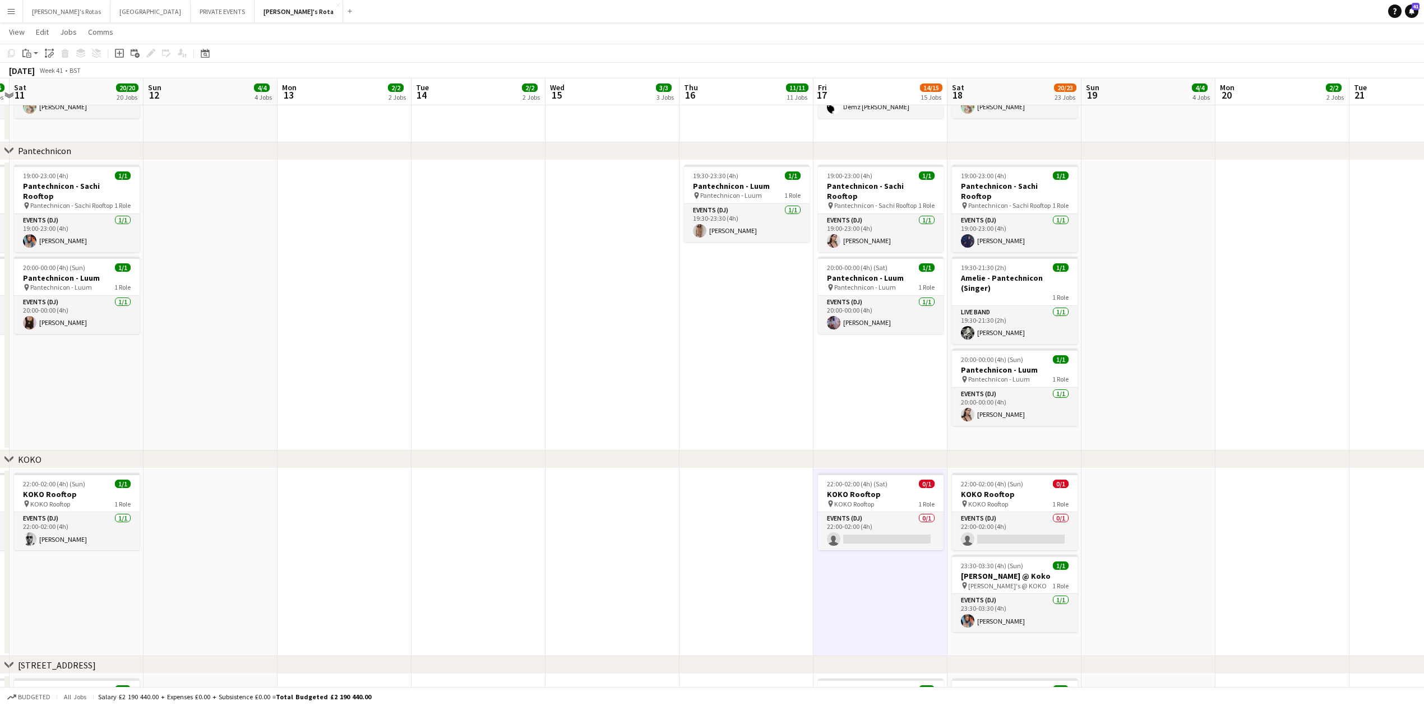
scroll to position [0, 243]
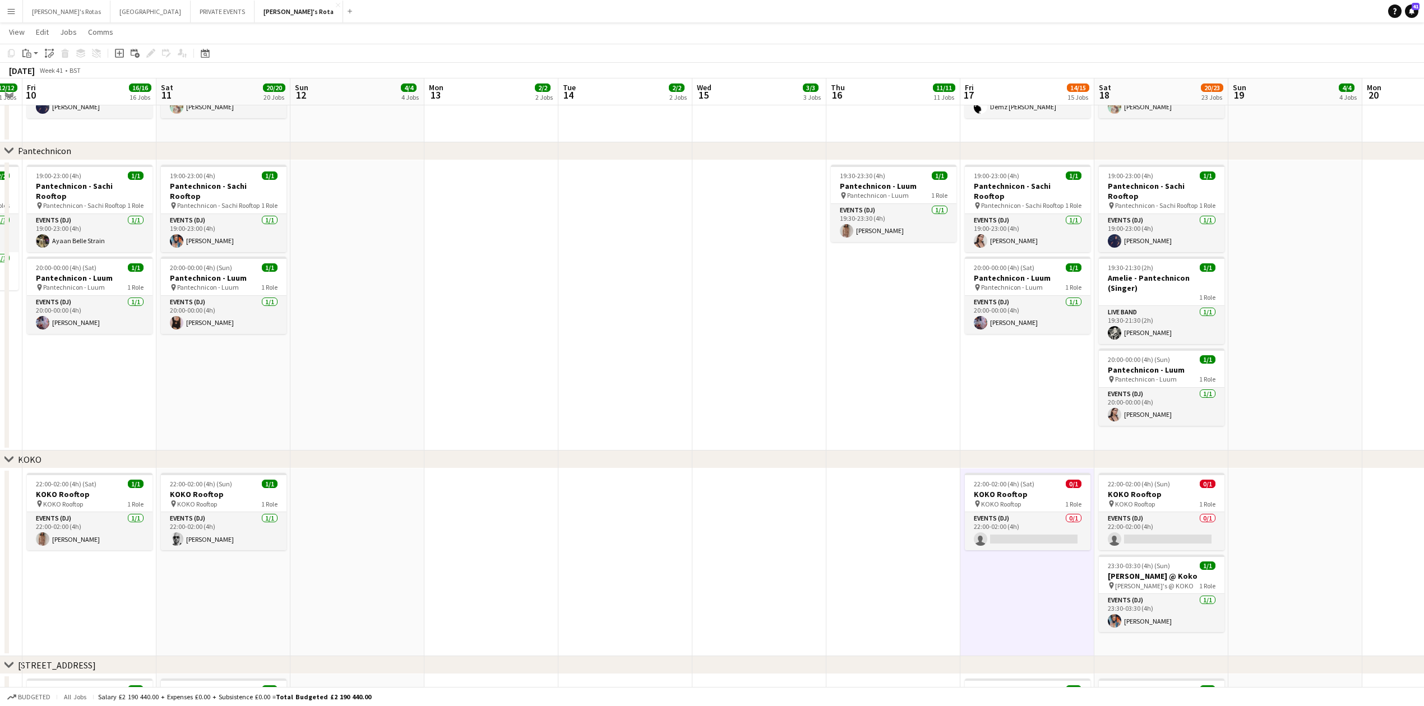
drag, startPoint x: 765, startPoint y: 398, endPoint x: 759, endPoint y: 390, distance: 10.3
click at [833, 390] on app-calendar-viewport "Wed 8 2/3 3 Jobs Thu 9 12/12 11 Jobs Fri 10 16/16 16 Jobs Sat 11 20/20 20 Jobs …" at bounding box center [712, 397] width 1424 height 3979
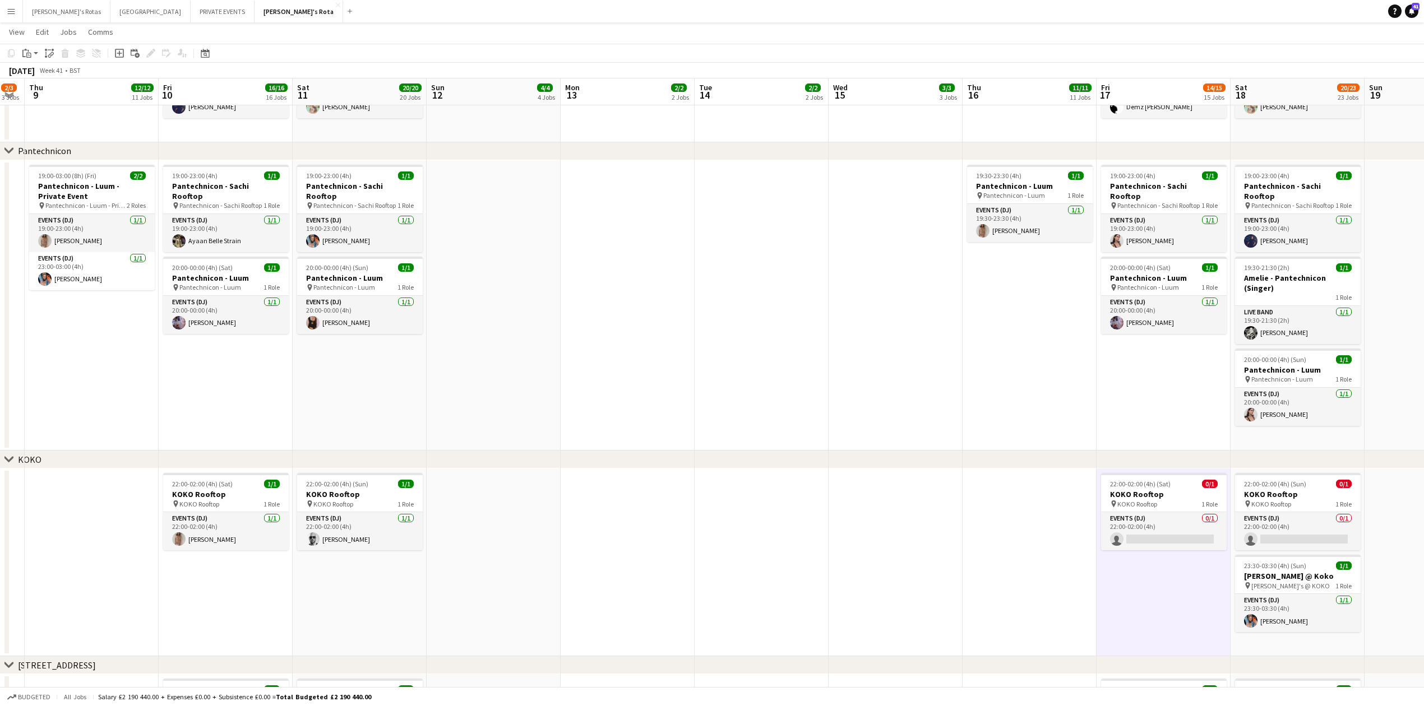
scroll to position [0, 317]
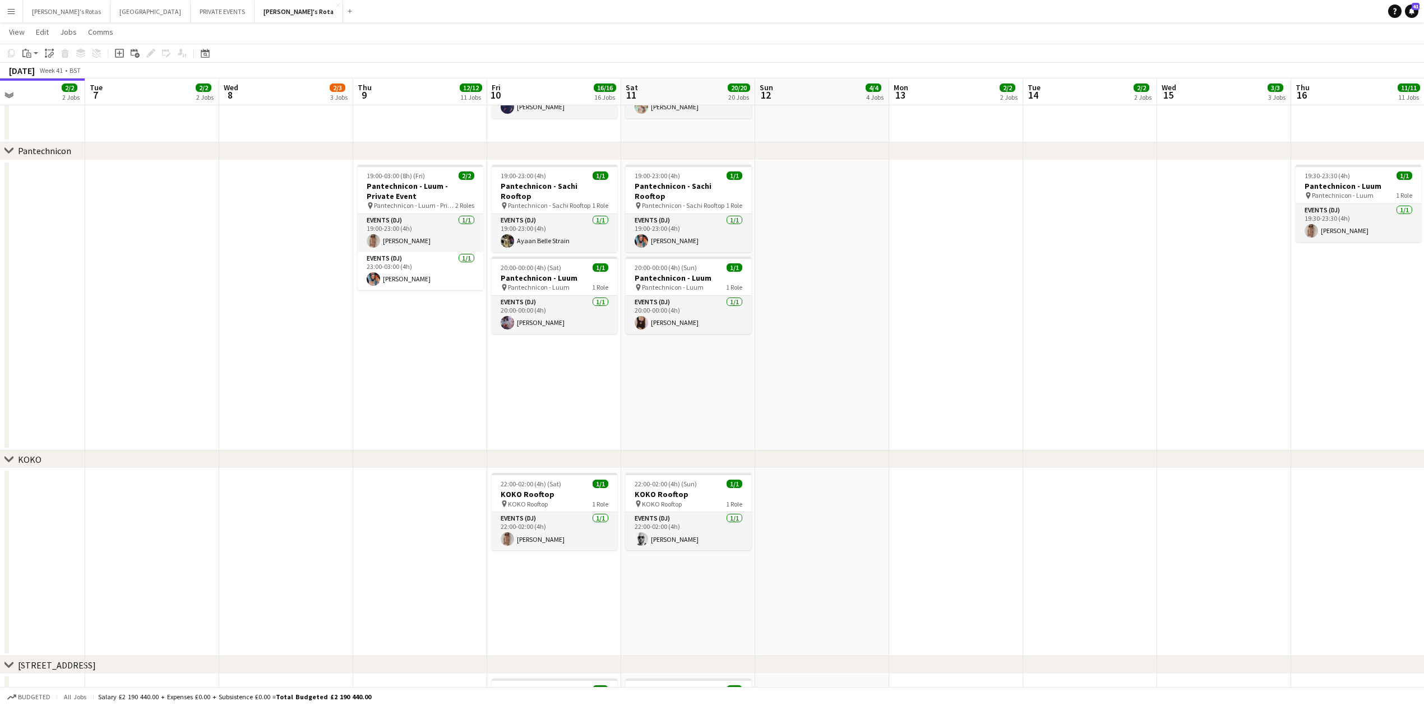
drag, startPoint x: 575, startPoint y: 395, endPoint x: 904, endPoint y: 384, distance: 328.8
click at [904, 384] on app-calendar-viewport "Sat 4 19/21 21 Jobs Sun 5 3/4 4 Jobs Mon 6 2/2 2 Jobs Tue 7 2/2 2 Jobs Wed 8 2/…" at bounding box center [712, 397] width 1424 height 3979
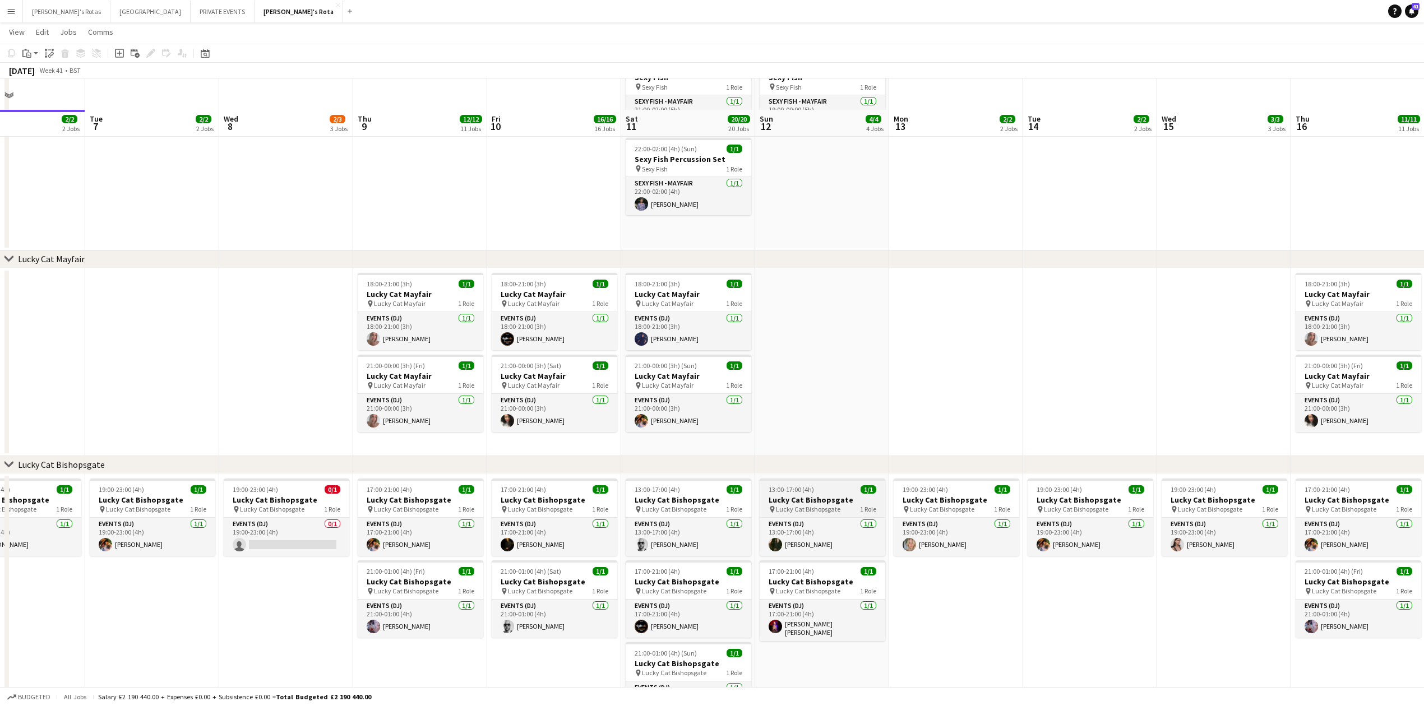
scroll to position [738, 0]
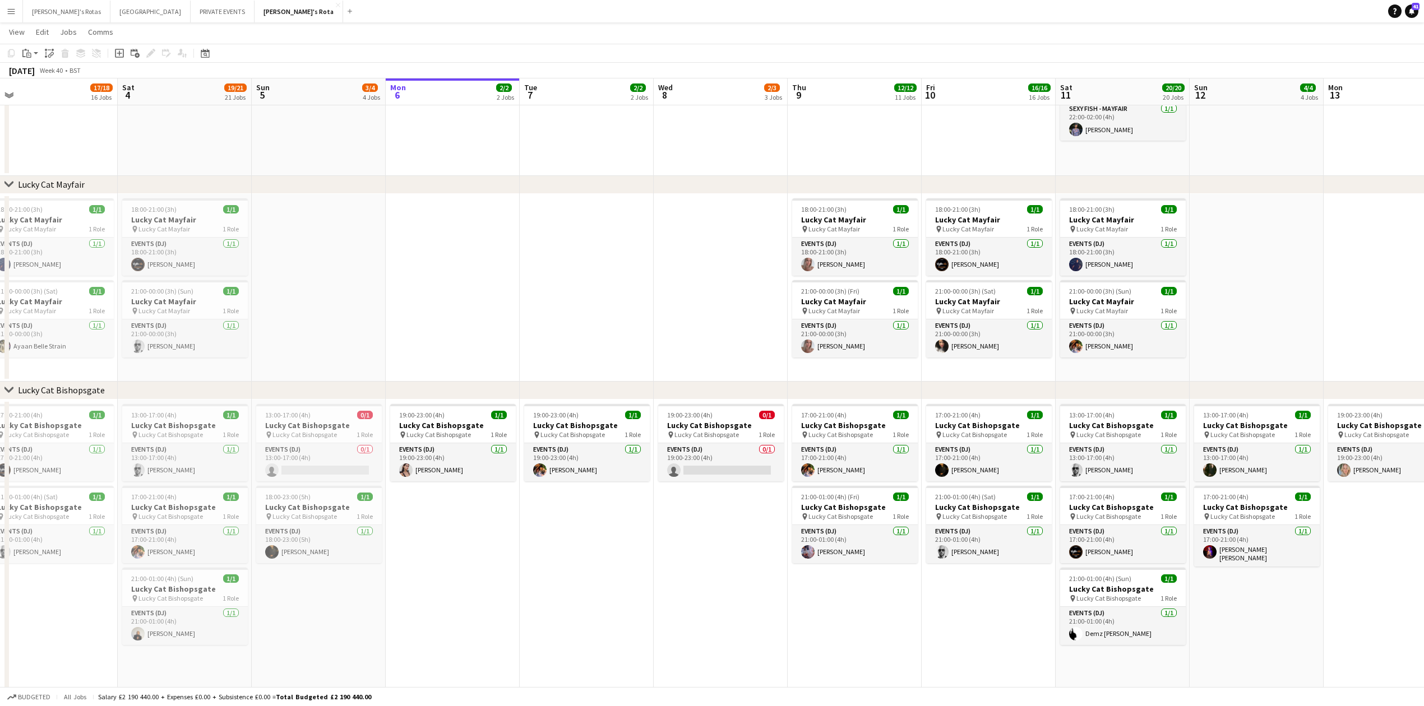
drag, startPoint x: 250, startPoint y: 638, endPoint x: 1035, endPoint y: 615, distance: 785.9
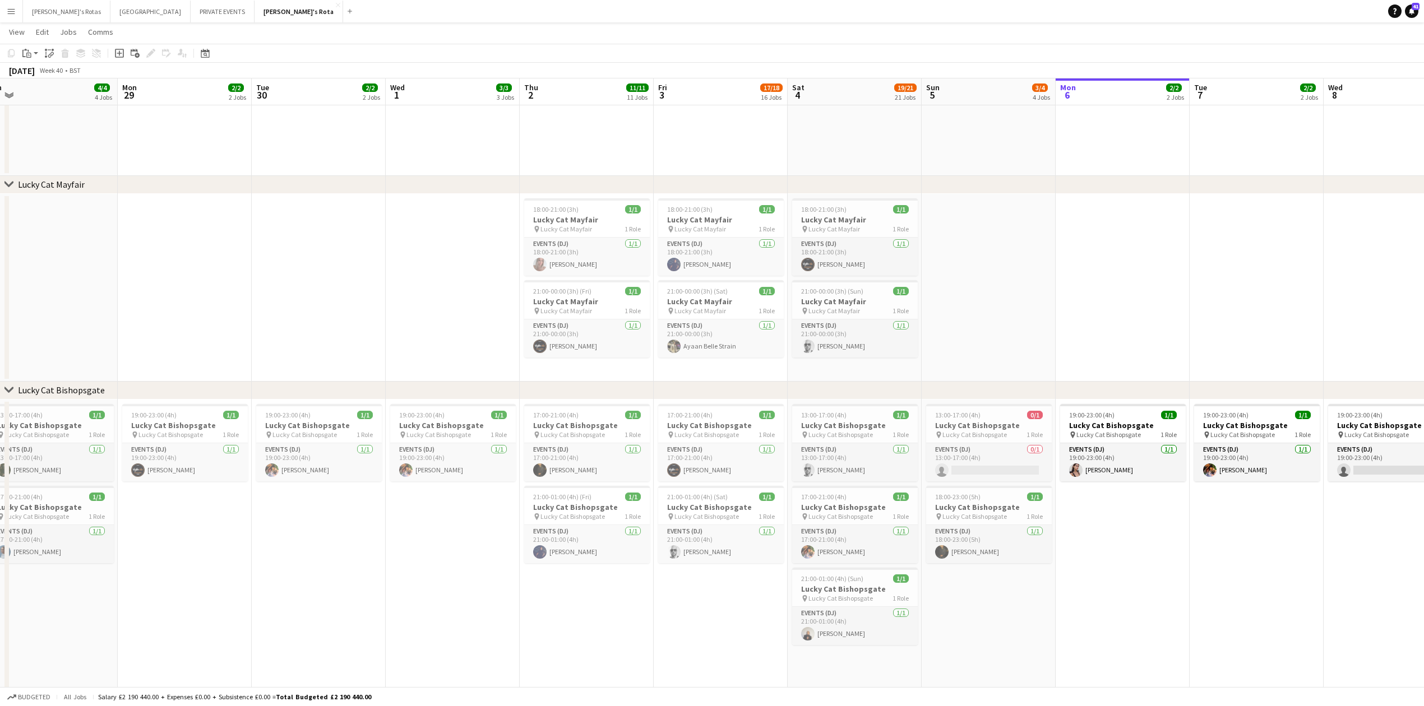
scroll to position [0, 312]
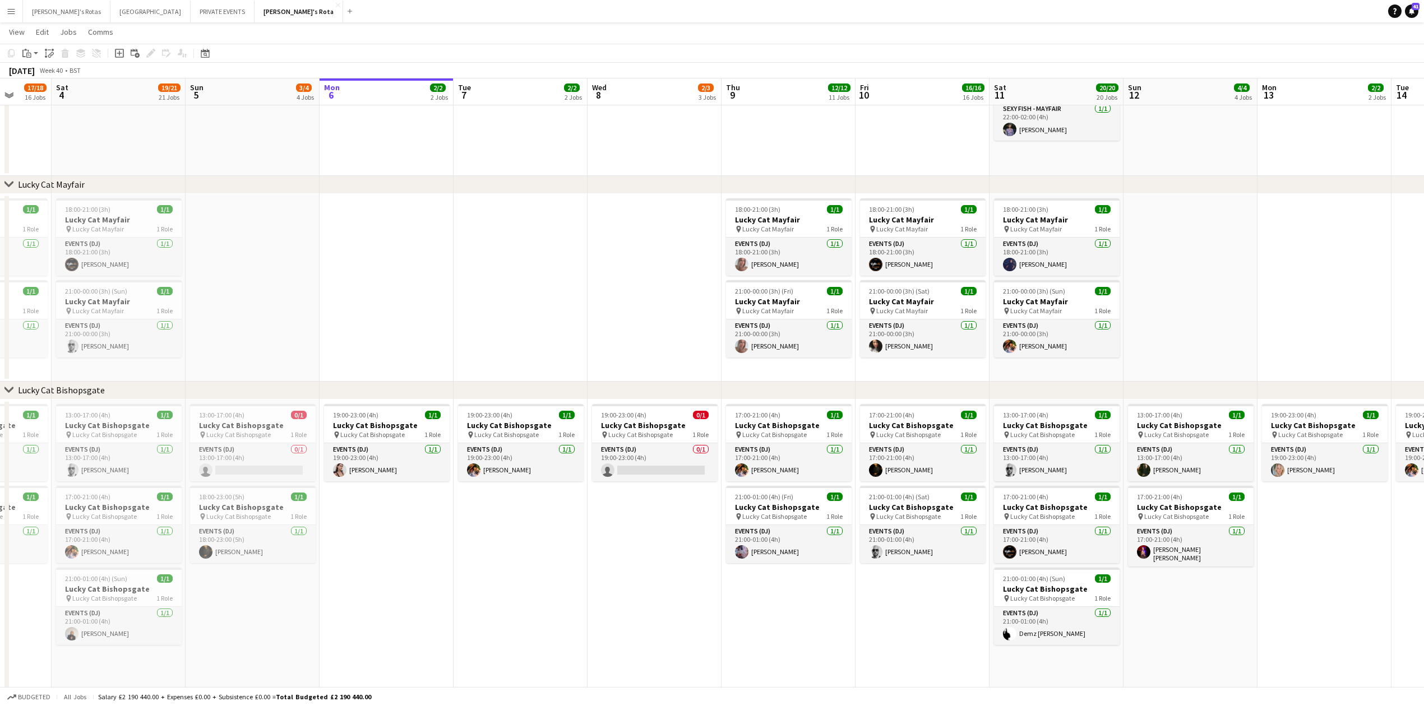
drag, startPoint x: 981, startPoint y: 572, endPoint x: 629, endPoint y: 581, distance: 351.7
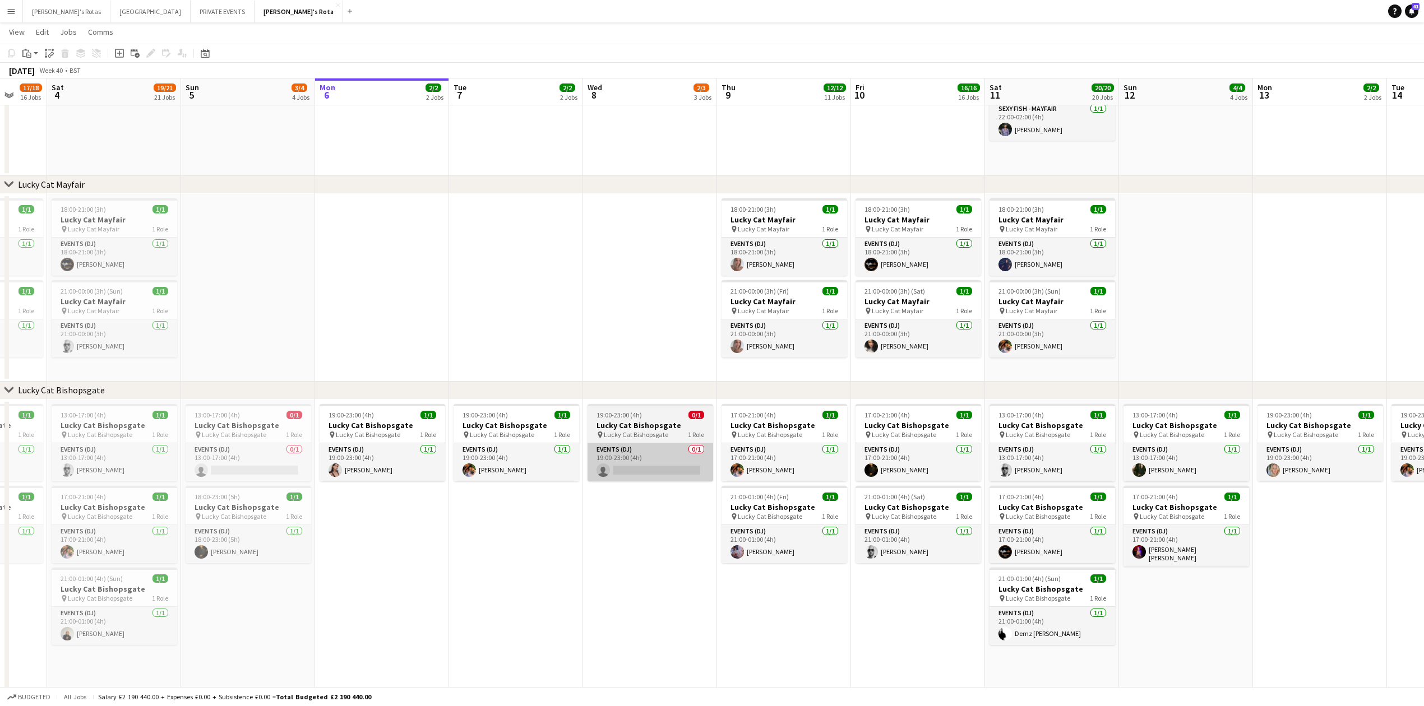
click at [653, 467] on app-card-role "Events (DJ) 0/1 19:00-23:00 (4h) single-neutral-actions" at bounding box center [651, 463] width 126 height 38
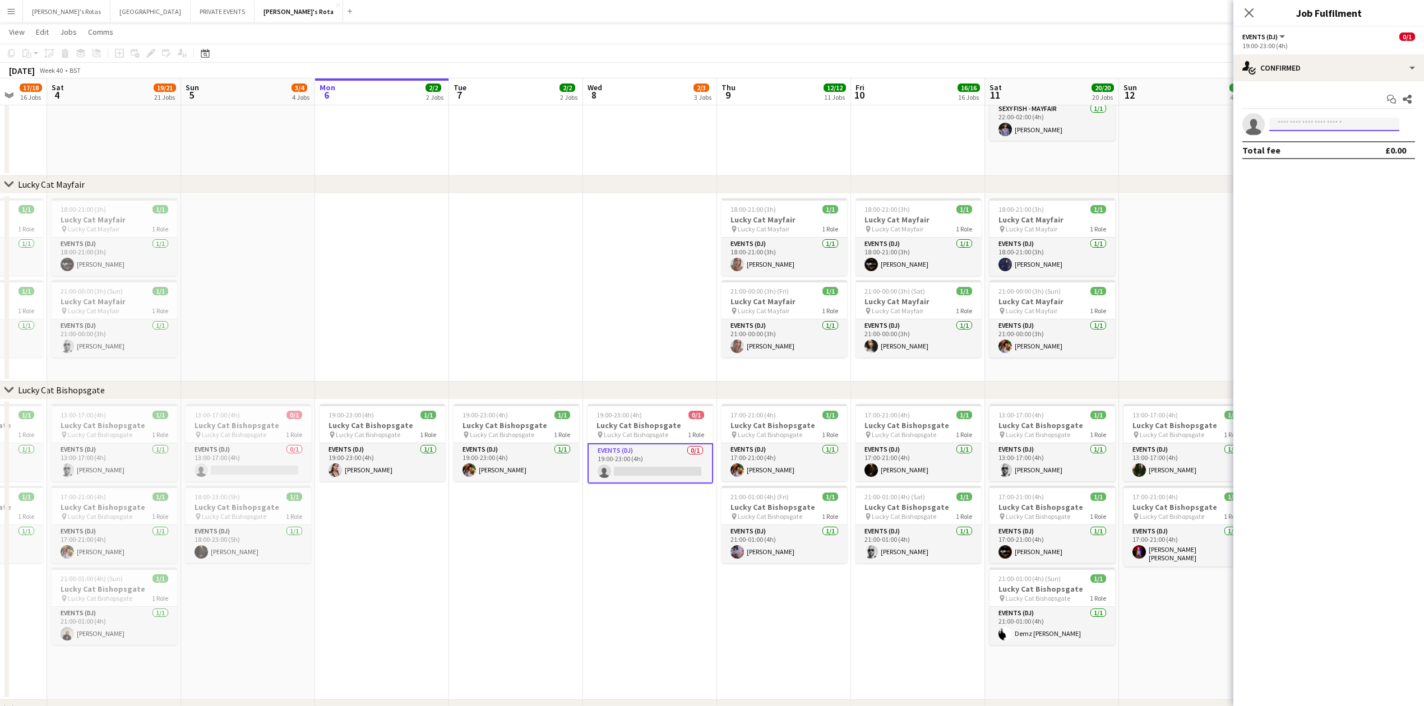
type input "*"
type input "******"
click at [1327, 149] on span "[DOMAIN_NAME][EMAIL_ADDRESS][DOMAIN_NAME]" at bounding box center [1334, 150] width 112 height 9
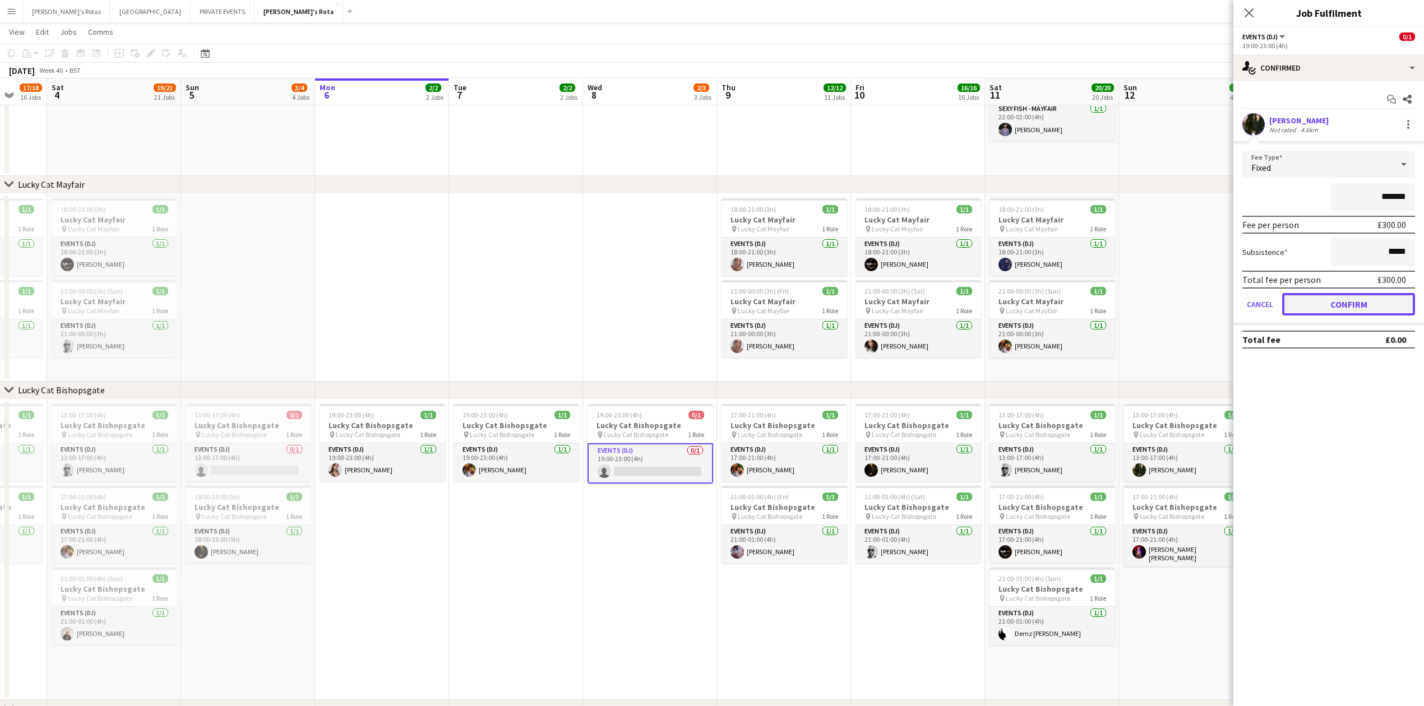
click at [1355, 310] on button "Confirm" at bounding box center [1348, 304] width 133 height 22
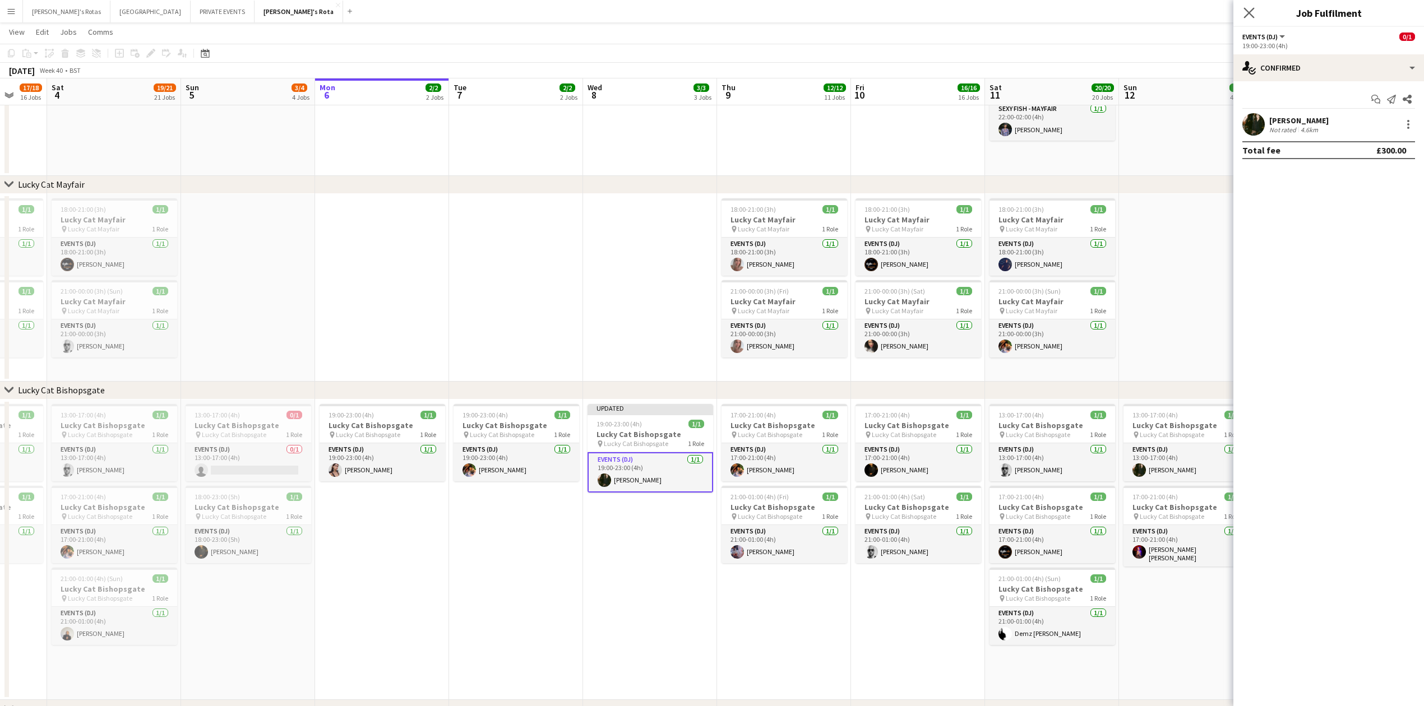
click at [1254, 12] on icon "Close pop-in" at bounding box center [1249, 12] width 11 height 11
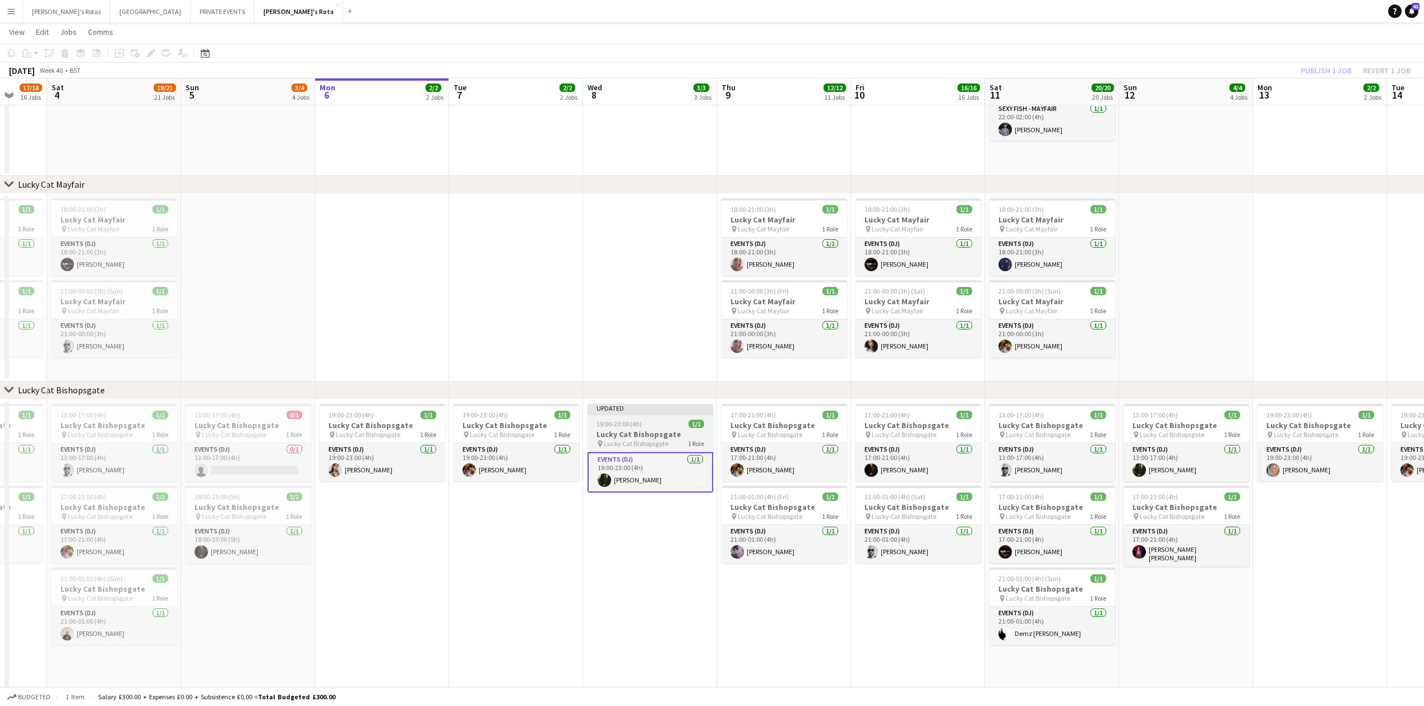
click at [667, 442] on div "pin Lucky Cat Bishopsgate 1 Role" at bounding box center [651, 444] width 126 height 9
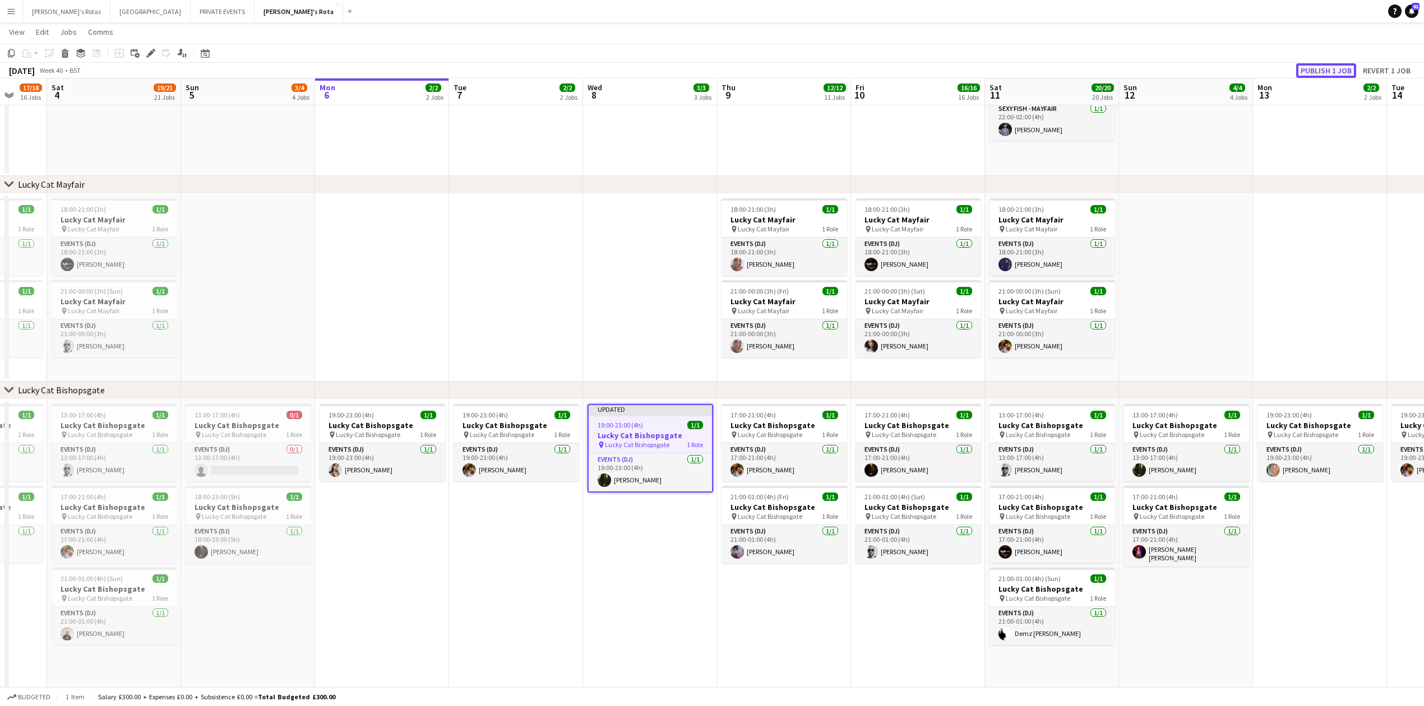
click at [1319, 65] on button "Publish 1 job" at bounding box center [1326, 70] width 60 height 15
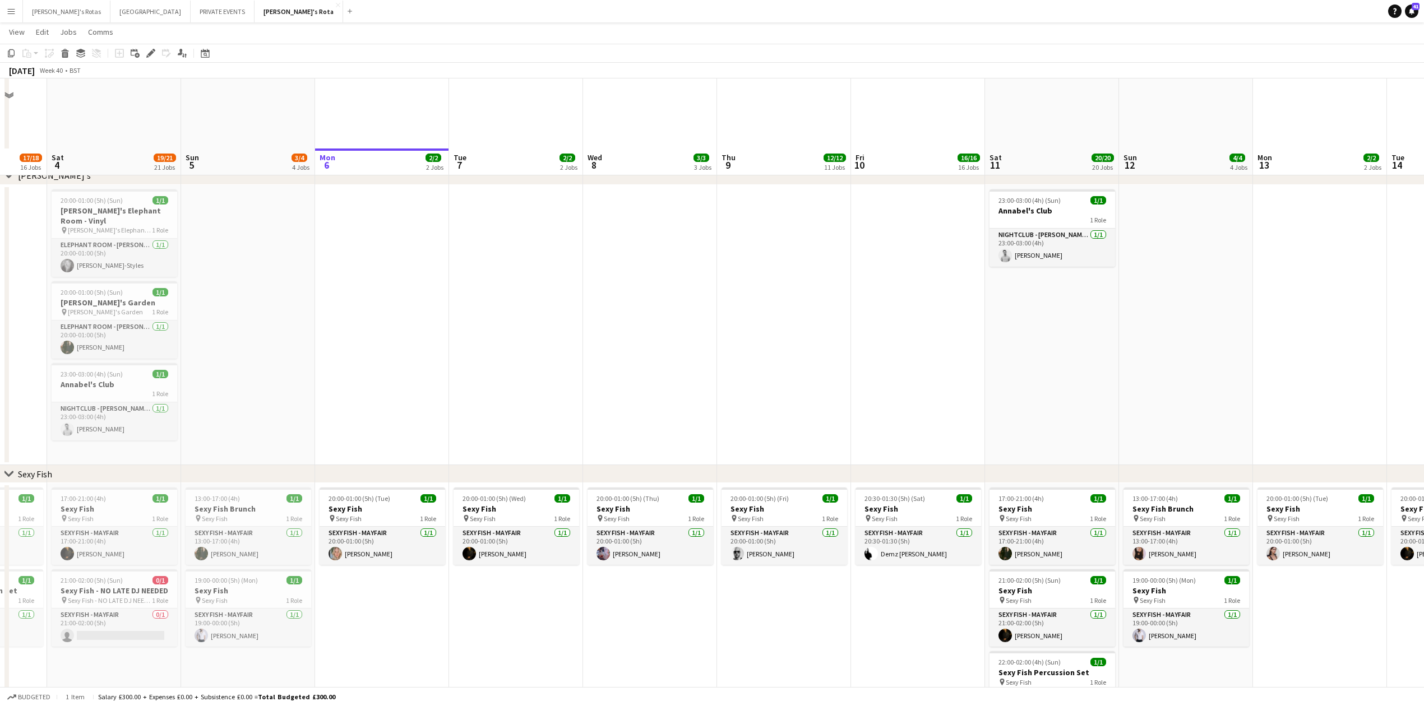
scroll to position [224, 0]
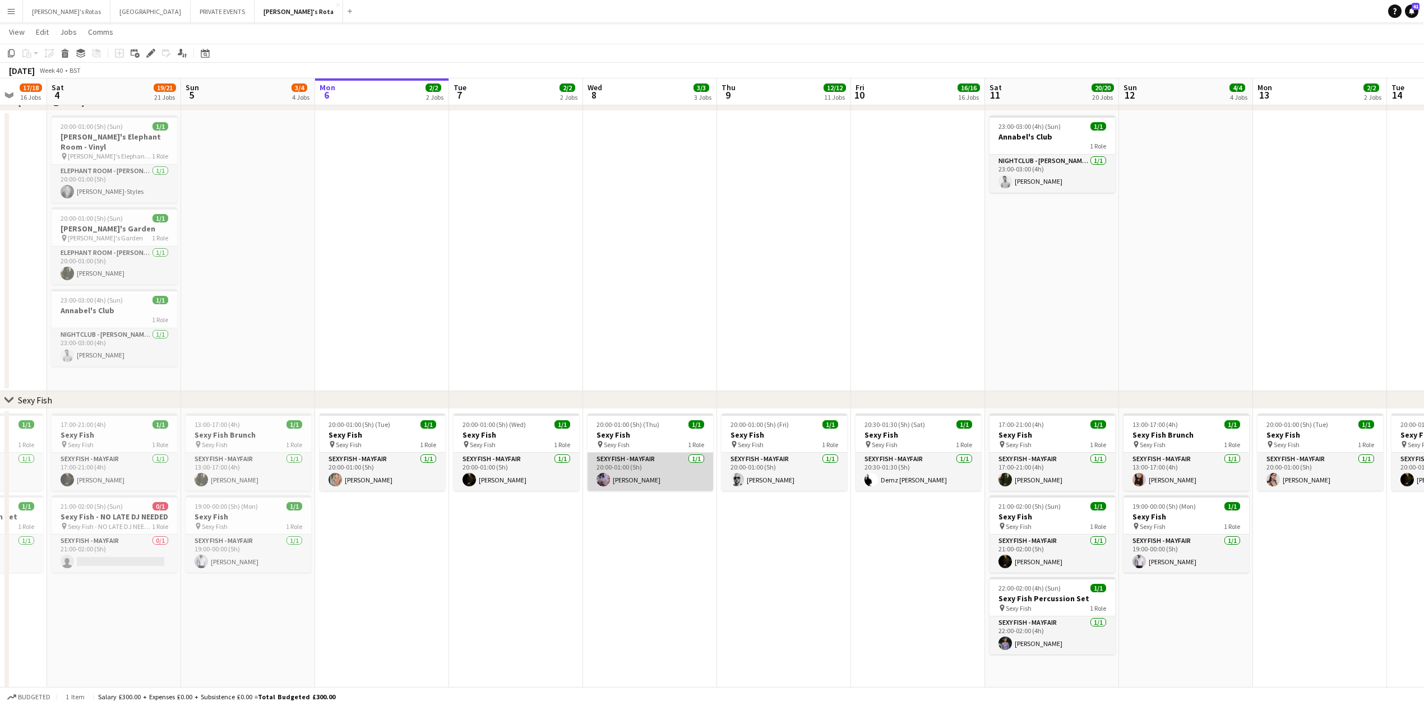
click at [621, 475] on app-card-role "SEXY FISH - MAYFAIR [DATE] 20:00-01:00 (5h) [PERSON_NAME]" at bounding box center [651, 472] width 126 height 38
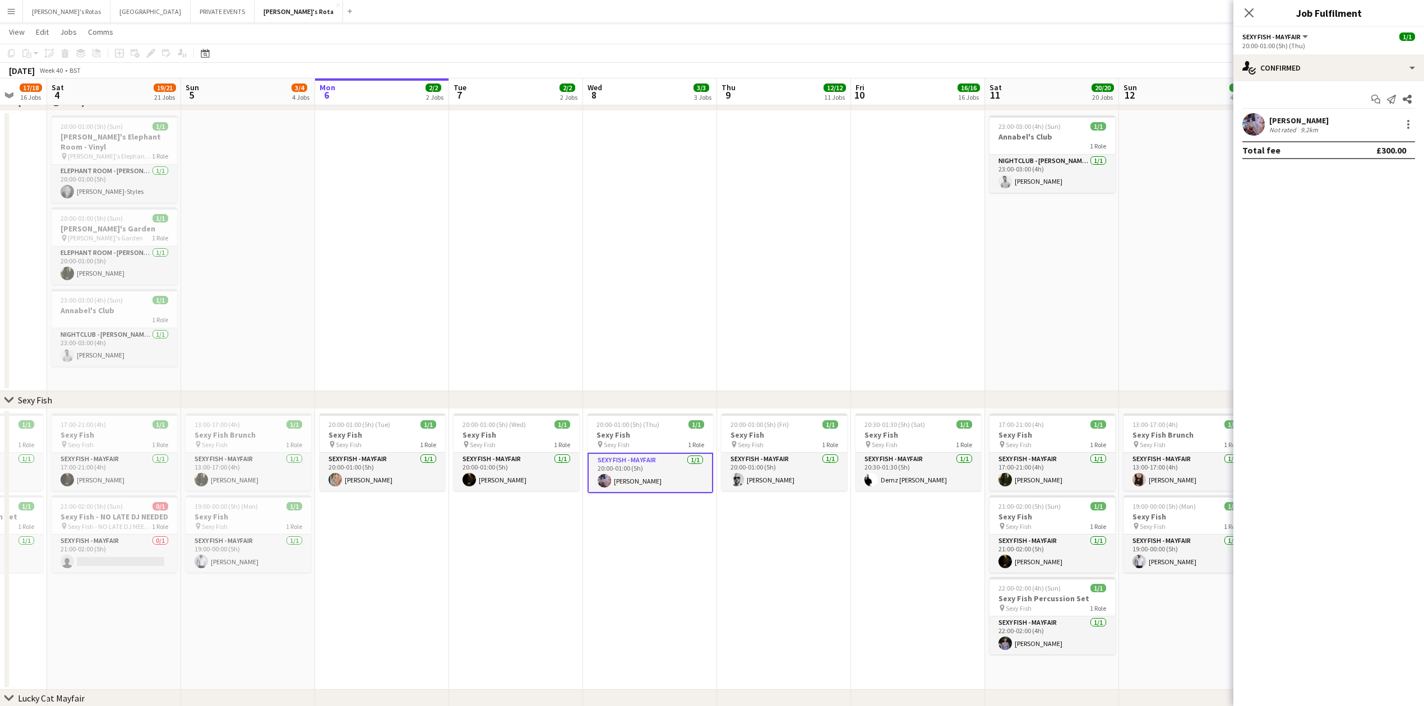
click at [503, 562] on app-date-cell "20:00-01:00 (5h) (Wed) 1/1 Sexy Fish pin Sexy Fish 1 Role SEXY FISH - MAYFAIR […" at bounding box center [516, 549] width 134 height 281
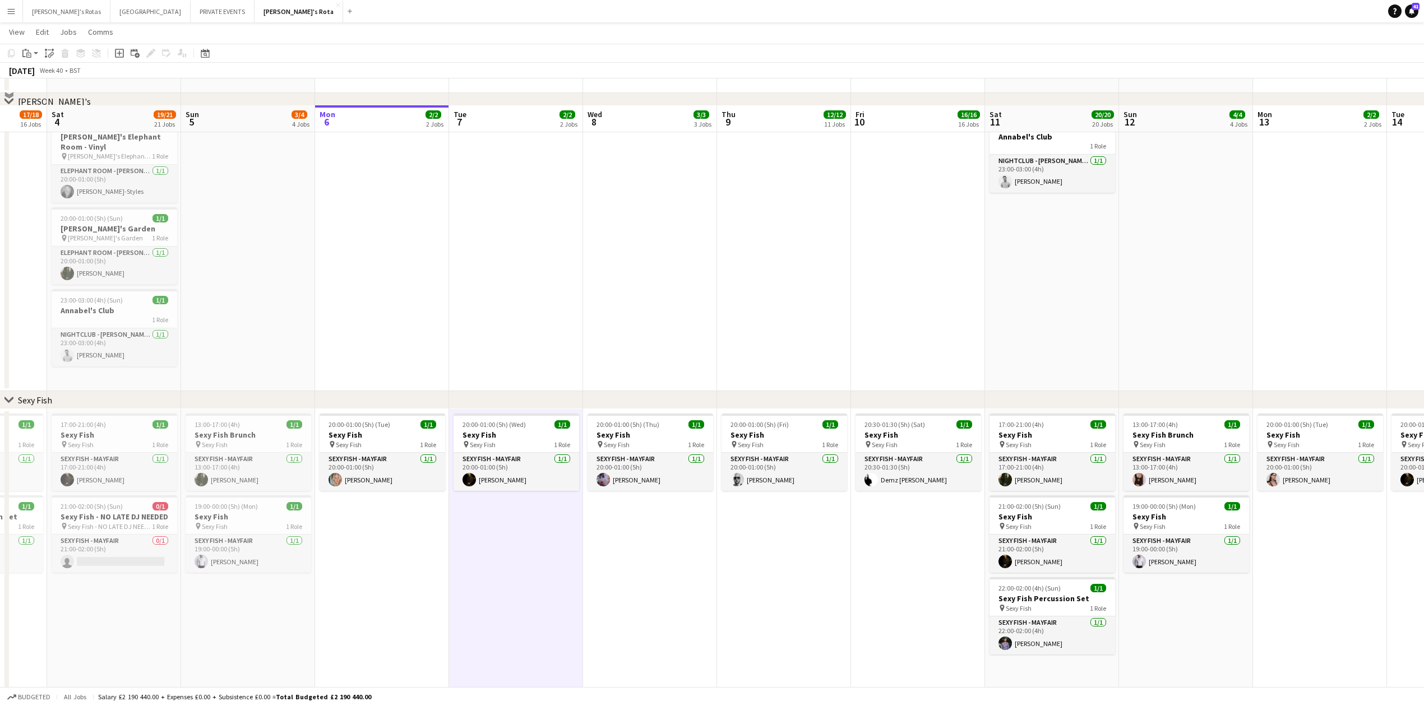
scroll to position [673, 0]
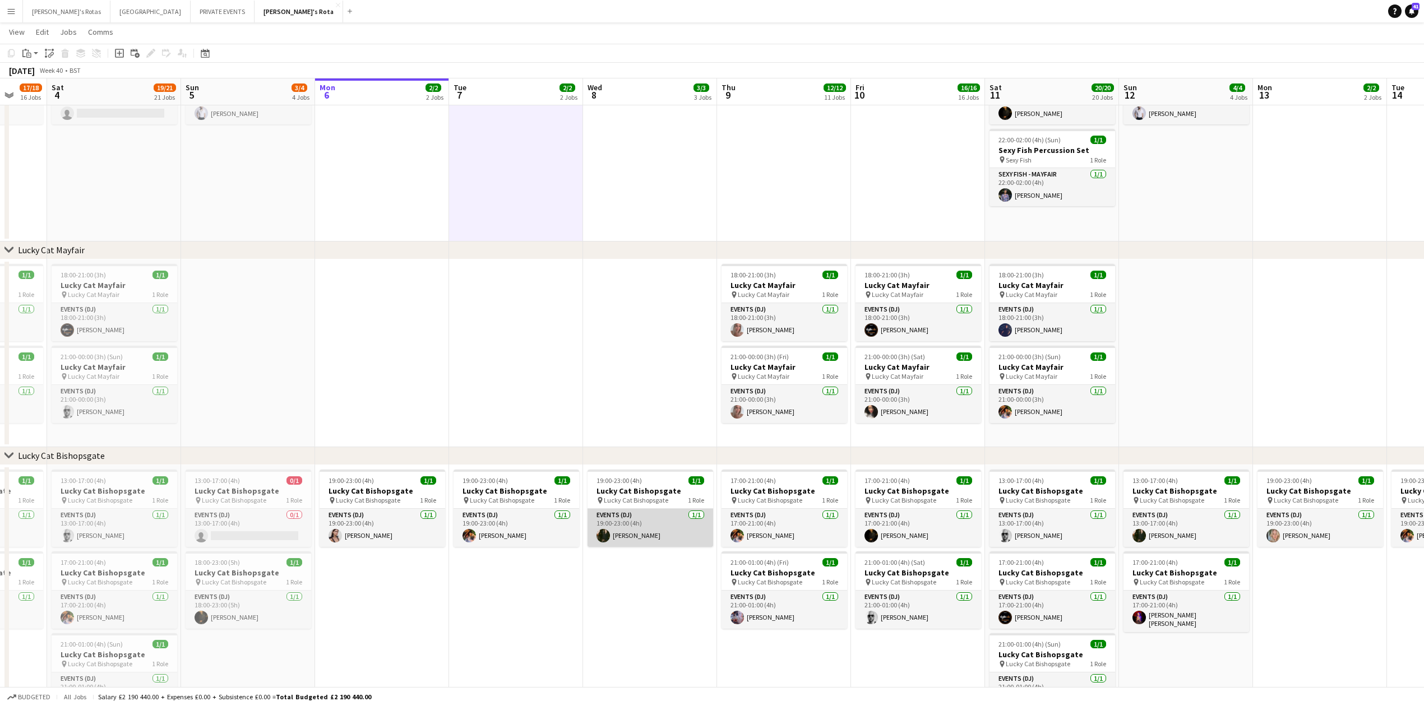
click at [622, 528] on app-card-role "Events (DJ) [DATE] 19:00-23:00 (4h) [PERSON_NAME]" at bounding box center [651, 528] width 126 height 38
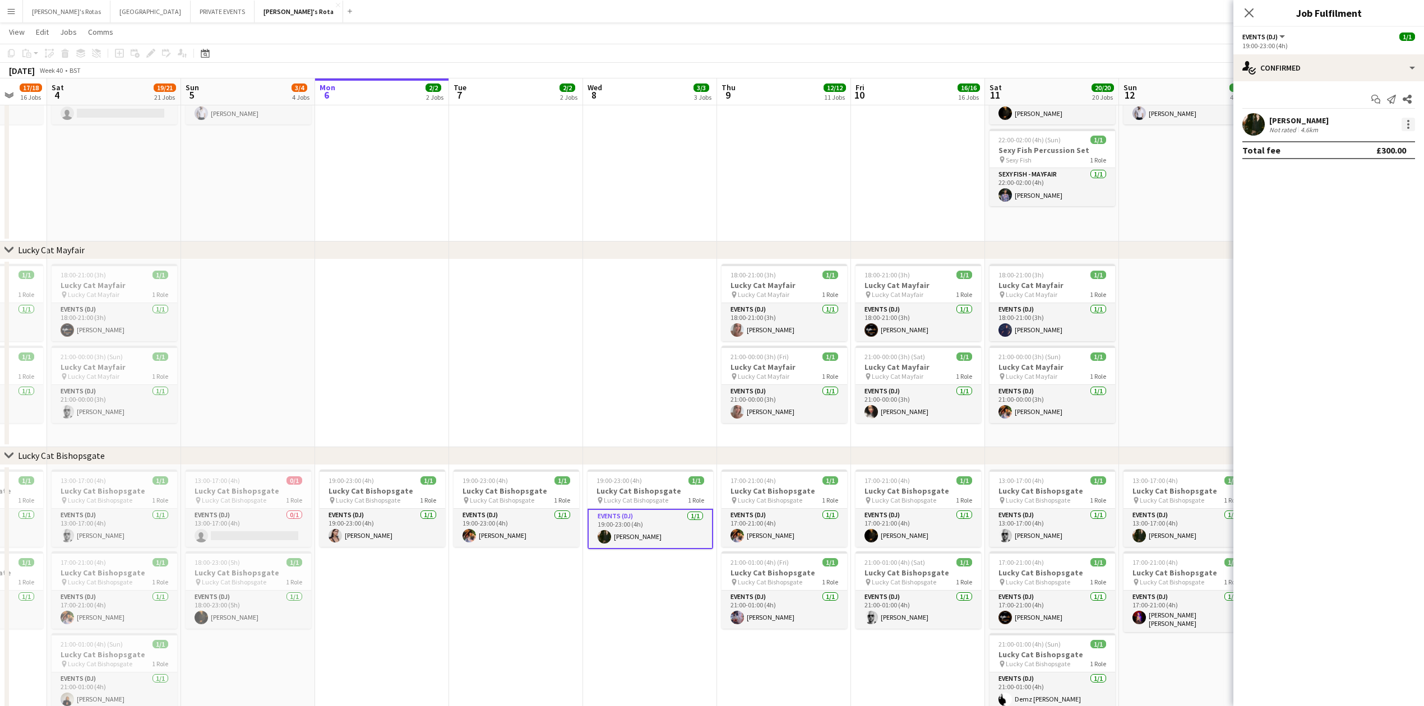
click at [1407, 120] on div at bounding box center [1408, 124] width 13 height 13
drag, startPoint x: 1355, startPoint y: 256, endPoint x: 1321, endPoint y: 149, distance: 112.3
click at [1355, 255] on span "Remove" at bounding box center [1354, 253] width 34 height 10
click at [1302, 126] on input at bounding box center [1334, 124] width 130 height 13
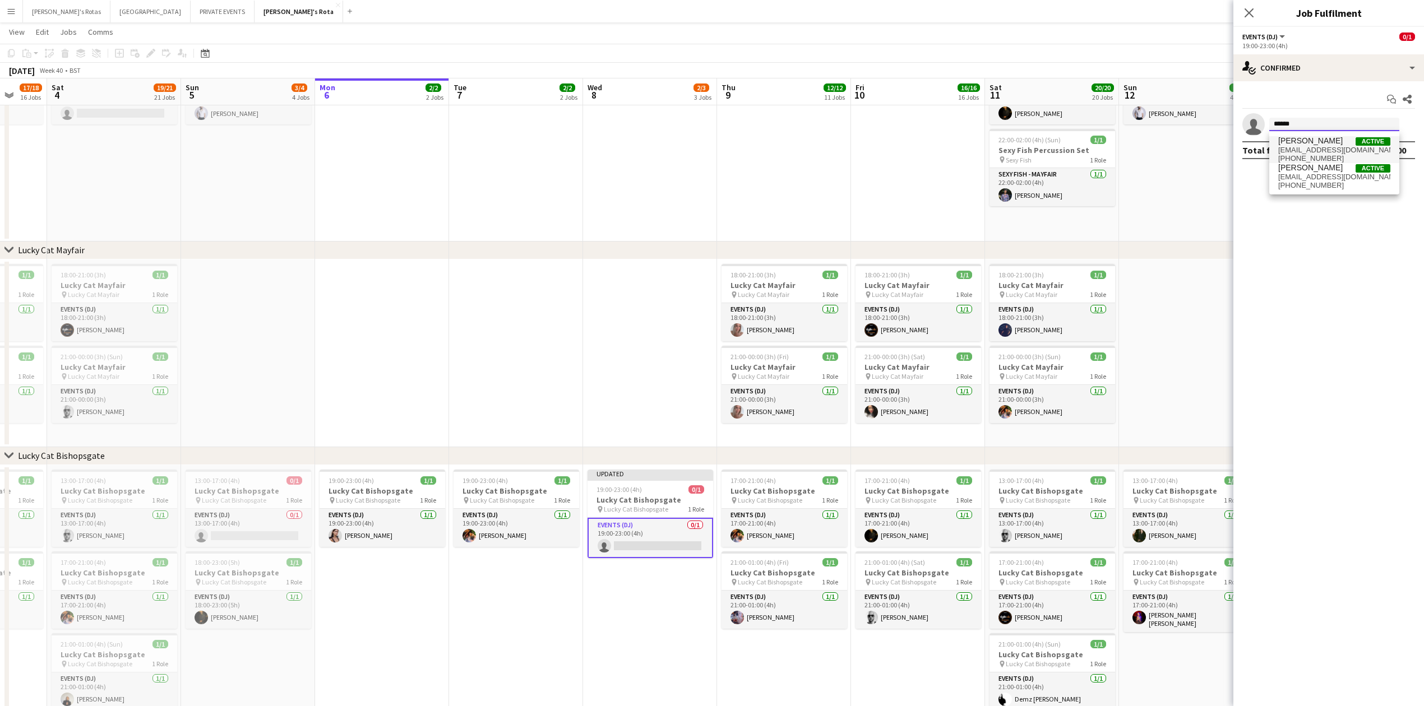
type input "******"
click at [1304, 150] on span "[EMAIL_ADDRESS][DOMAIN_NAME]" at bounding box center [1334, 150] width 112 height 9
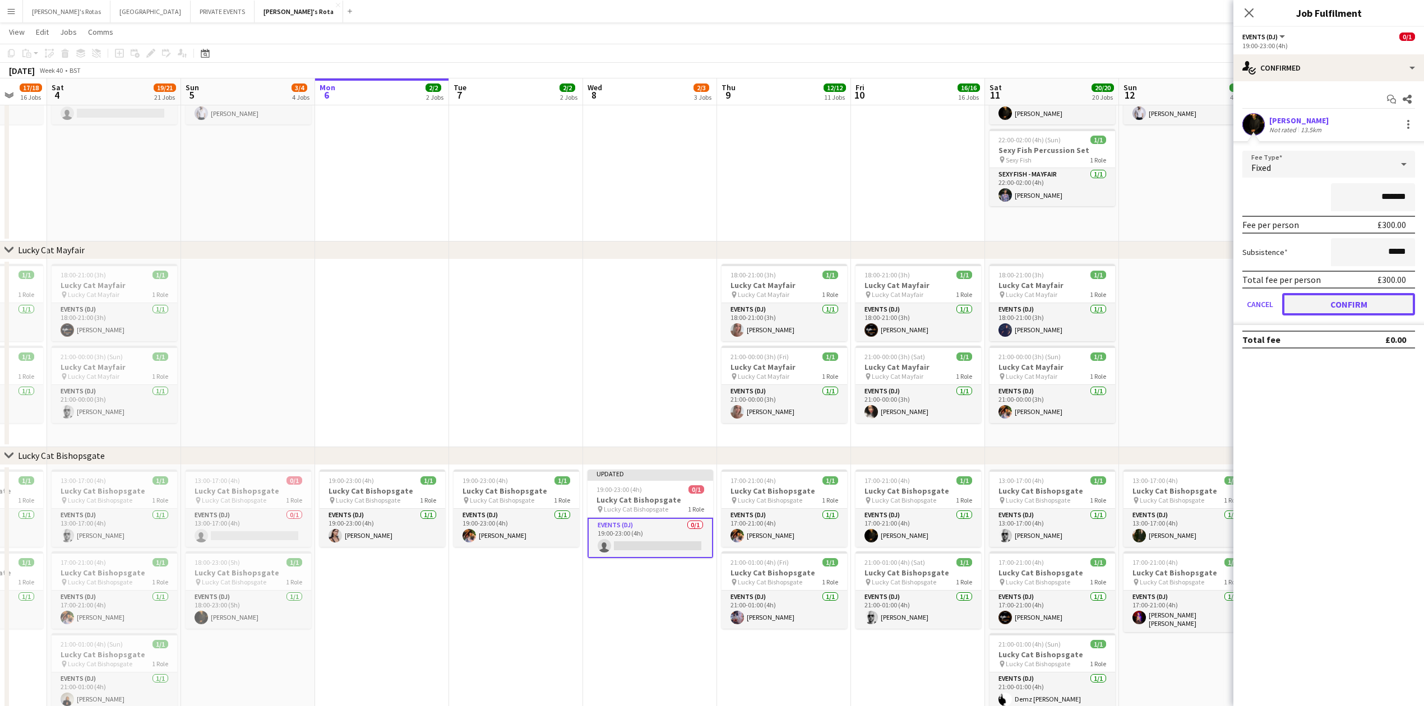
click at [1348, 306] on button "Confirm" at bounding box center [1348, 304] width 133 height 22
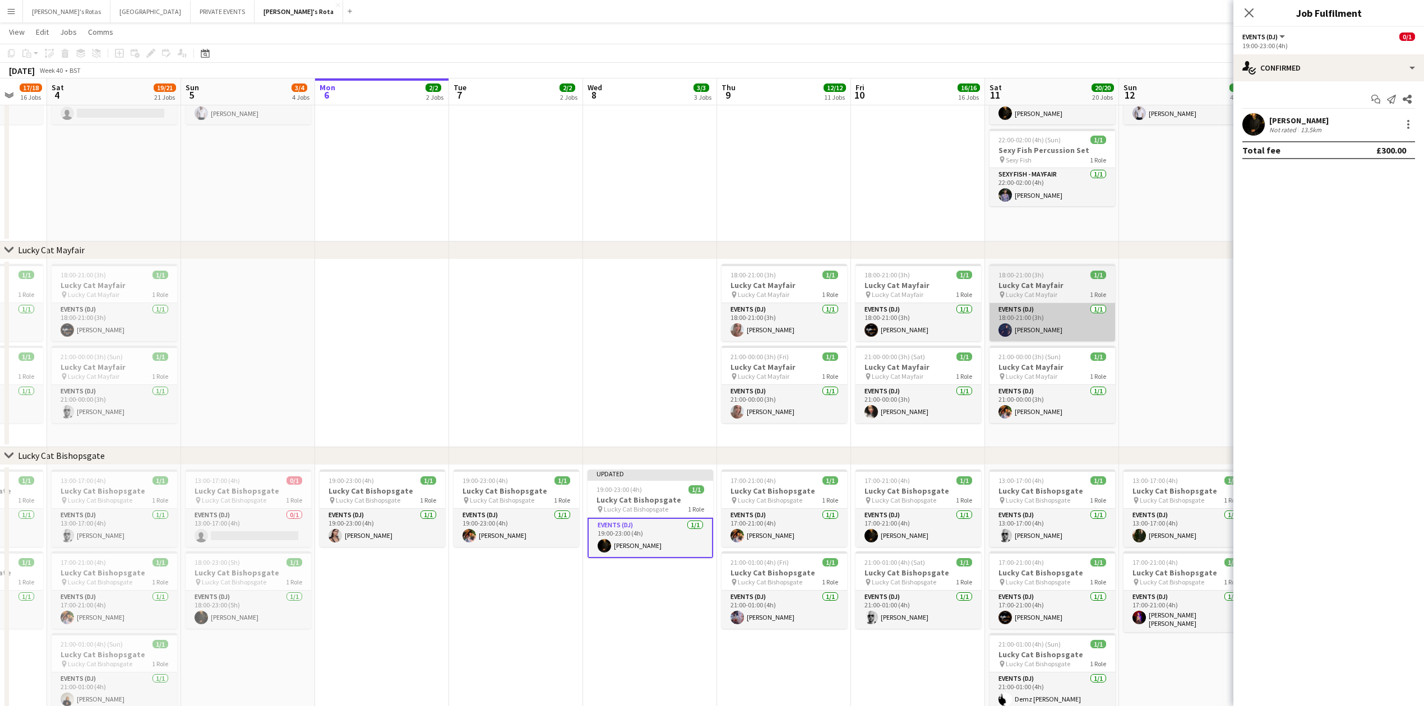
drag, startPoint x: 1247, startPoint y: 10, endPoint x: 1050, endPoint y: 310, distance: 359.1
click at [1247, 12] on icon at bounding box center [1249, 12] width 9 height 9
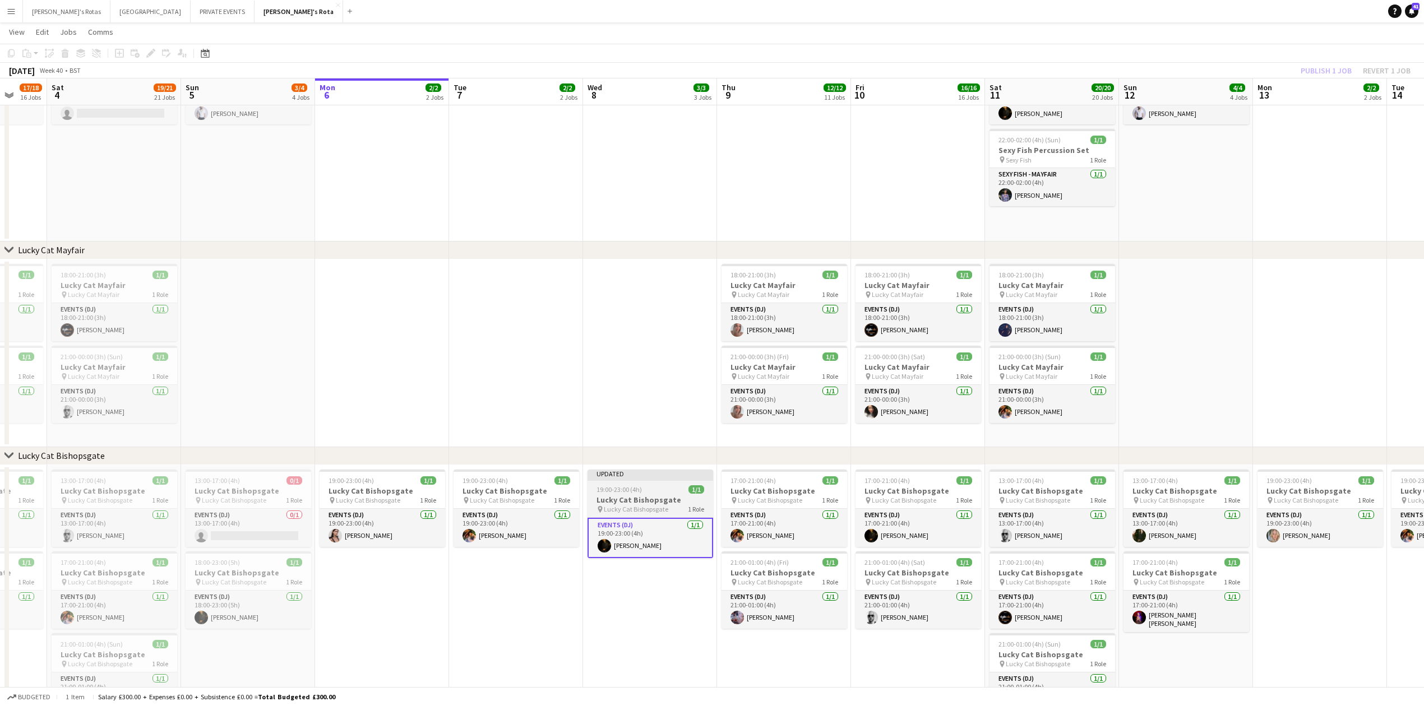
click at [632, 492] on span "19:00-23:00 (4h)" at bounding box center [619, 490] width 45 height 8
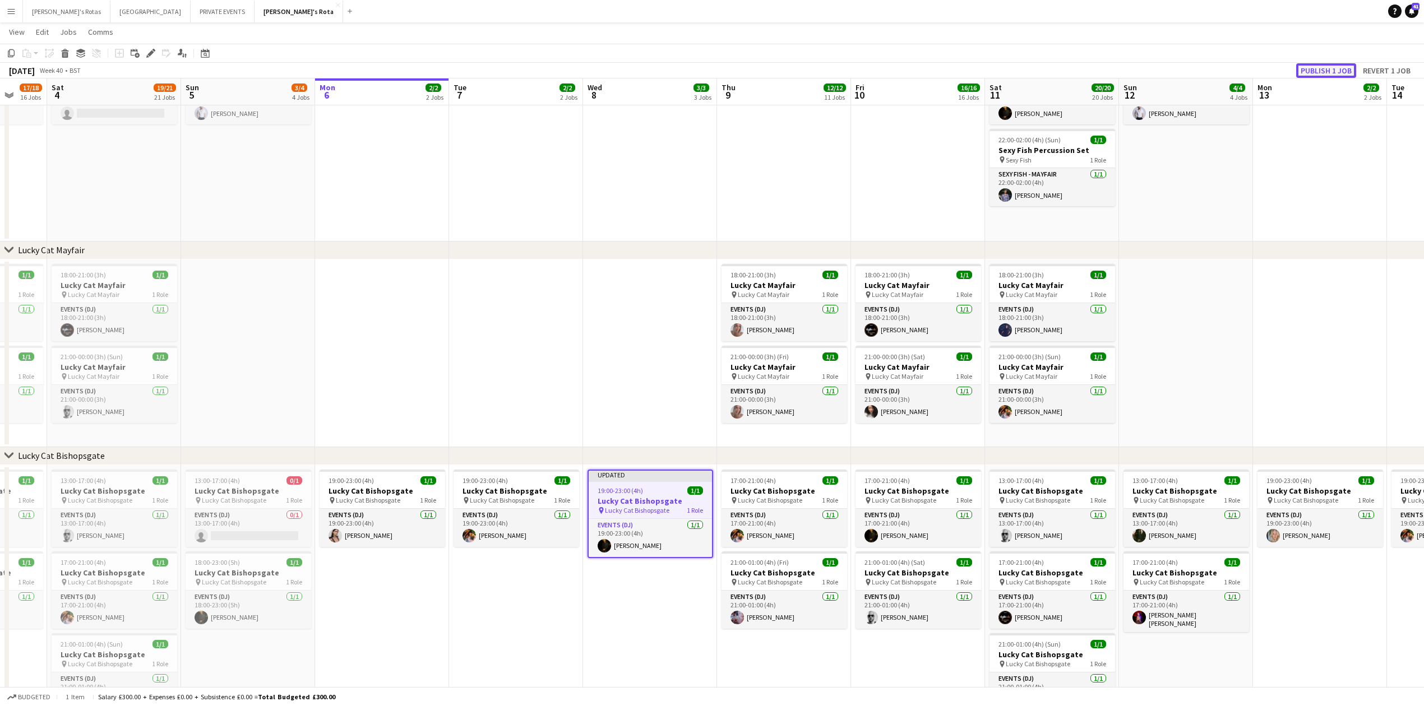
click at [1315, 72] on button "Publish 1 job" at bounding box center [1326, 70] width 60 height 15
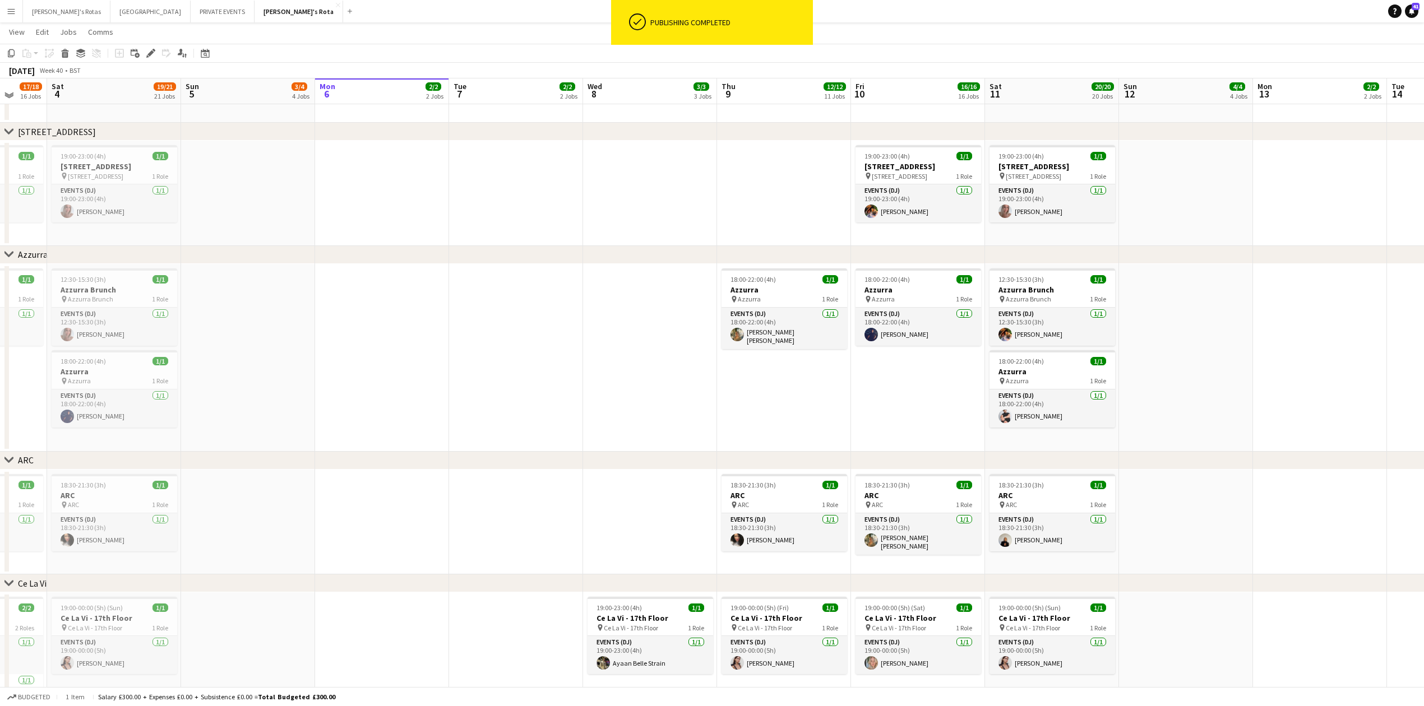
scroll to position [2467, 0]
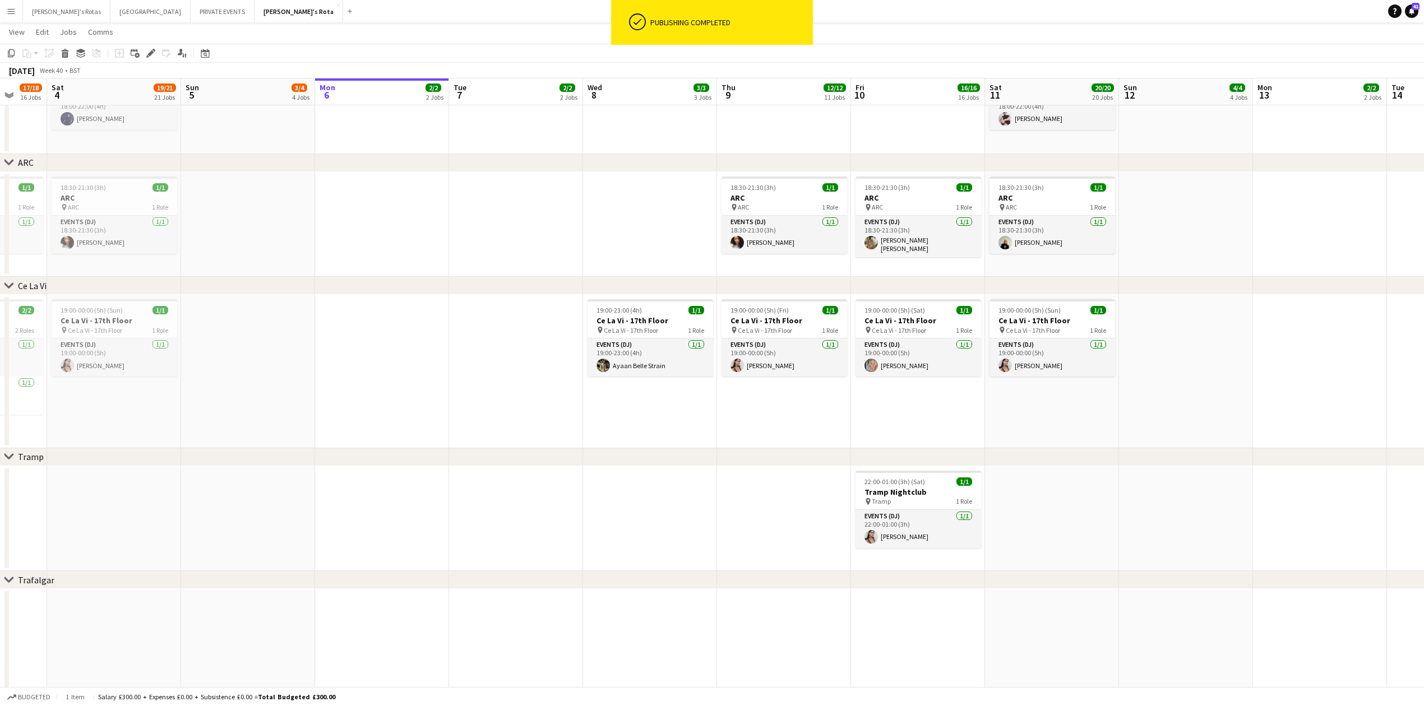
click at [838, 415] on app-date-cell "19:00-00:00 (5h) (Fri) 1/1 Ce La Vi - 17th Floor pin Ce La Vi - 17th Floor 1 Ro…" at bounding box center [784, 372] width 134 height 154
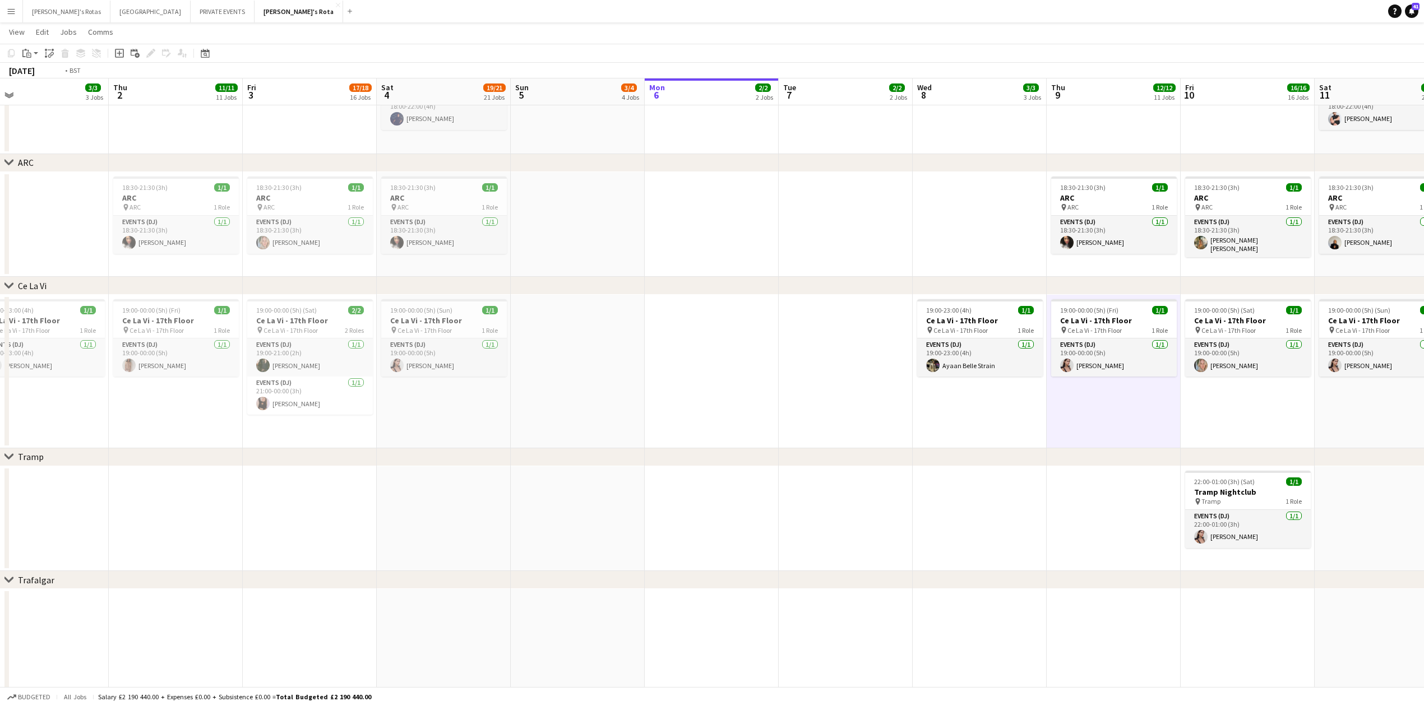
drag, startPoint x: 961, startPoint y: 377, endPoint x: 1092, endPoint y: 376, distance: 131.2
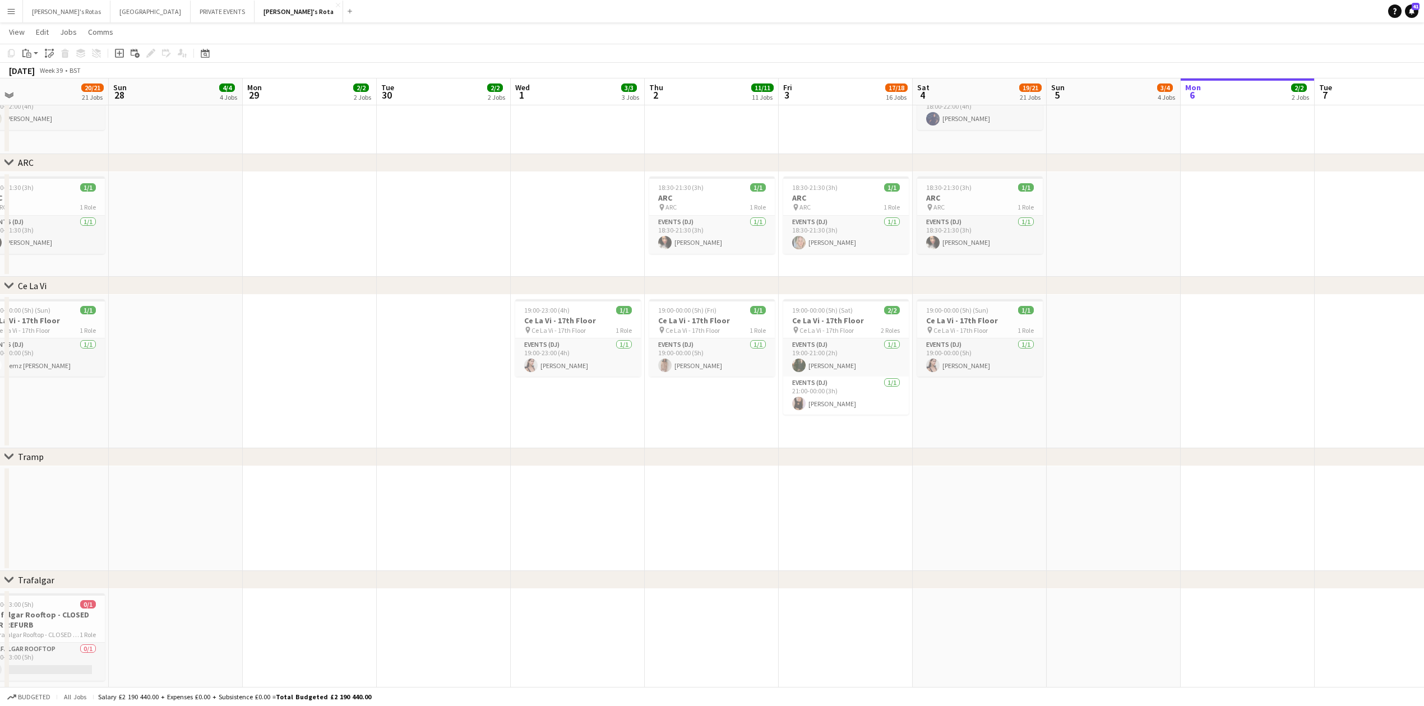
scroll to position [0, 296]
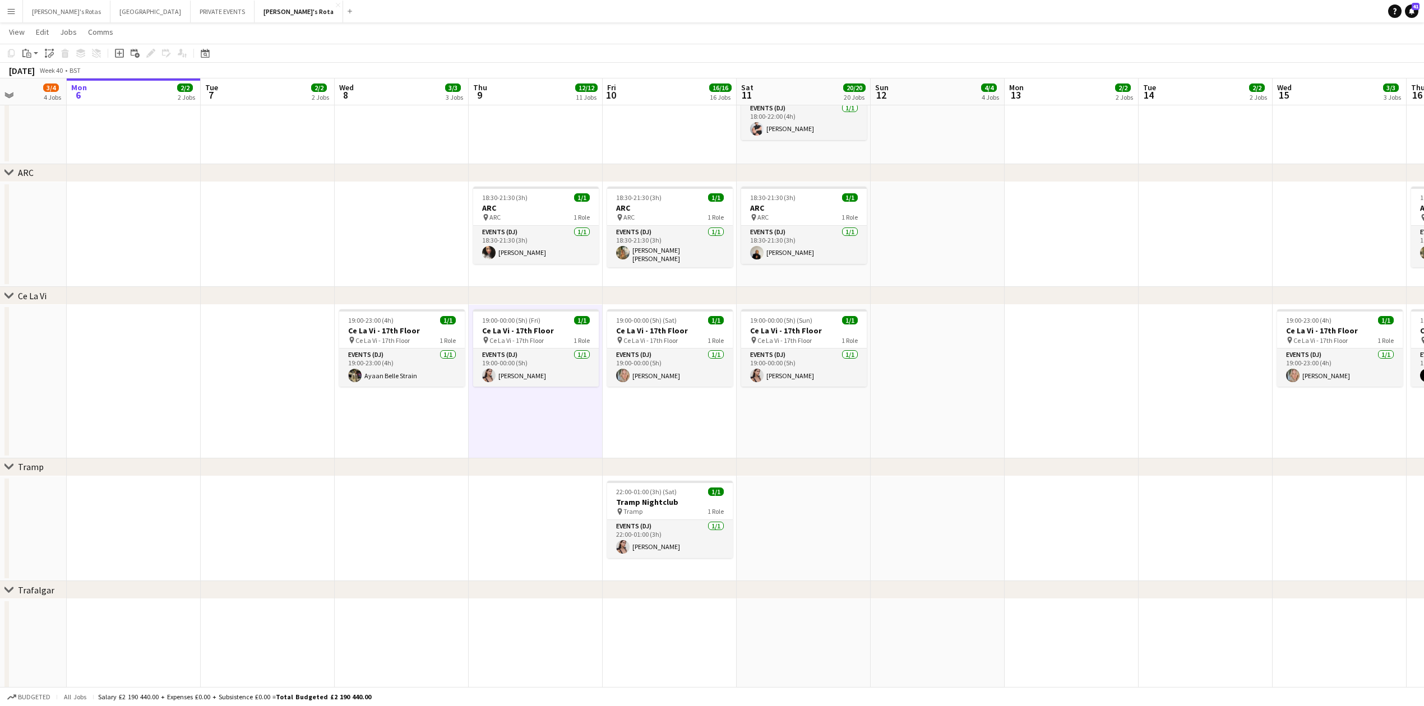
drag, startPoint x: 1144, startPoint y: 396, endPoint x: 61, endPoint y: 451, distance: 1084.1
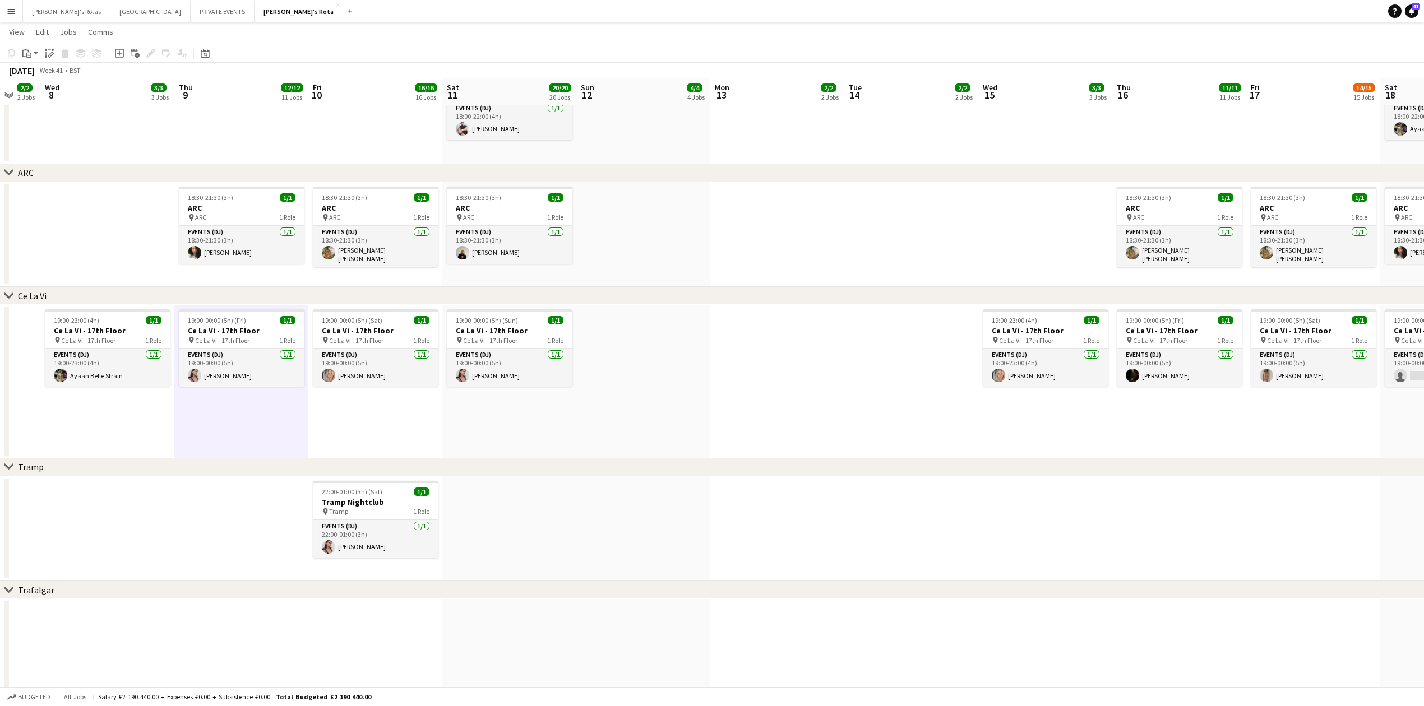
scroll to position [0, 362]
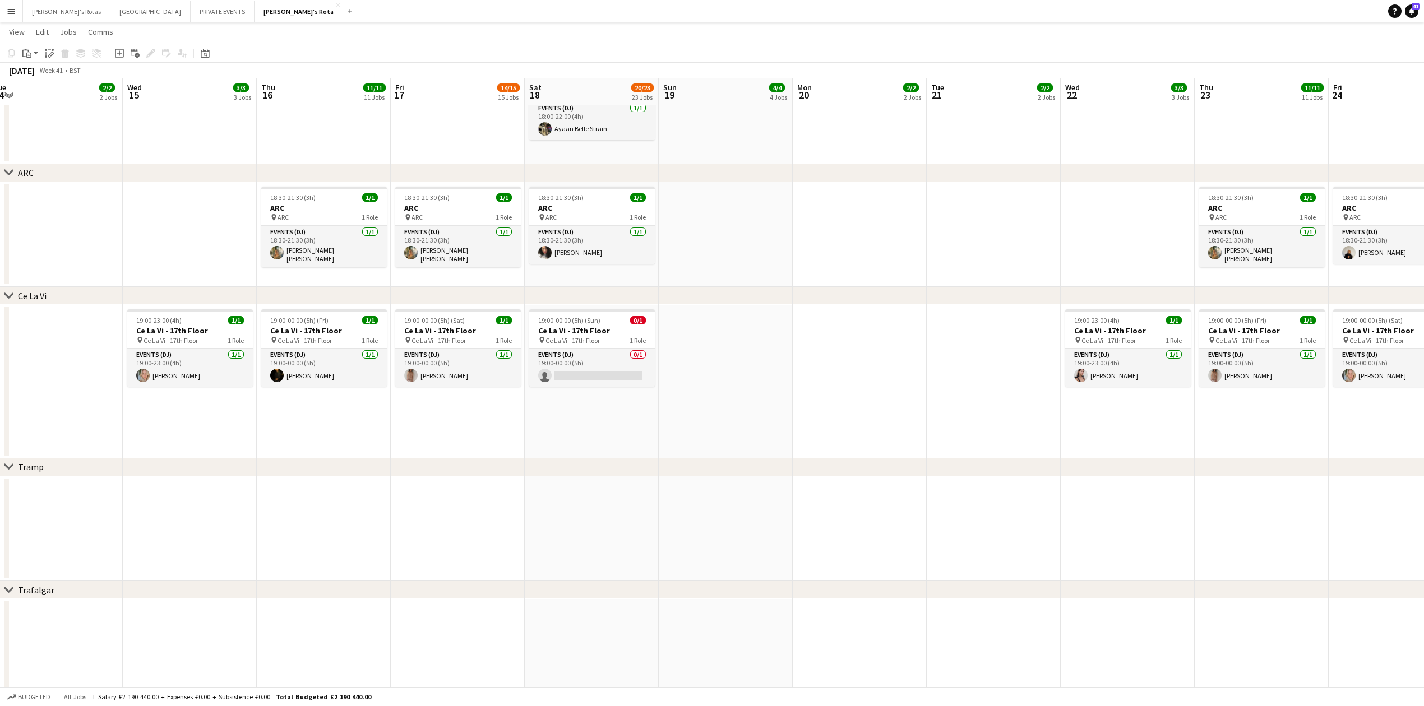
drag, startPoint x: 1065, startPoint y: 387, endPoint x: 245, endPoint y: 411, distance: 820.7
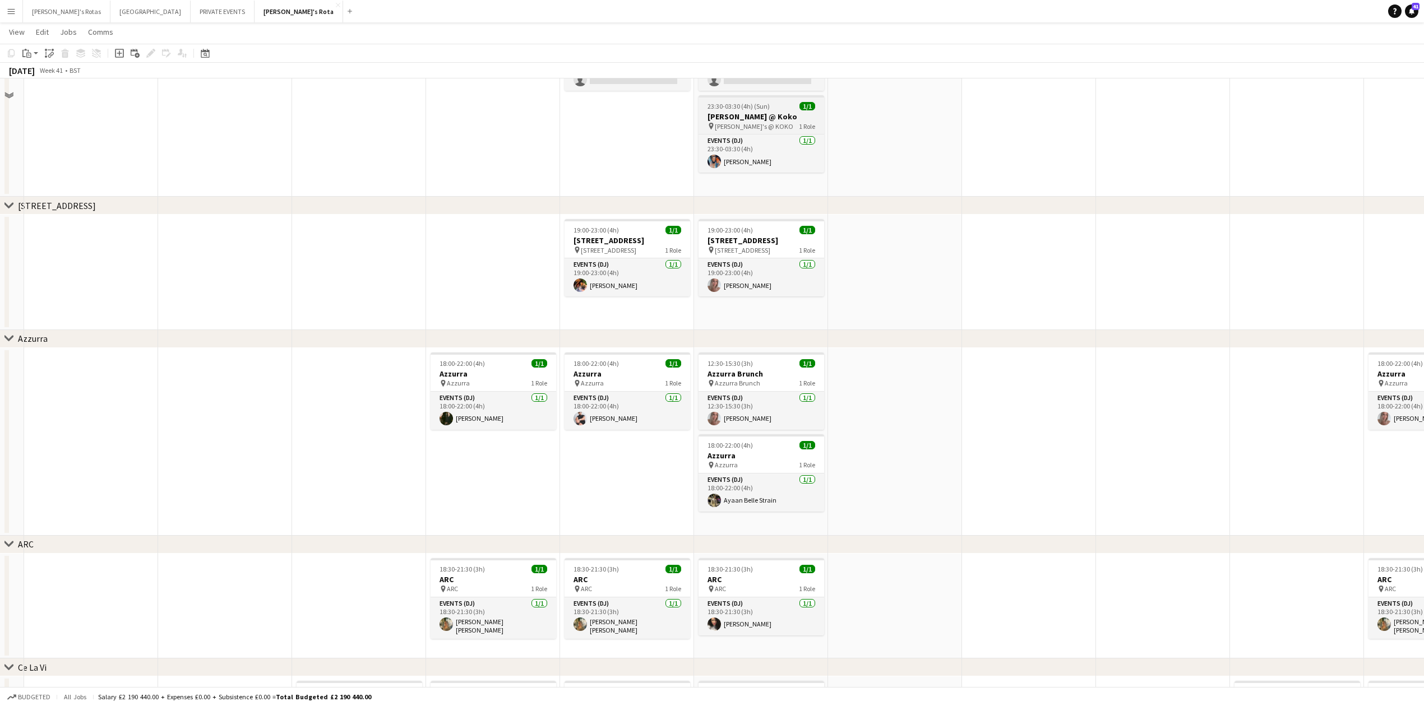
scroll to position [2243, 0]
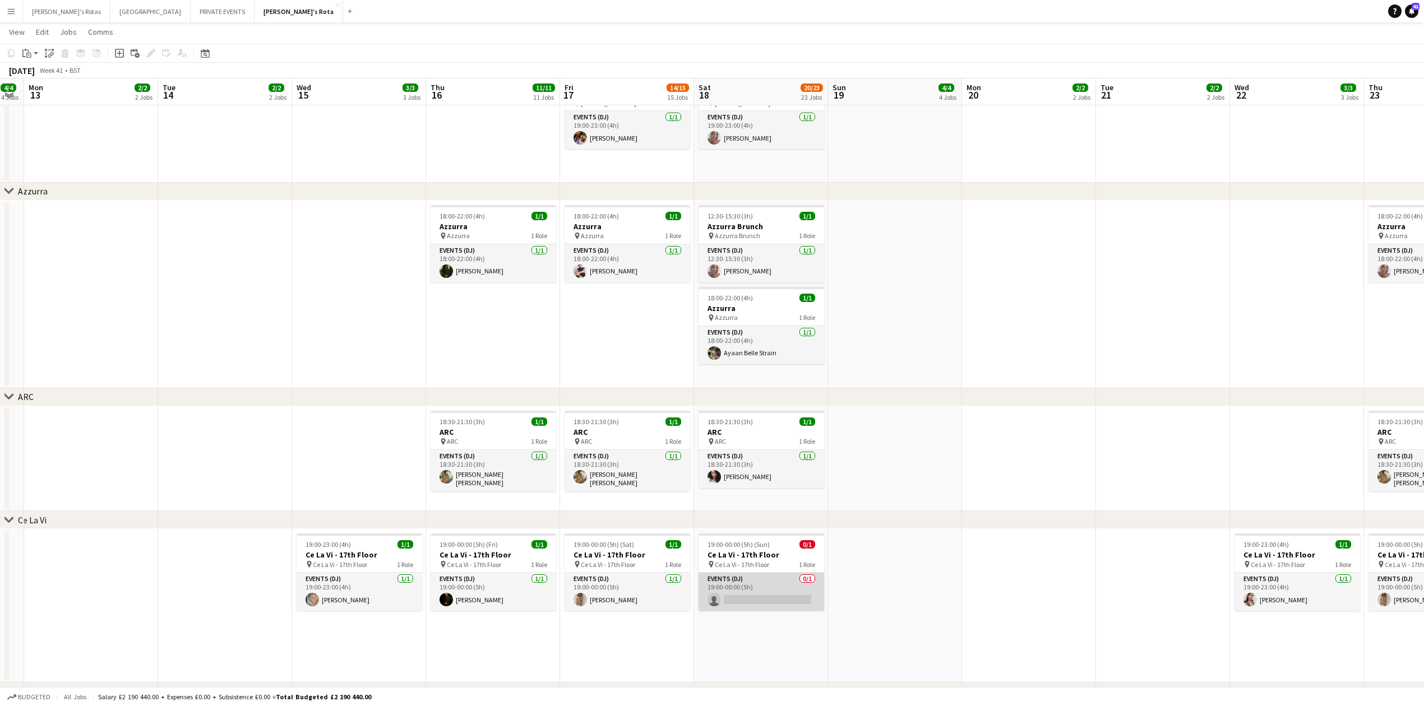
click at [731, 588] on app-card-role "Events (DJ) 0/1 19:00-00:00 (5h) single-neutral-actions" at bounding box center [762, 592] width 126 height 38
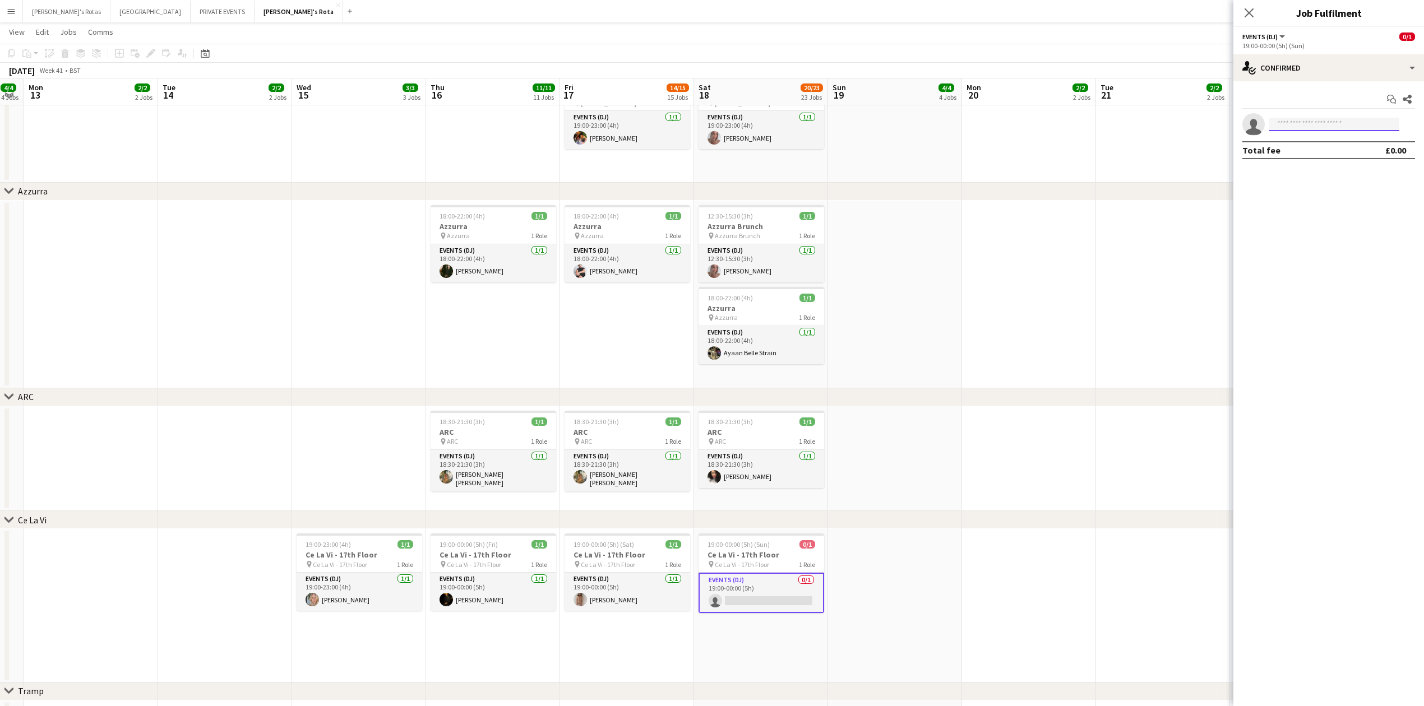
click at [1321, 122] on input at bounding box center [1334, 124] width 130 height 13
type input "****"
click at [1319, 153] on span "[EMAIL_ADDRESS][DOMAIN_NAME]" at bounding box center [1334, 150] width 112 height 9
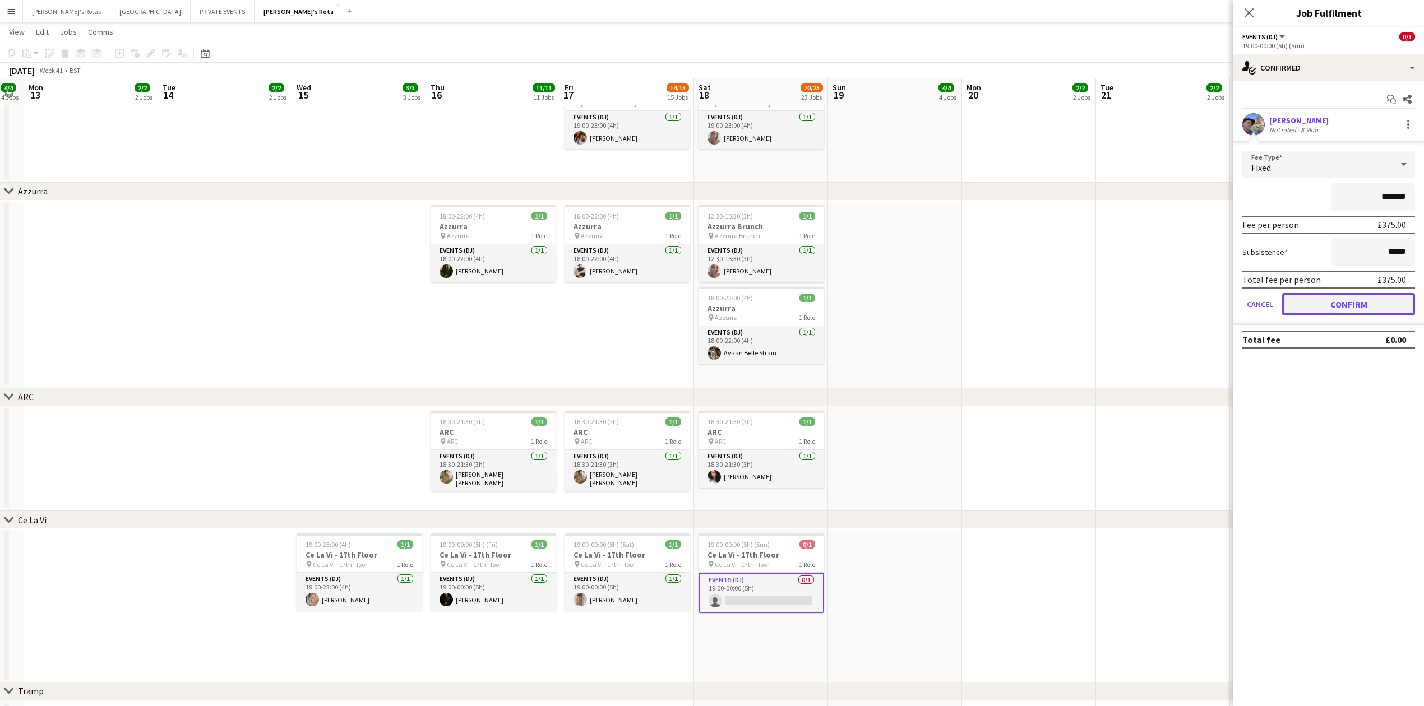
click at [1339, 294] on button "Confirm" at bounding box center [1348, 304] width 133 height 22
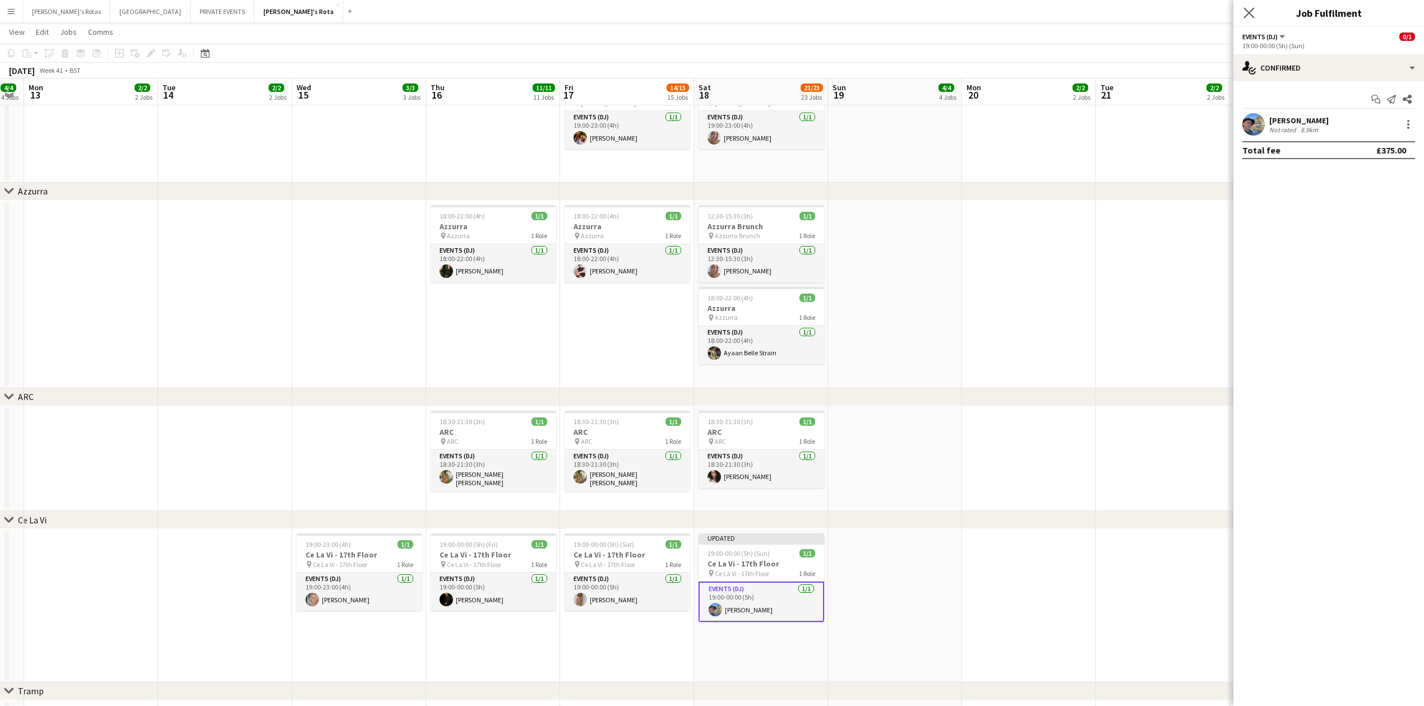
click at [1254, 16] on icon "Close pop-in" at bounding box center [1249, 12] width 11 height 11
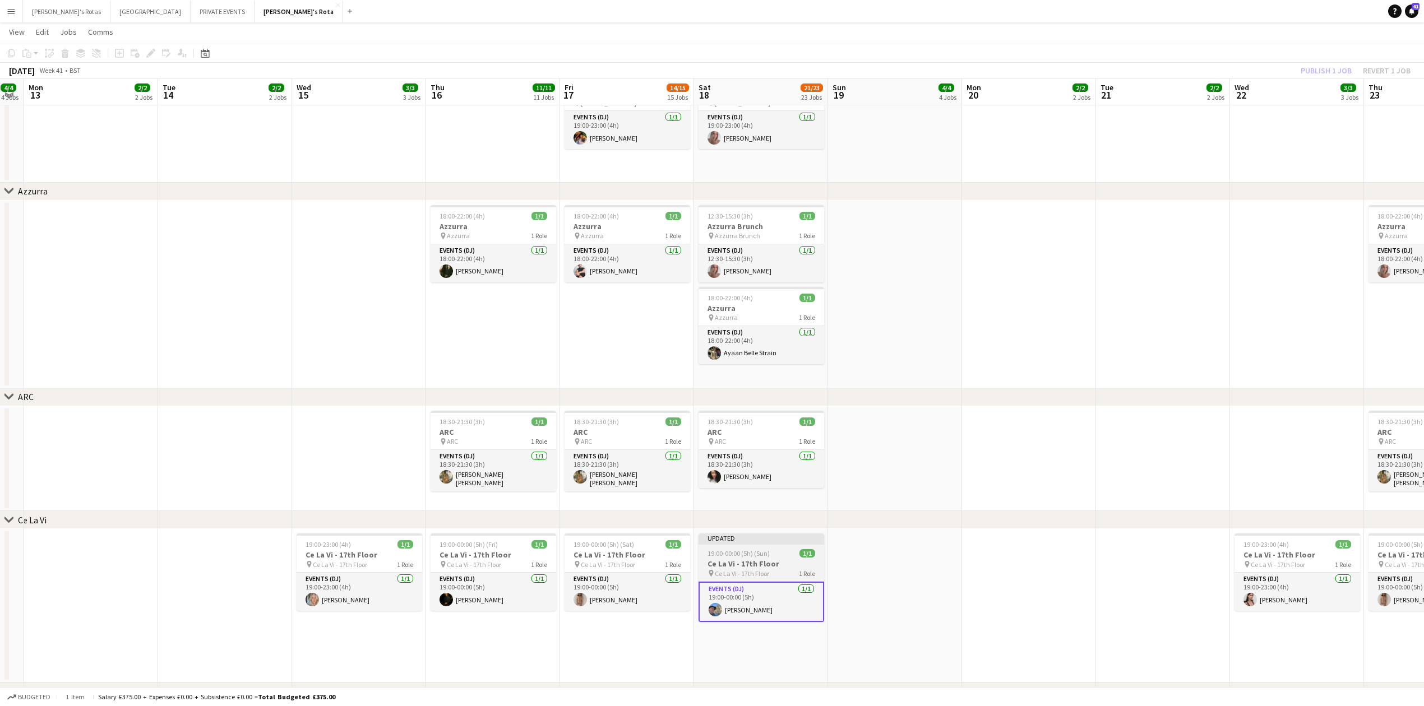
click at [763, 554] on span "19:00-00:00 (5h) (Sun)" at bounding box center [739, 553] width 62 height 8
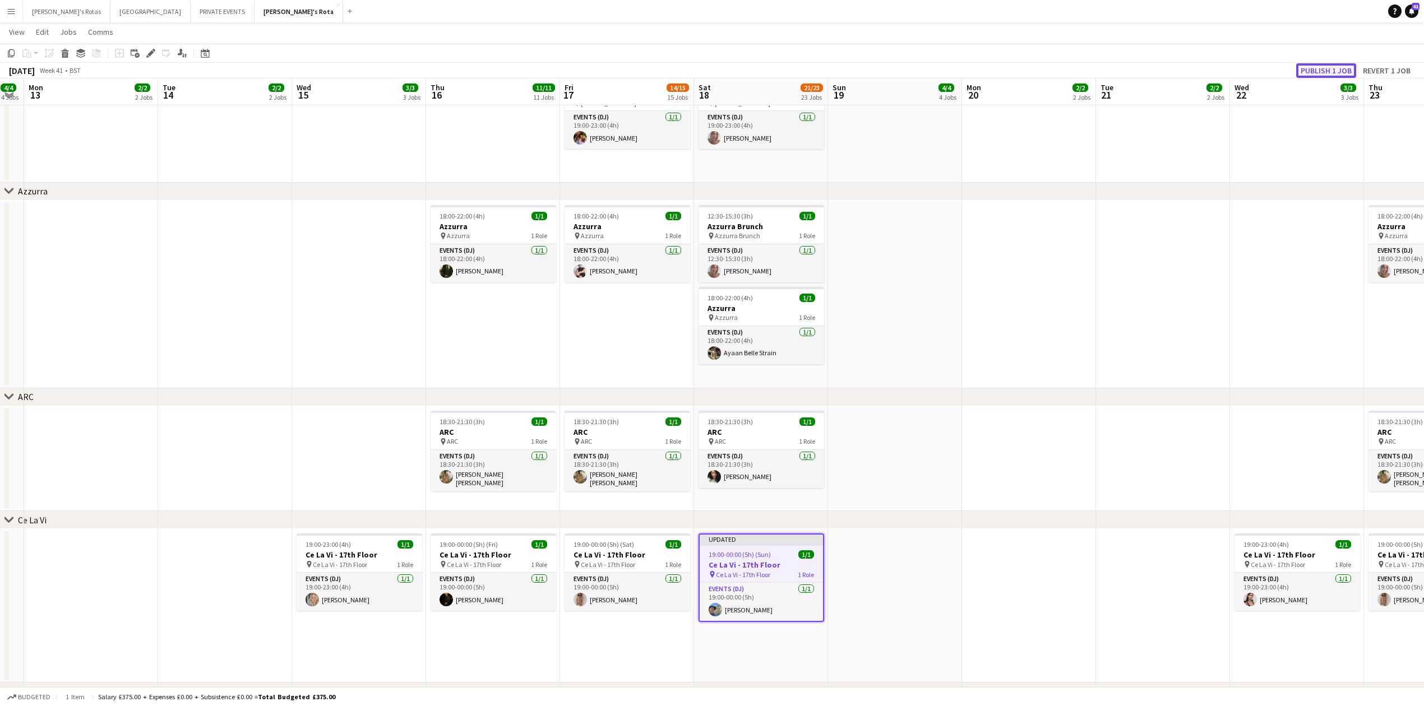
click at [1336, 68] on button "Publish 1 job" at bounding box center [1326, 70] width 60 height 15
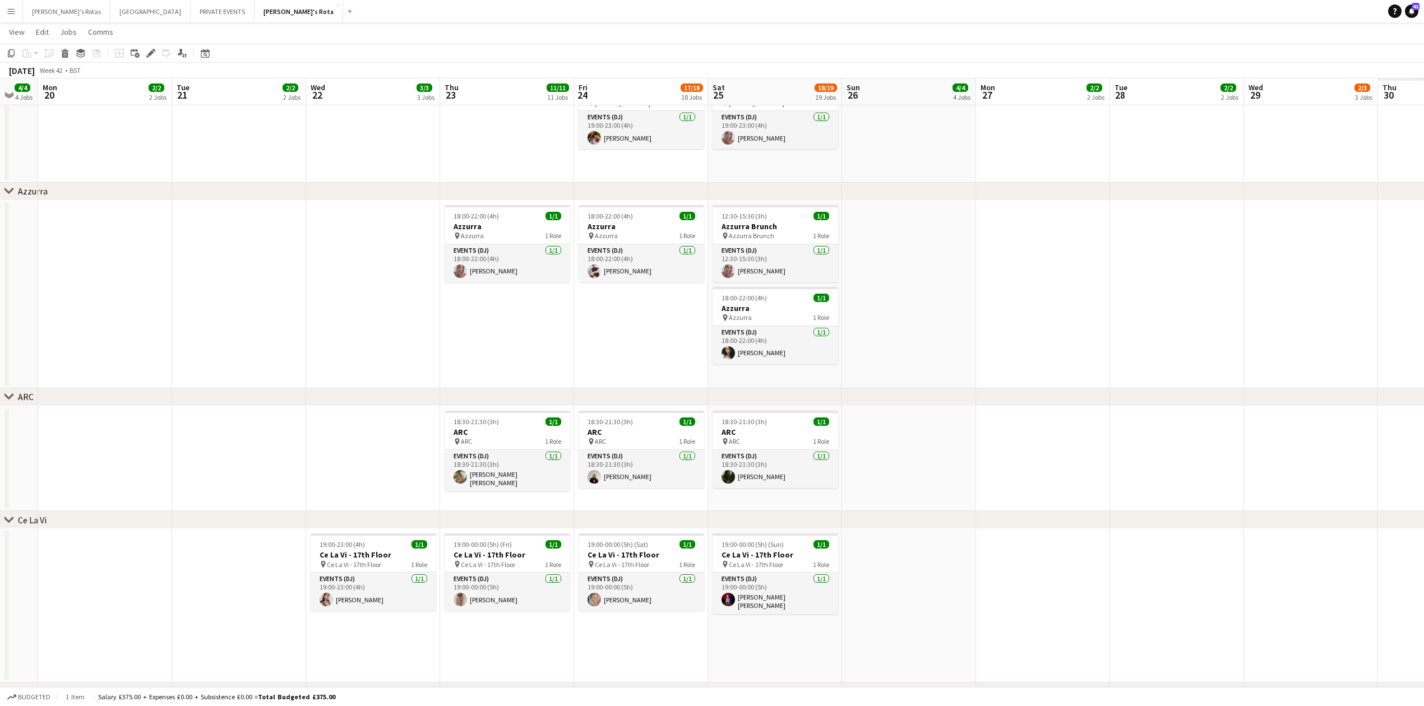
scroll to position [0, 440]
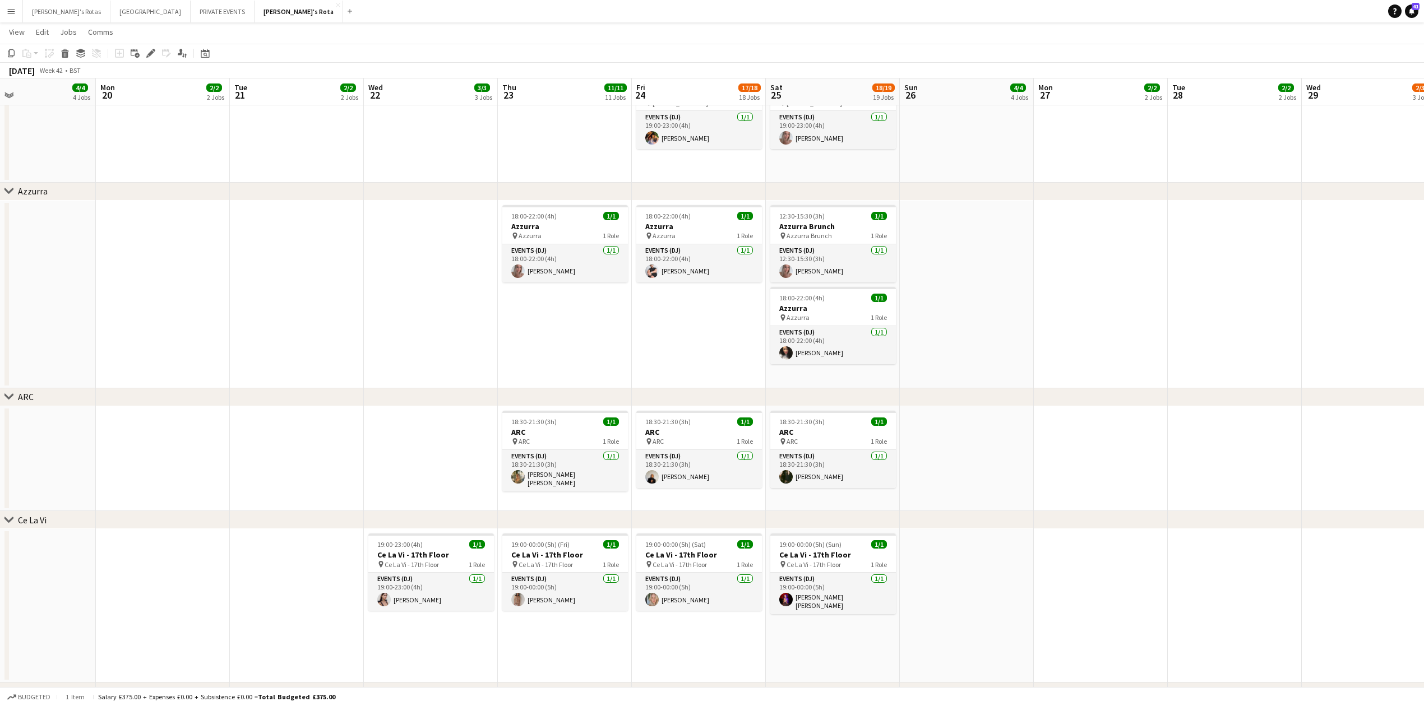
drag, startPoint x: 1015, startPoint y: 487, endPoint x: 128, endPoint y: 511, distance: 887.4
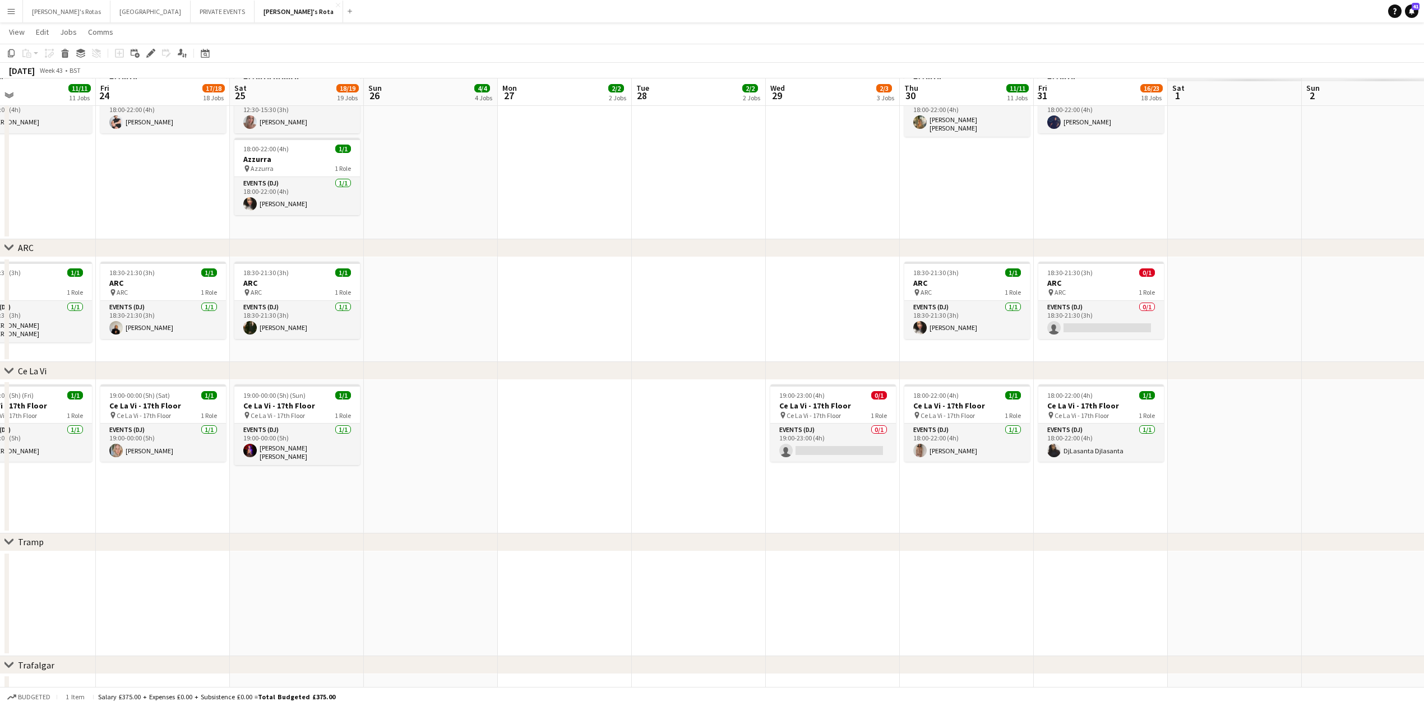
scroll to position [0, 317]
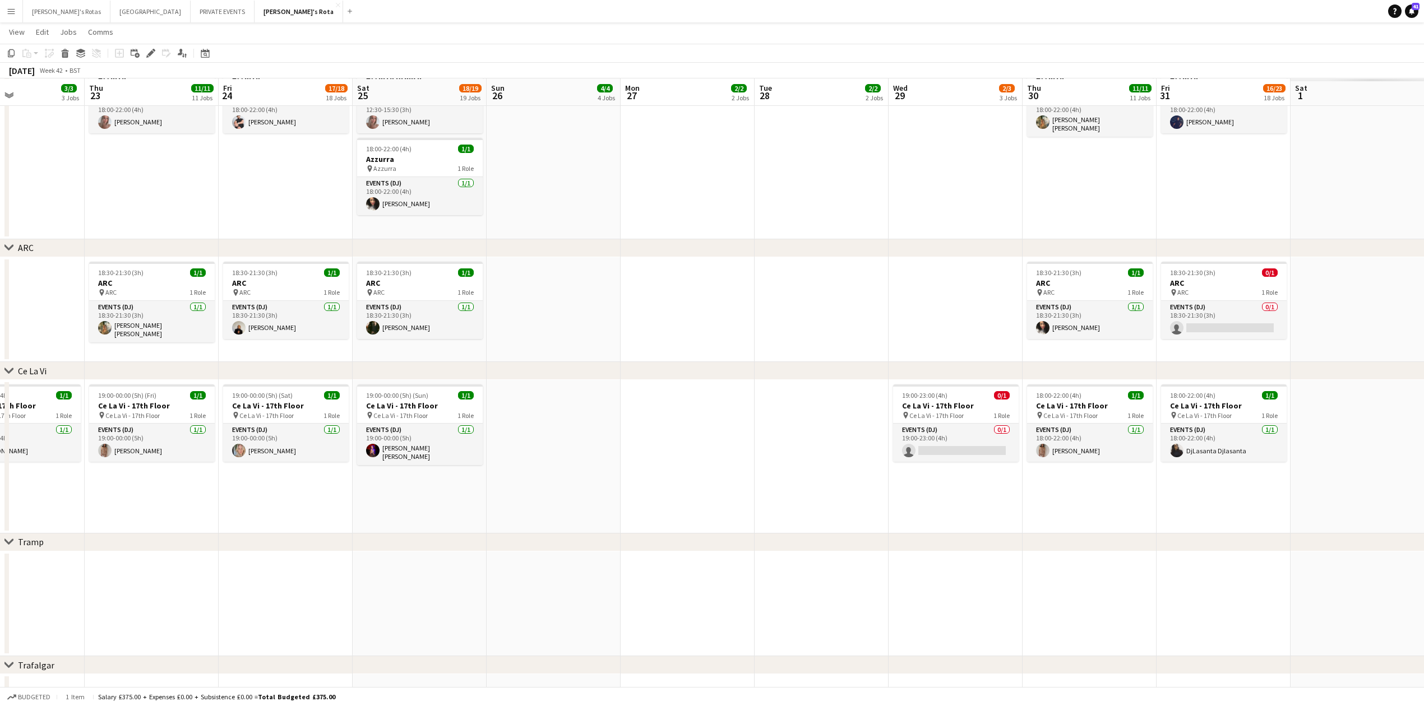
drag, startPoint x: 1140, startPoint y: 451, endPoint x: 96, endPoint y: 535, distance: 1046.8
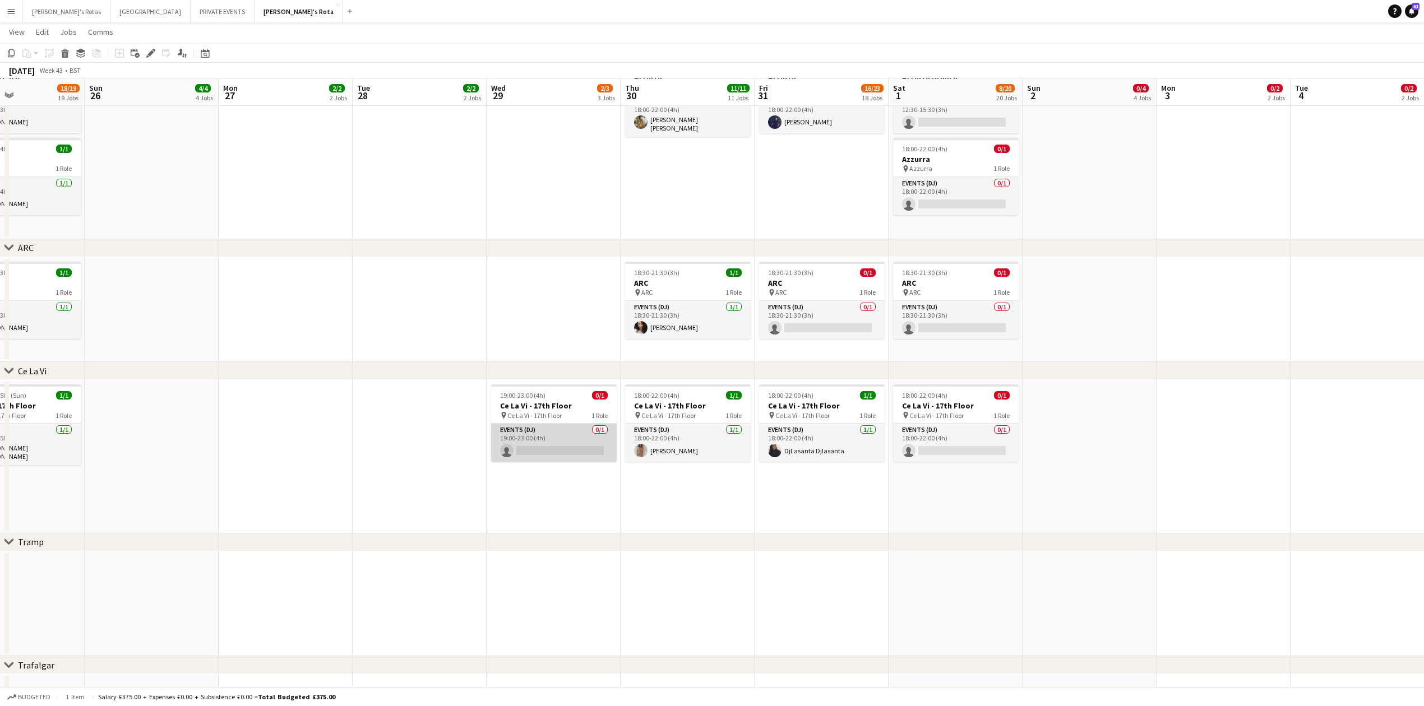
click at [564, 449] on app-card-role "Events (DJ) 0/1 19:00-23:00 (4h) single-neutral-actions" at bounding box center [554, 443] width 126 height 38
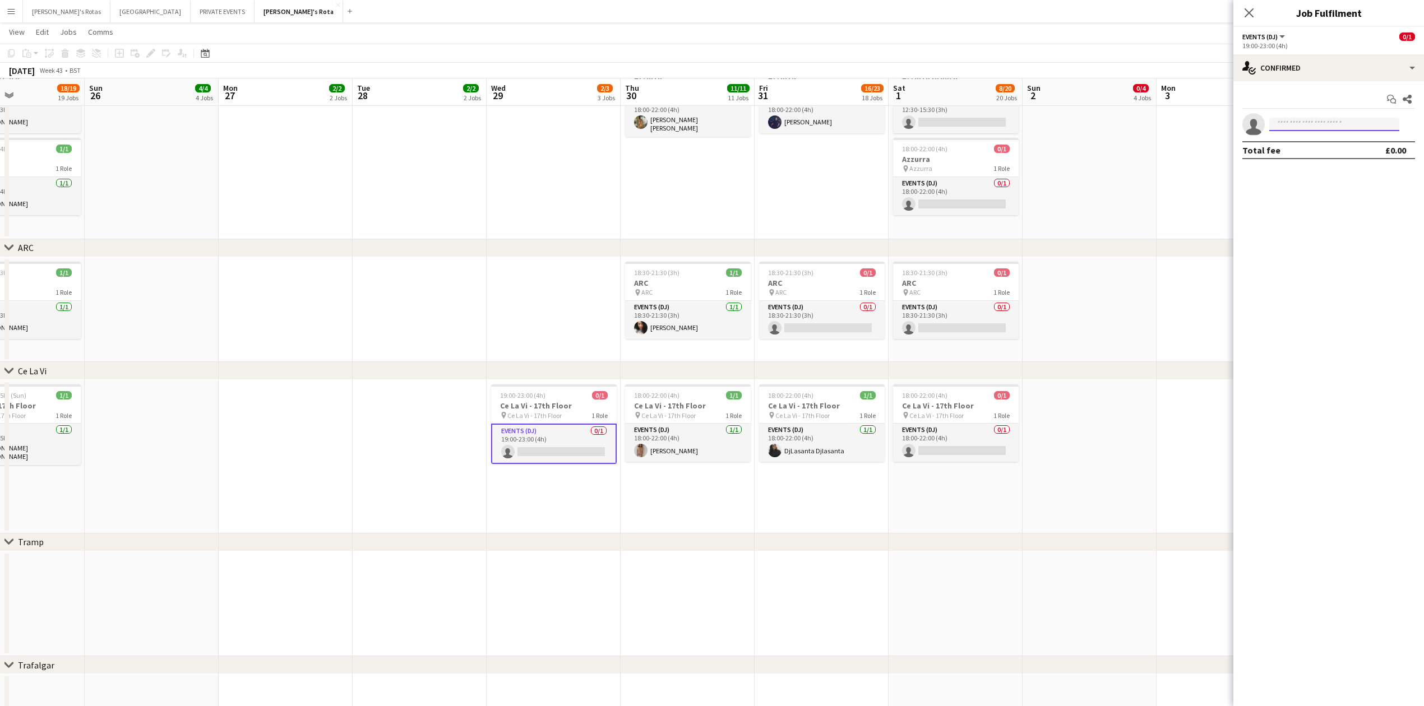
click at [1311, 122] on input at bounding box center [1334, 124] width 130 height 13
type input "*****"
click at [1319, 158] on span "[PHONE_NUMBER]" at bounding box center [1334, 158] width 112 height 9
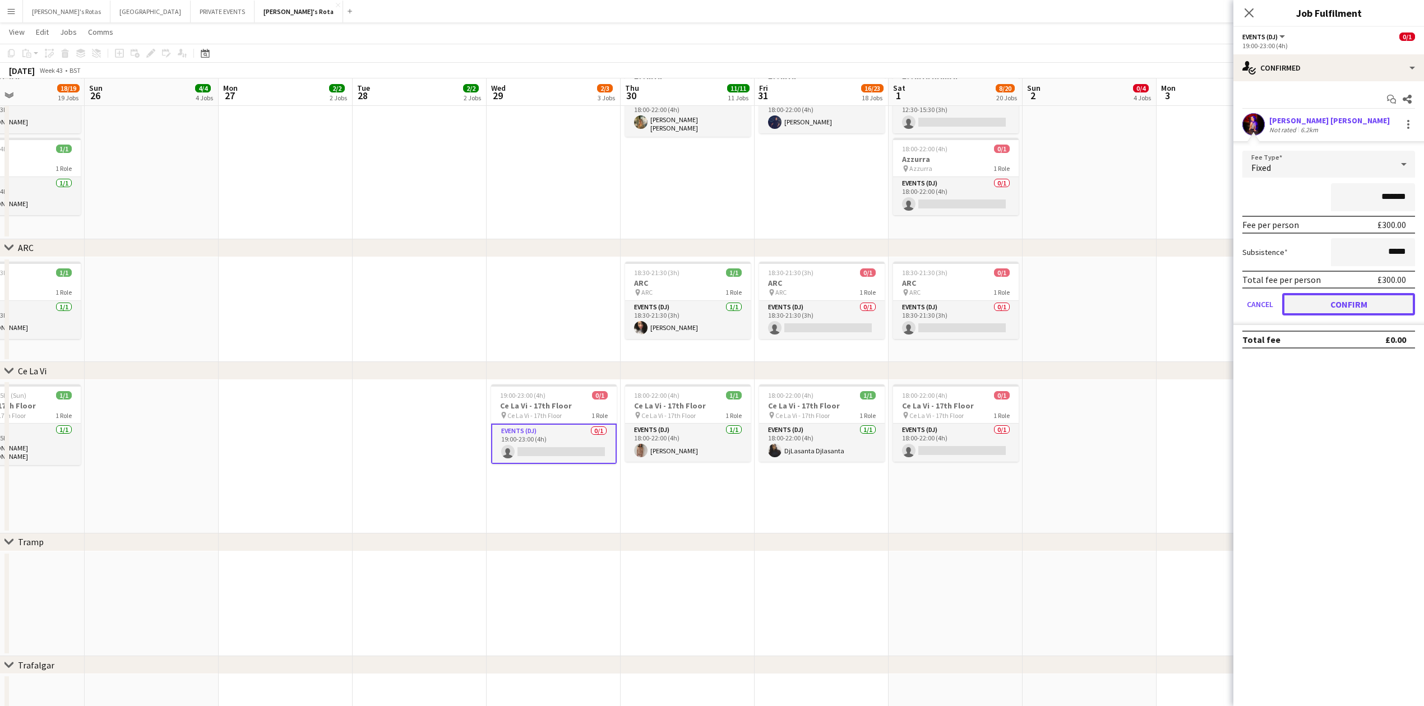
click at [1367, 302] on button "Confirm" at bounding box center [1348, 304] width 133 height 22
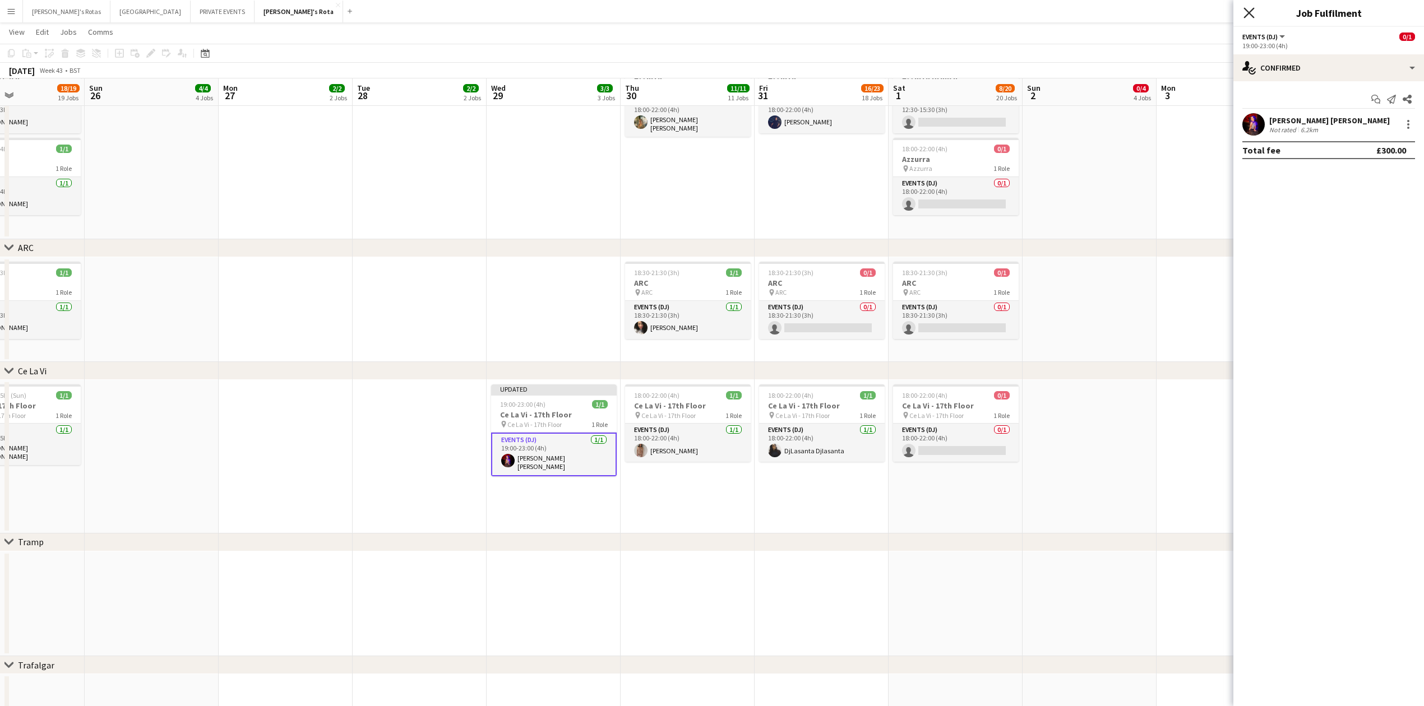
drag, startPoint x: 1248, startPoint y: 14, endPoint x: 764, endPoint y: 391, distance: 614.1
click at [1245, 20] on app-icon "Close pop-in" at bounding box center [1249, 12] width 13 height 13
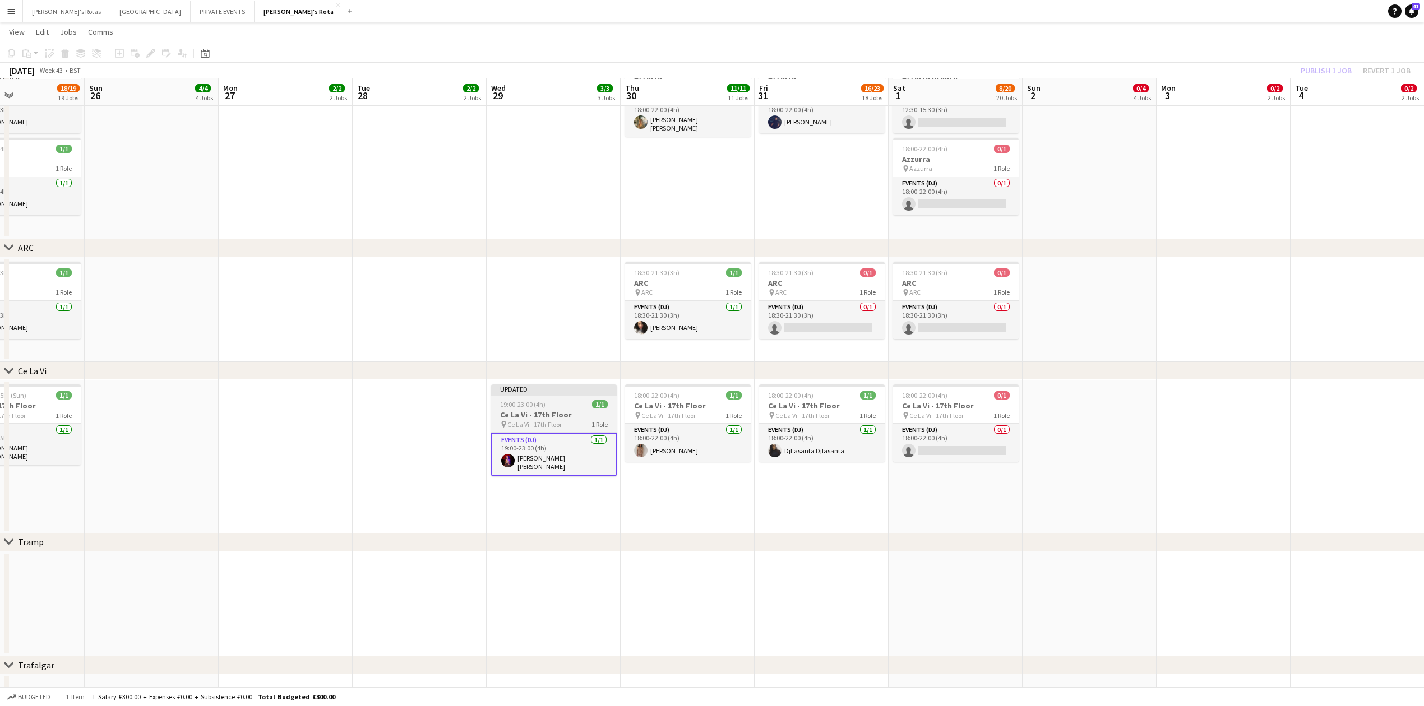
click at [525, 395] on app-job-card "Updated 19:00-23:00 (4h) 1/1 Ce La Vi - 17th Floor pin Ce La Vi - 17th Floor 1 …" at bounding box center [554, 431] width 126 height 92
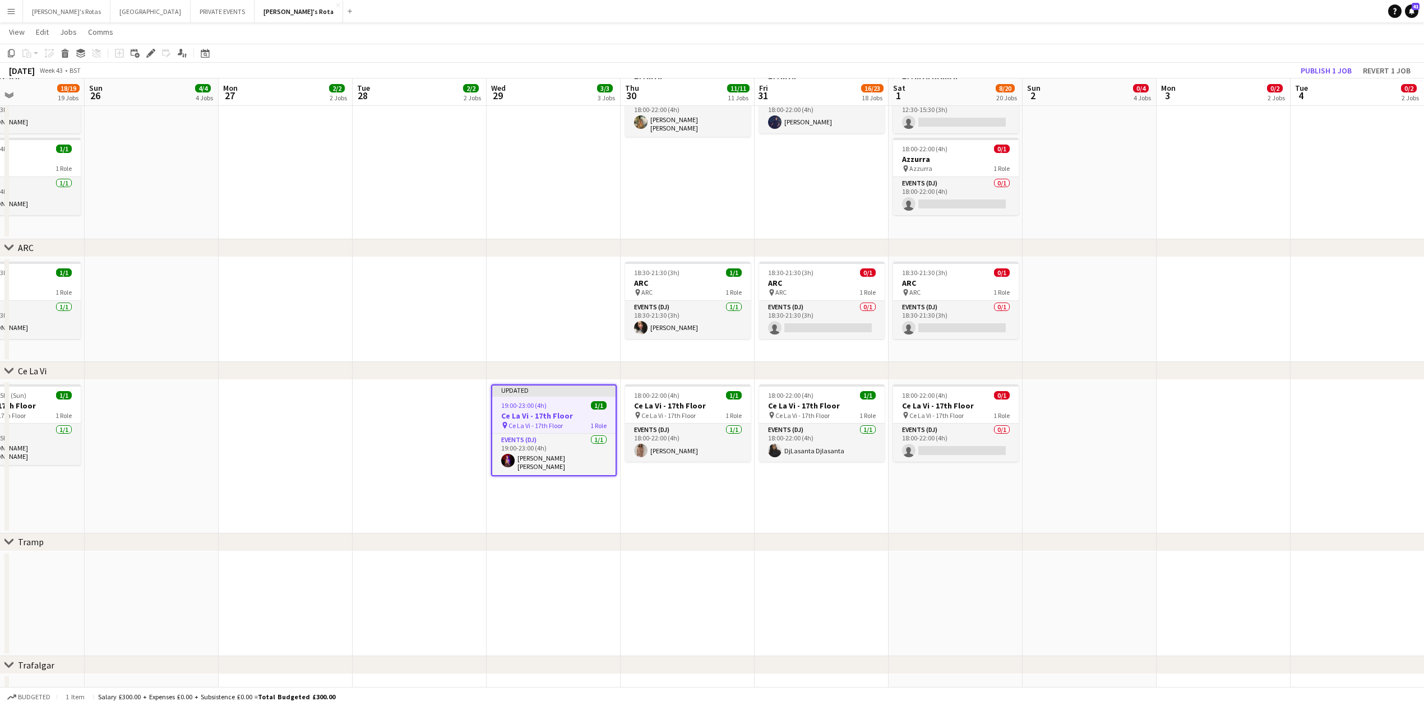
scroll to position [0, 316]
click at [1313, 72] on button "Publish 1 job" at bounding box center [1326, 70] width 60 height 15
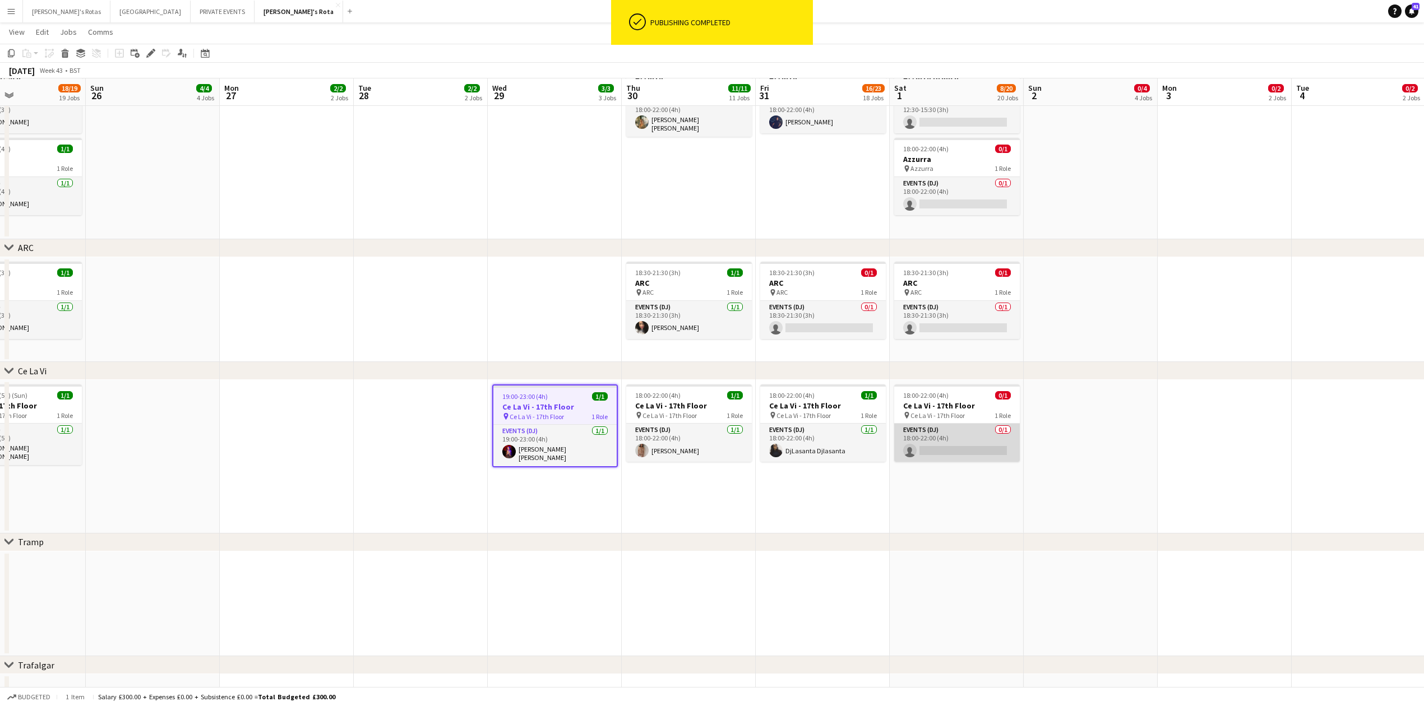
click at [953, 440] on app-card-role "Events (DJ) 0/1 18:00-22:00 (4h) single-neutral-actions" at bounding box center [957, 443] width 126 height 38
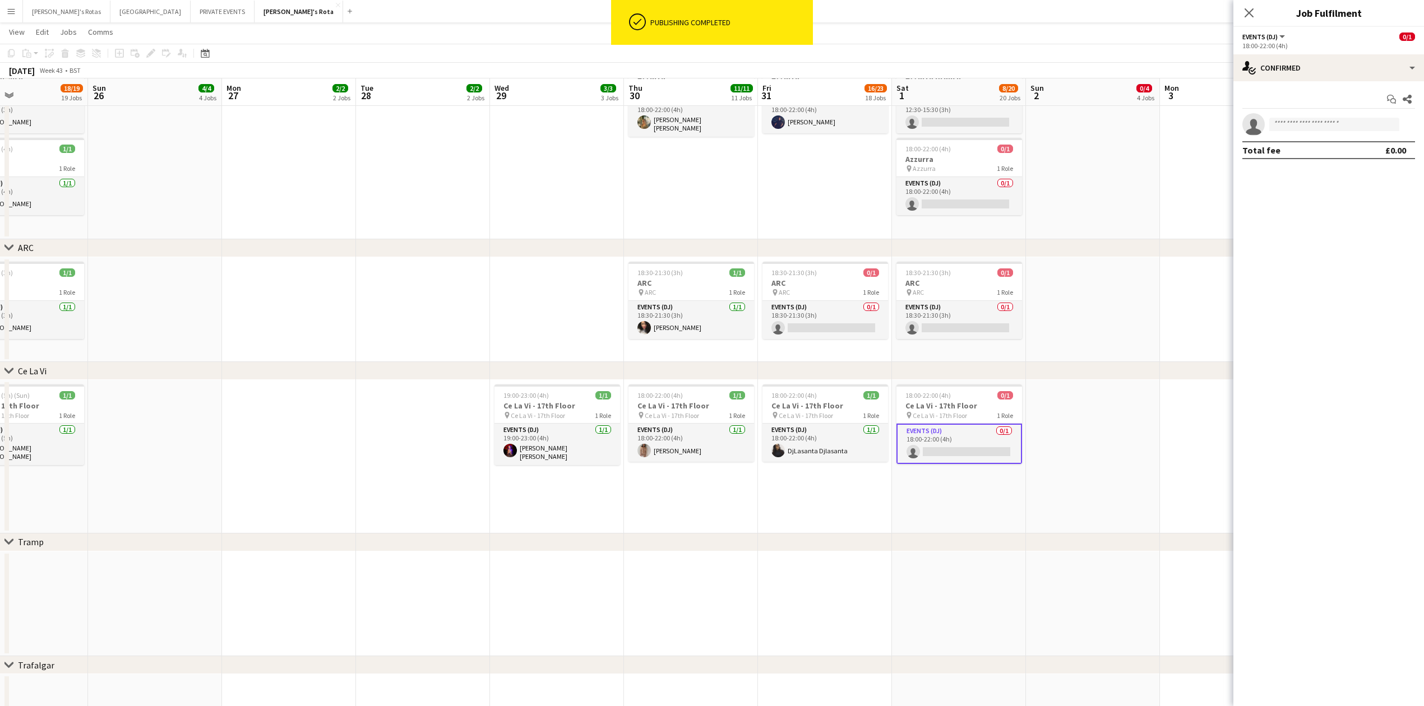
drag, startPoint x: 1285, startPoint y: 115, endPoint x: 1287, endPoint y: 121, distance: 6.6
click at [1287, 121] on app-invite-slot "single-neutral-actions" at bounding box center [1329, 124] width 191 height 22
click at [1287, 121] on input at bounding box center [1334, 124] width 130 height 13
type input "*"
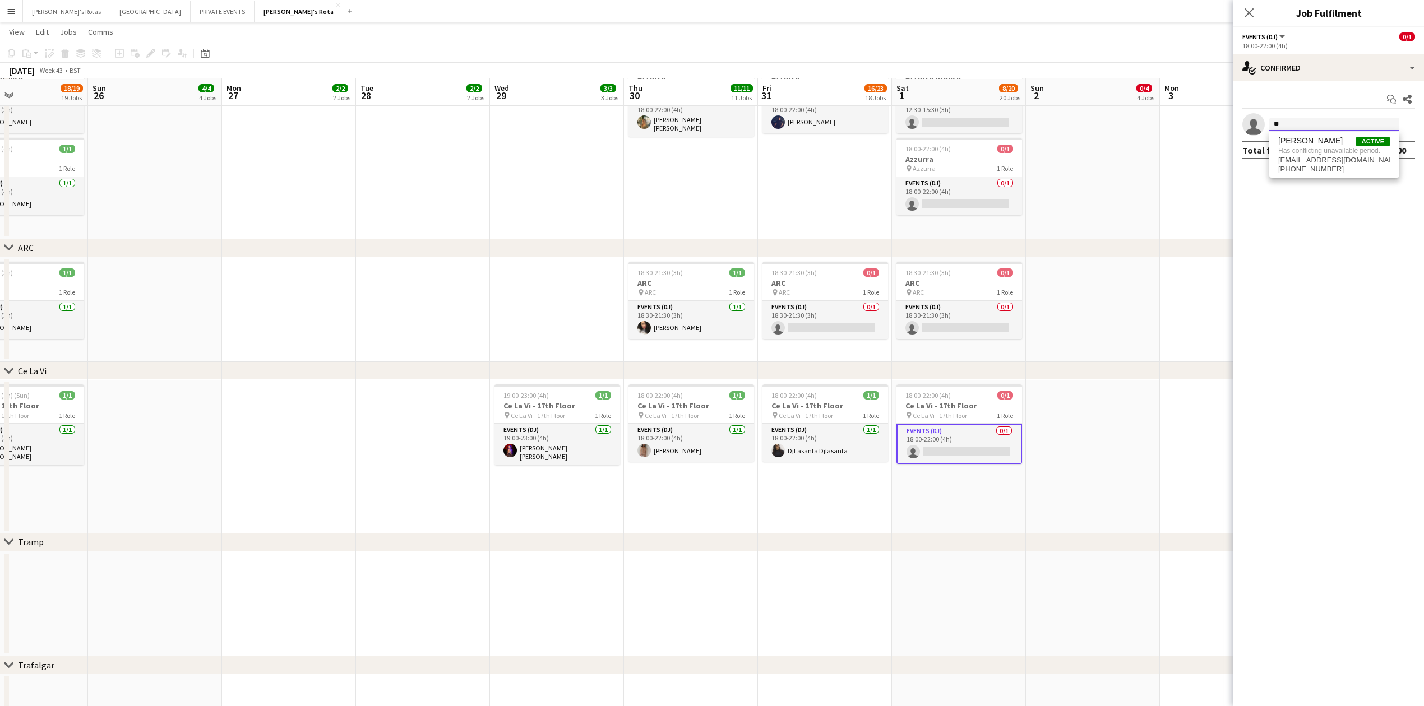
type input "*"
type input "******"
click at [1310, 140] on span "[PERSON_NAME]" at bounding box center [1310, 141] width 64 height 10
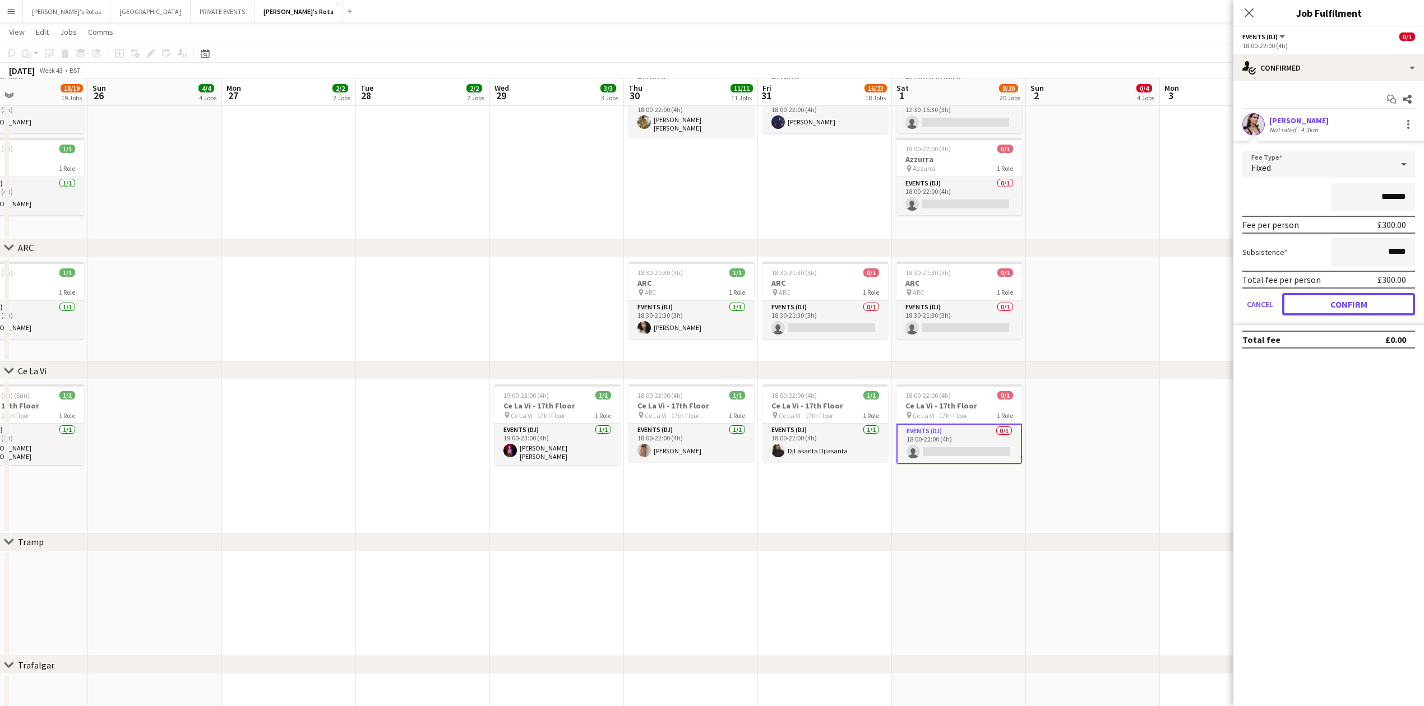
drag, startPoint x: 1331, startPoint y: 301, endPoint x: 1301, endPoint y: 225, distance: 81.1
click at [1331, 296] on button "Confirm" at bounding box center [1348, 304] width 133 height 22
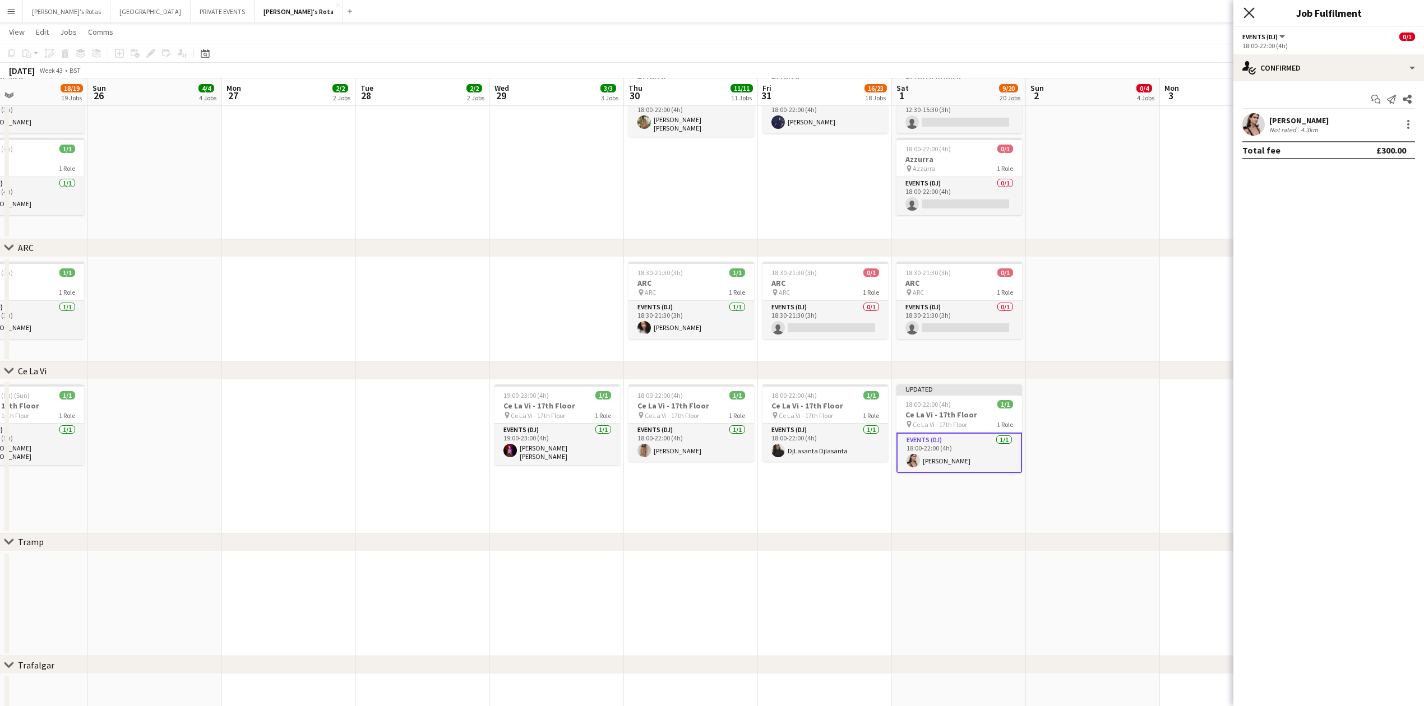
click at [1245, 15] on icon "Close pop-in" at bounding box center [1249, 12] width 11 height 11
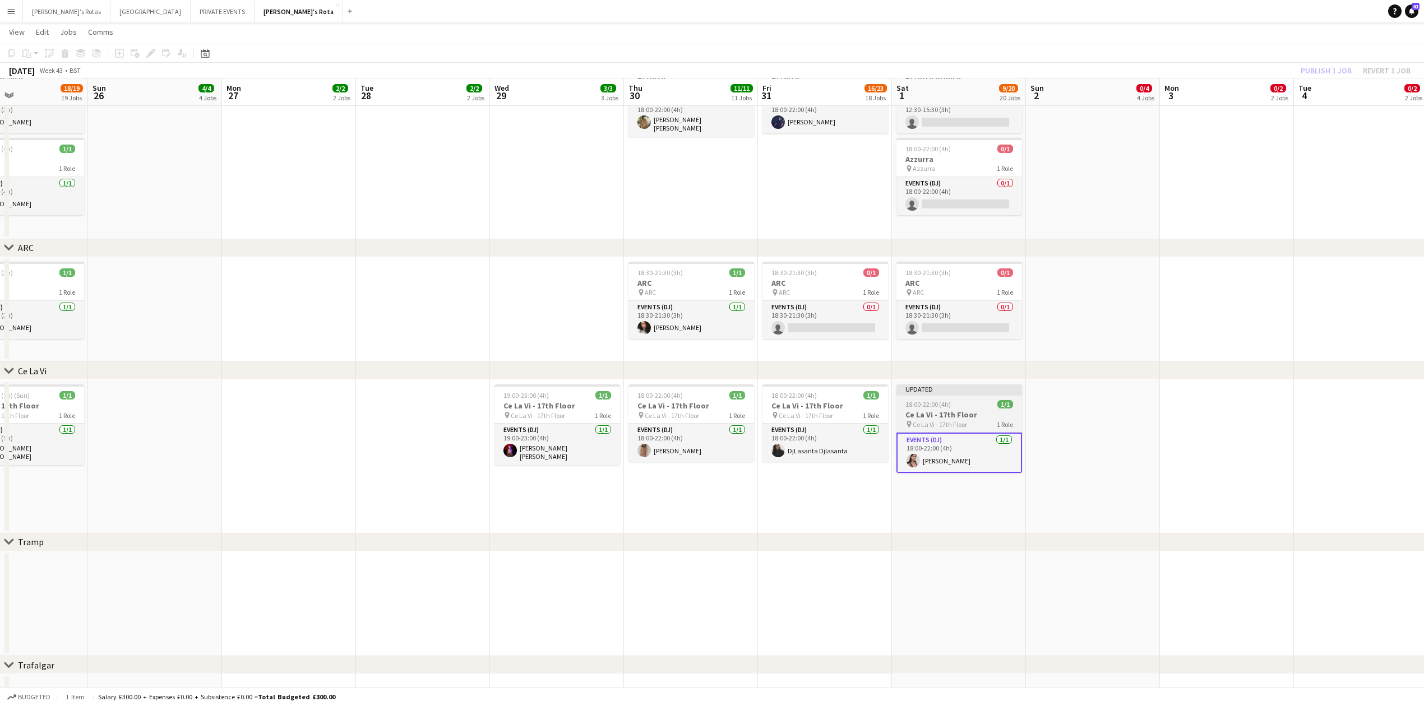
click at [964, 400] on div "18:00-22:00 (4h) 1/1" at bounding box center [960, 404] width 126 height 8
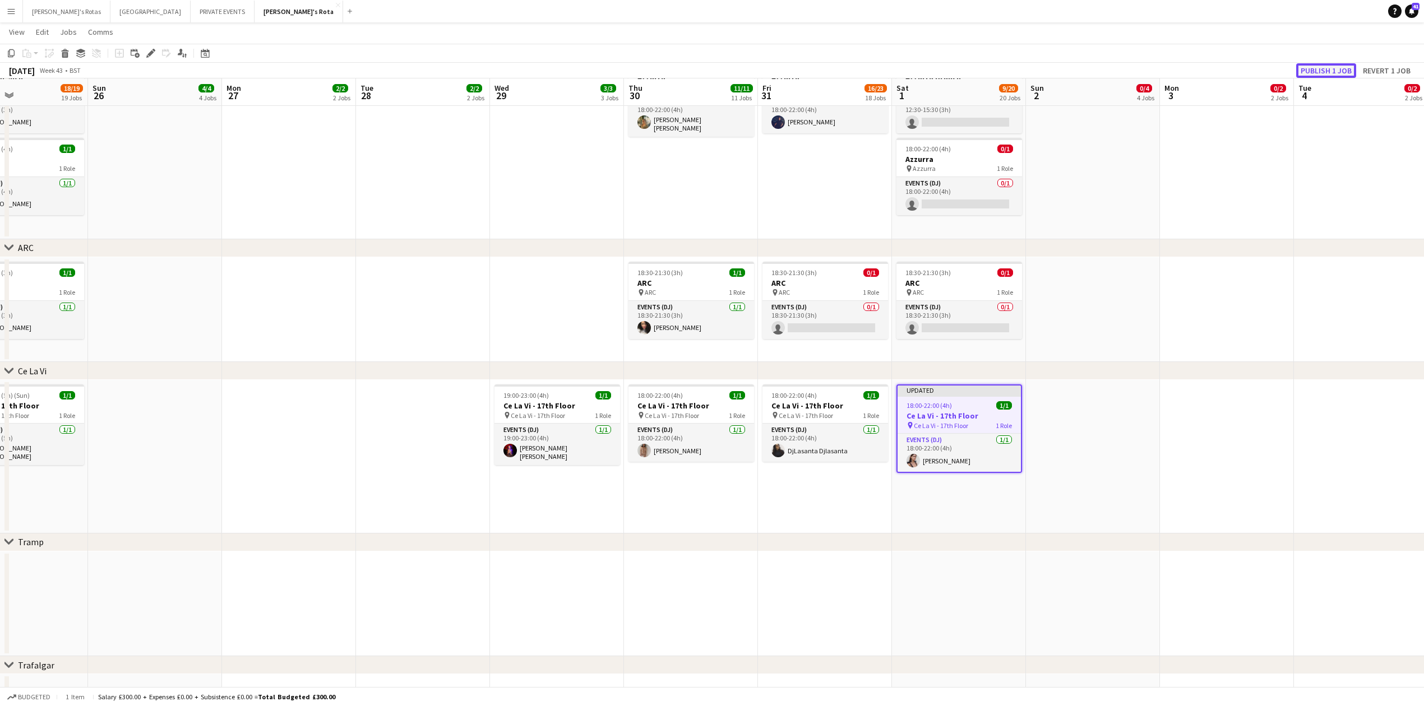
click at [1311, 72] on button "Publish 1 job" at bounding box center [1326, 70] width 60 height 15
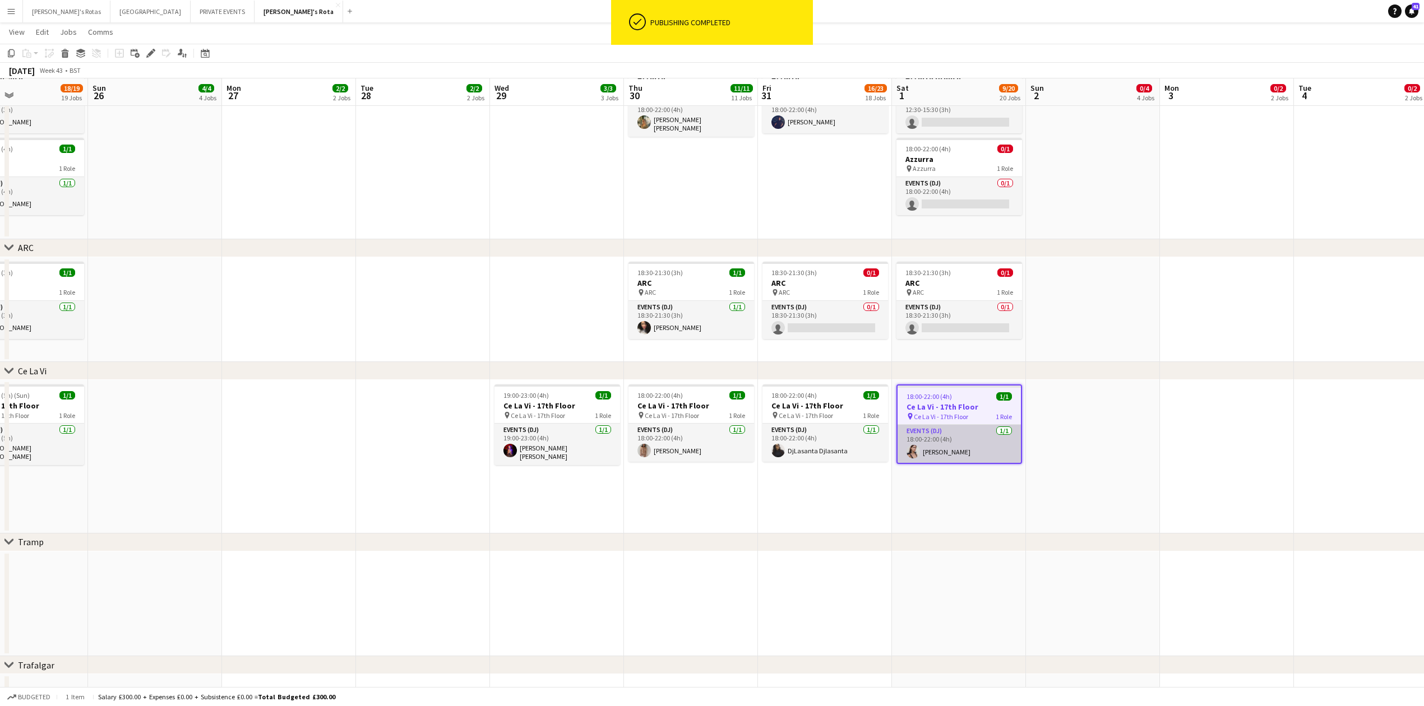
click at [942, 444] on app-card-role "Events (DJ) [DATE] 18:00-22:00 (4h) [PERSON_NAME]" at bounding box center [959, 444] width 123 height 38
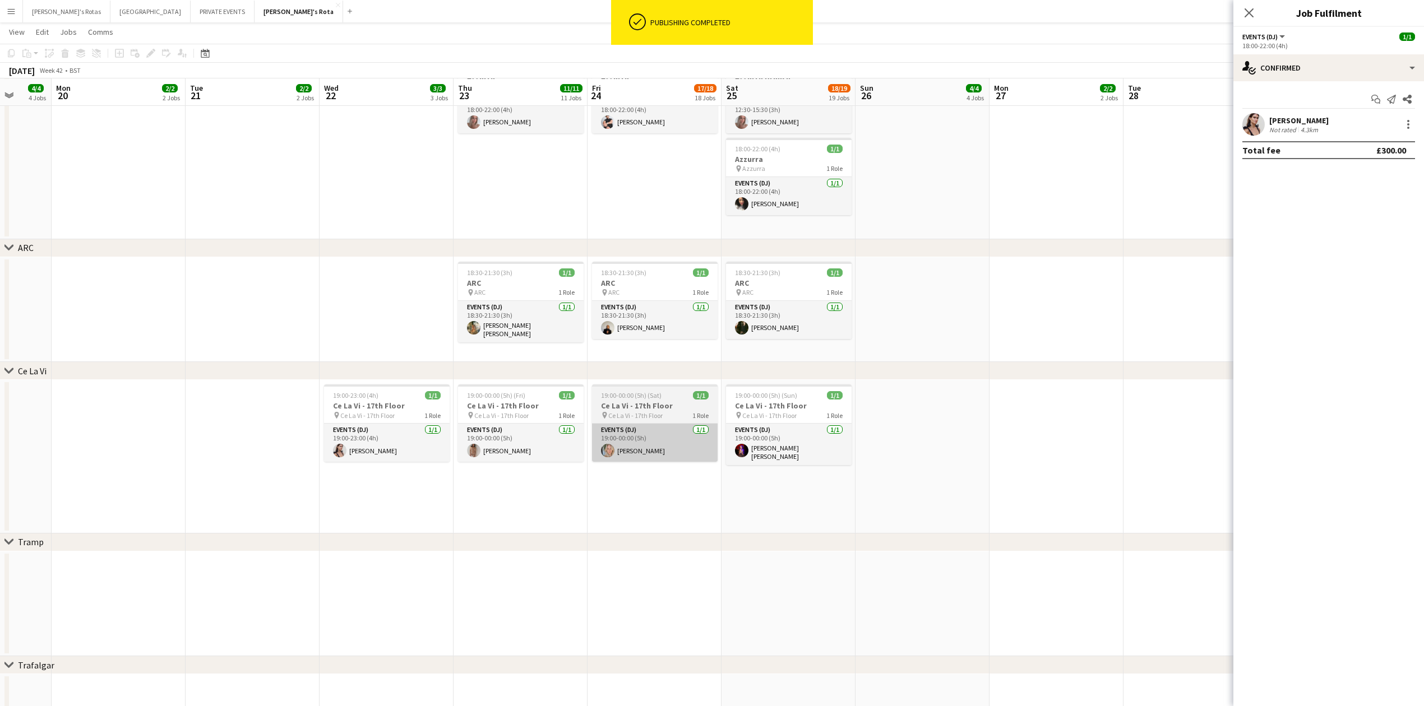
drag, startPoint x: 283, startPoint y: 474, endPoint x: 626, endPoint y: 429, distance: 346.1
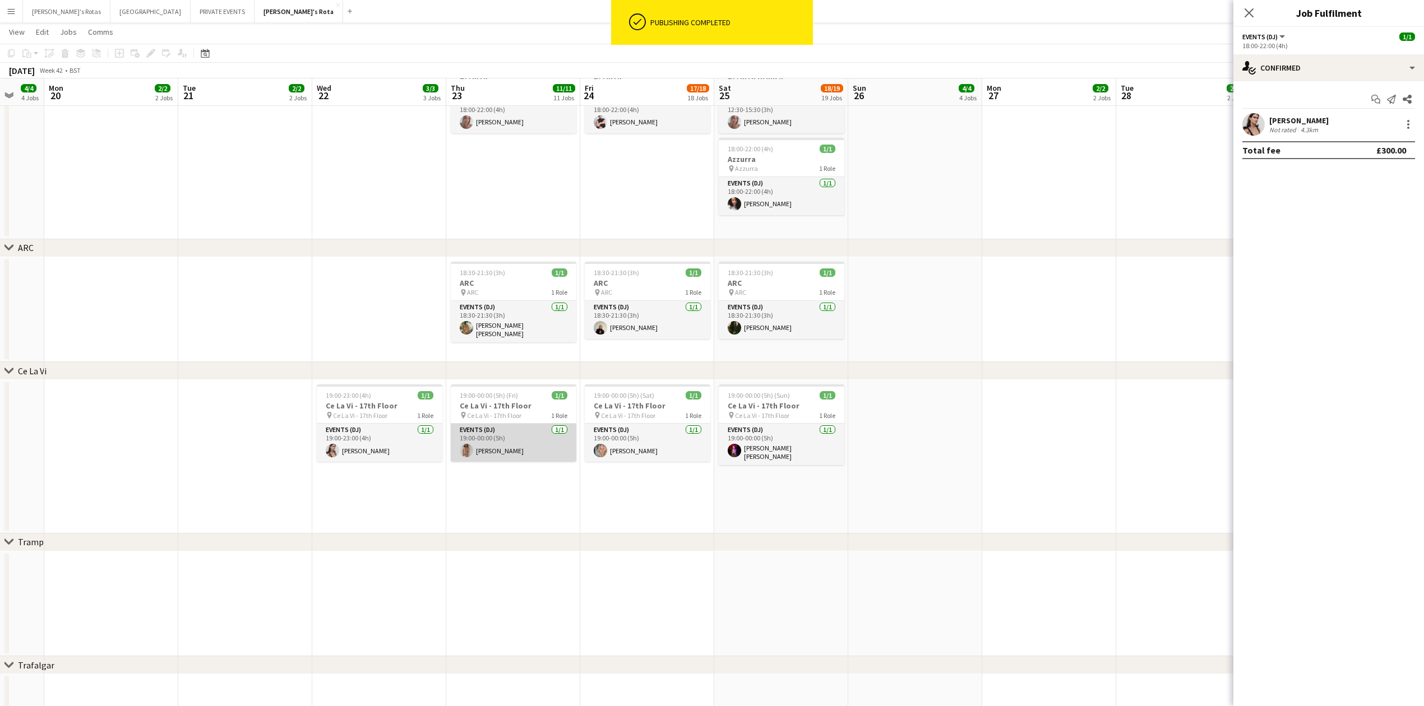
click at [523, 451] on app-card-role "Events (DJ) [DATE] 19:00-00:00 (5h) [PERSON_NAME]" at bounding box center [514, 443] width 126 height 38
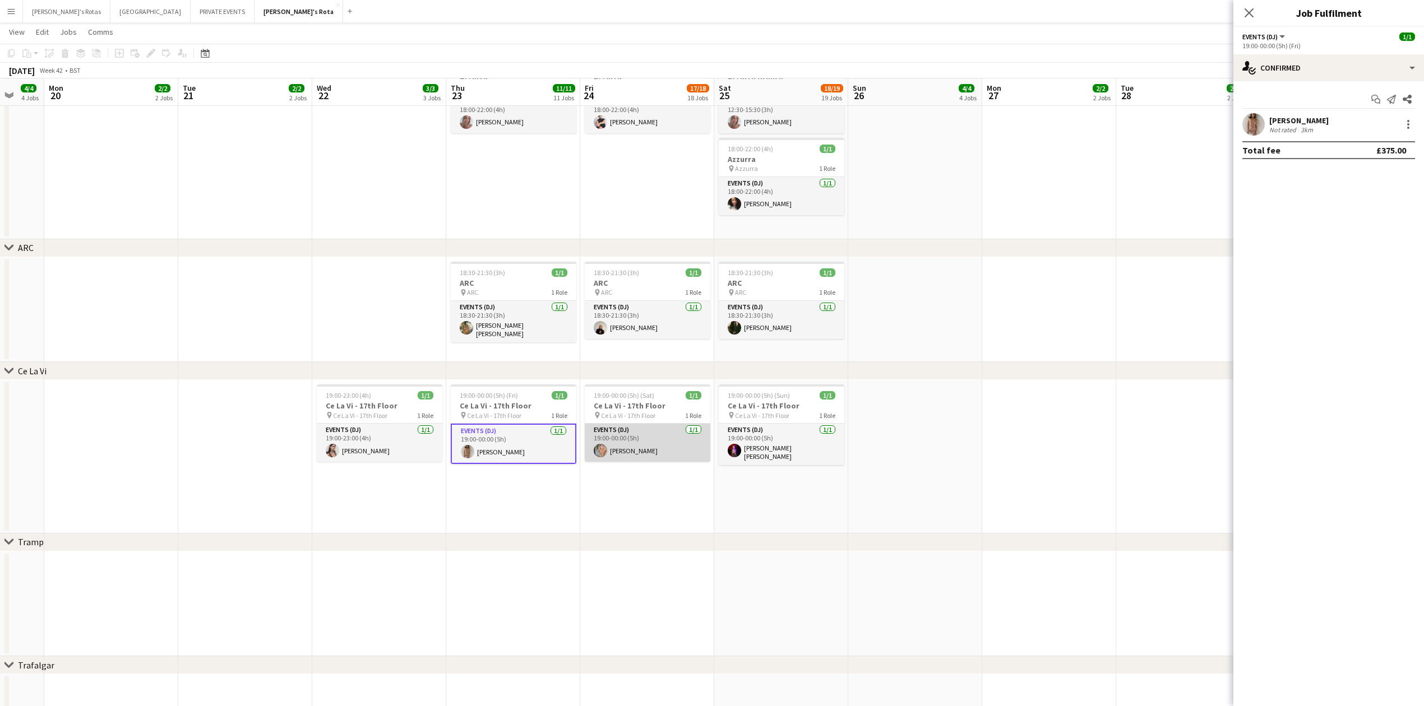
click at [604, 449] on app-user-avatar at bounding box center [600, 450] width 13 height 13
click at [686, 398] on span "1/1" at bounding box center [694, 395] width 16 height 8
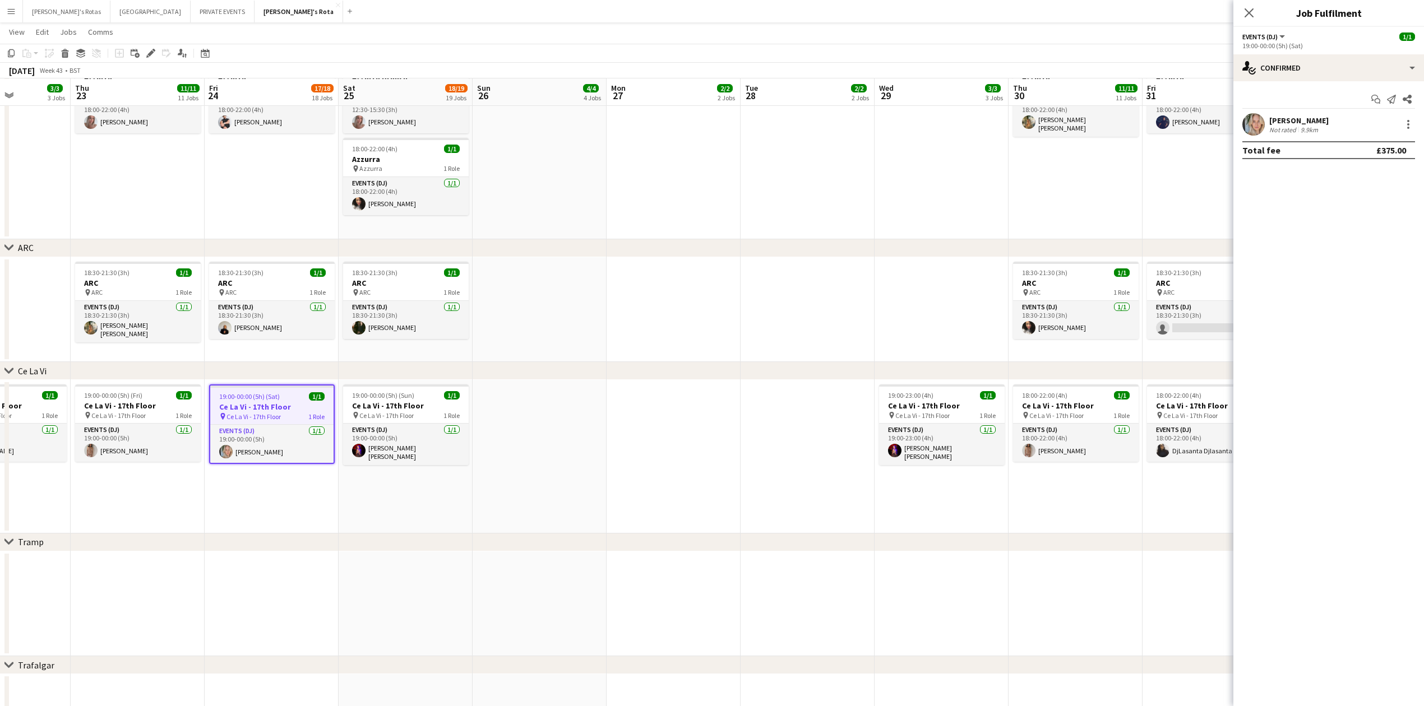
scroll to position [0, 407]
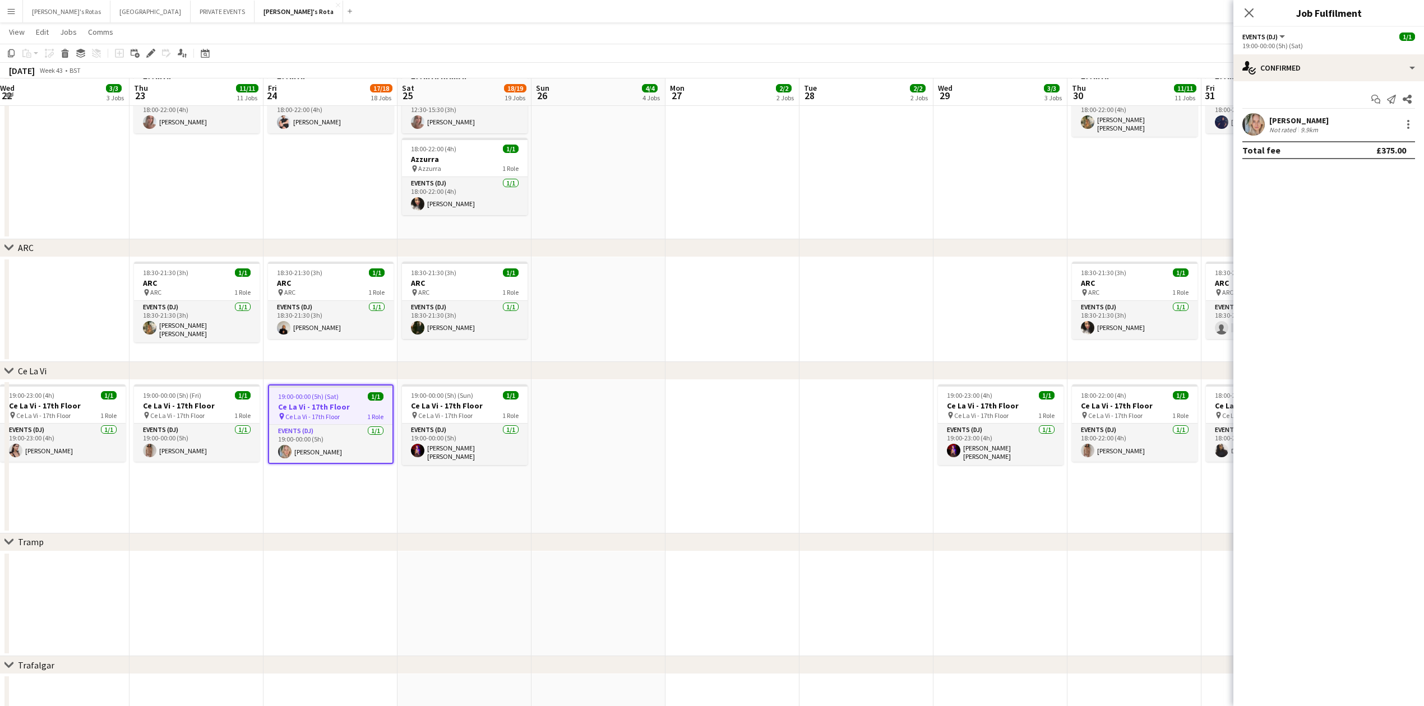
drag, startPoint x: 1105, startPoint y: 459, endPoint x: 386, endPoint y: 486, distance: 718.8
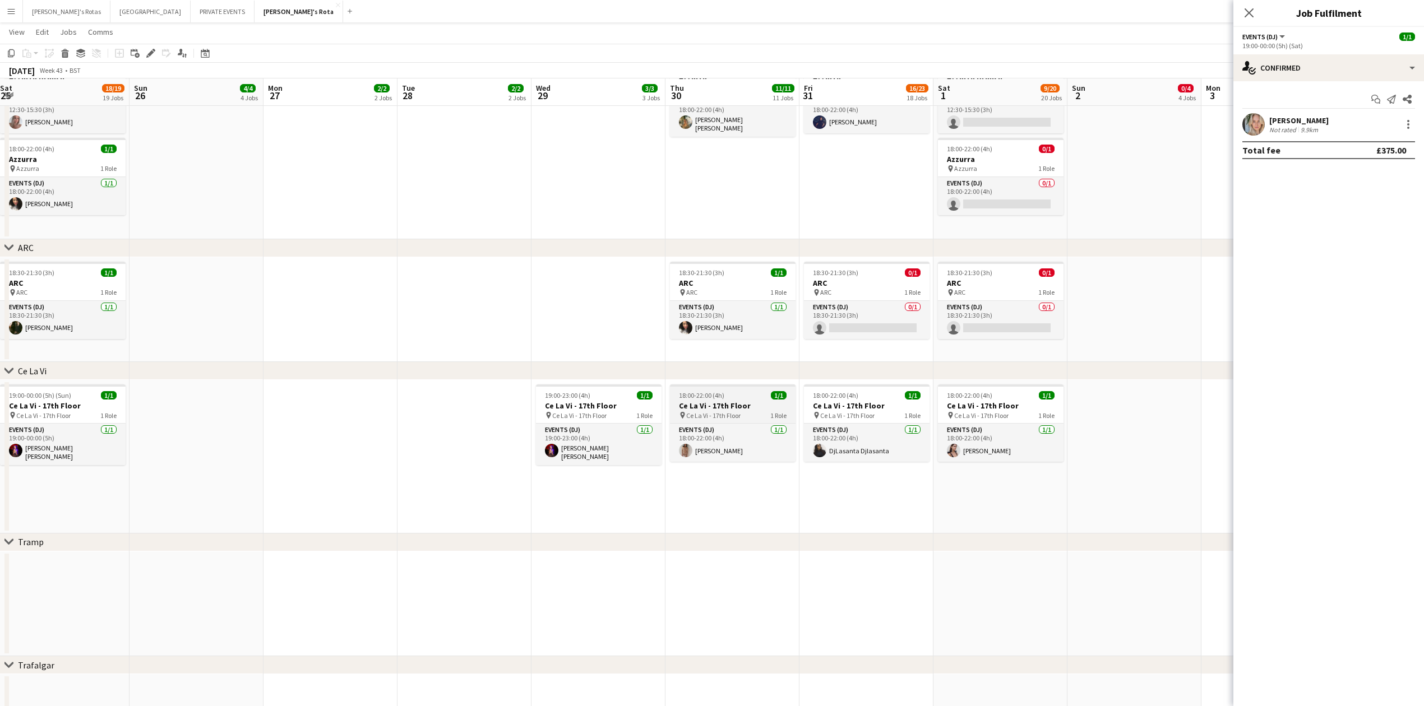
click at [723, 411] on div "pin Ce La Vi - 17th Floor 1 Role" at bounding box center [733, 415] width 126 height 9
click at [998, 414] on span "Ce La Vi - 17th Floor" at bounding box center [981, 416] width 54 height 8
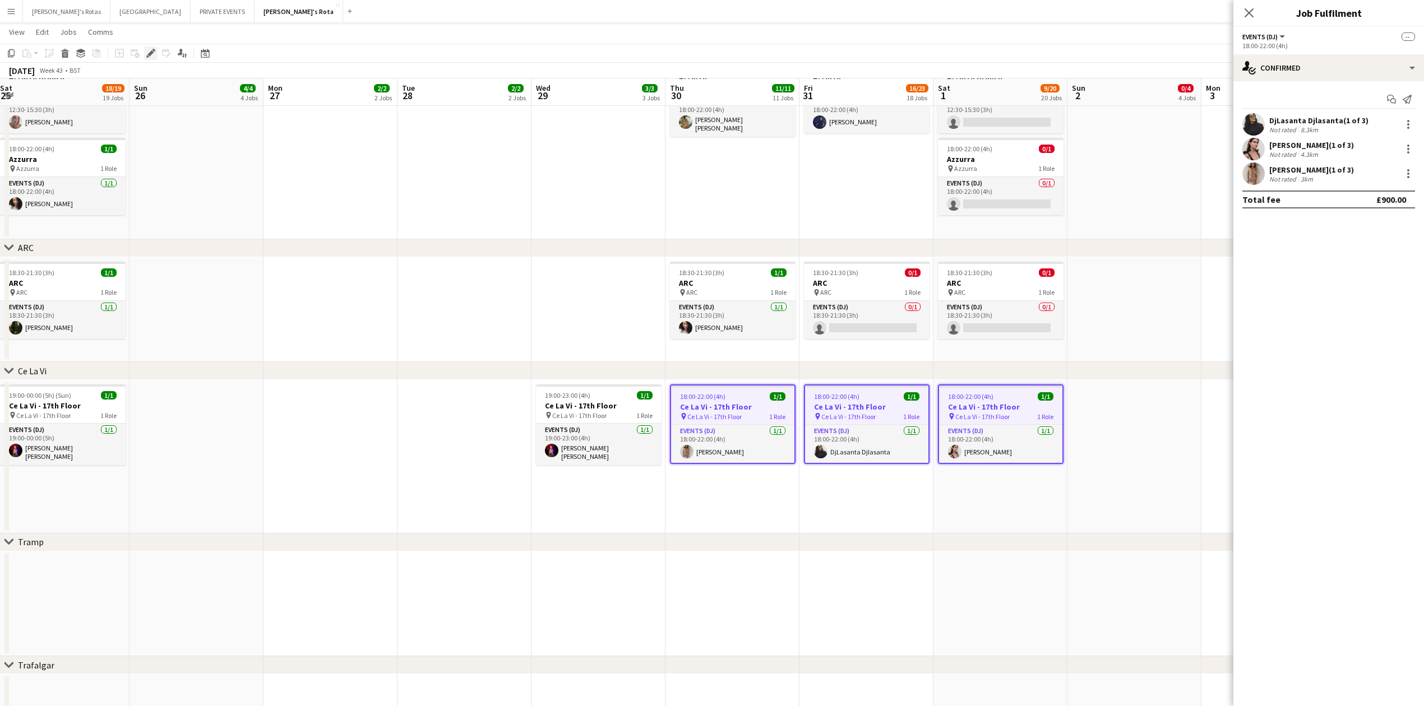
click at [151, 52] on icon at bounding box center [150, 53] width 6 height 6
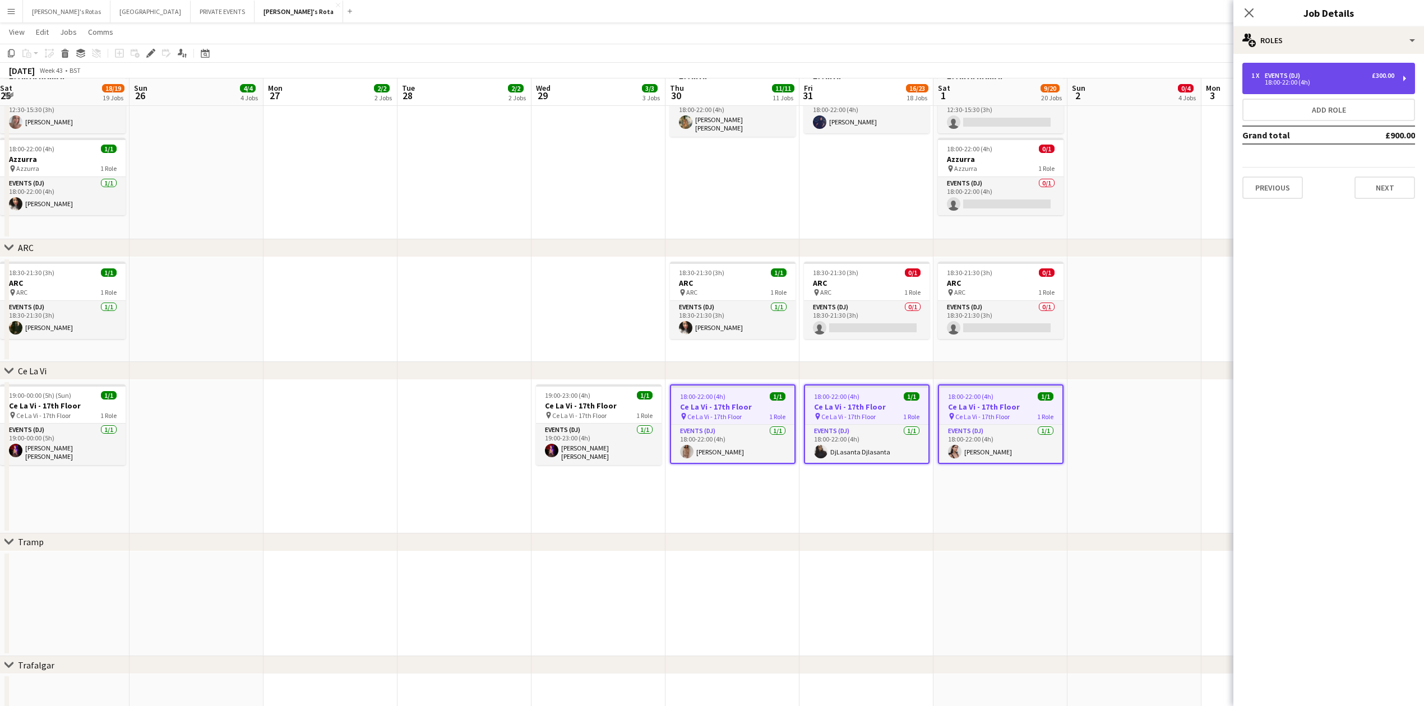
click at [1299, 77] on div "Events (DJ)" at bounding box center [1285, 76] width 40 height 8
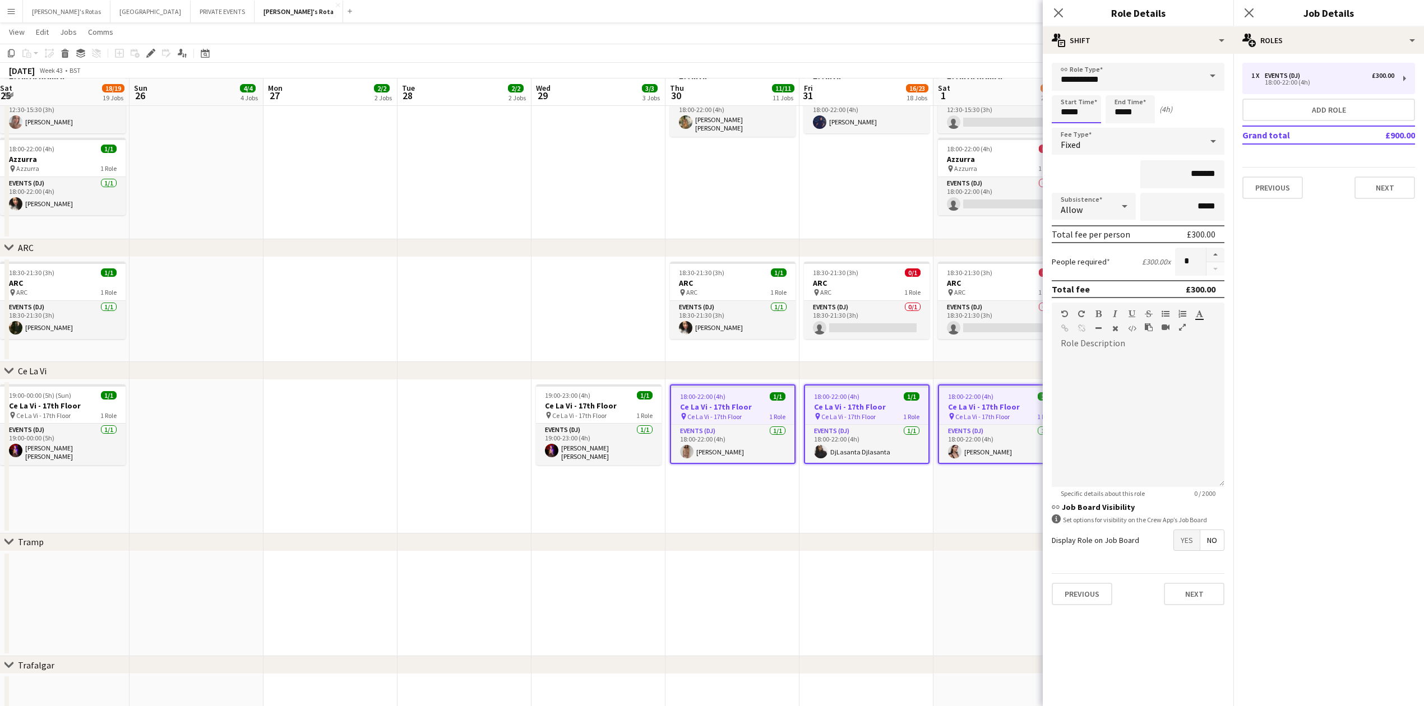
drag, startPoint x: 1086, startPoint y: 99, endPoint x: 1079, endPoint y: 106, distance: 9.9
click at [1079, 106] on input "*****" at bounding box center [1076, 109] width 49 height 28
type input "*****"
click at [1065, 86] on div at bounding box center [1065, 89] width 22 height 11
click at [1126, 104] on input "*****" at bounding box center [1130, 109] width 49 height 28
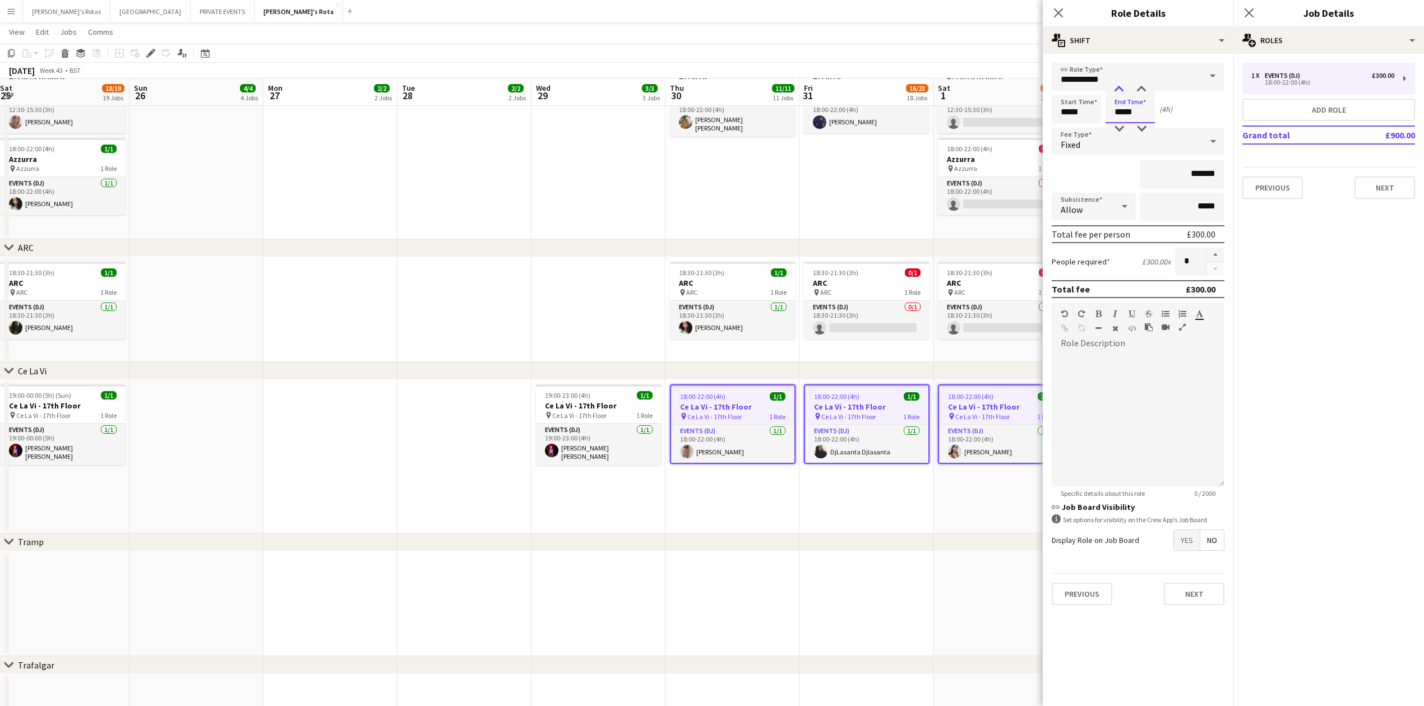
click at [1119, 84] on div at bounding box center [1119, 89] width 22 height 11
type input "*****"
click at [1119, 84] on div at bounding box center [1119, 89] width 22 height 11
click at [1203, 168] on input "*******" at bounding box center [1182, 174] width 84 height 28
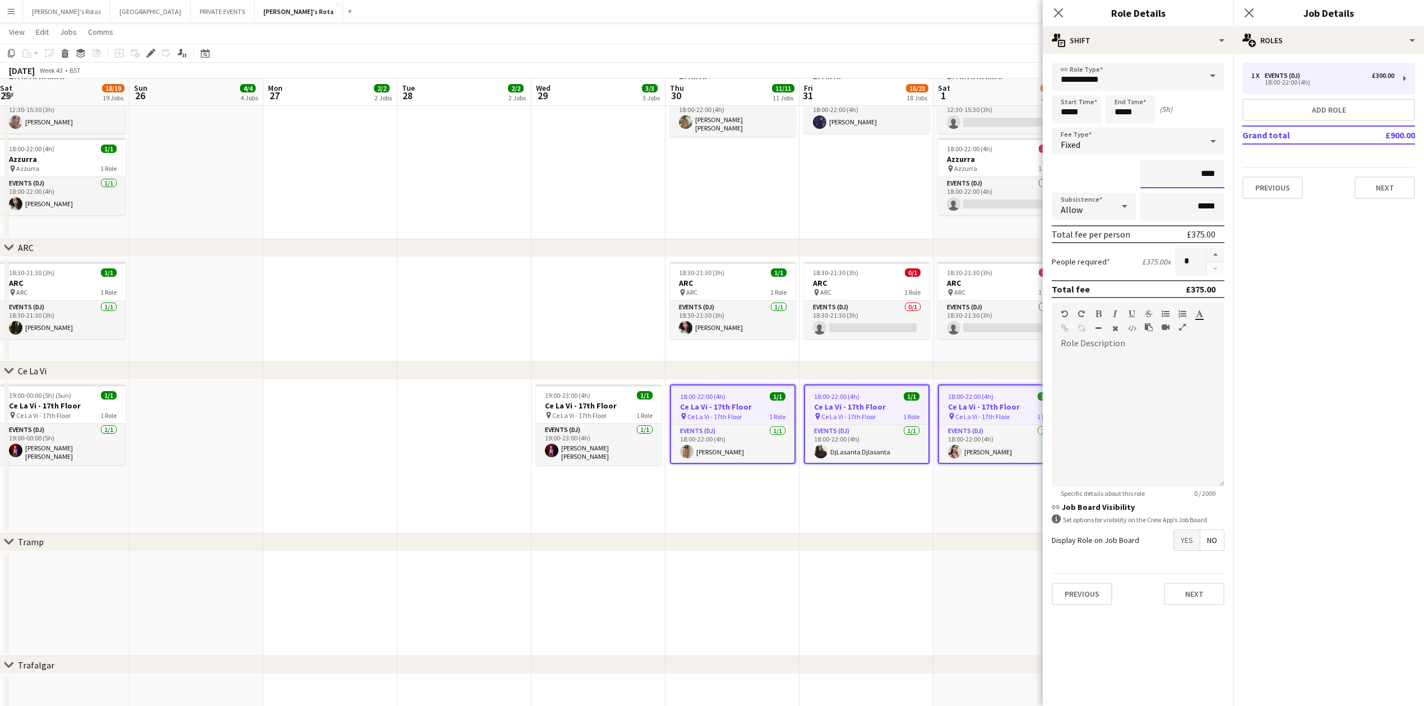
type input "*******"
click at [1396, 189] on button "Next" at bounding box center [1385, 188] width 61 height 22
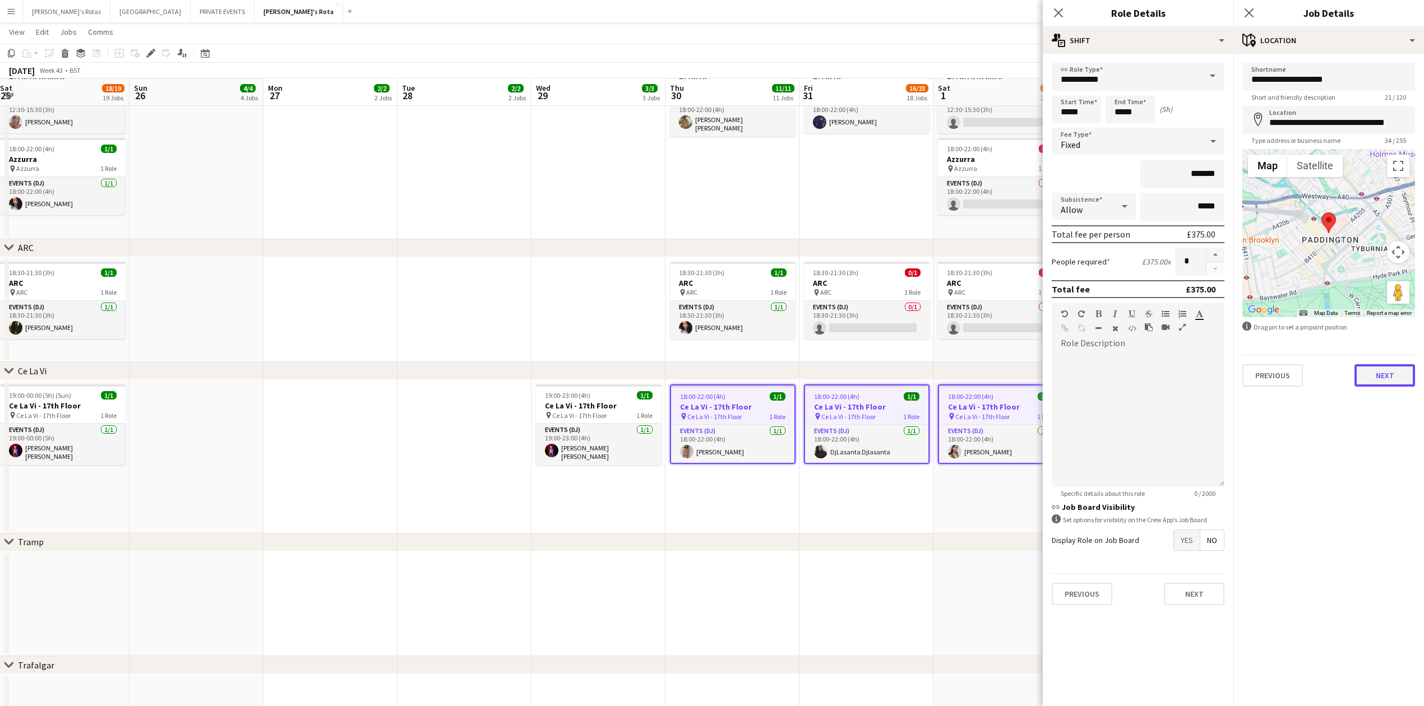
click at [1373, 377] on button "Next" at bounding box center [1385, 375] width 61 height 22
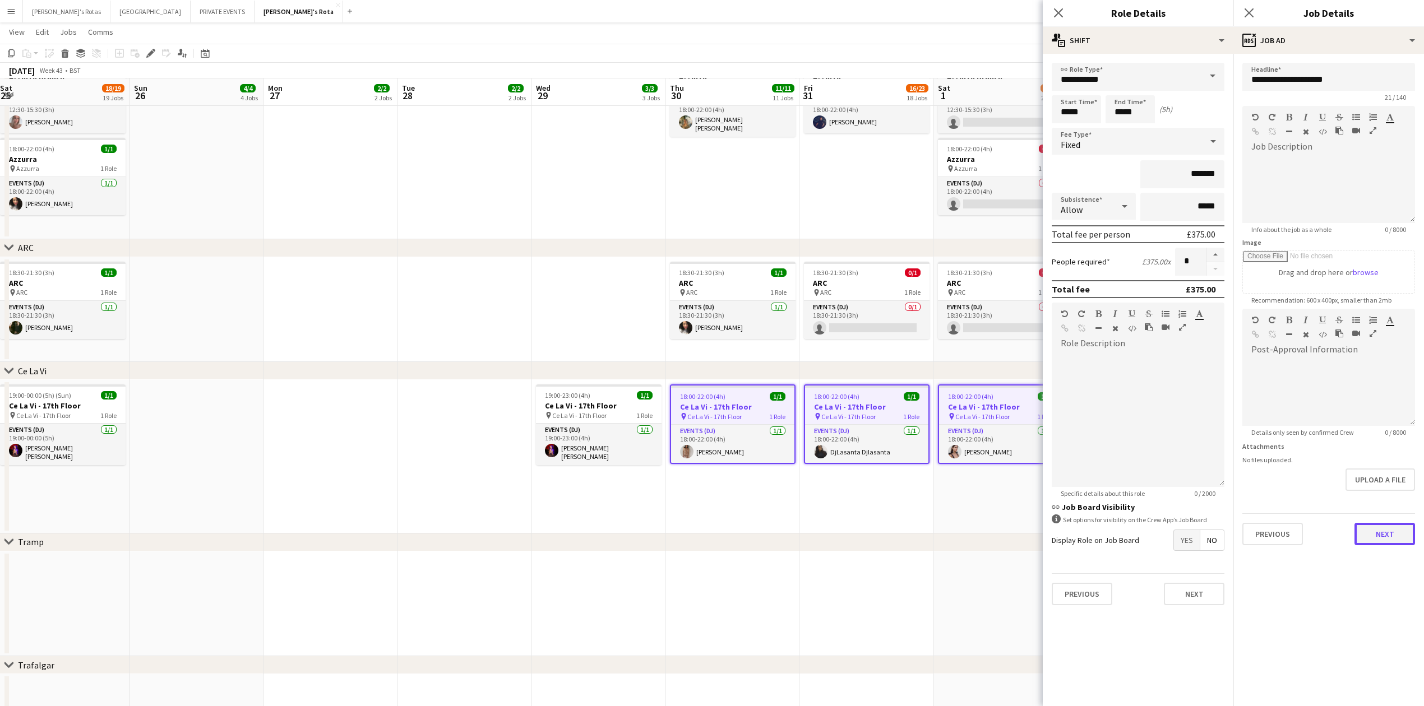
click at [1387, 532] on button "Next" at bounding box center [1385, 534] width 61 height 22
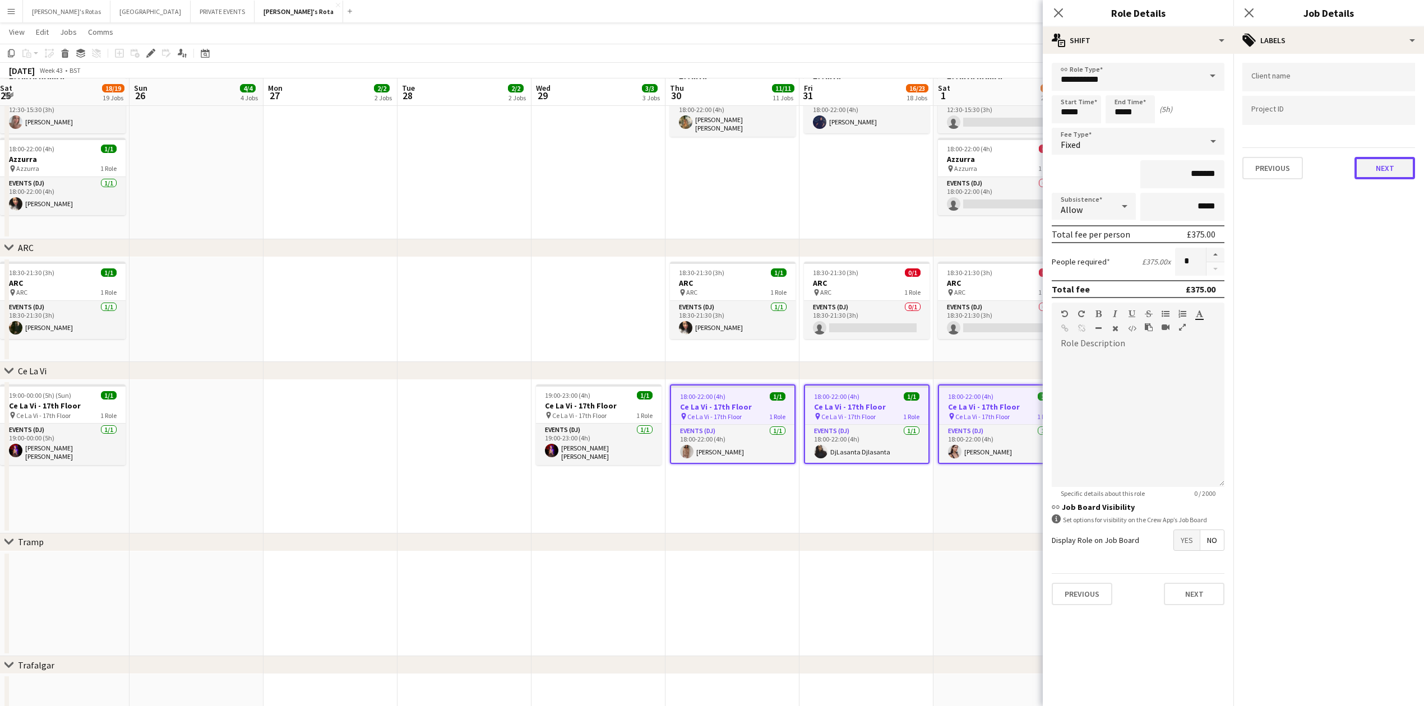
click at [1382, 166] on button "Next" at bounding box center [1385, 168] width 61 height 22
click at [1389, 126] on button "Next" at bounding box center [1385, 116] width 61 height 22
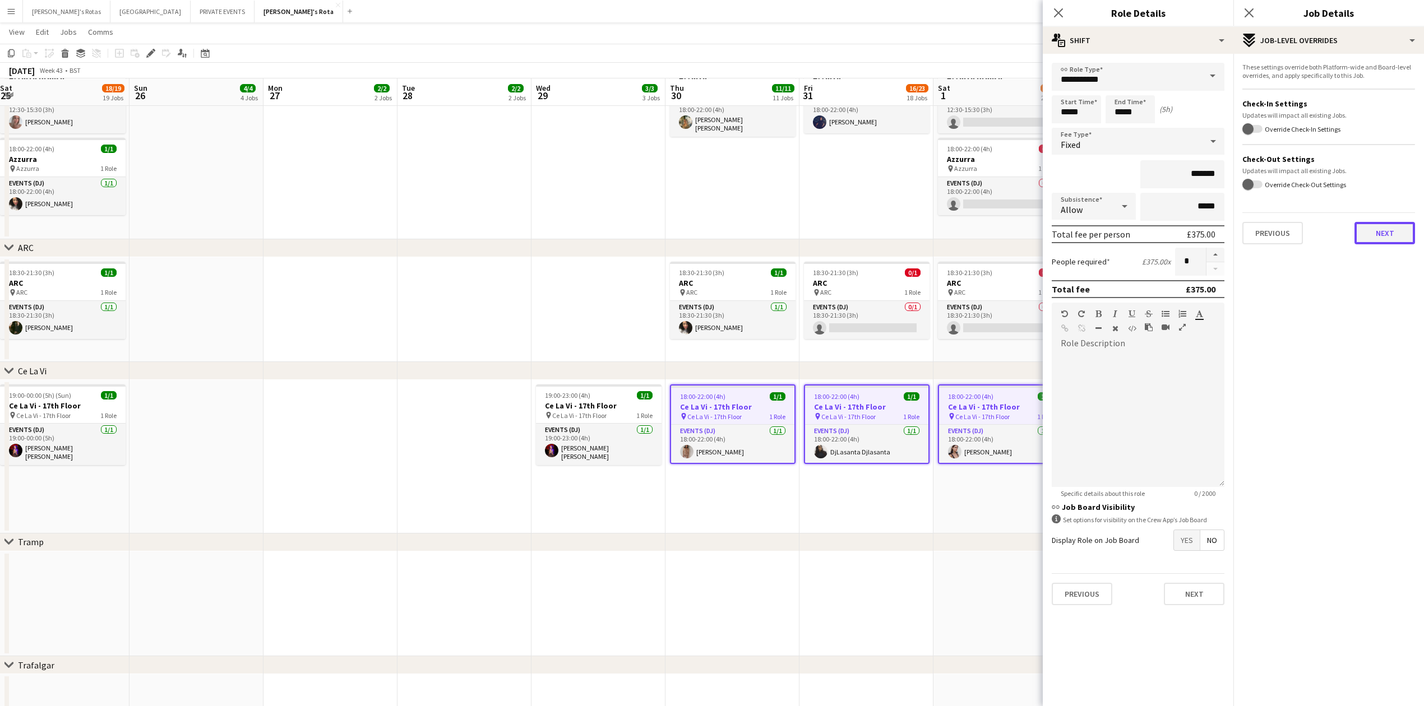
click at [1398, 234] on button "Next" at bounding box center [1385, 233] width 61 height 22
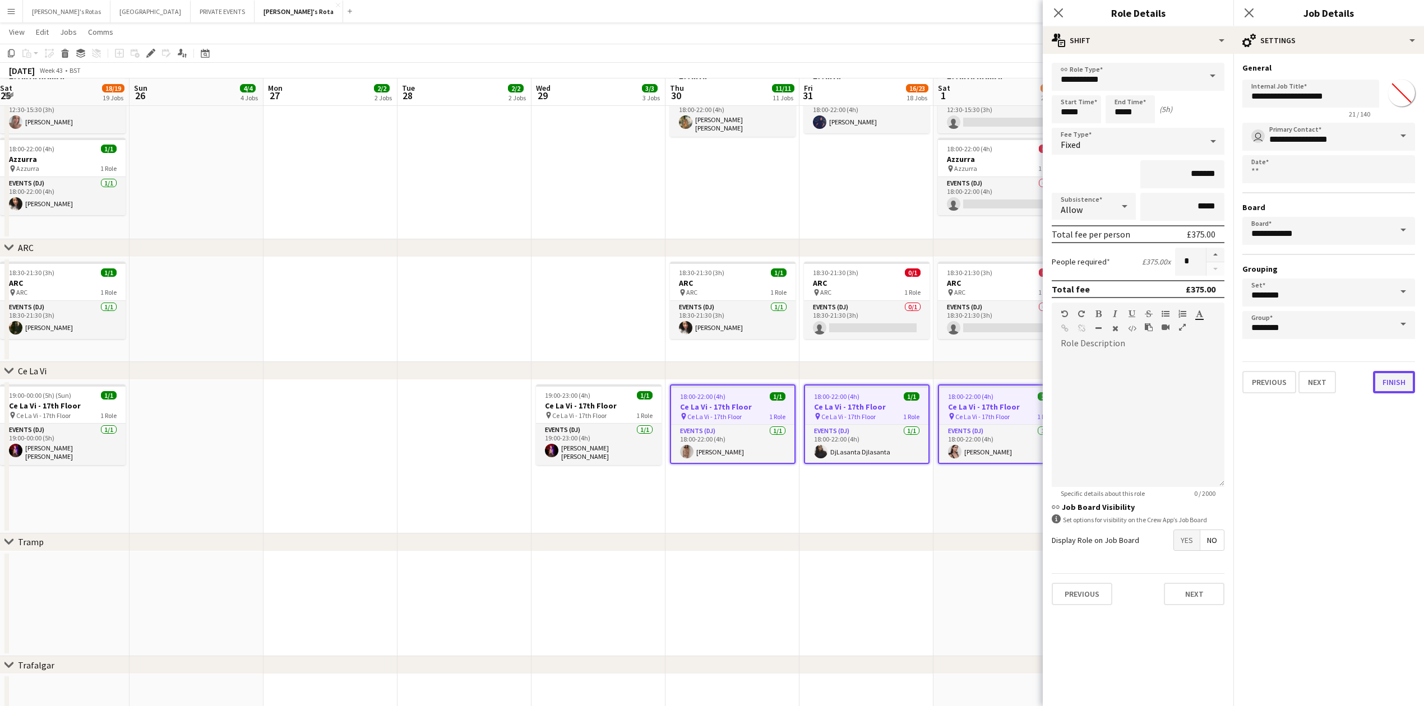
click at [1405, 389] on button "Finish" at bounding box center [1394, 382] width 42 height 22
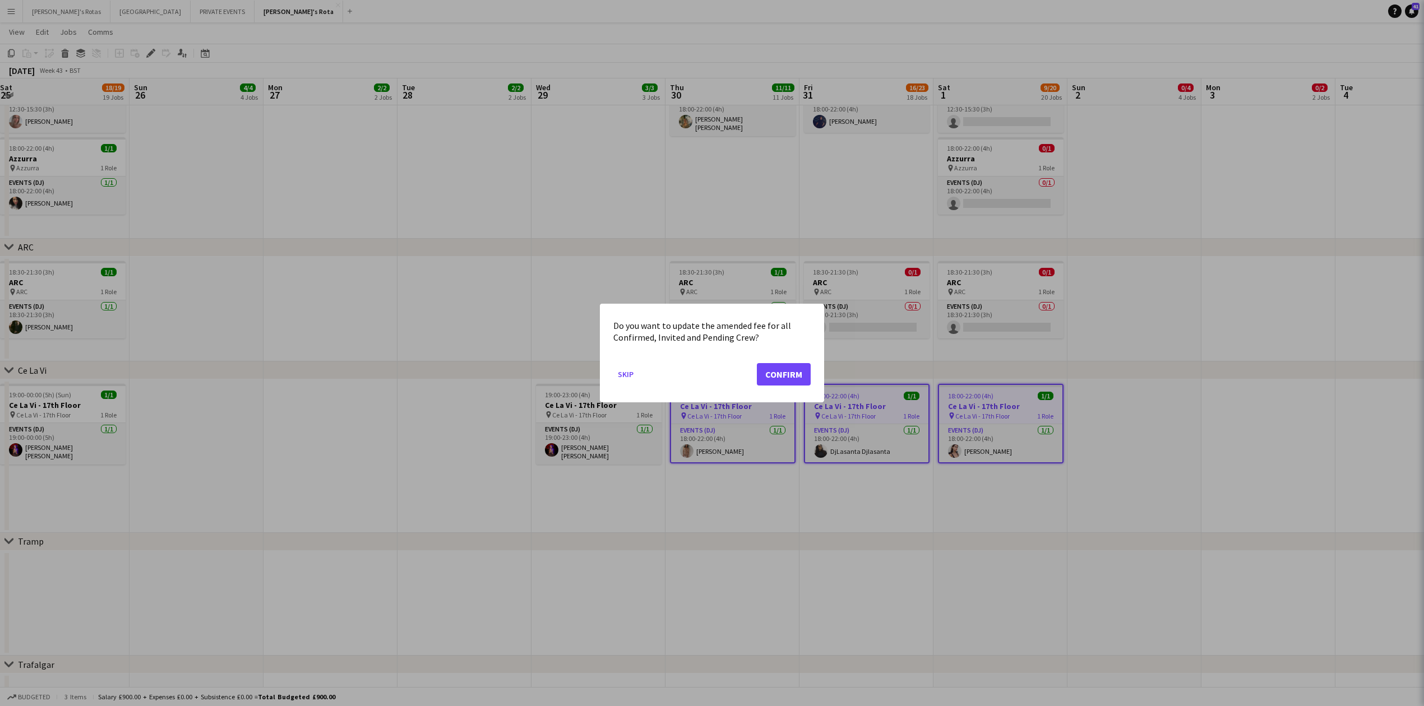
scroll to position [0, 0]
click at [793, 371] on button "Confirm" at bounding box center [784, 374] width 54 height 22
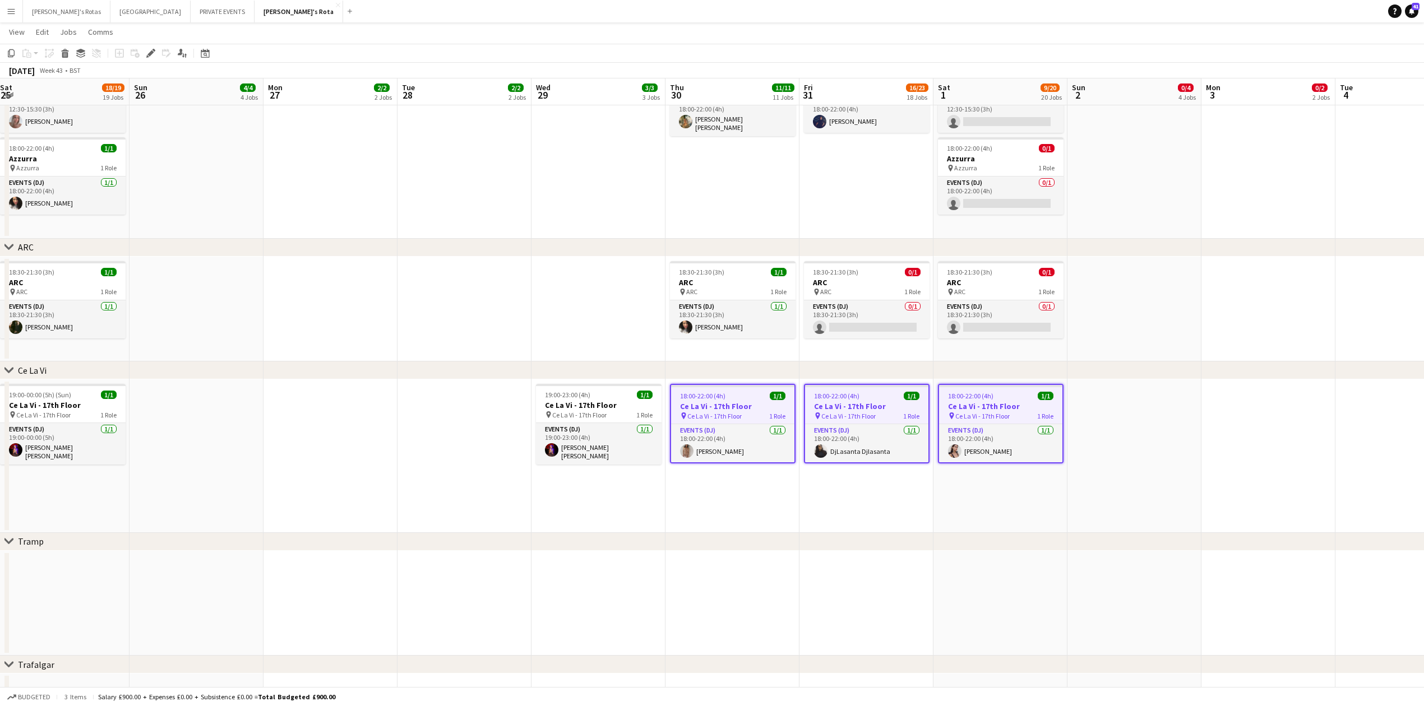
scroll to position [2392, 0]
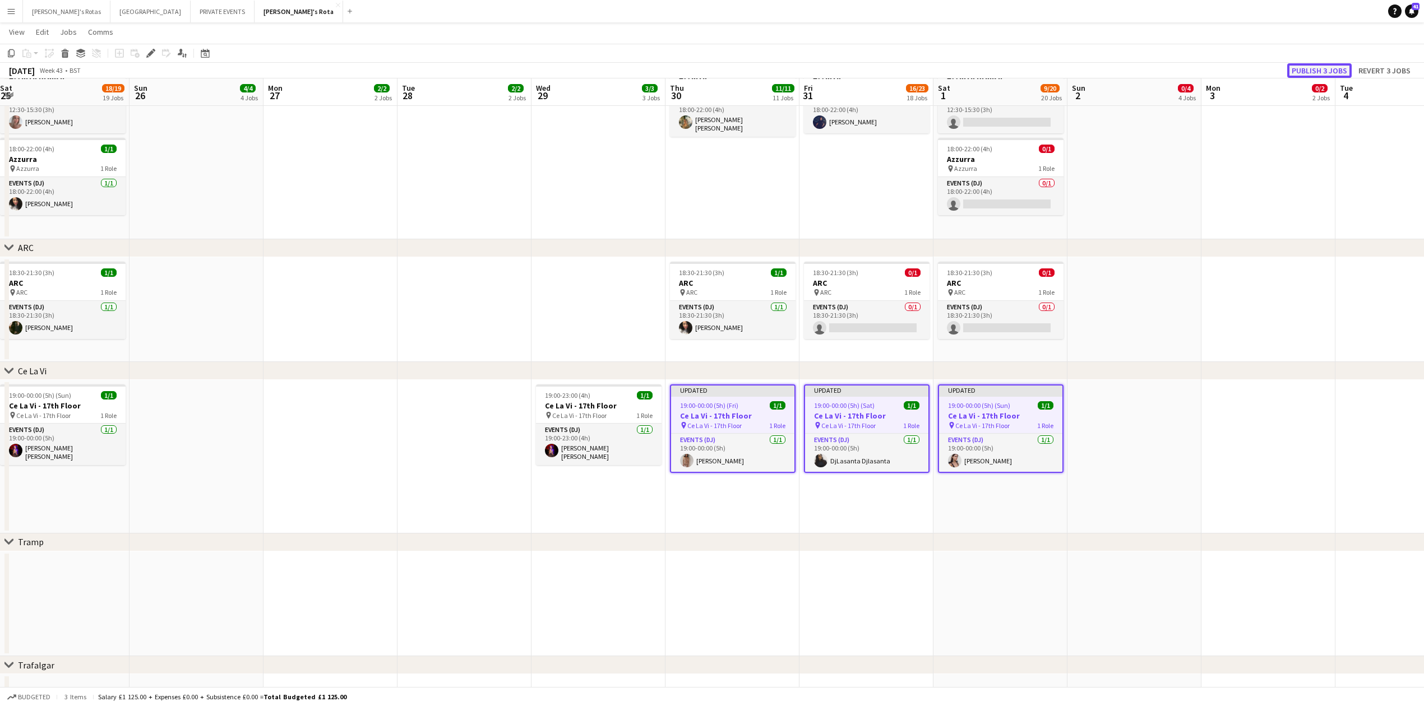
click at [1300, 68] on button "Publish 3 jobs" at bounding box center [1319, 70] width 64 height 15
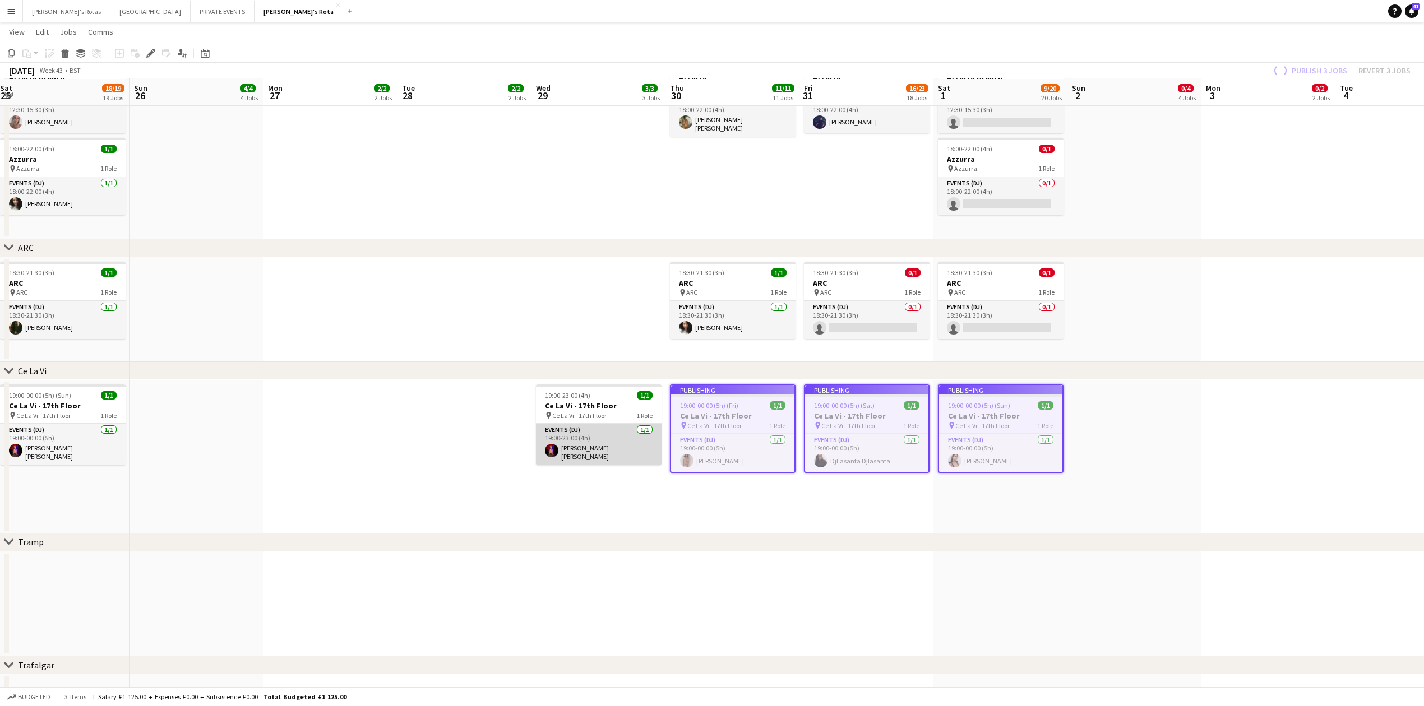
click at [597, 446] on app-card-role "Events (DJ) [DATE] 19:00-23:00 (4h) [PERSON_NAME] [PERSON_NAME]" at bounding box center [599, 444] width 126 height 41
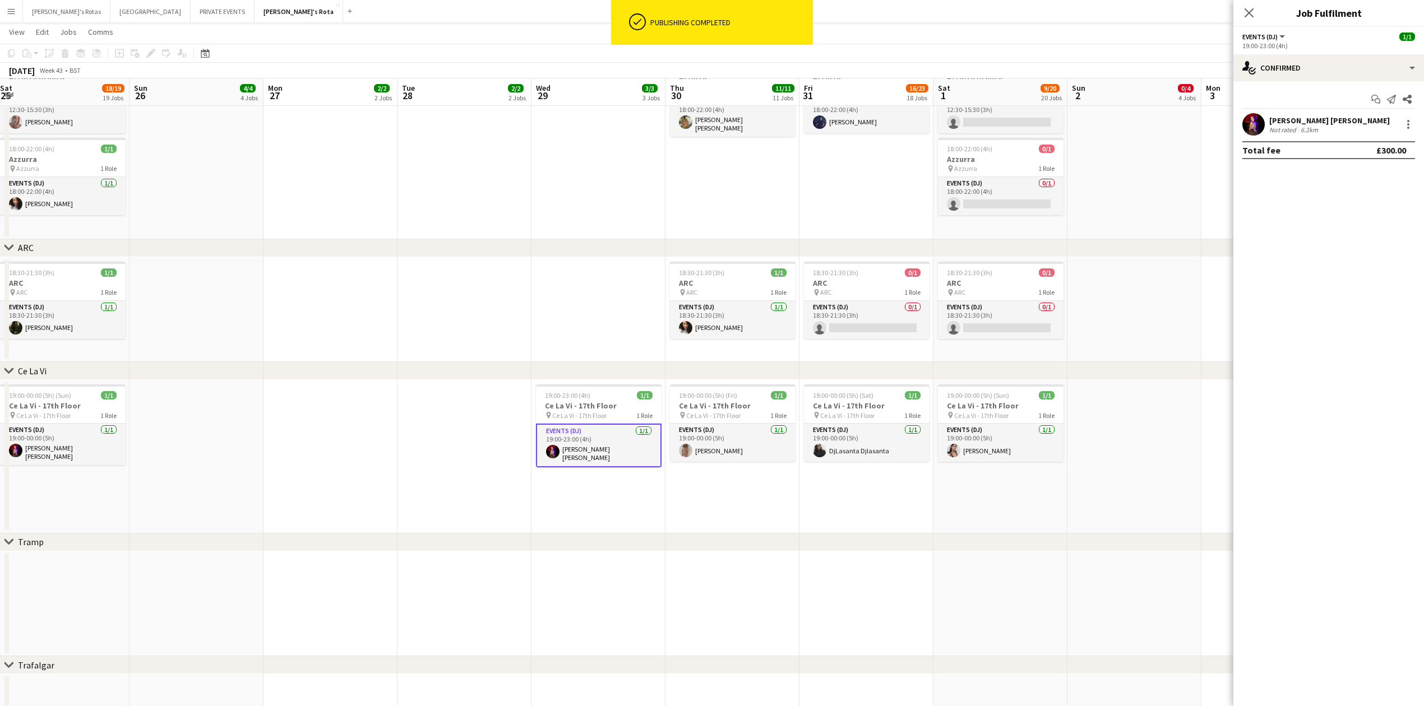
click at [364, 445] on app-date-cell at bounding box center [331, 457] width 134 height 154
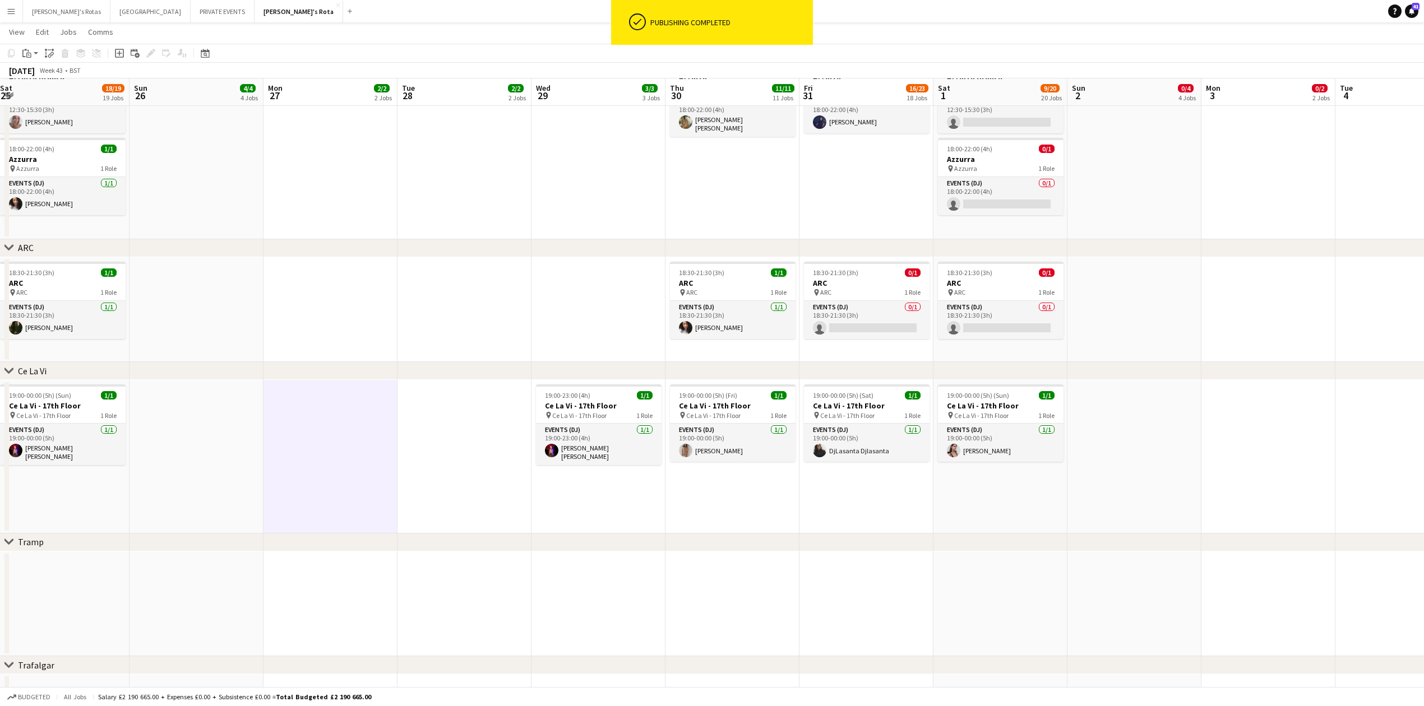
scroll to position [0, 406]
click at [503, 498] on app-date-cell at bounding box center [465, 457] width 134 height 154
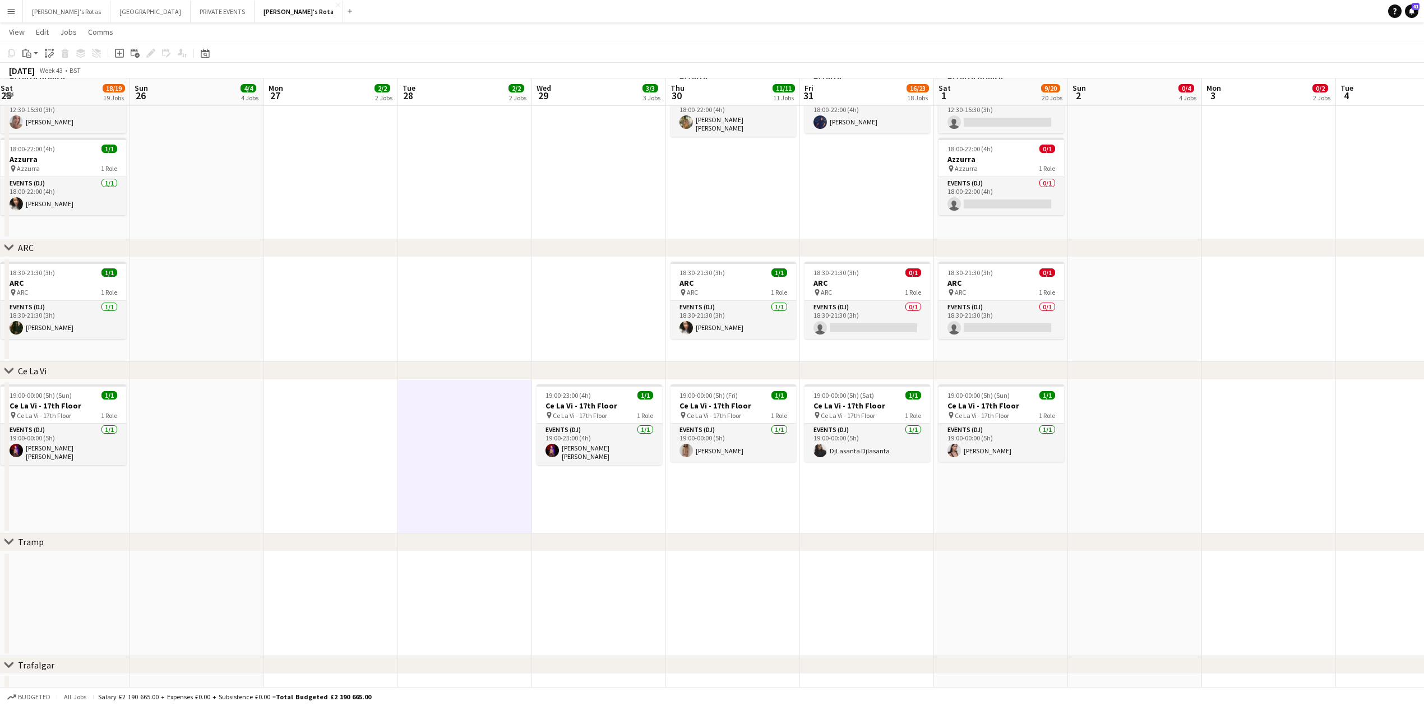
click at [4, 12] on button "Menu" at bounding box center [11, 11] width 22 height 22
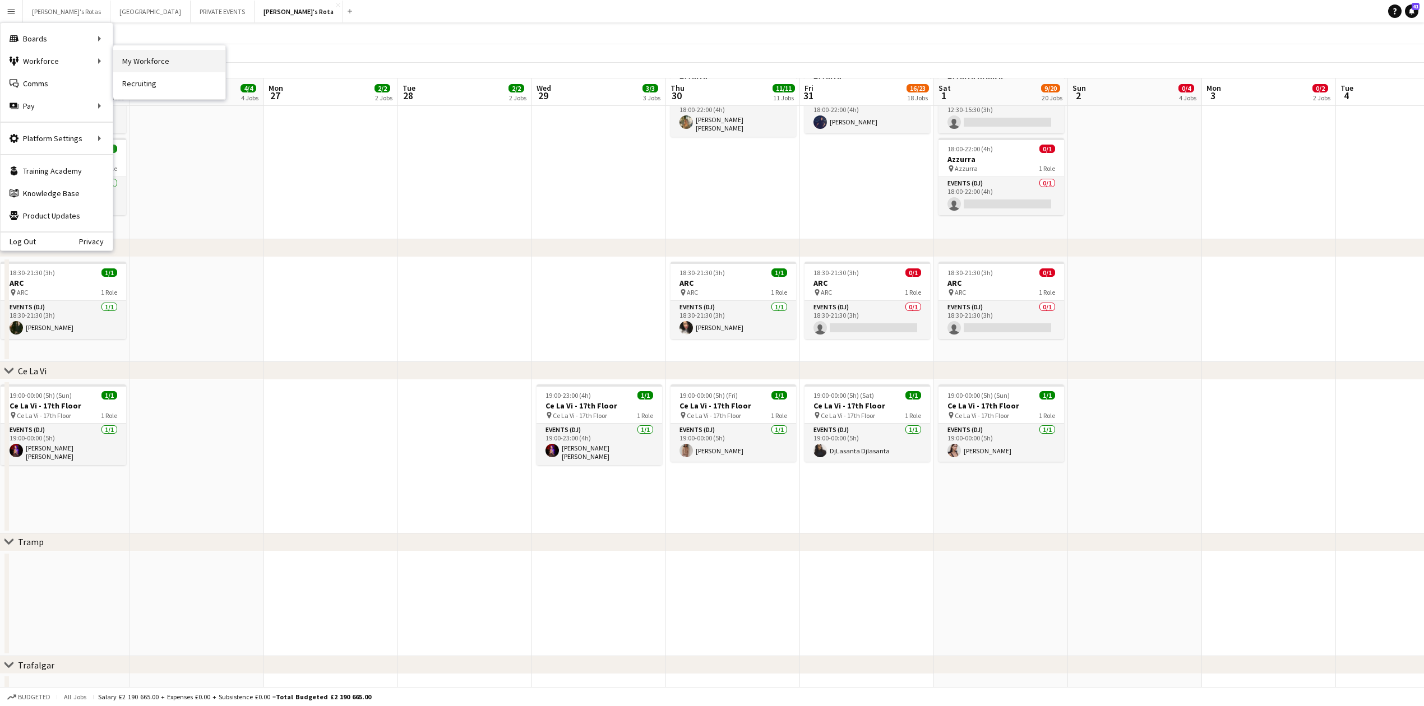
click at [140, 63] on link "My Workforce" at bounding box center [169, 61] width 112 height 22
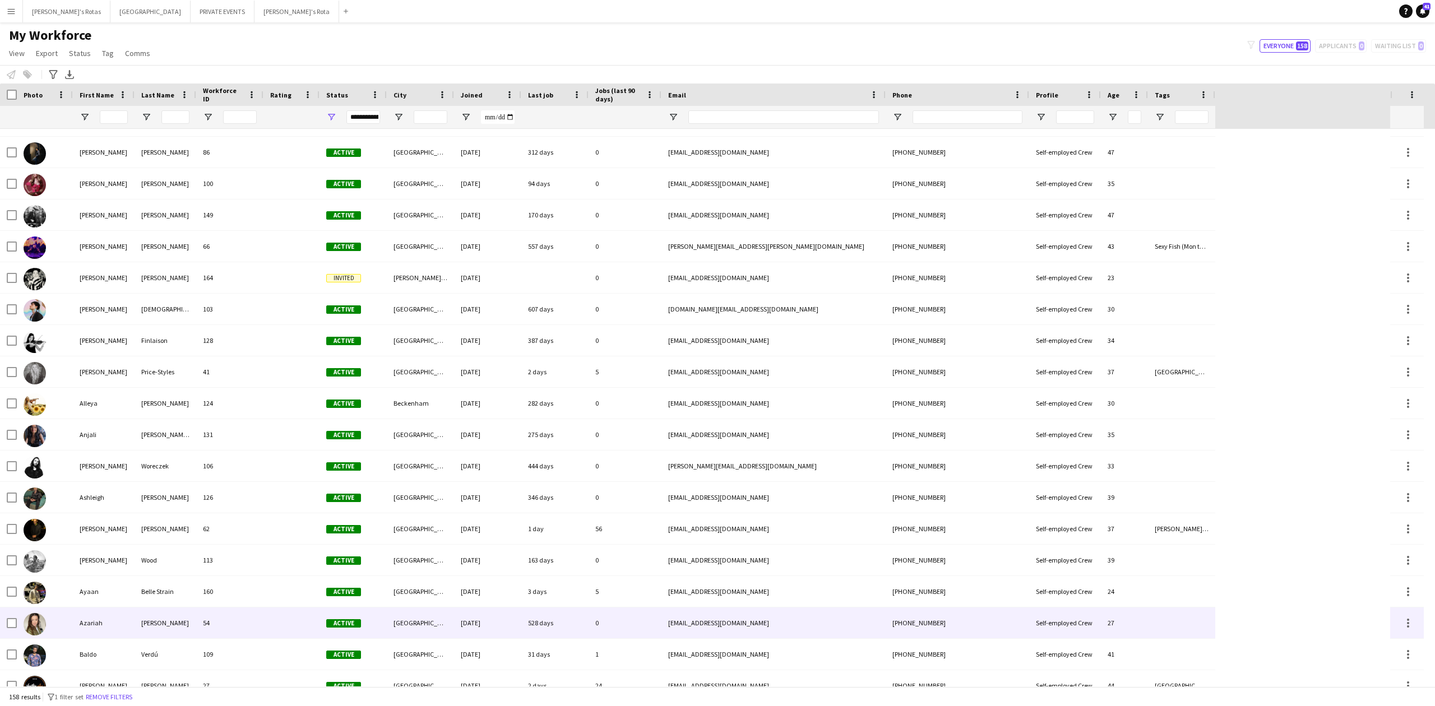
scroll to position [75, 0]
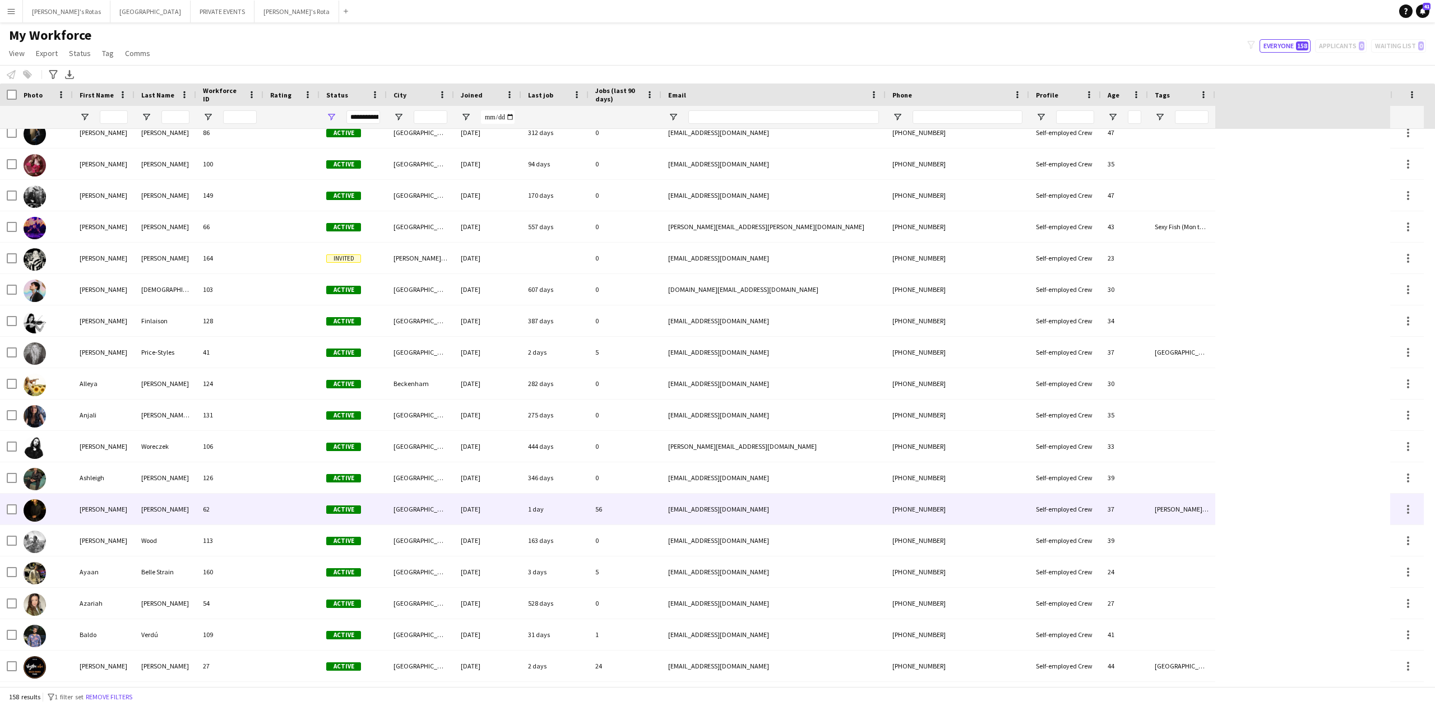
click at [139, 514] on div "[PERSON_NAME]" at bounding box center [166, 509] width 62 height 31
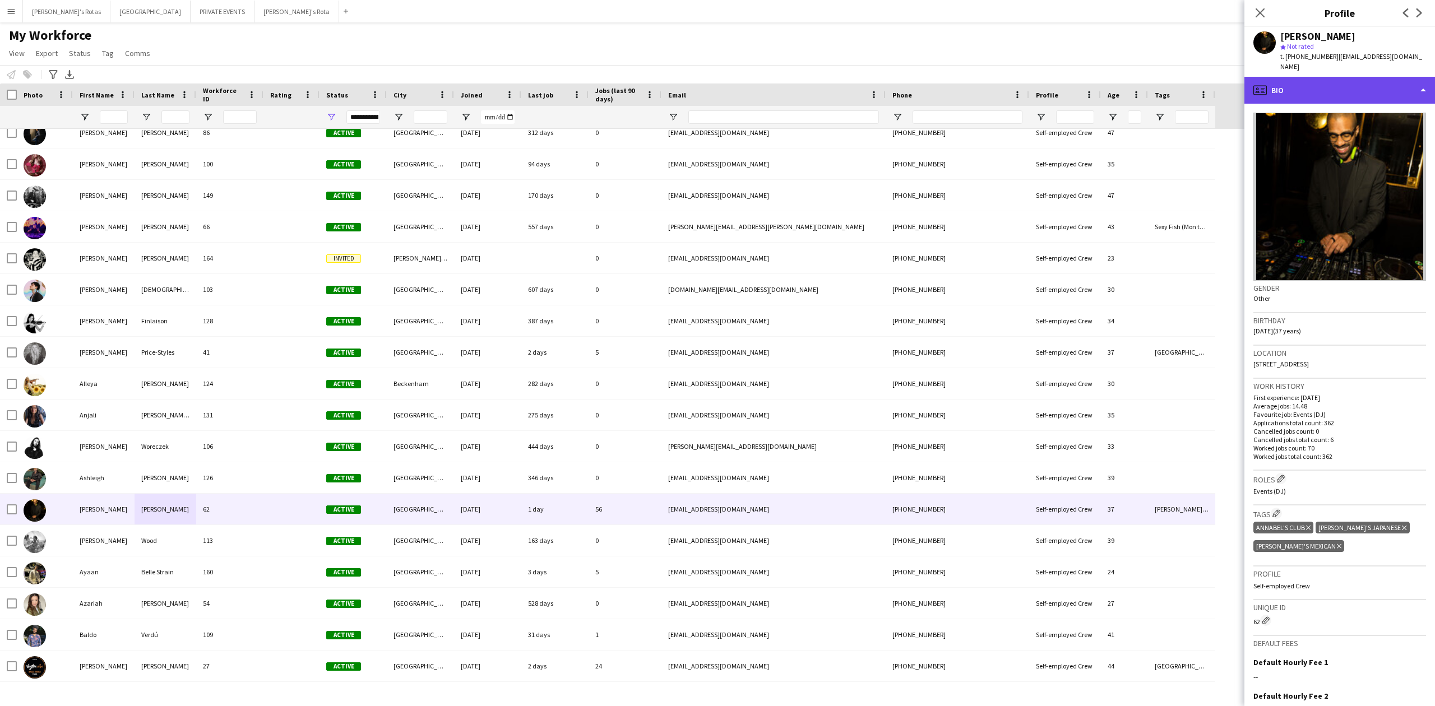
click at [1340, 77] on div "profile Bio" at bounding box center [1340, 90] width 191 height 27
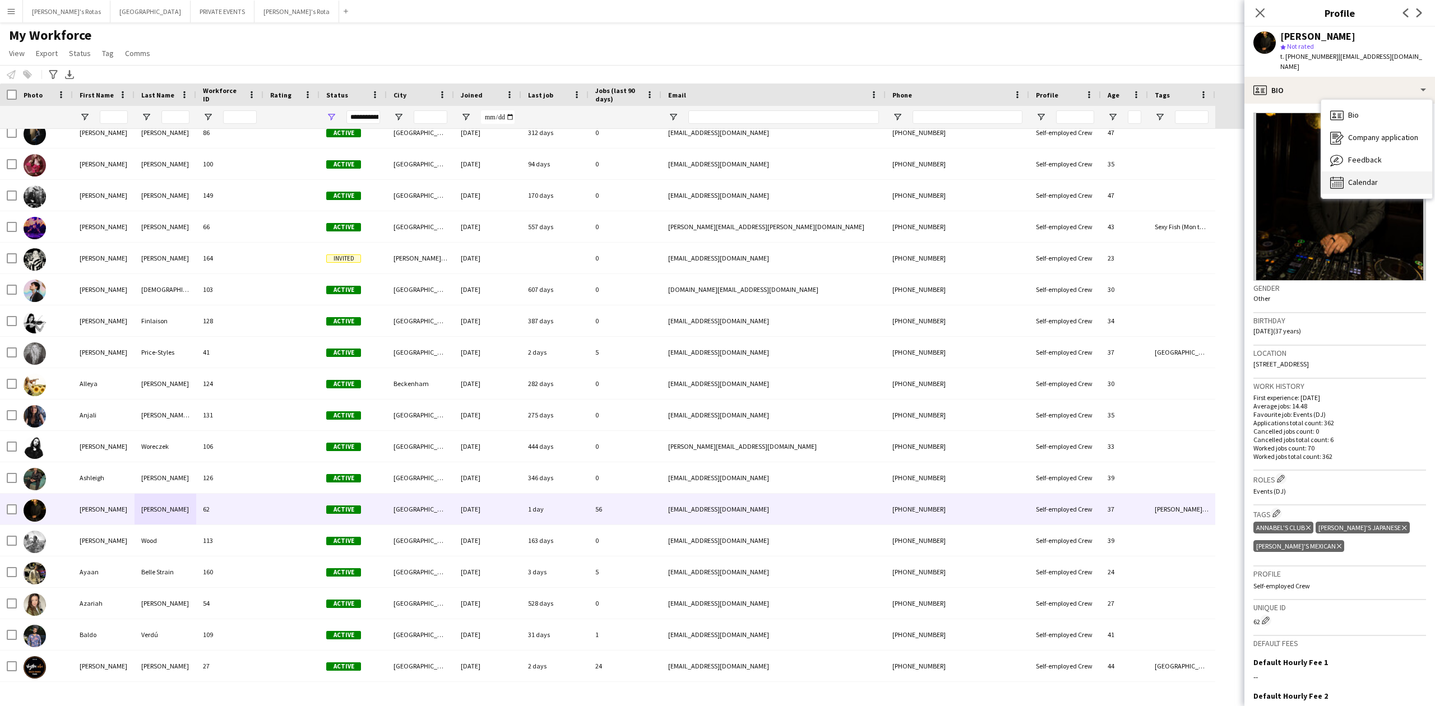
click at [1359, 177] on span "Calendar" at bounding box center [1363, 182] width 30 height 10
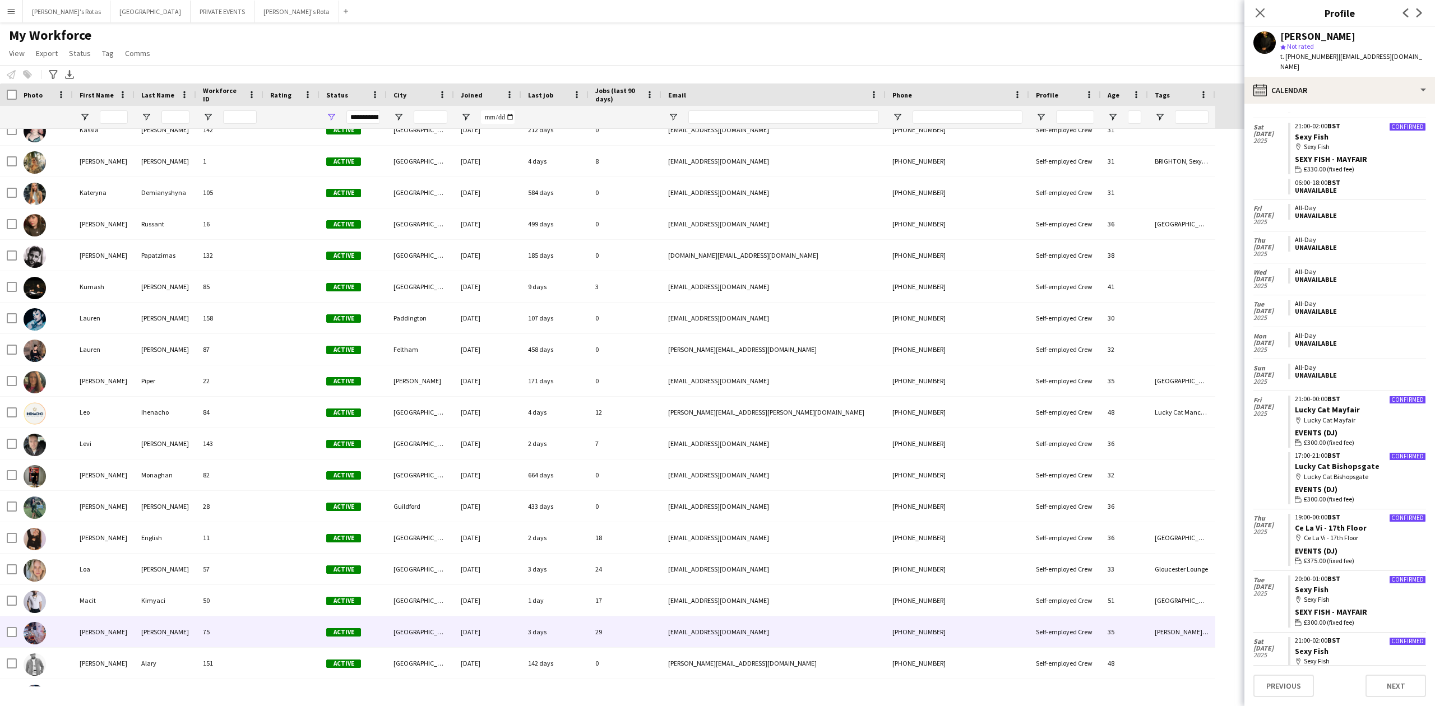
scroll to position [0, 0]
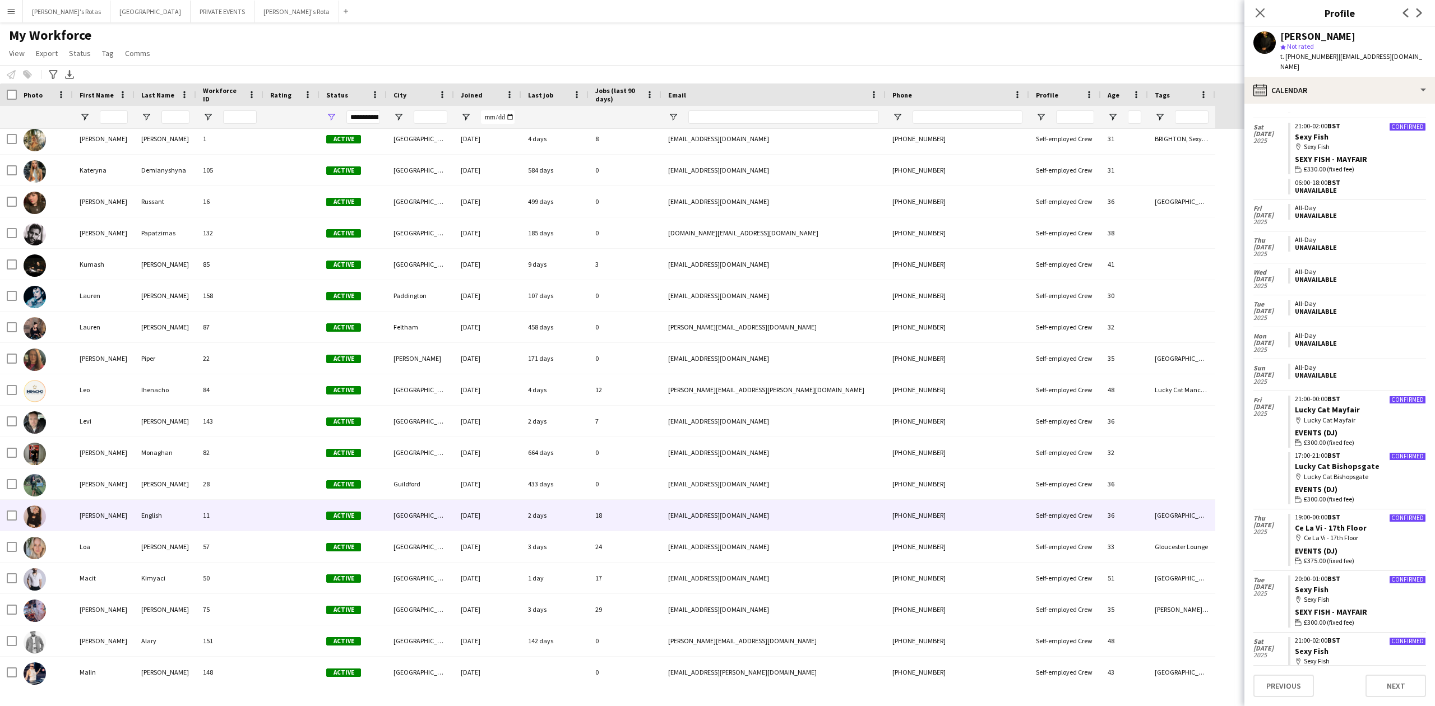
click at [131, 525] on div "[PERSON_NAME]" at bounding box center [104, 515] width 62 height 31
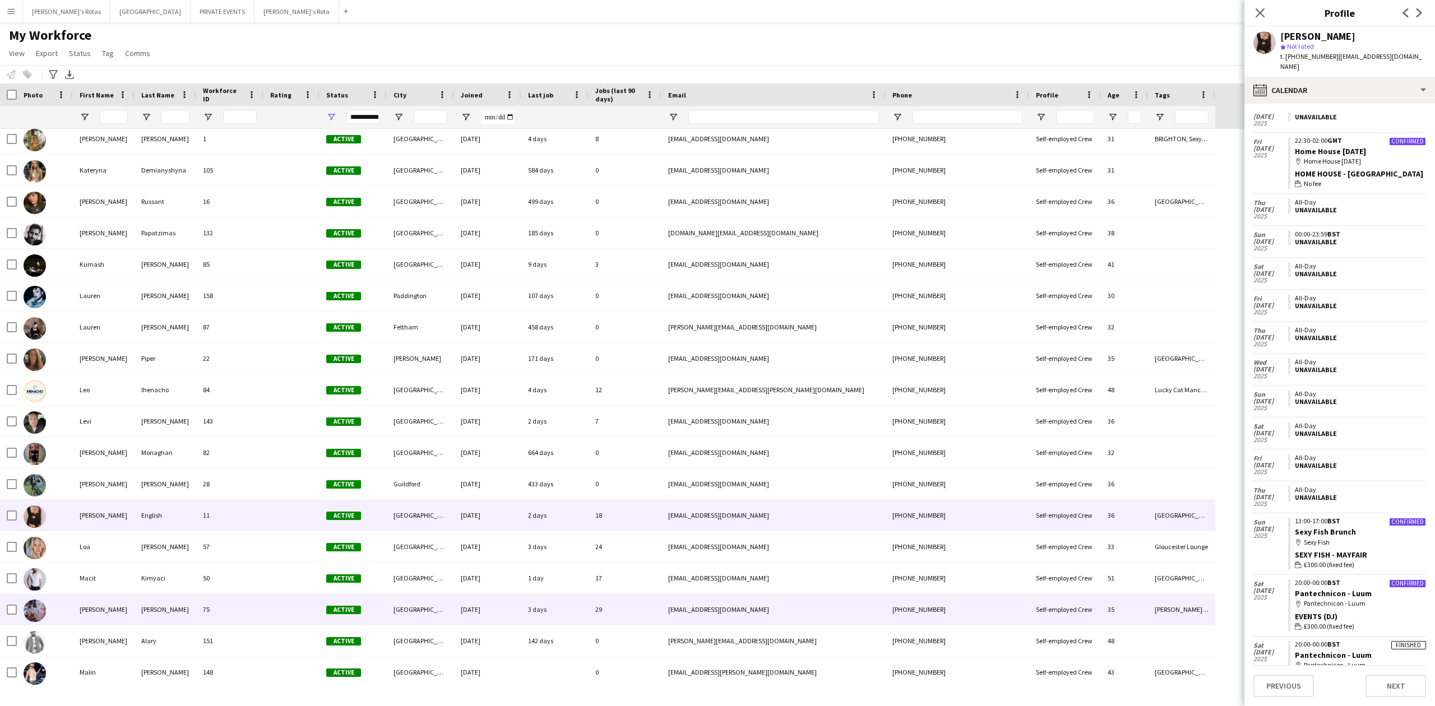
click at [159, 611] on div "[PERSON_NAME]" at bounding box center [166, 609] width 62 height 31
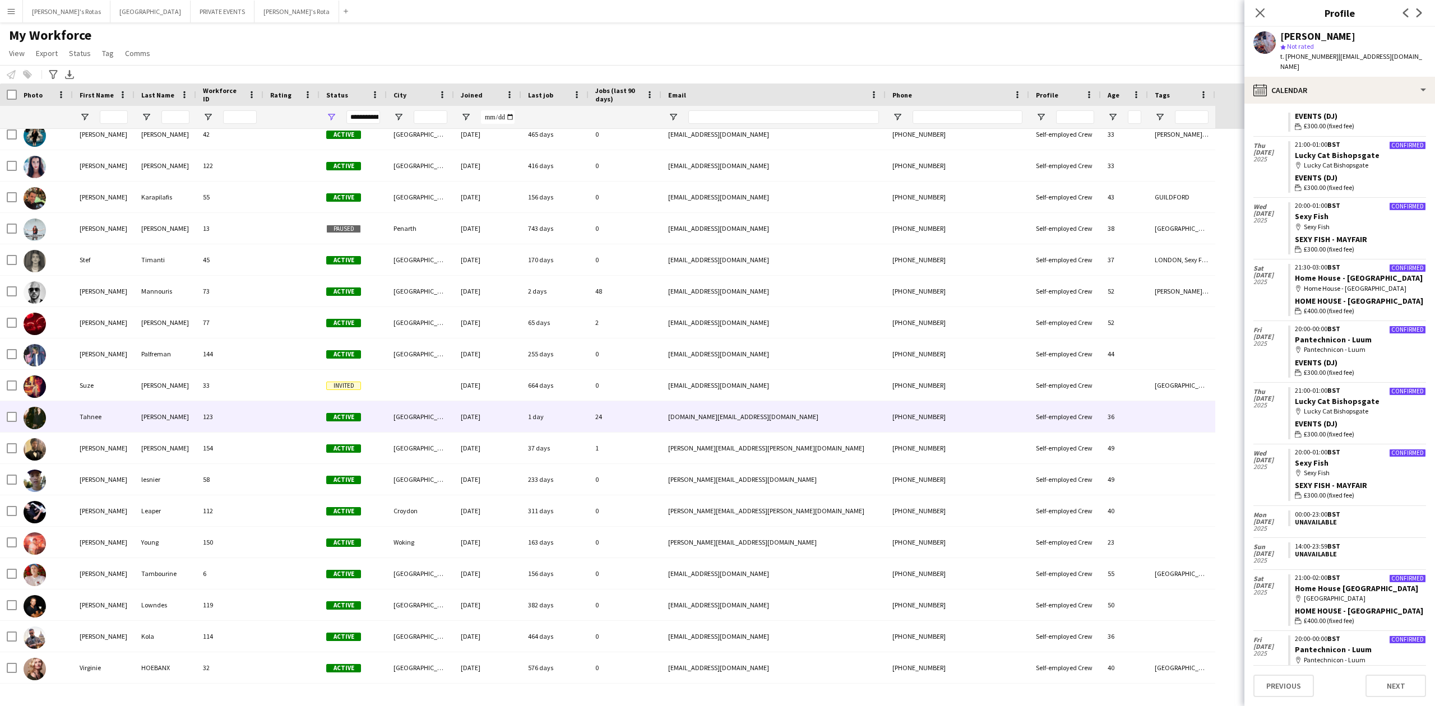
click at [149, 424] on div "[PERSON_NAME]" at bounding box center [166, 416] width 62 height 31
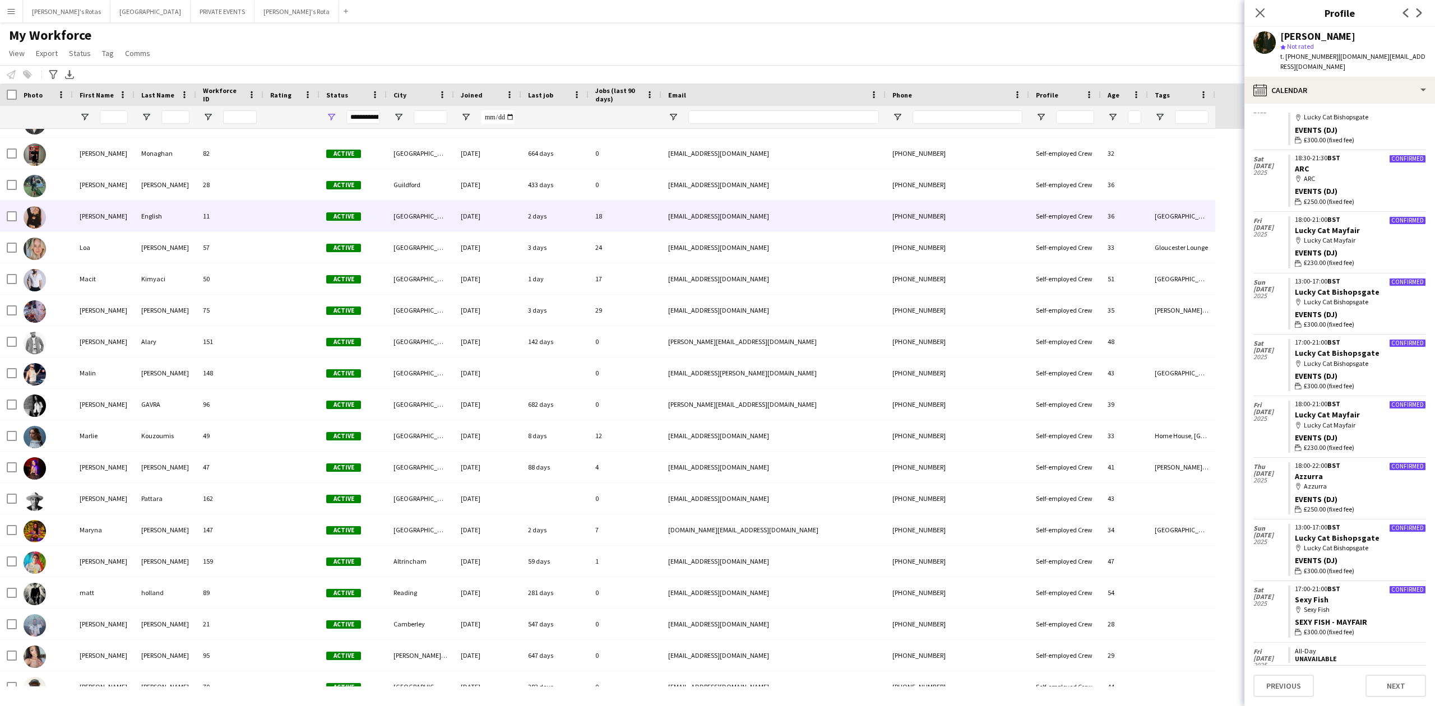
click at [110, 222] on div "[PERSON_NAME]" at bounding box center [104, 216] width 62 height 31
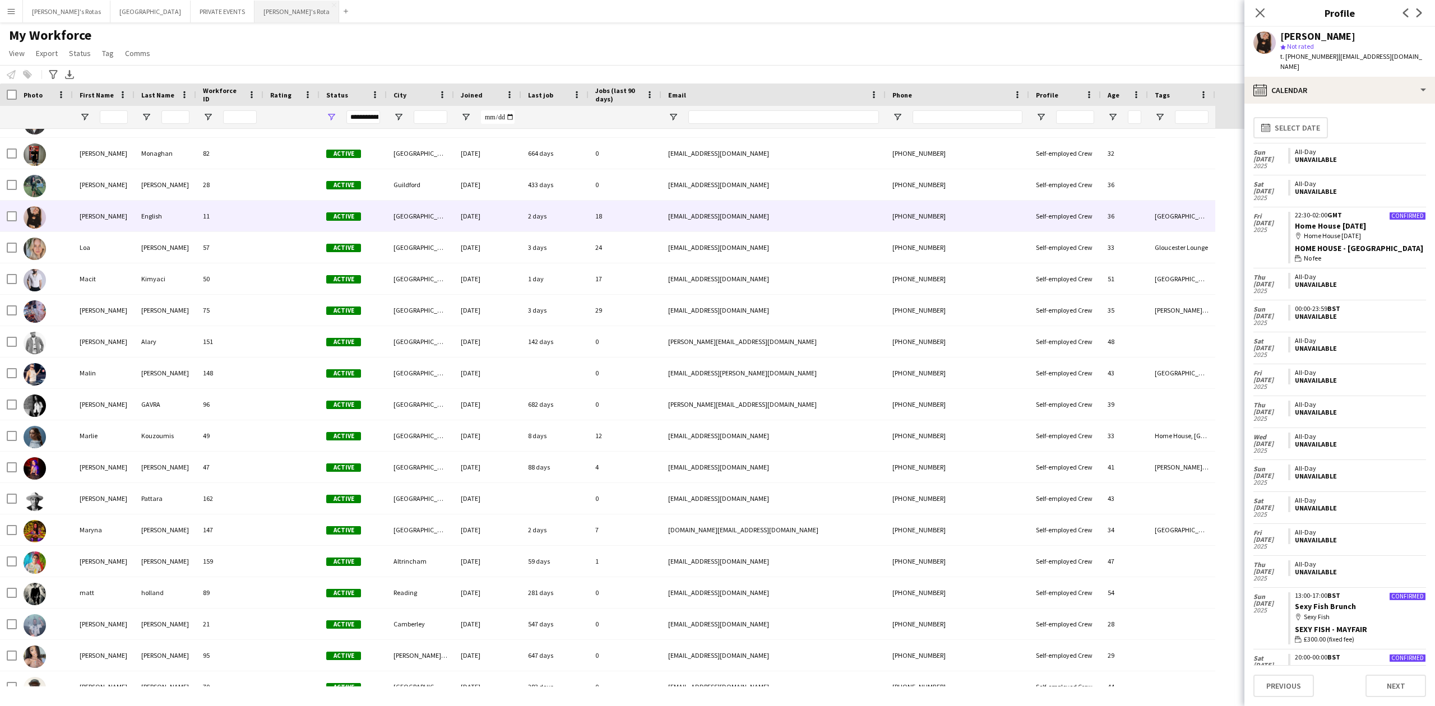
click at [255, 3] on button "[PERSON_NAME]'s Rota Close" at bounding box center [297, 12] width 85 height 22
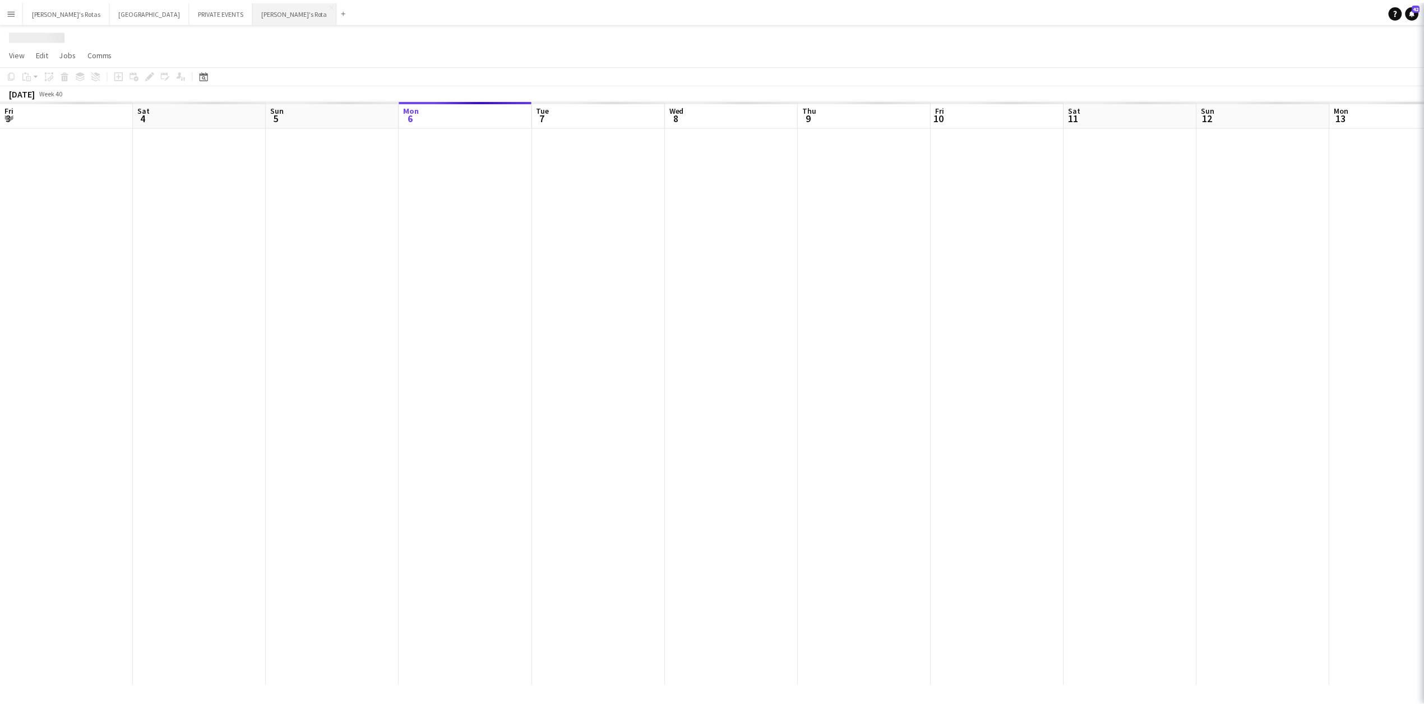
scroll to position [0, 268]
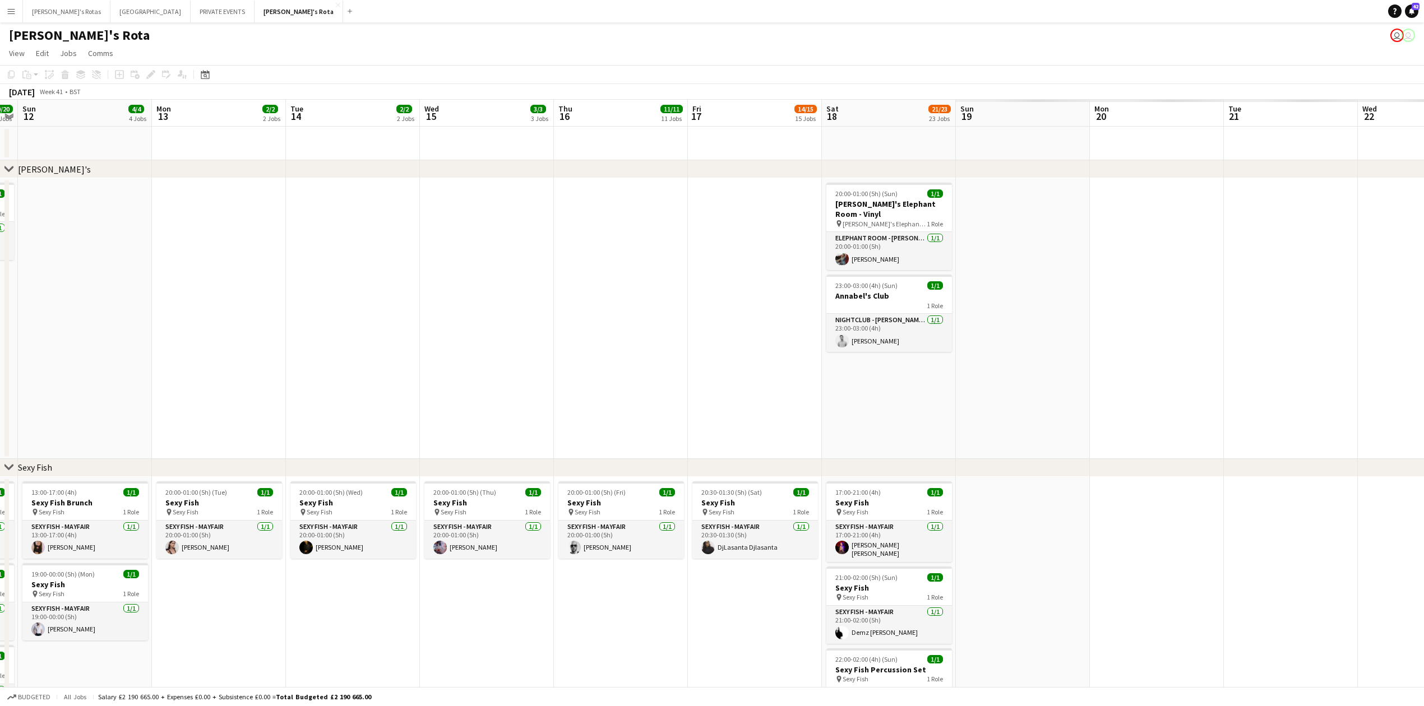
drag, startPoint x: 835, startPoint y: 333, endPoint x: 215, endPoint y: 348, distance: 619.7
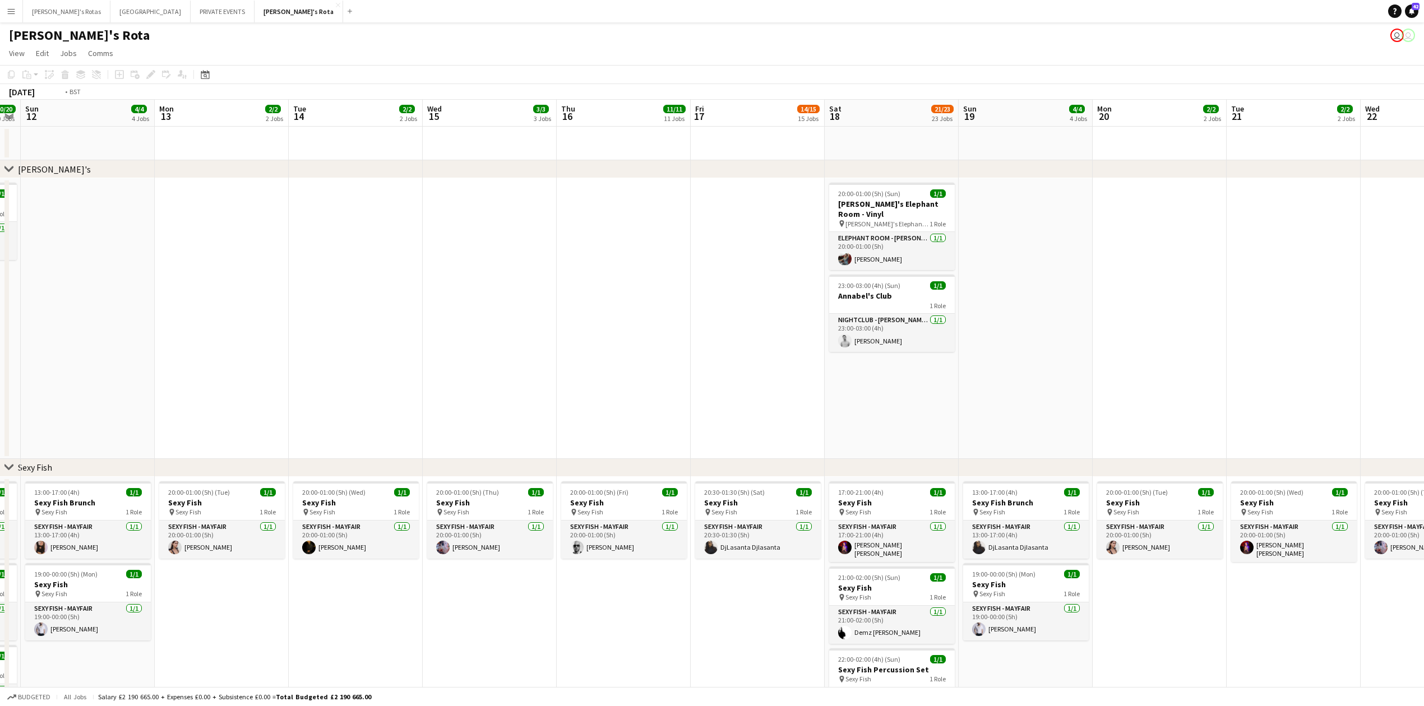
drag, startPoint x: 169, startPoint y: 337, endPoint x: 0, endPoint y: 339, distance: 168.8
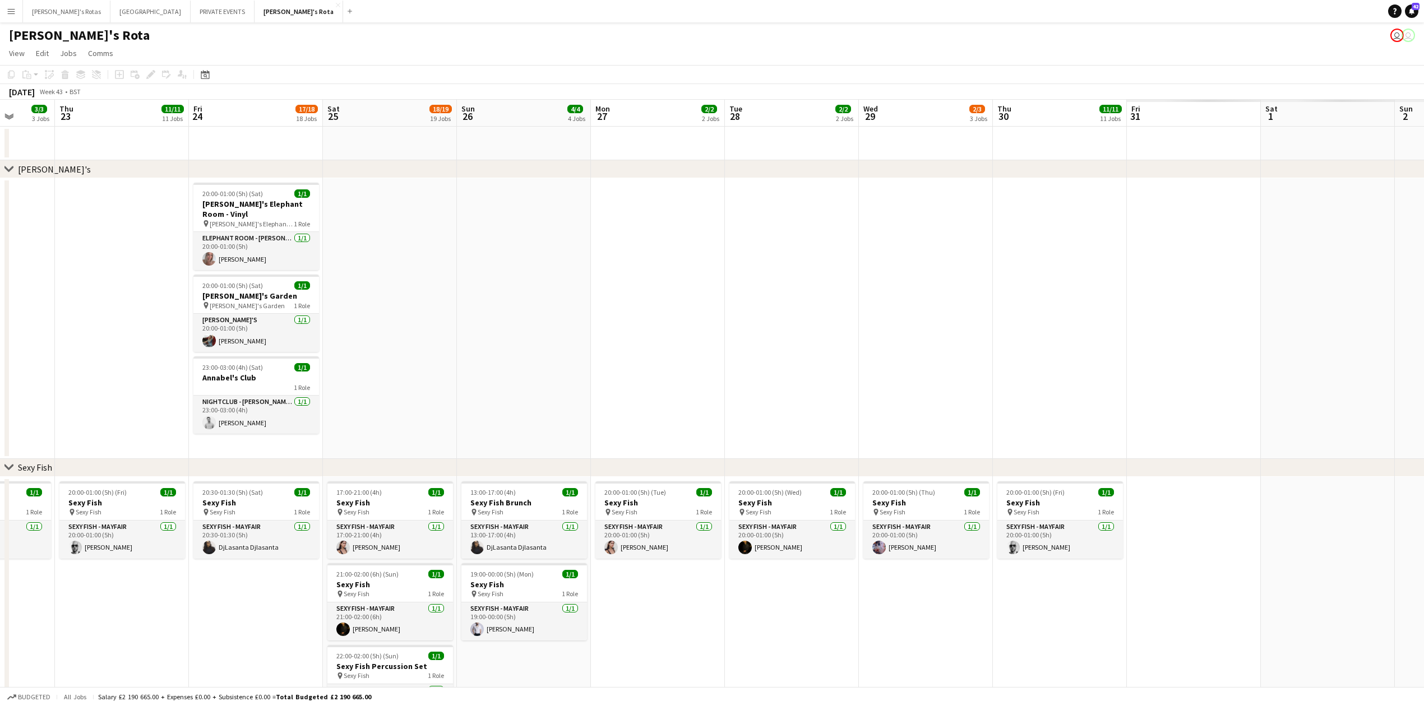
scroll to position [0, 454]
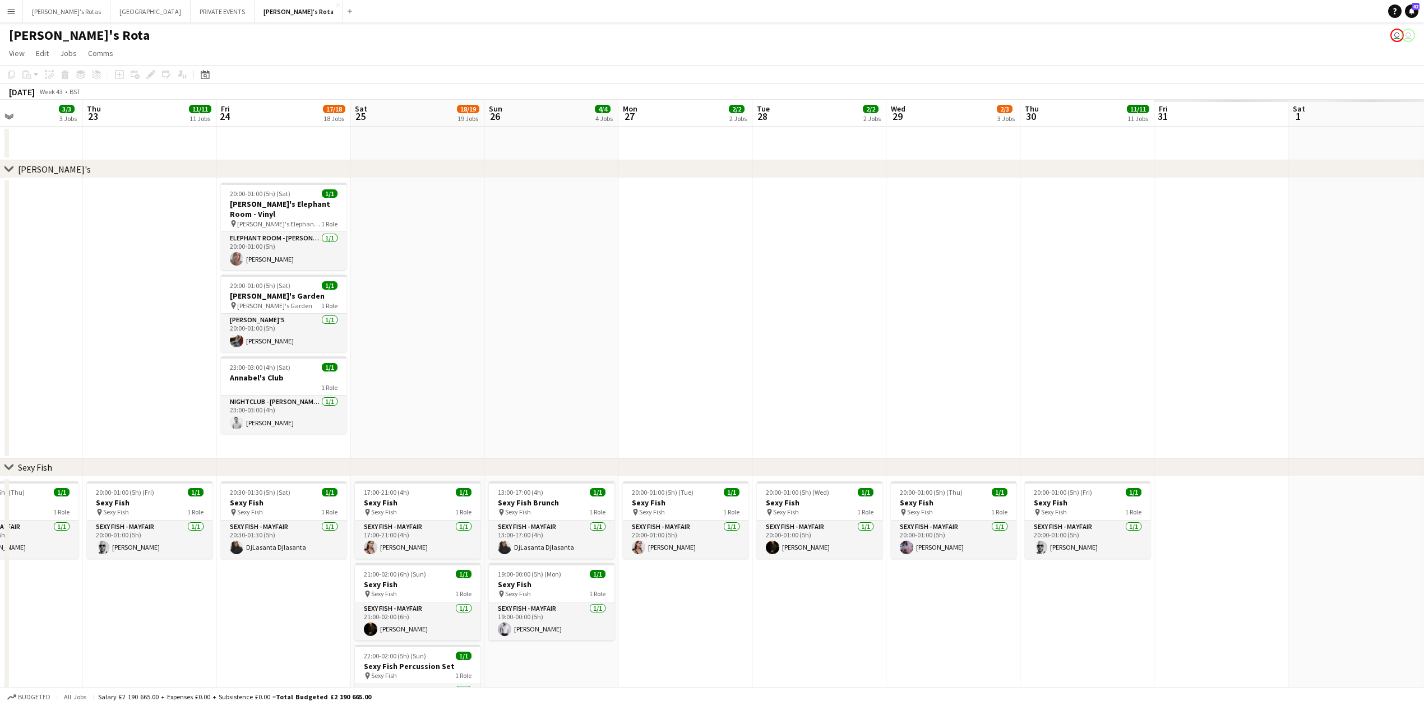
drag, startPoint x: 860, startPoint y: 311, endPoint x: 3, endPoint y: 315, distance: 856.8
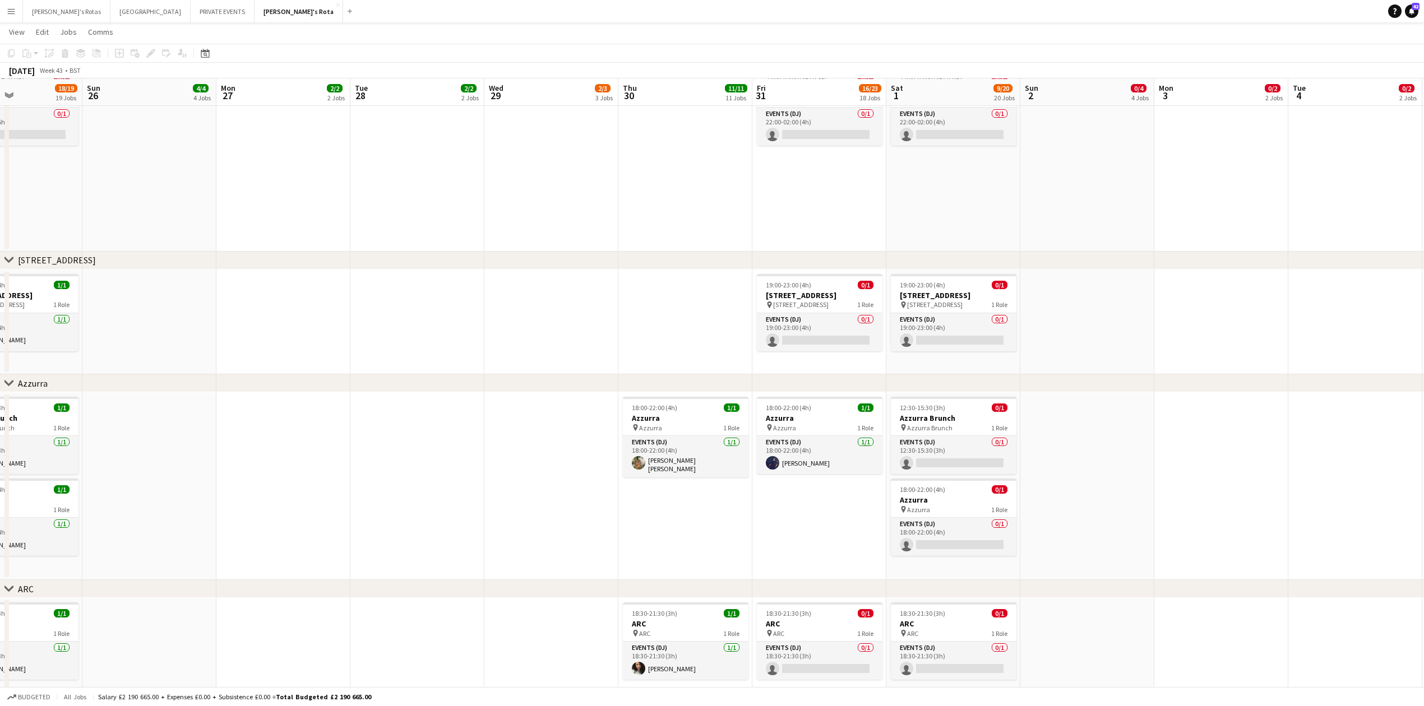
scroll to position [2019, 0]
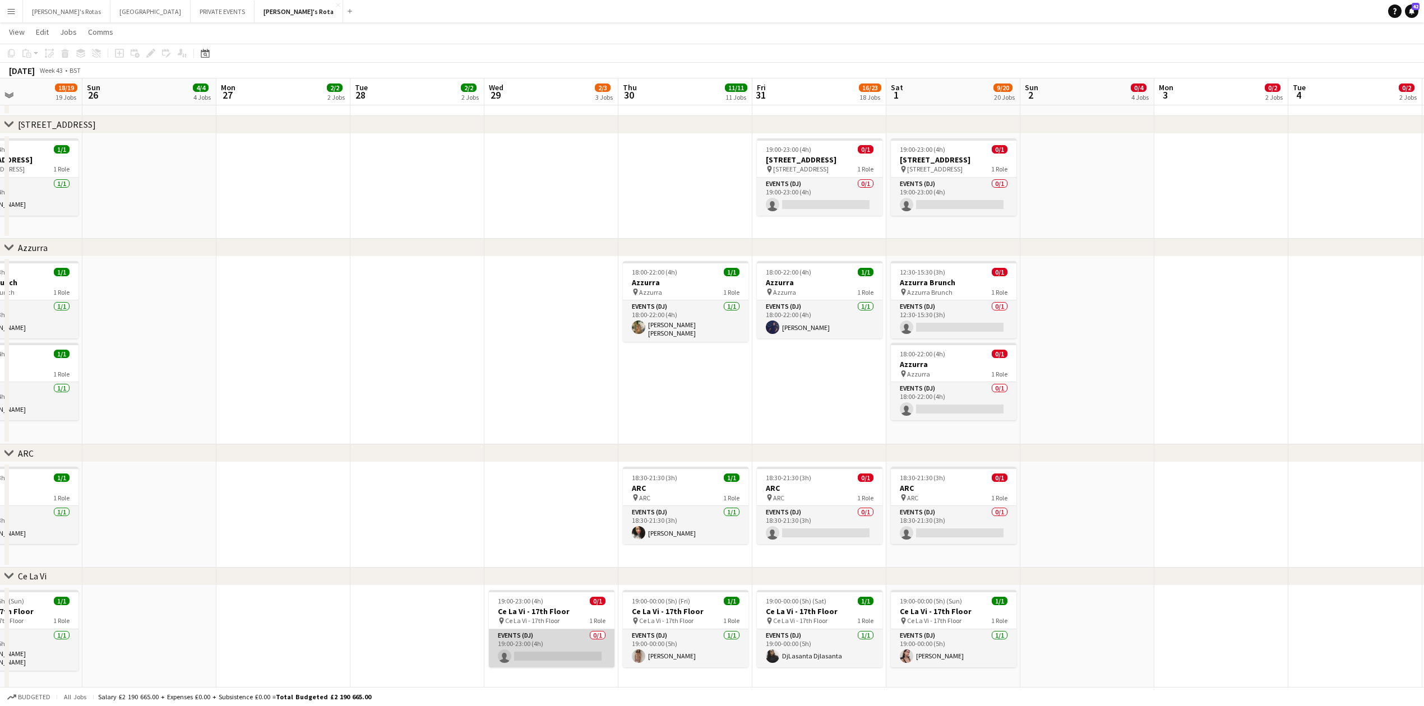
click at [523, 649] on app-card-role "Events (DJ) 0/1 19:00-23:00 (4h) single-neutral-actions" at bounding box center [552, 649] width 126 height 38
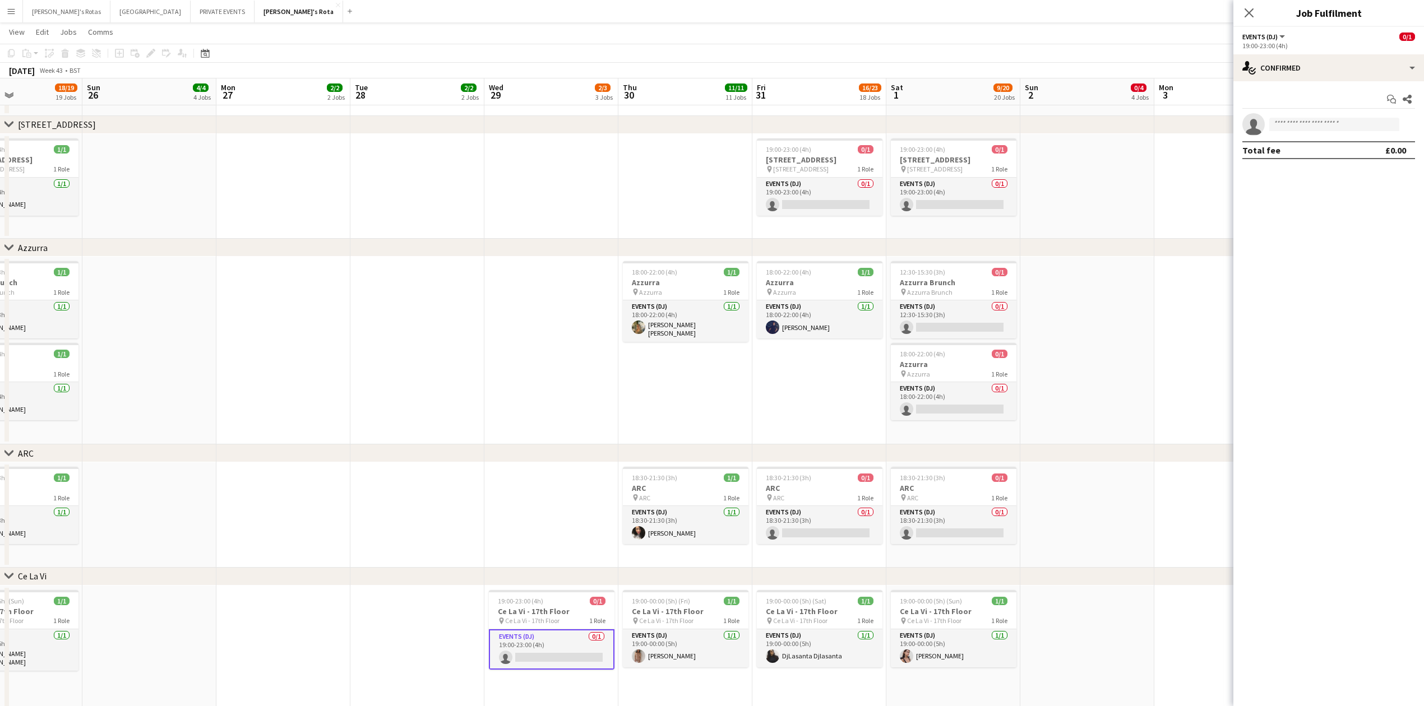
click at [1299, 133] on app-invite-slot "single-neutral-actions" at bounding box center [1329, 124] width 191 height 22
click at [1308, 123] on input at bounding box center [1334, 124] width 130 height 13
type input "*"
type input "***"
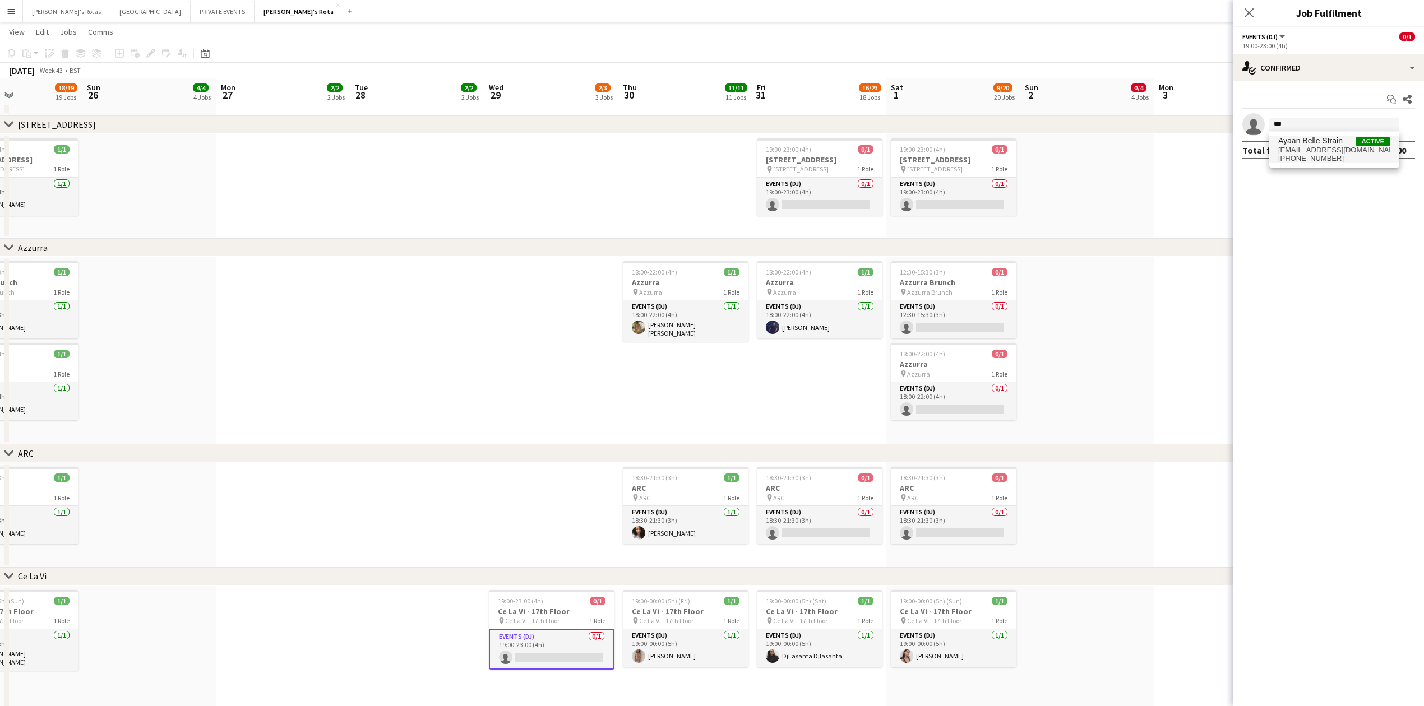
click at [1315, 153] on span "[EMAIL_ADDRESS][DOMAIN_NAME]" at bounding box center [1334, 150] width 112 height 9
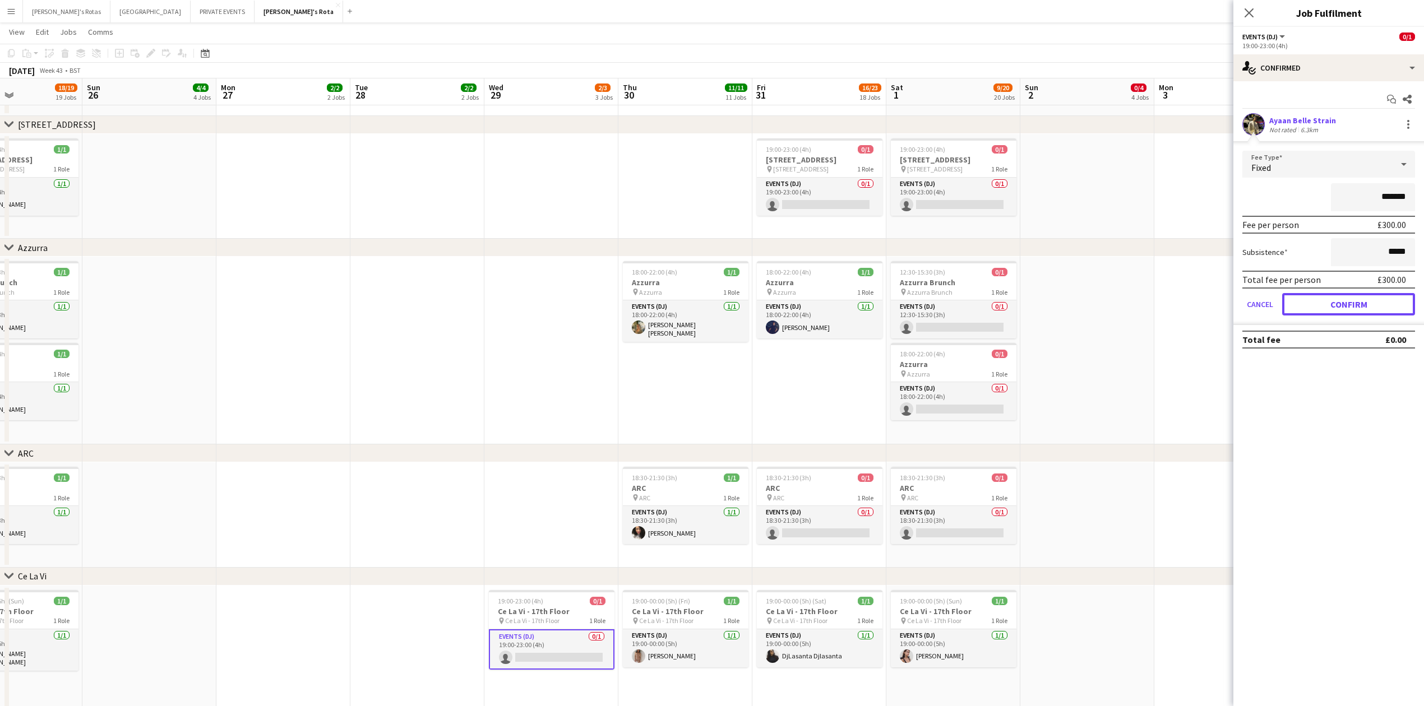
drag, startPoint x: 1333, startPoint y: 308, endPoint x: 1310, endPoint y: 285, distance: 32.9
click at [1333, 308] on button "Confirm" at bounding box center [1348, 304] width 133 height 22
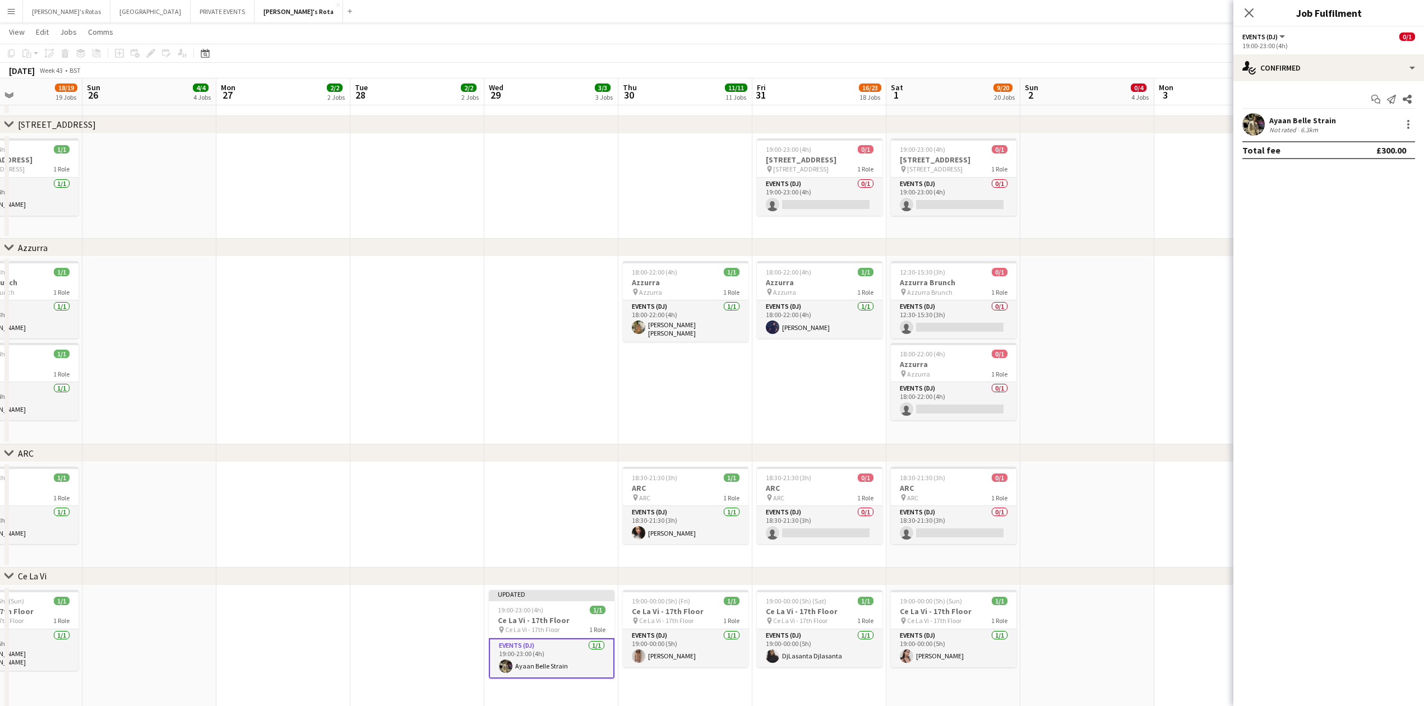
click at [1252, 3] on div "Close pop-in" at bounding box center [1249, 13] width 31 height 26
click at [1251, 14] on icon "Close pop-in" at bounding box center [1249, 12] width 11 height 11
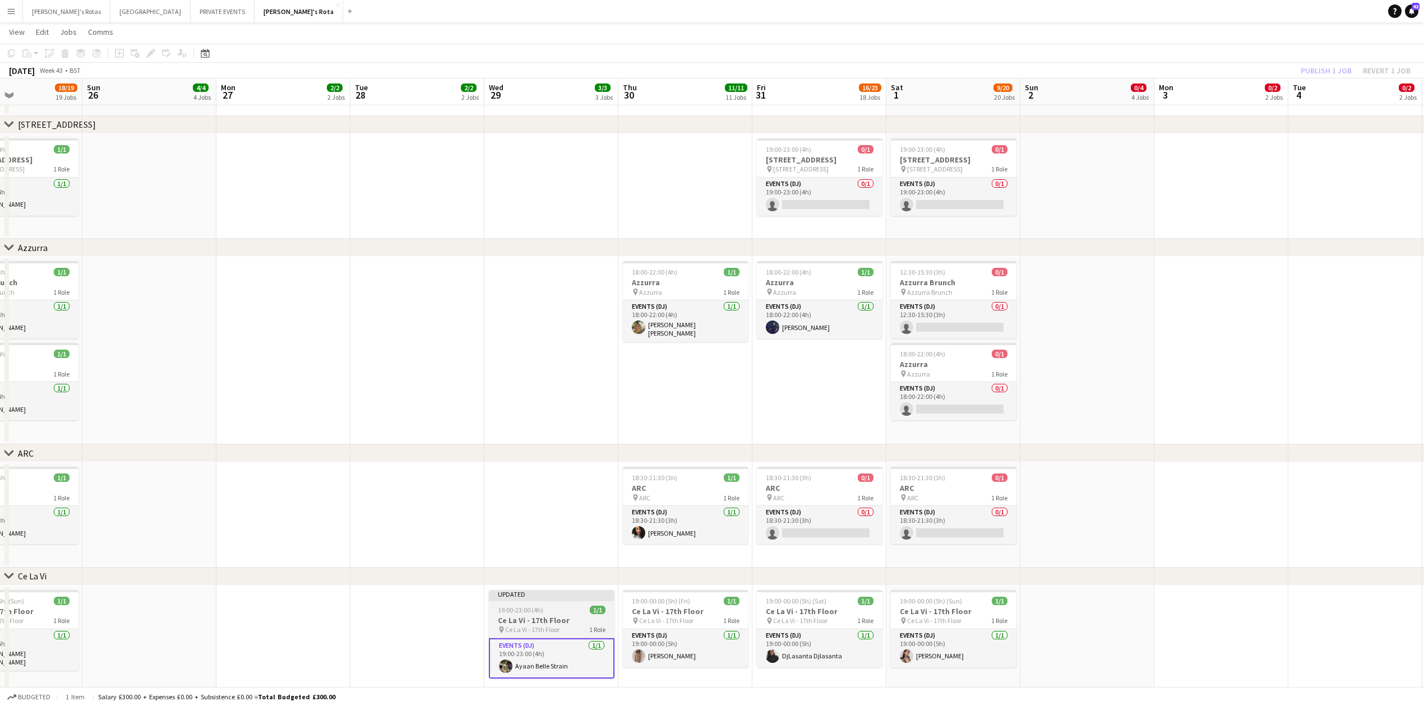
click at [519, 608] on span "19:00-23:00 (4h)" at bounding box center [520, 610] width 45 height 8
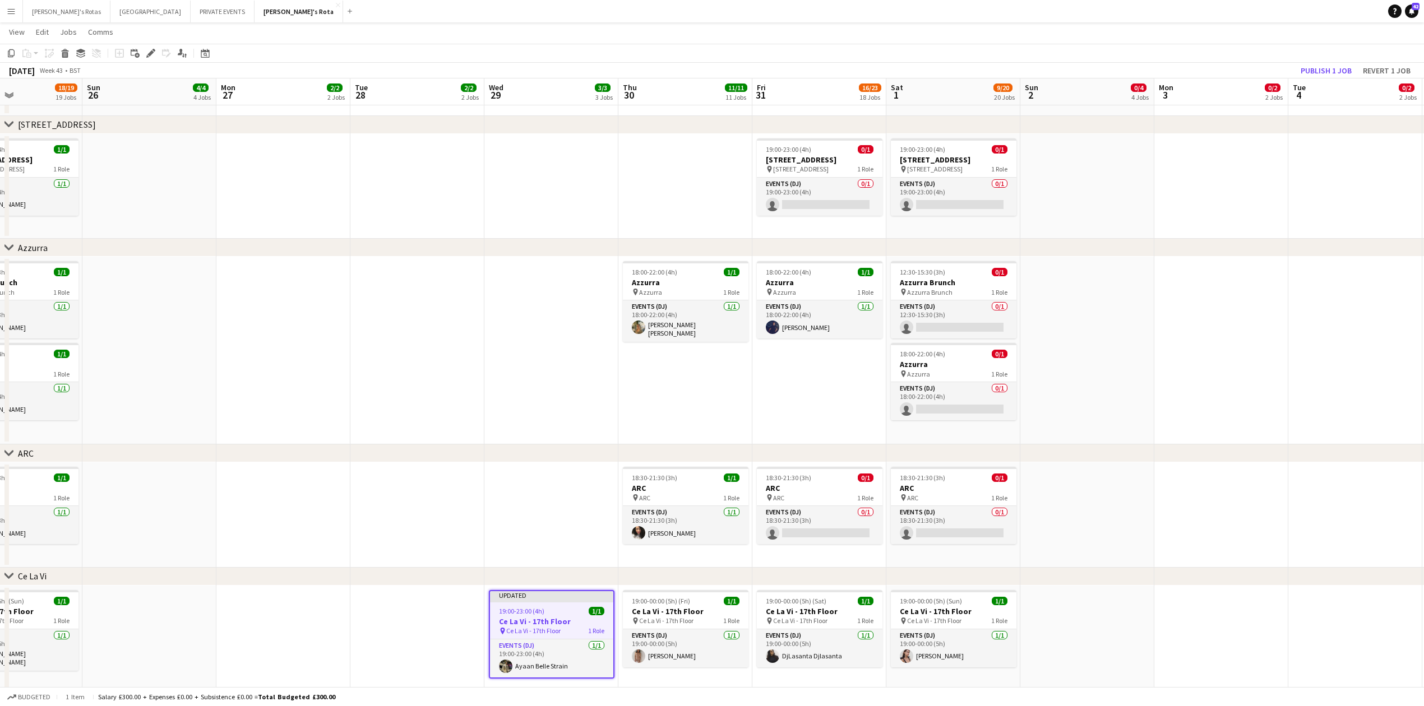
click at [1344, 61] on app-toolbar "Copy Paste Paste Ctrl+V Paste with crew Ctrl+Shift+V Paste linked Job [GEOGRAPH…" at bounding box center [712, 53] width 1424 height 19
click at [1332, 75] on button "Publish 1 job" at bounding box center [1326, 70] width 60 height 15
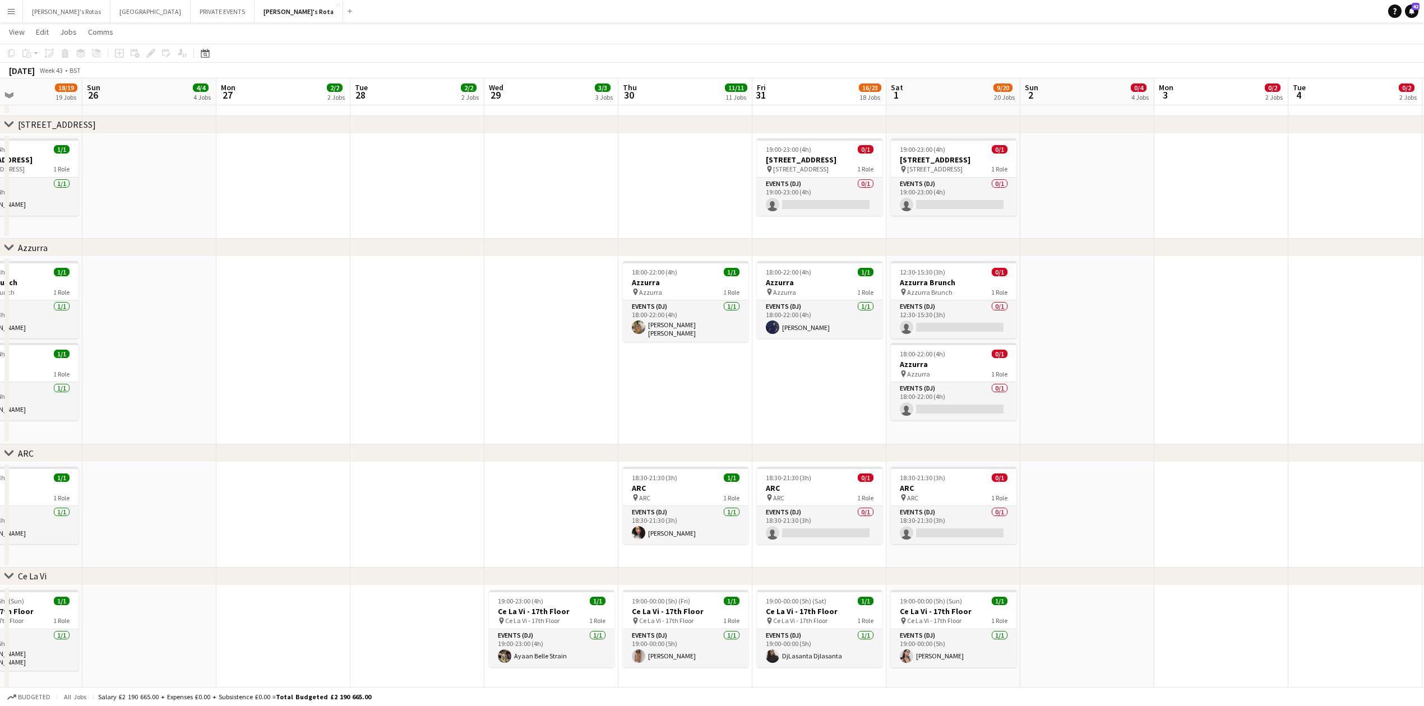
click at [8, 8] on app-icon "Menu" at bounding box center [11, 11] width 9 height 9
click at [124, 61] on link "My Workforce" at bounding box center [169, 61] width 112 height 22
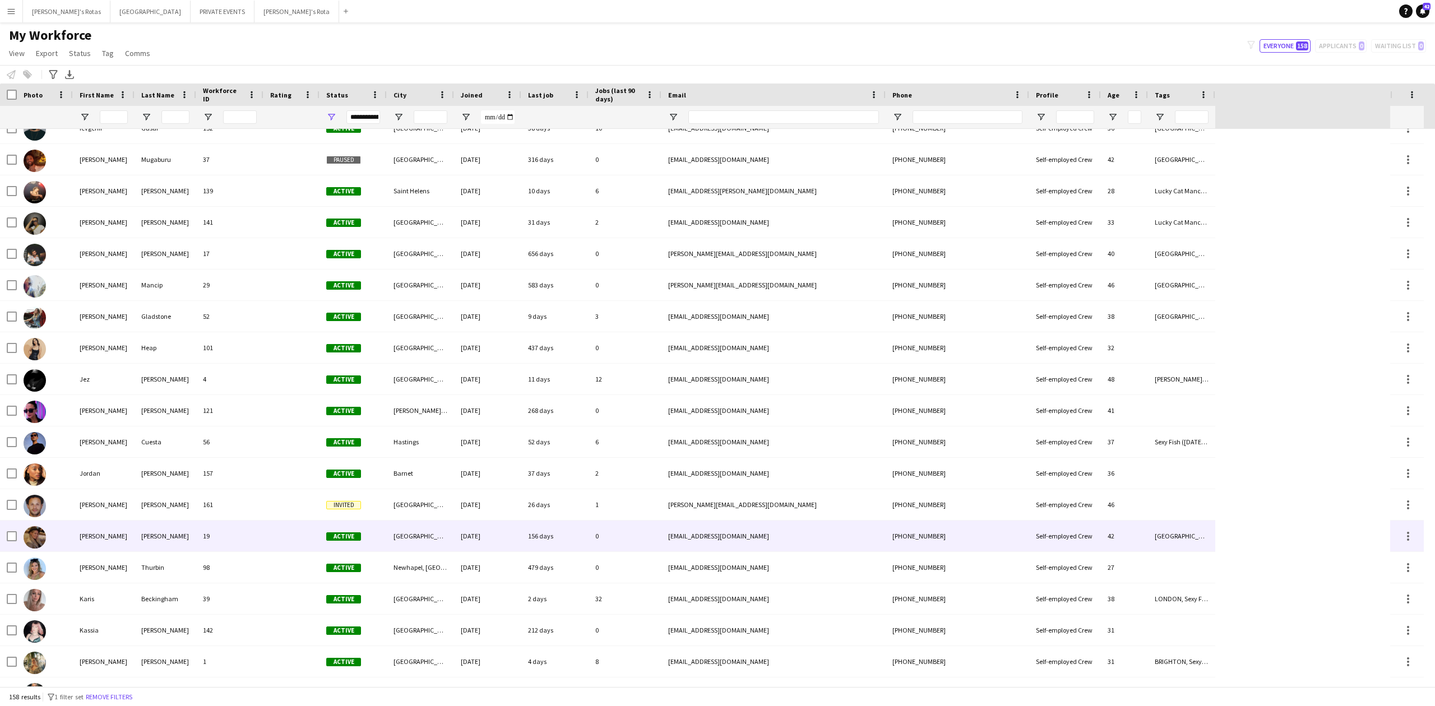
scroll to position [1943, 0]
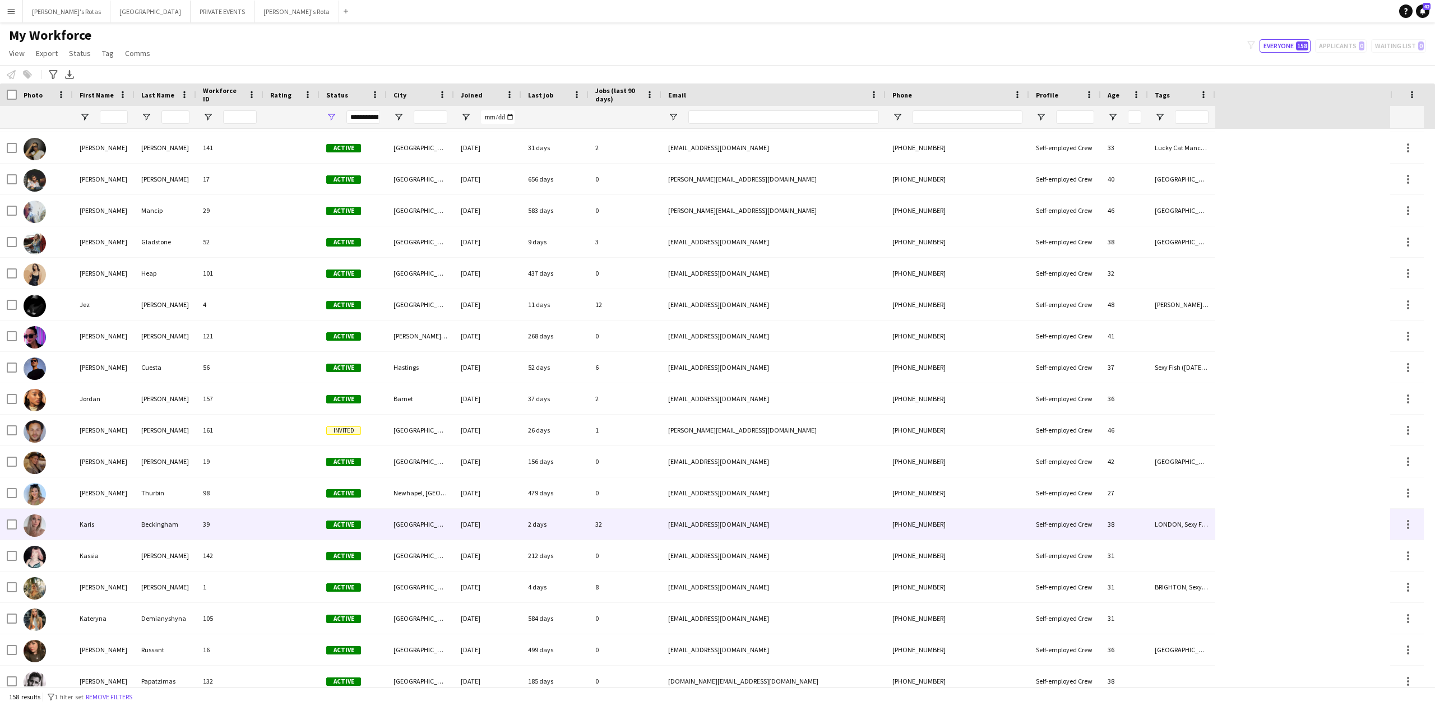
click at [101, 525] on div "Karis" at bounding box center [104, 524] width 62 height 31
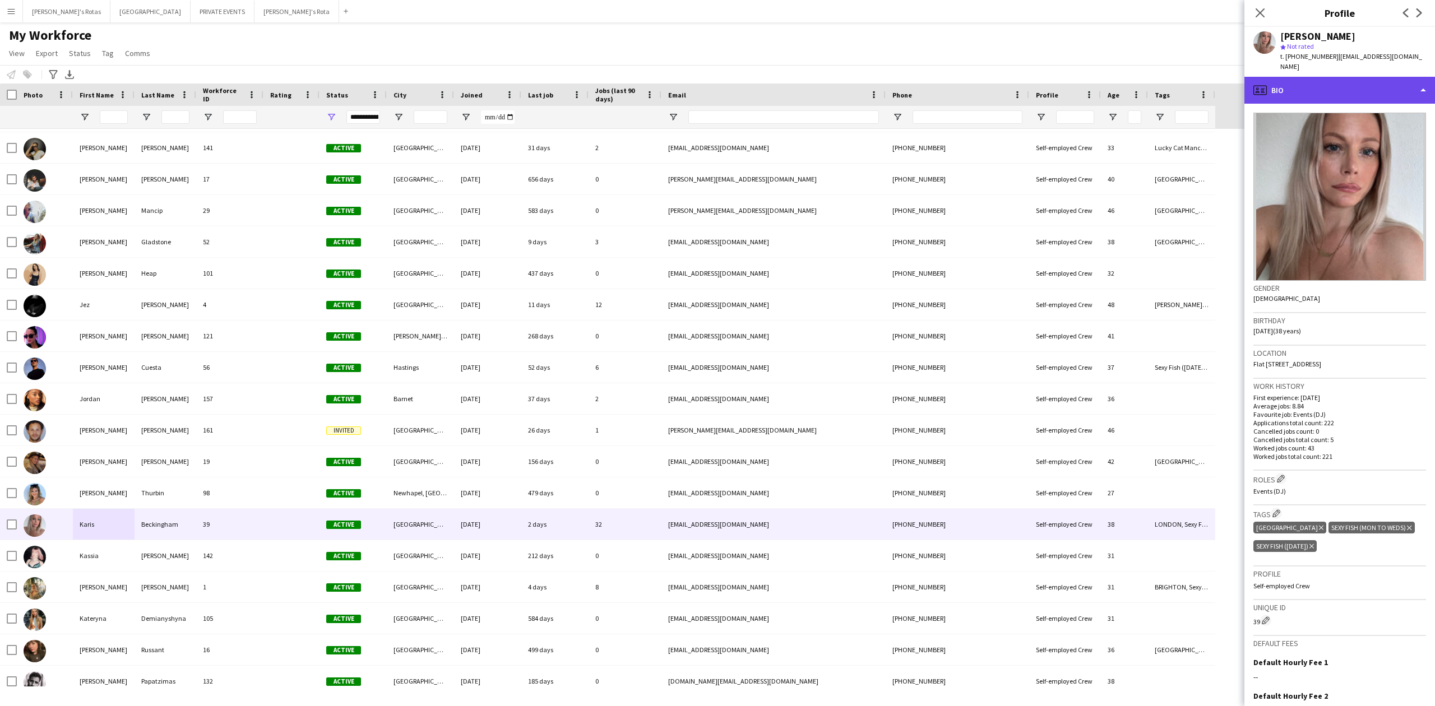
click at [1360, 77] on div "profile Bio" at bounding box center [1340, 90] width 191 height 27
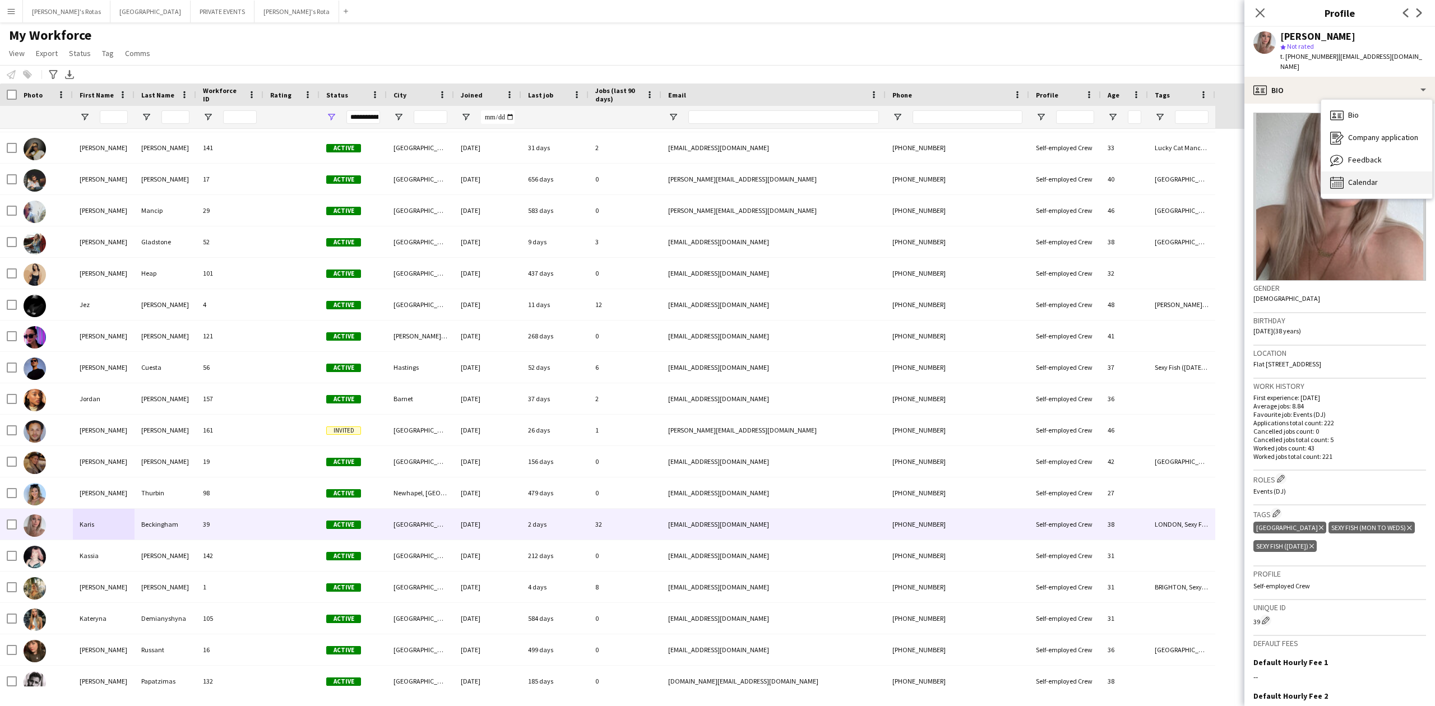
click at [1364, 177] on span "Calendar" at bounding box center [1363, 182] width 30 height 10
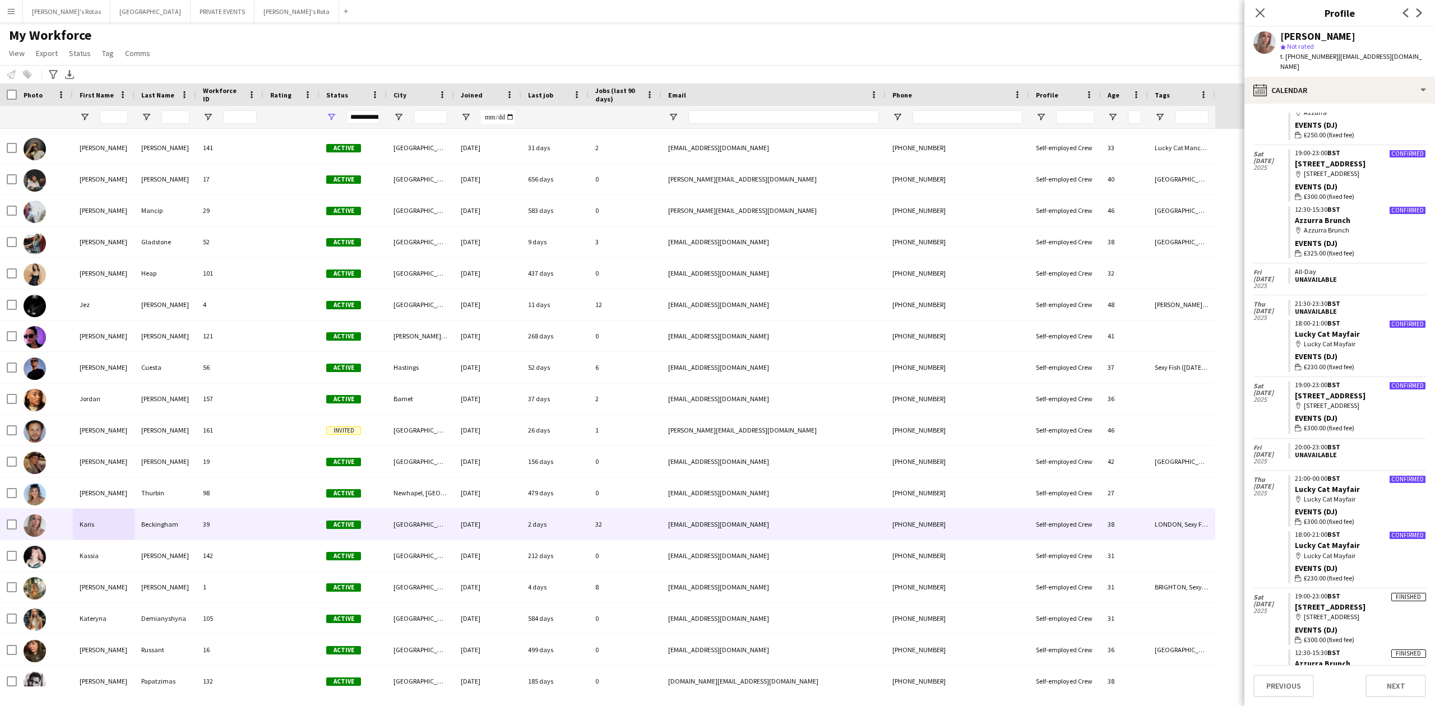
scroll to position [364, 0]
click at [55, 5] on button "[PERSON_NAME]'s Rotas Close" at bounding box center [66, 12] width 87 height 22
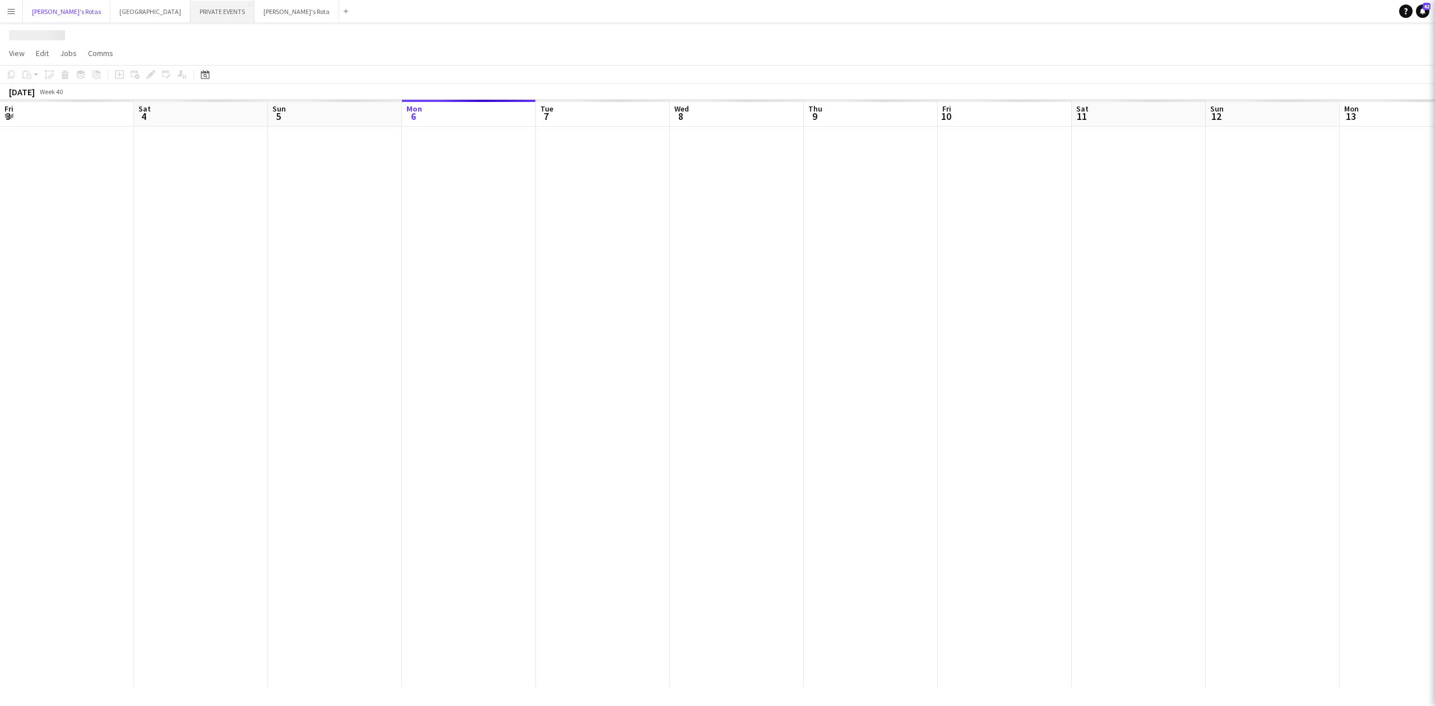
scroll to position [0, 268]
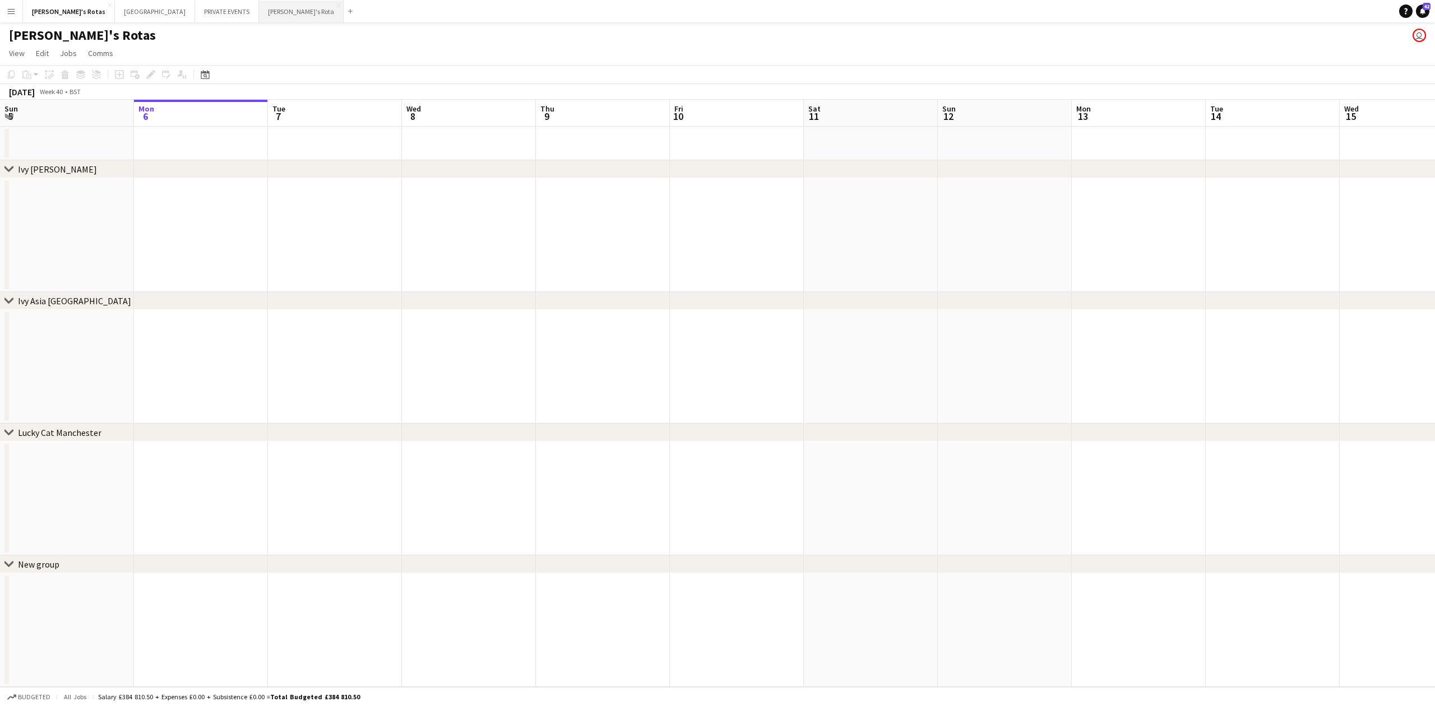
click at [259, 6] on button "[PERSON_NAME]'s Rota Close" at bounding box center [301, 12] width 85 height 22
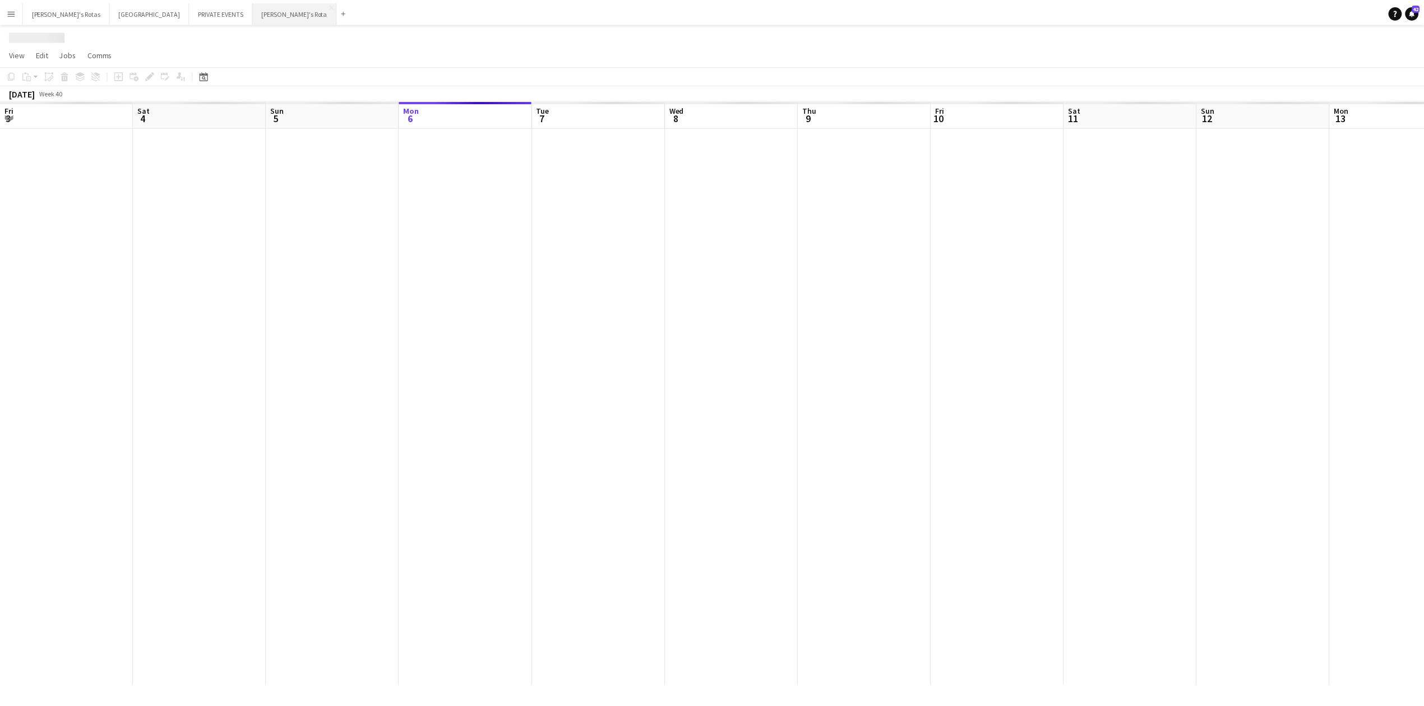
scroll to position [0, 268]
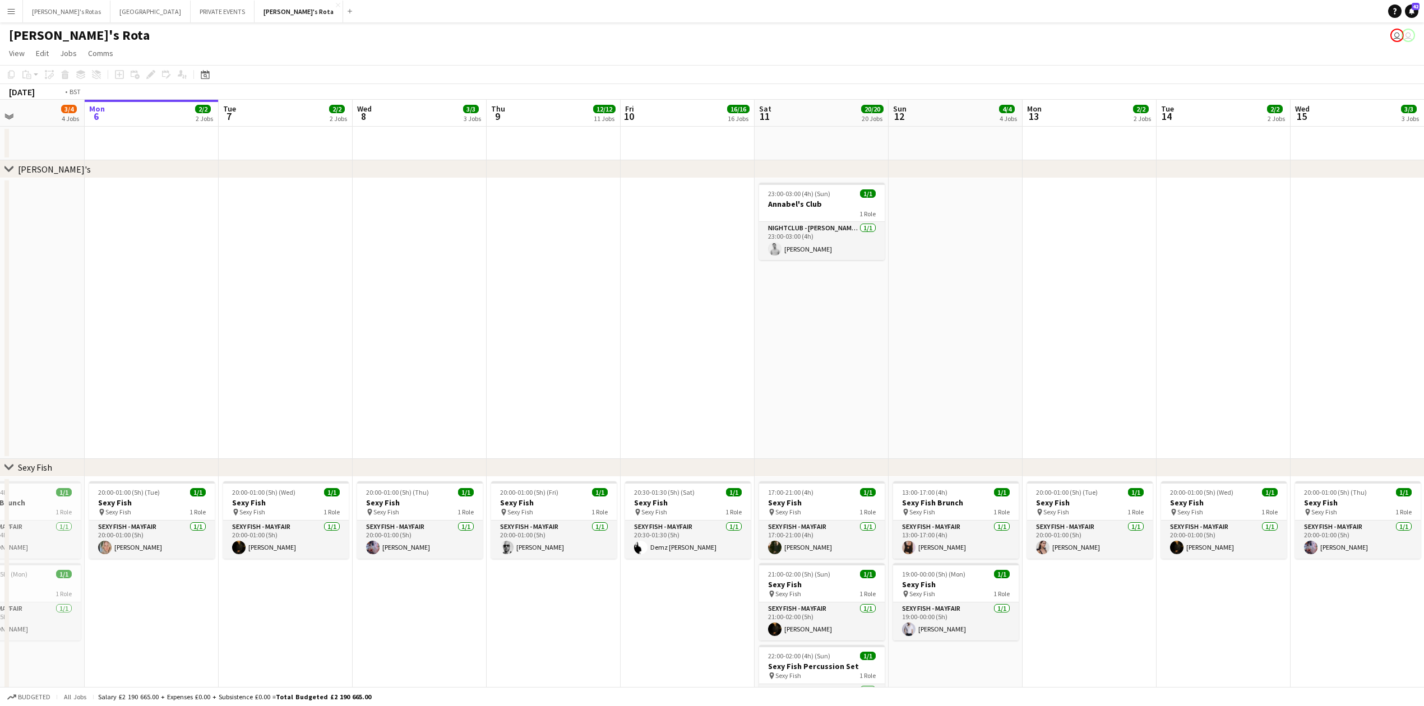
drag, startPoint x: 738, startPoint y: 354, endPoint x: 16, endPoint y: 373, distance: 722.4
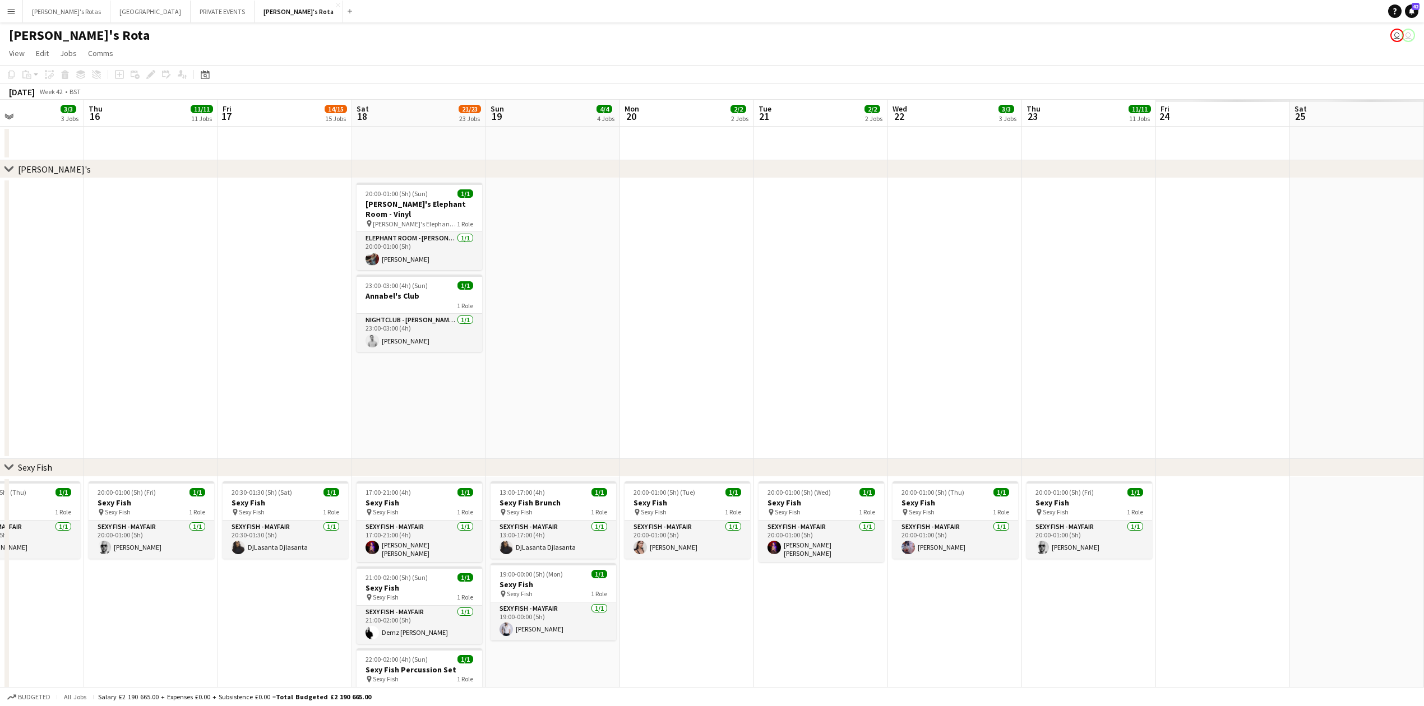
drag, startPoint x: 419, startPoint y: 347, endPoint x: 114, endPoint y: 368, distance: 305.8
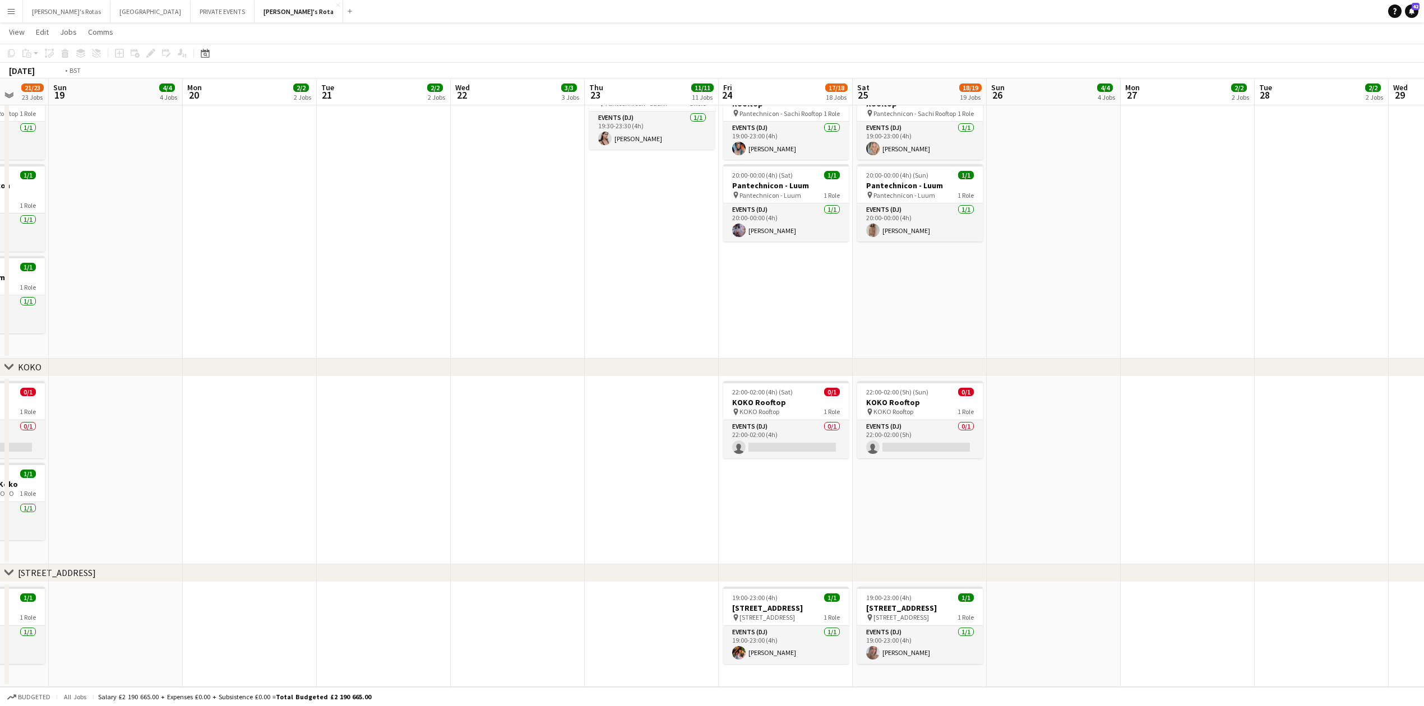
scroll to position [0, 412]
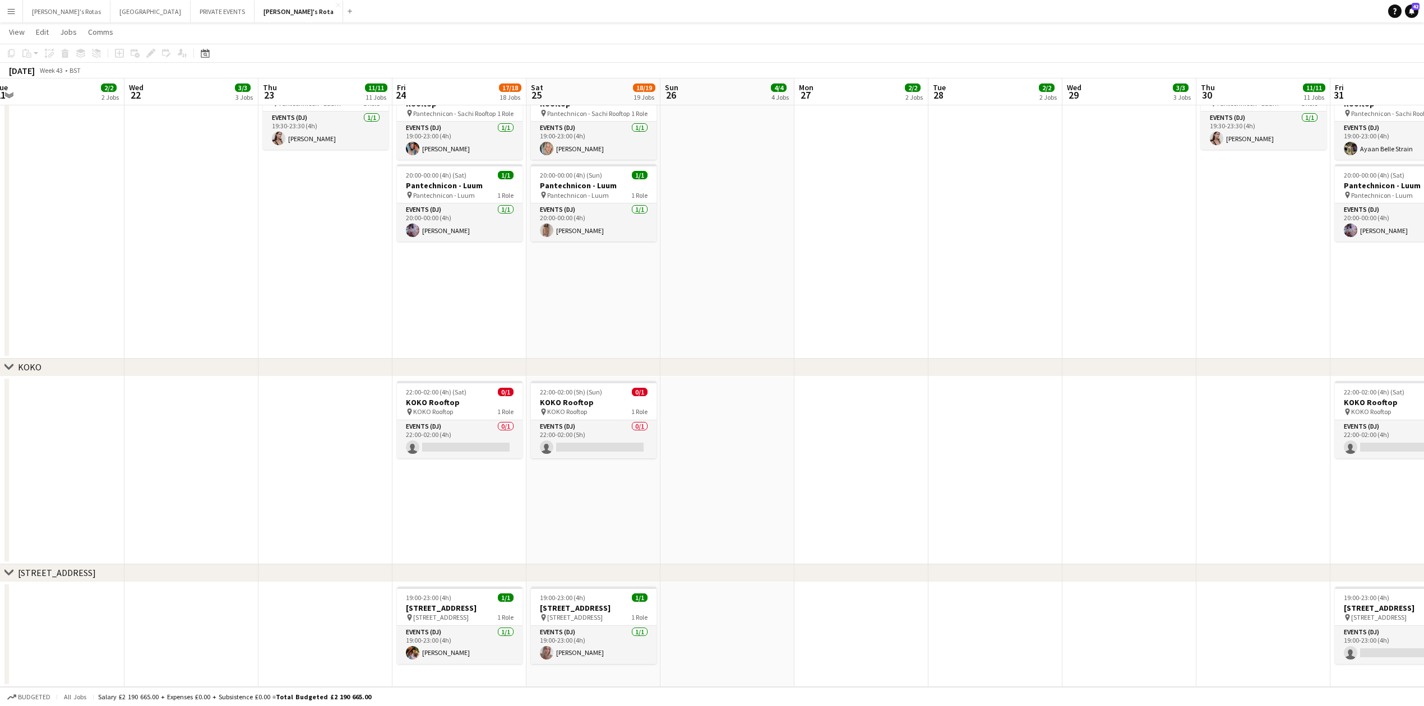
drag, startPoint x: 828, startPoint y: 516, endPoint x: 521, endPoint y: 532, distance: 307.7
click at [521, 532] on app-calendar-viewport "Sat 18 21/23 23 Jobs Sun 19 4/4 4 Jobs Mon 20 2/2 2 Jobs Tue 21 2/2 2 Jobs Wed …" at bounding box center [712, 305] width 1424 height 3662
click at [594, 428] on app-card-role "Events (DJ) 0/1 22:00-02:00 (5h) single-neutral-actions" at bounding box center [594, 440] width 126 height 38
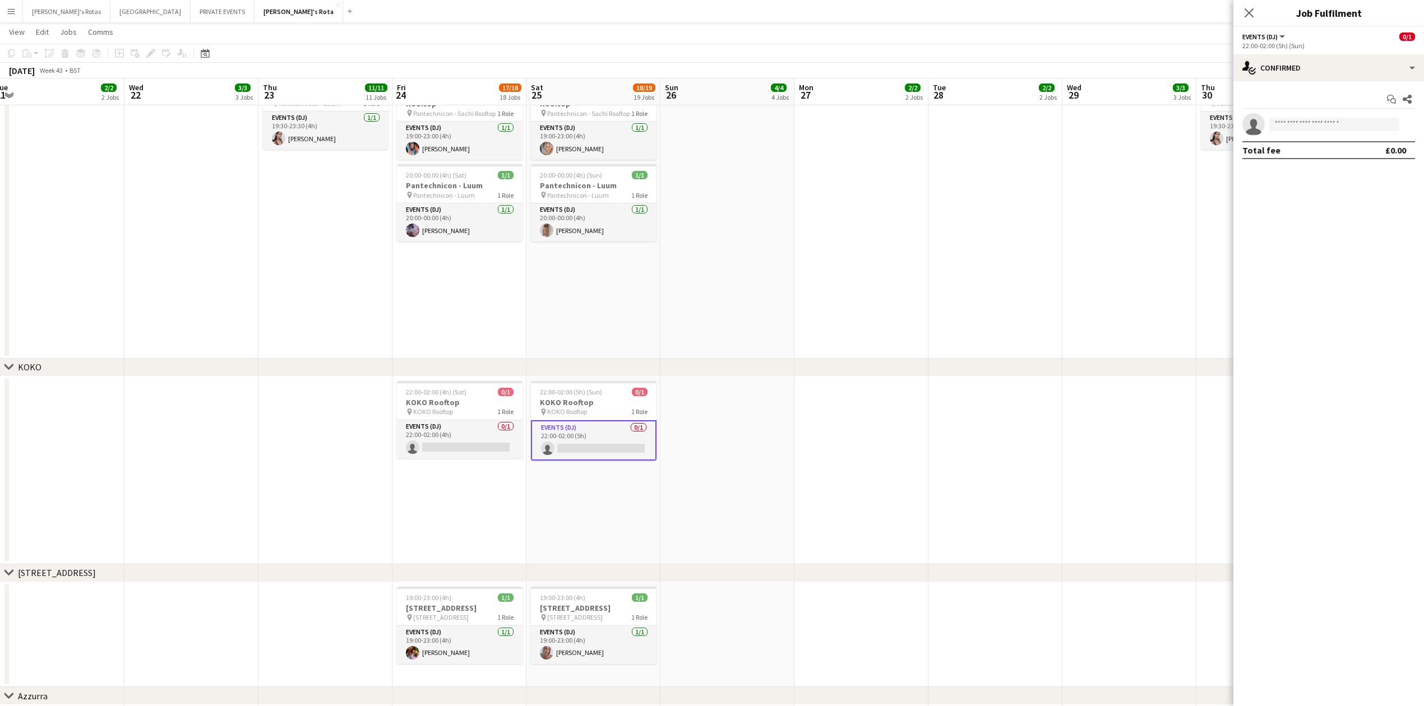
click at [1297, 122] on app-invite-slot "single-neutral-actions" at bounding box center [1329, 124] width 191 height 22
click at [1297, 122] on input at bounding box center [1334, 124] width 130 height 13
type input "*****"
click at [1241, 12] on app-icon "Close pop-in" at bounding box center [1249, 13] width 16 height 16
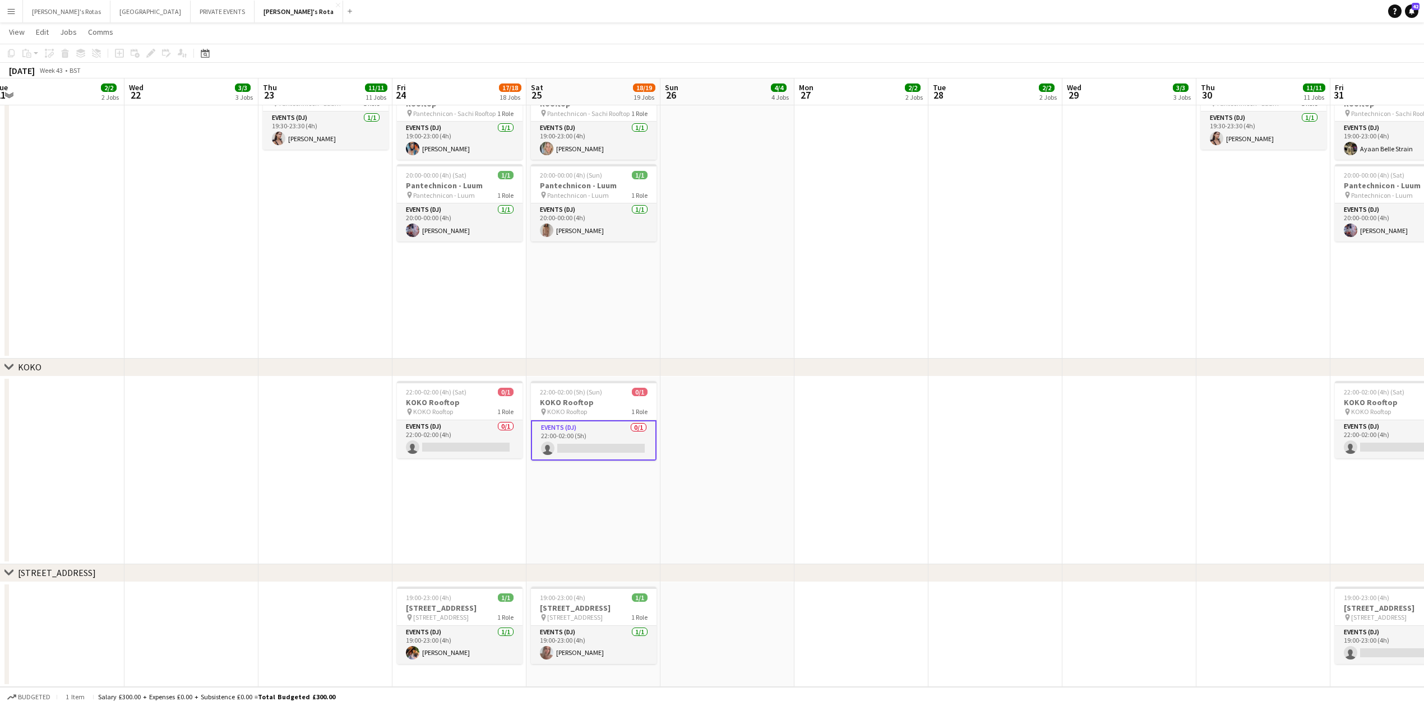
click at [599, 301] on app-date-cell "19:00-23:00 (4h) 1/1 Pantechnicon - Sachi Rooftop pin Pantechnicon - Sachi Roof…" at bounding box center [593, 213] width 134 height 291
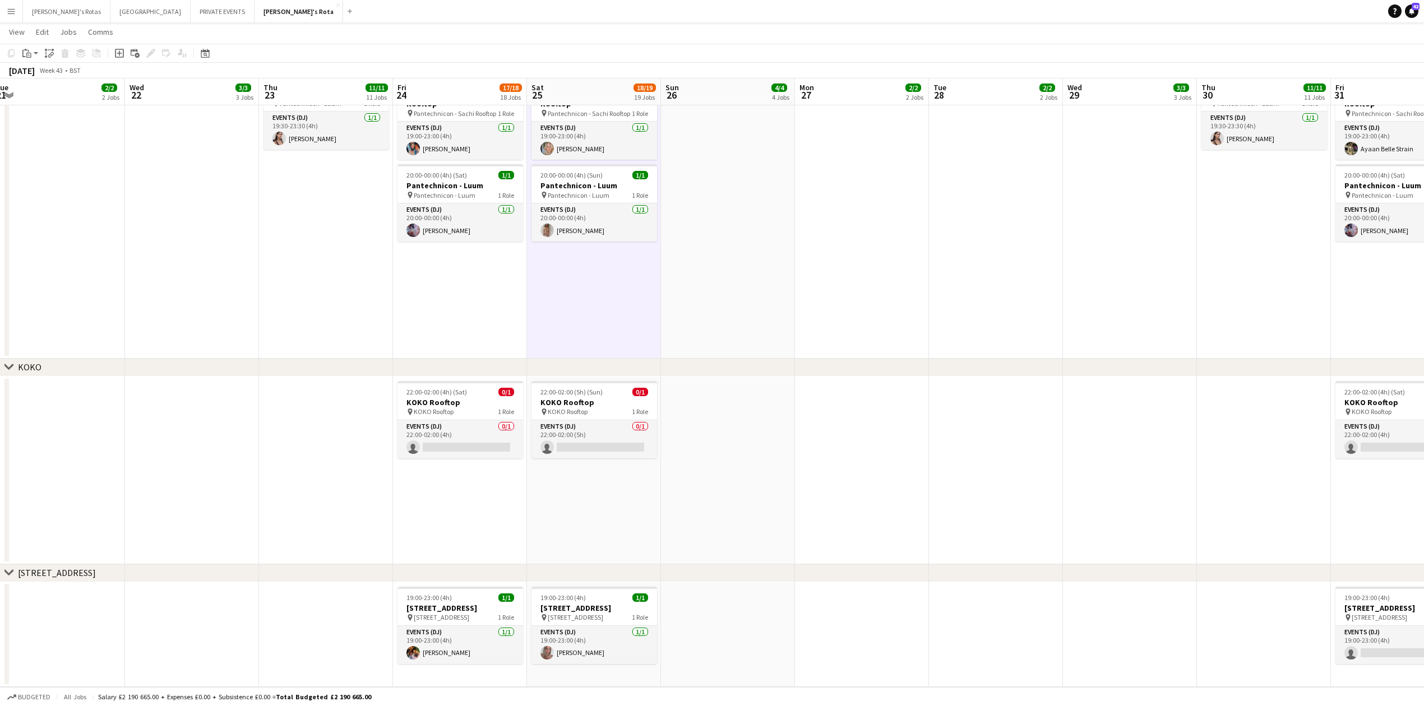
drag, startPoint x: 458, startPoint y: 450, endPoint x: 734, endPoint y: 359, distance: 290.8
click at [456, 450] on app-card-role "Events (DJ) 0/1 22:00-02:00 (4h) single-neutral-actions" at bounding box center [461, 440] width 126 height 38
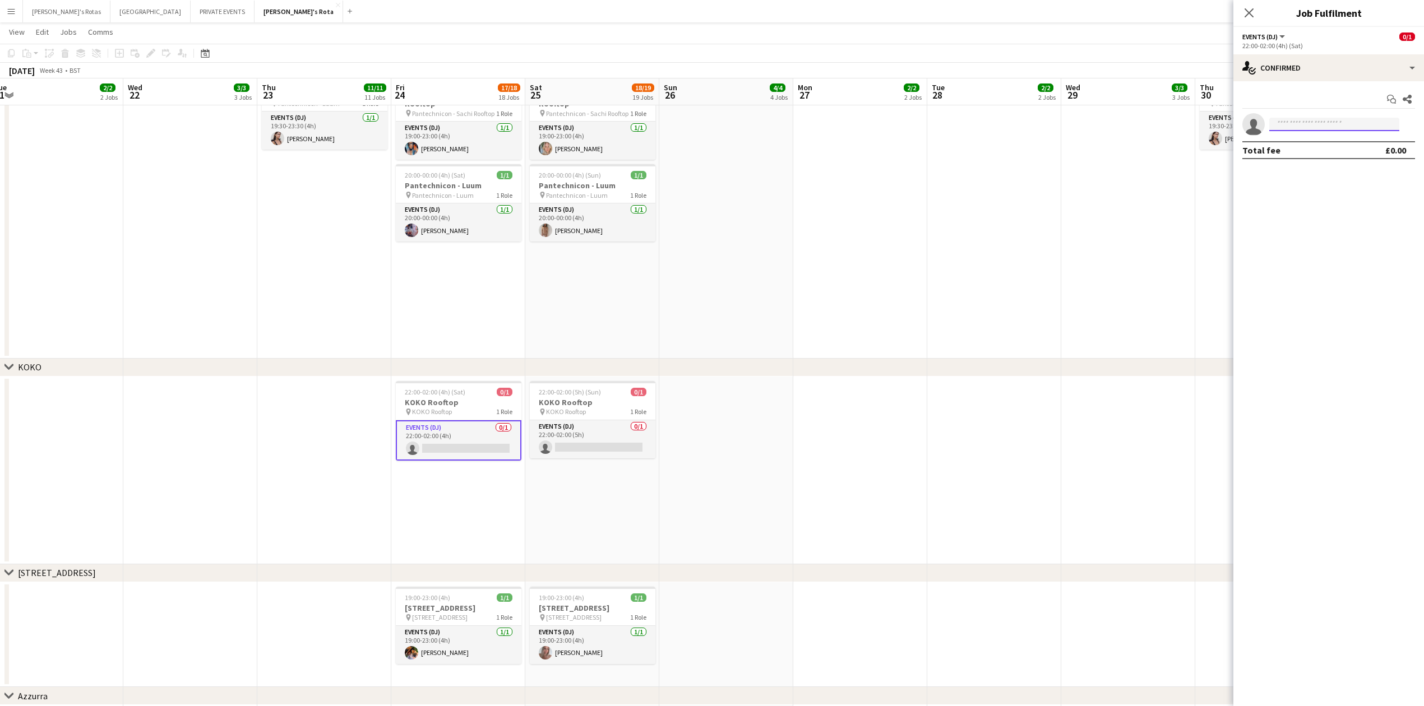
click at [1323, 118] on input at bounding box center [1334, 124] width 130 height 13
type input "*"
click at [411, 298] on app-date-cell "19:00-23:00 (4h) 1/1 Pantechnicon - Sachi Rooftop pin Pantechnicon - Sachi Roof…" at bounding box center [458, 213] width 134 height 291
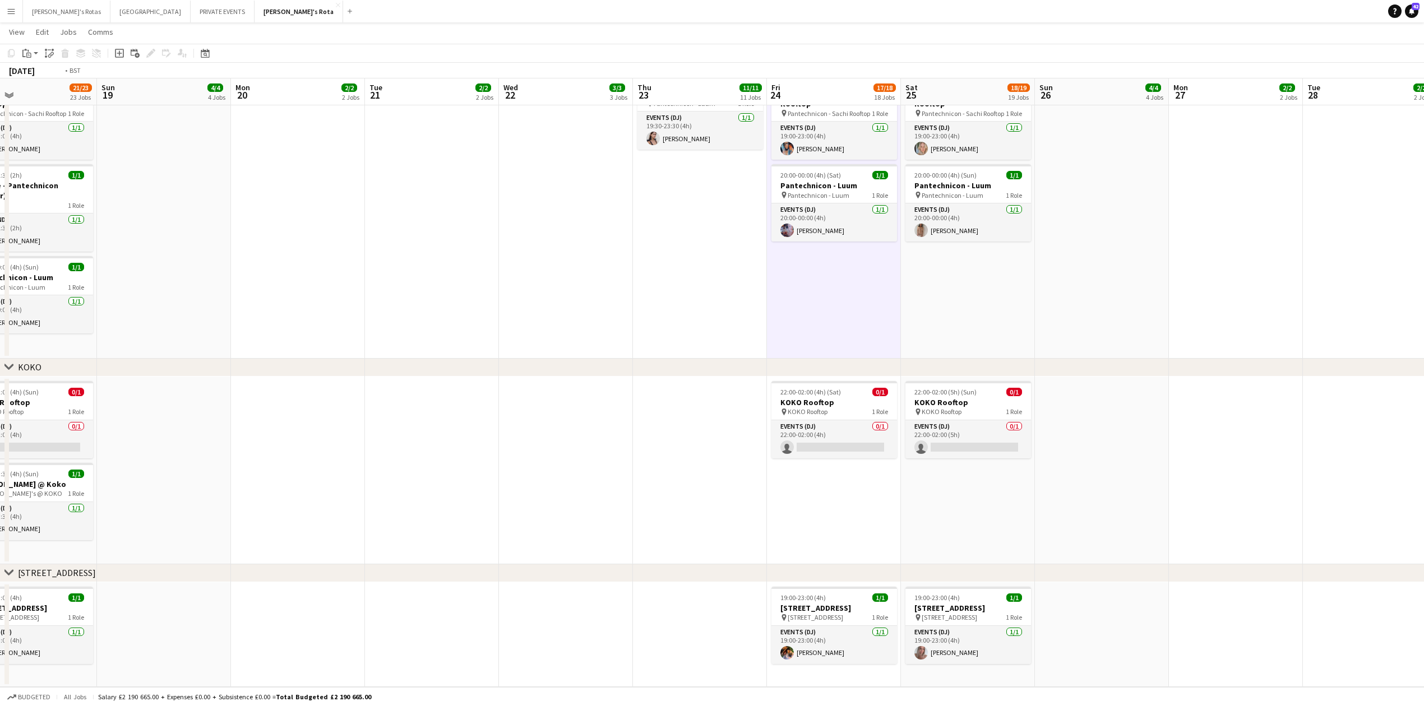
drag, startPoint x: 202, startPoint y: 294, endPoint x: 976, endPoint y: 298, distance: 773.8
click at [999, 299] on app-calendar-viewport "Sat 18 21/23 23 Jobs Sun 19 4/4 4 Jobs Mon 20 2/2 2 Jobs Tue 21 2/2 2 Jobs Wed …" at bounding box center [712, 305] width 1424 height 3662
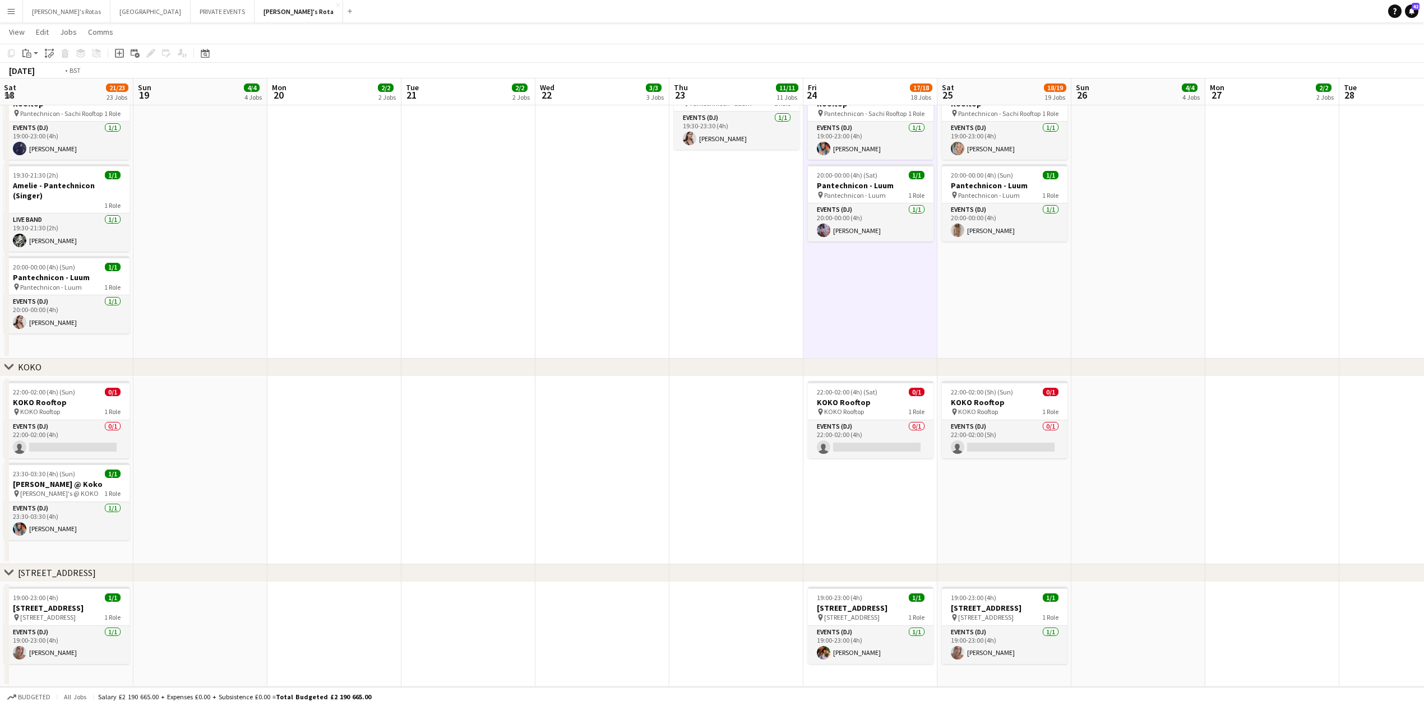
drag, startPoint x: 1023, startPoint y: 302, endPoint x: 396, endPoint y: 352, distance: 629.5
click at [373, 351] on app-calendar-viewport "Wed 15 3/3 3 Jobs Thu 16 11/11 11 Jobs Fri 17 14/15 15 Jobs Sat 18 21/23 23 Job…" at bounding box center [712, 305] width 1424 height 3662
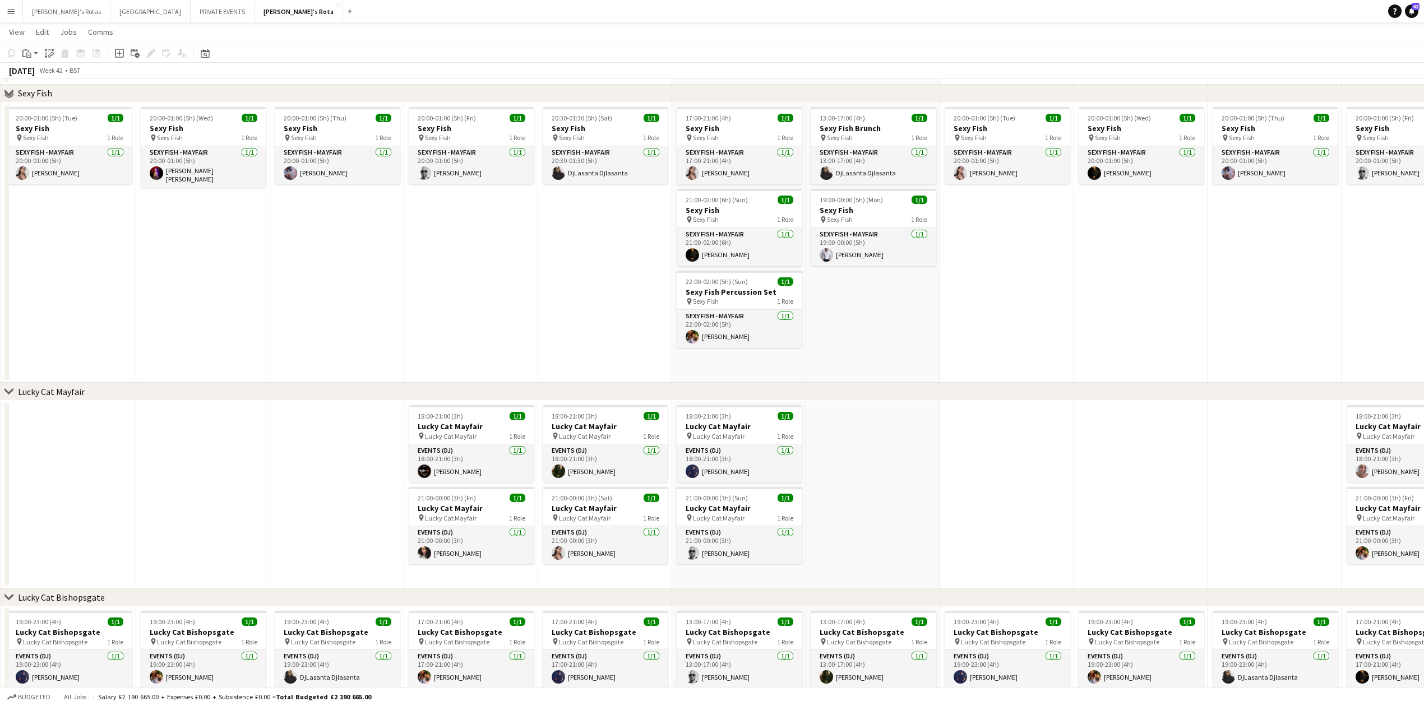
scroll to position [0, 0]
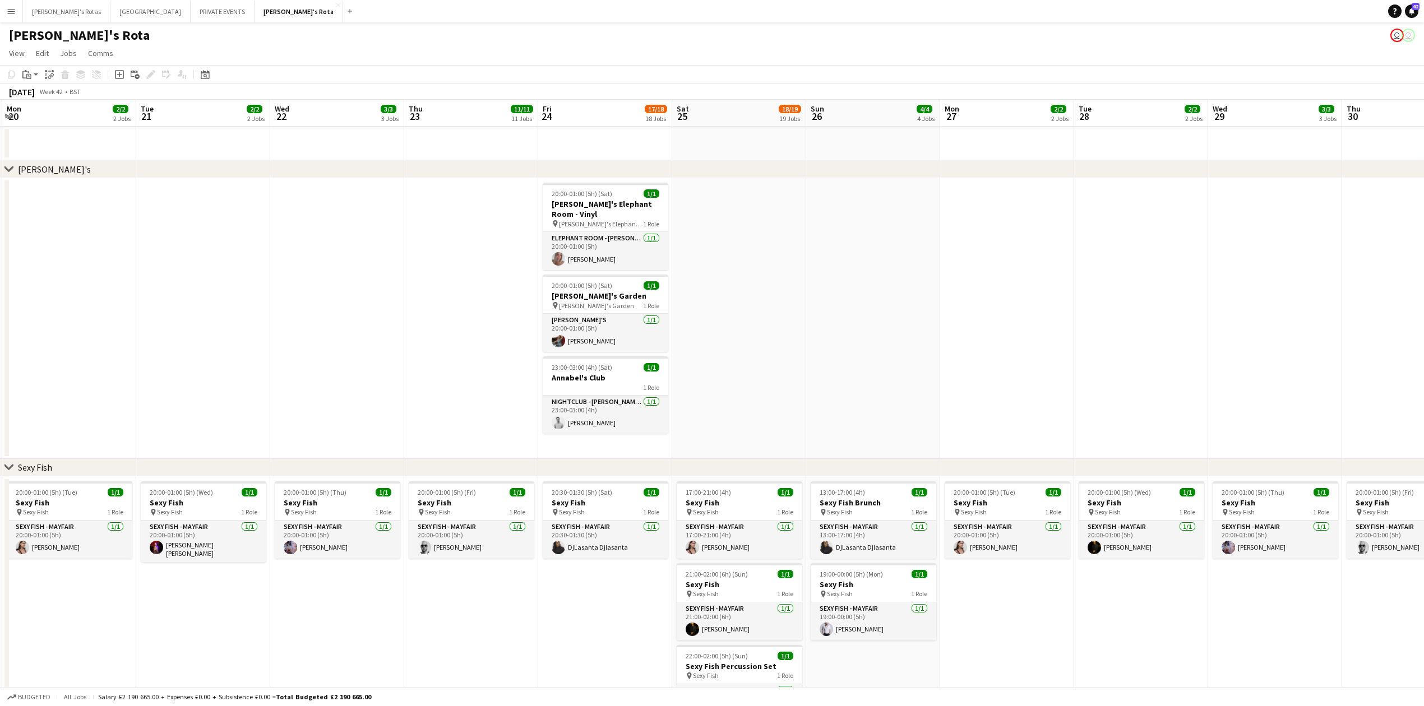
click at [395, 276] on app-date-cell at bounding box center [337, 318] width 134 height 281
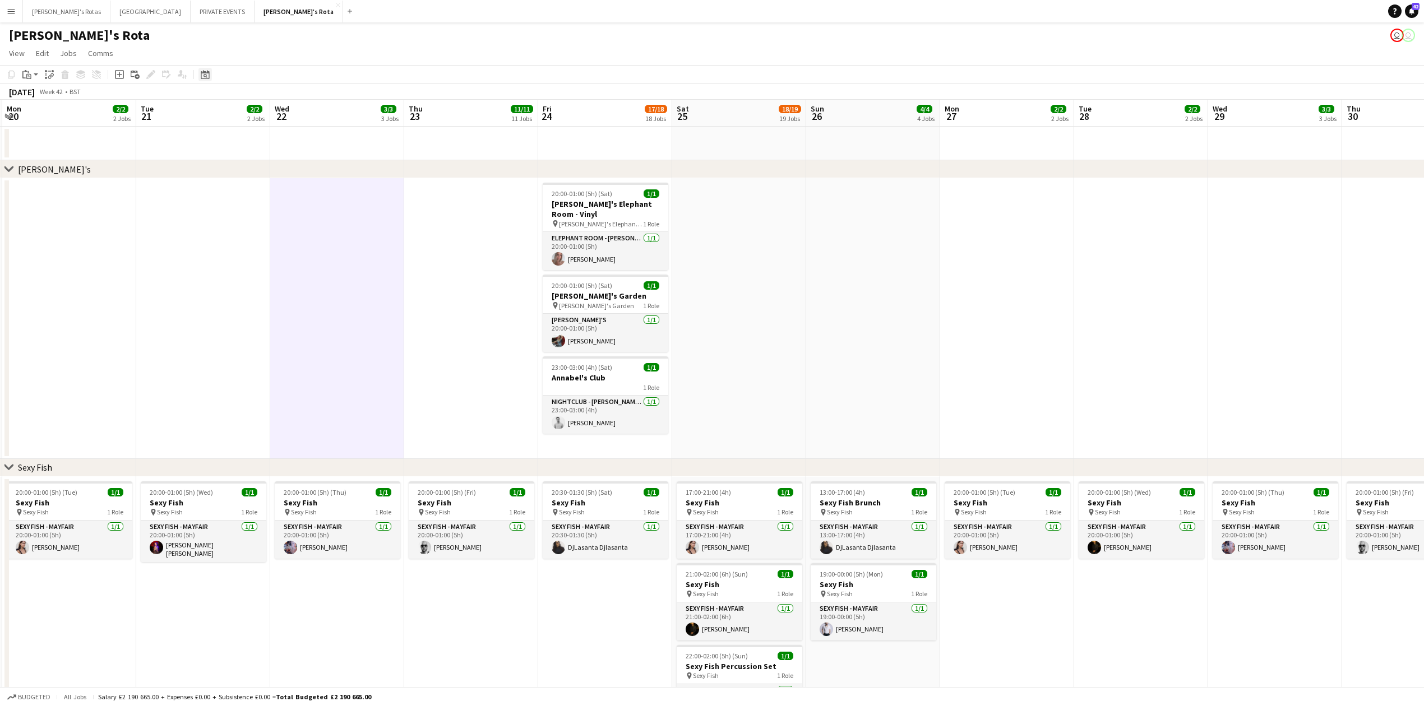
click at [203, 75] on icon "Date picker" at bounding box center [205, 74] width 9 height 9
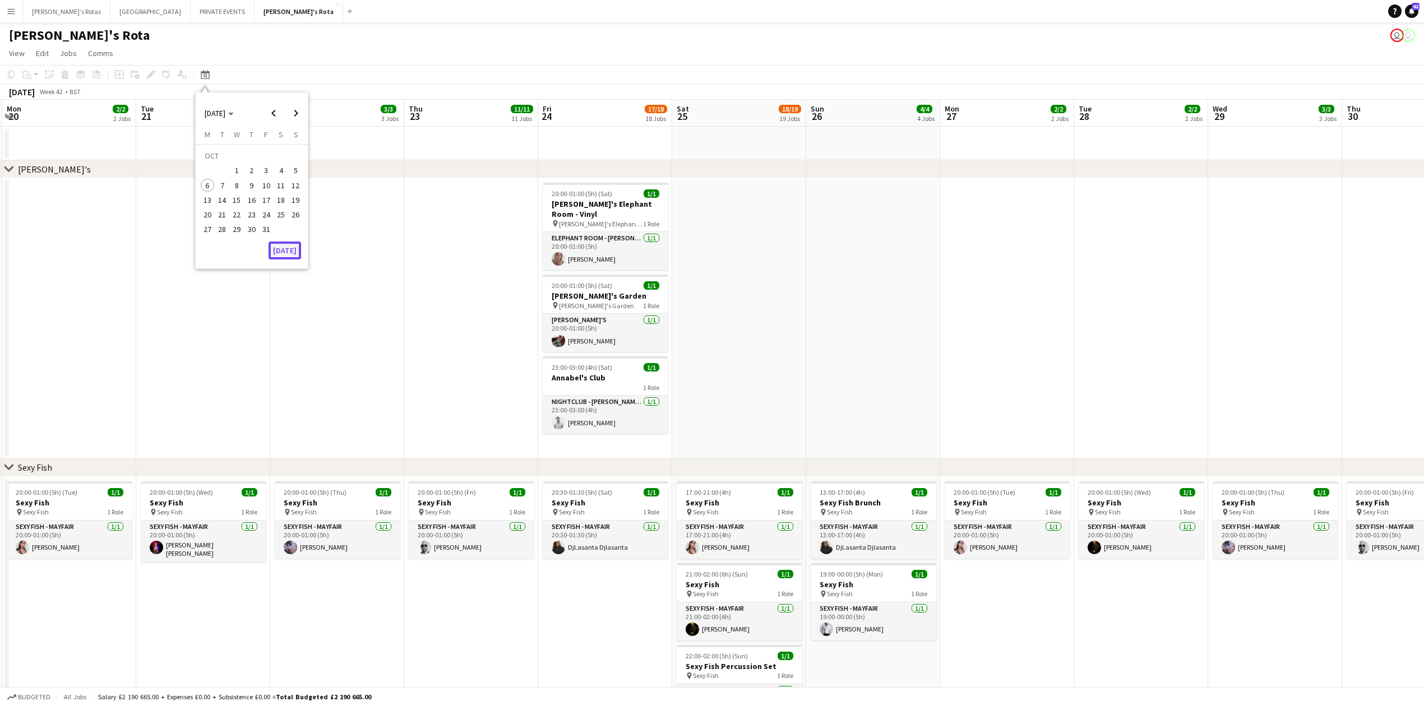
click at [283, 247] on button "[DATE]" at bounding box center [285, 251] width 33 height 18
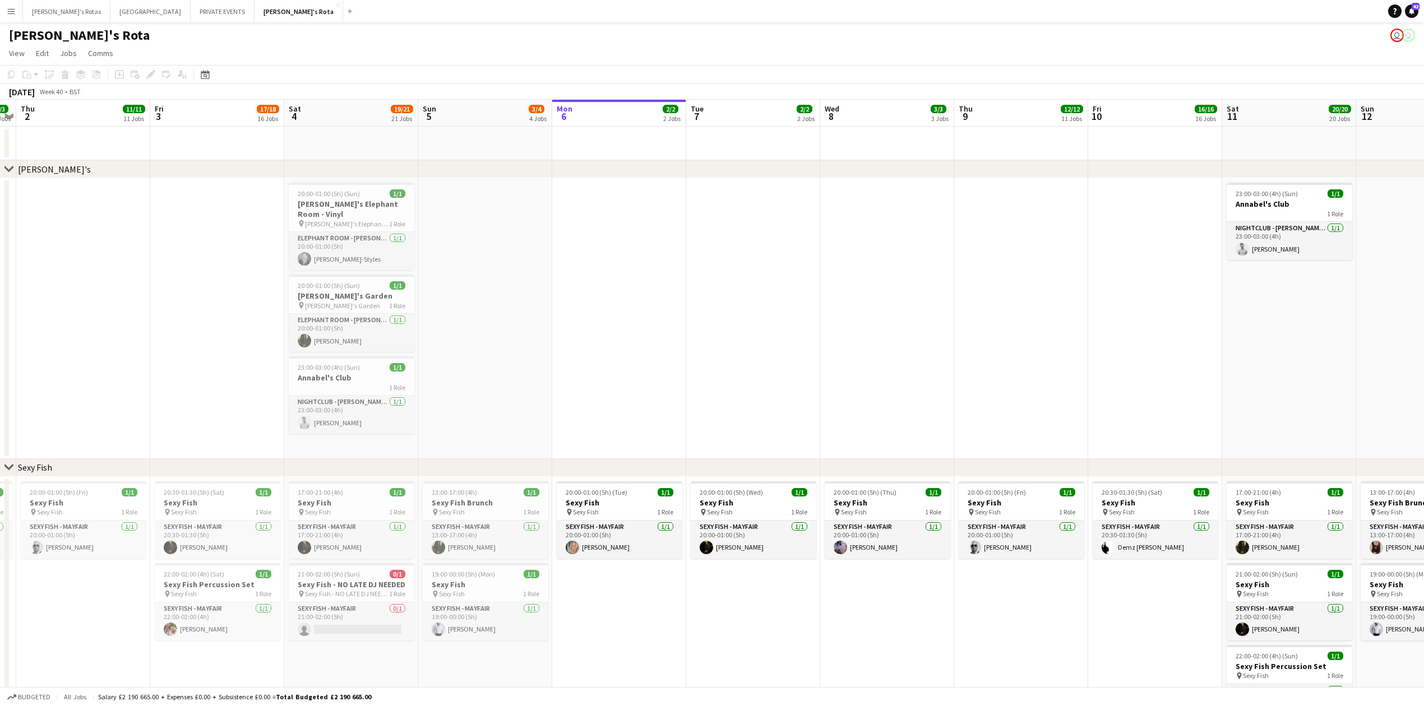
scroll to position [299, 0]
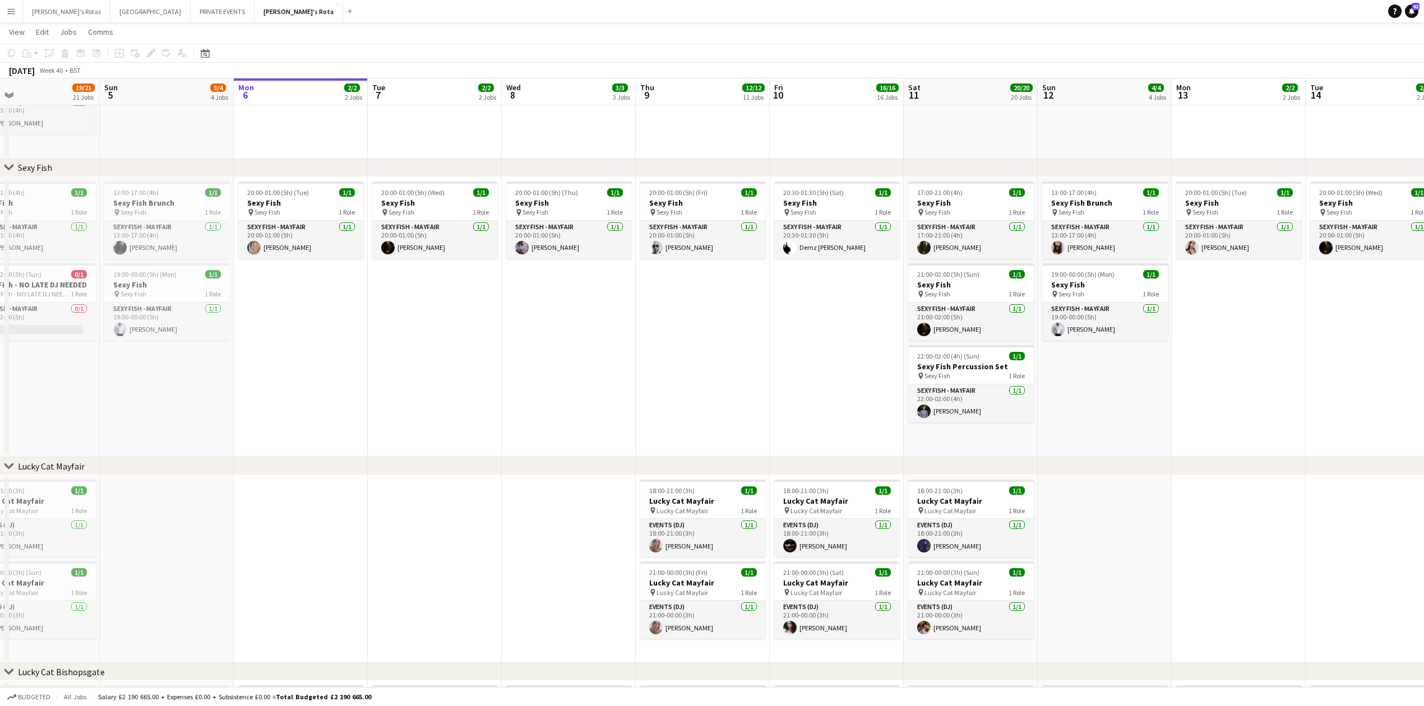
drag, startPoint x: 765, startPoint y: 375, endPoint x: 462, endPoint y: 398, distance: 304.3
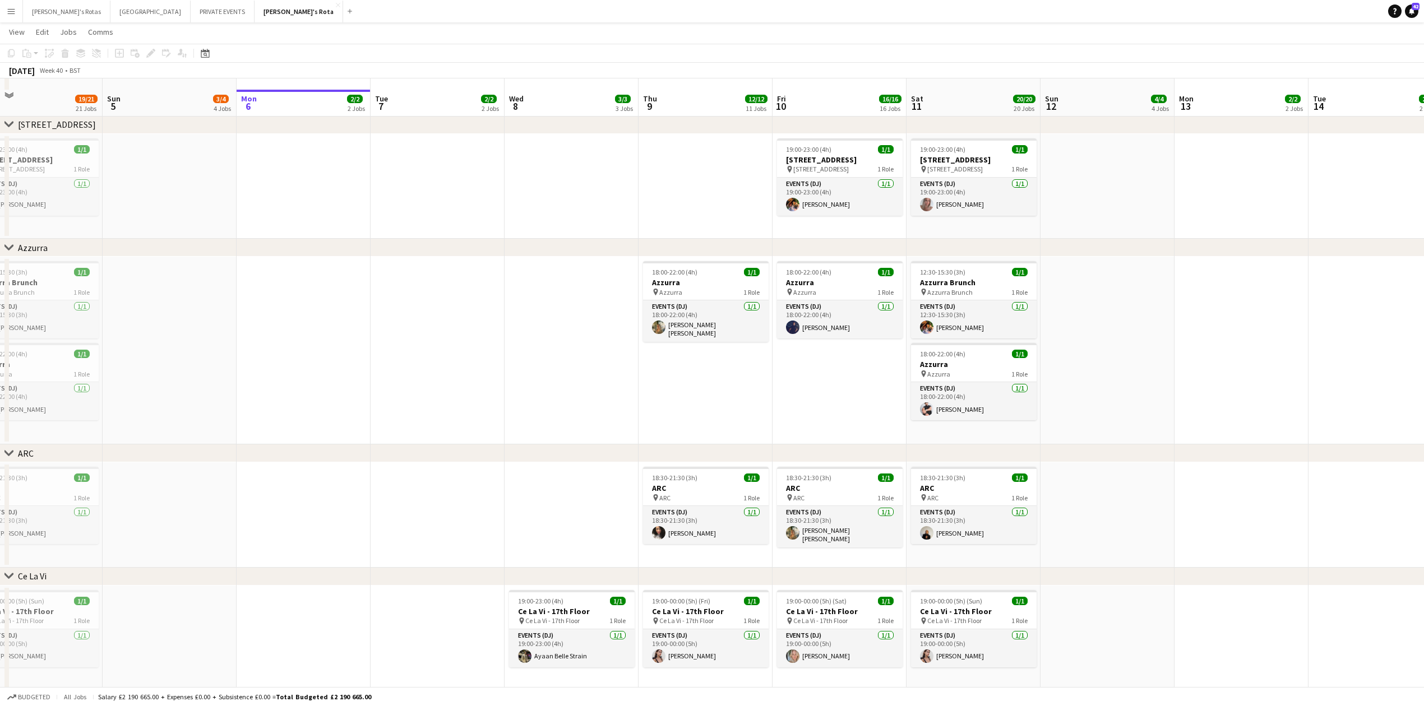
scroll to position [2392, 0]
